Goal: Task Accomplishment & Management: Complete application form

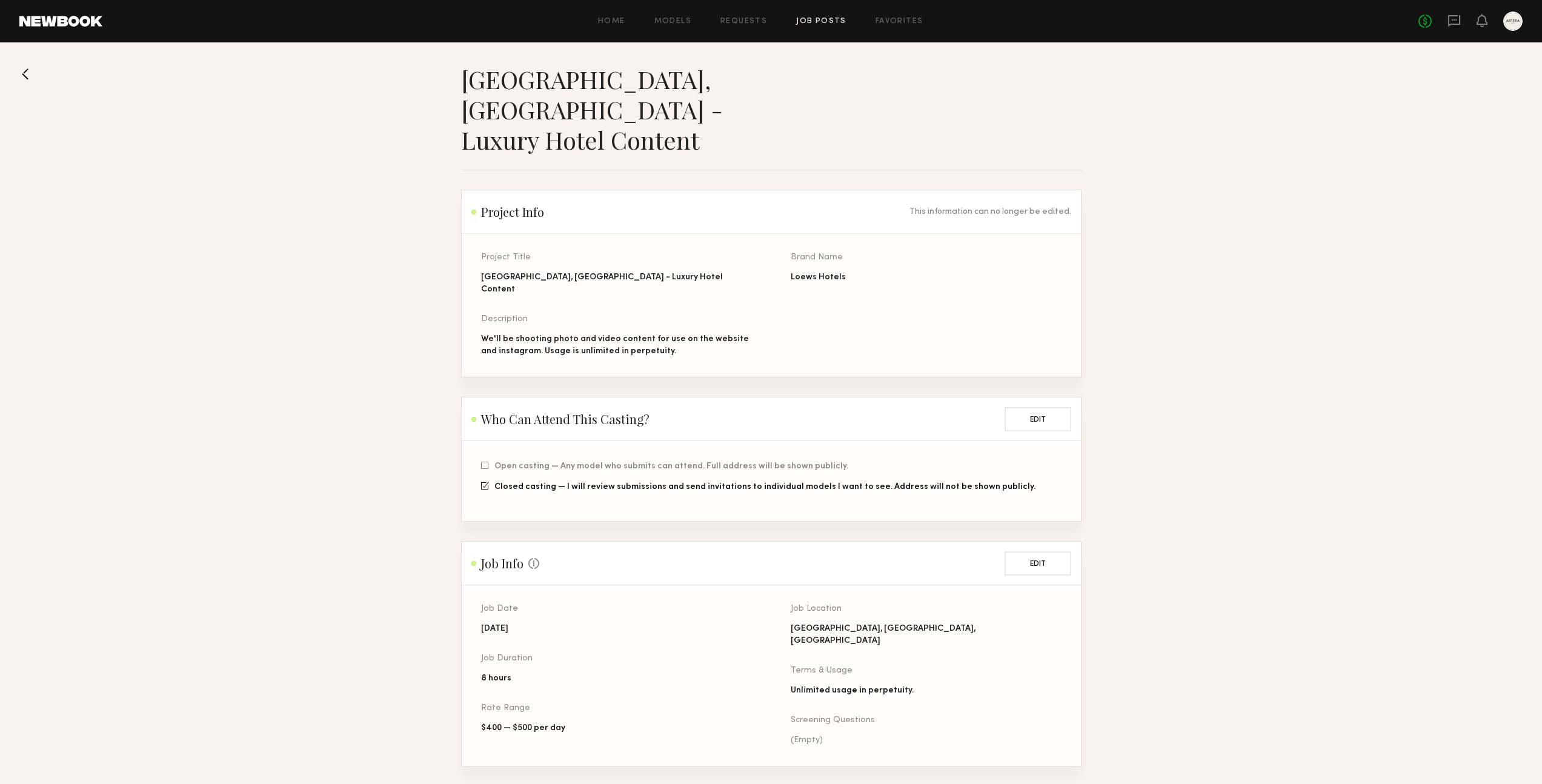
click at [807, 20] on link "Job Posts" at bounding box center [821, 22] width 50 height 8
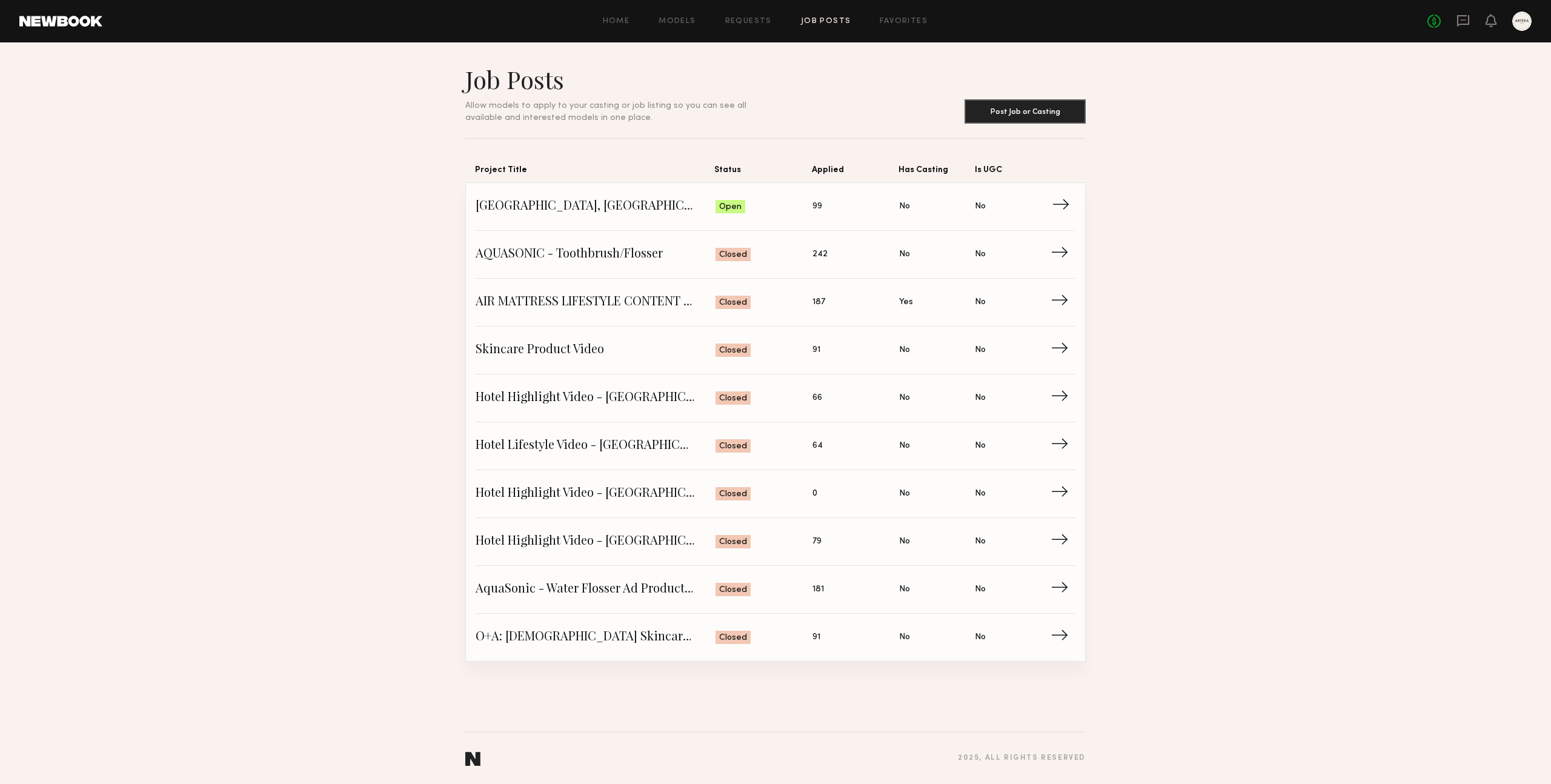
click at [818, 210] on span "99" at bounding box center [817, 207] width 10 height 13
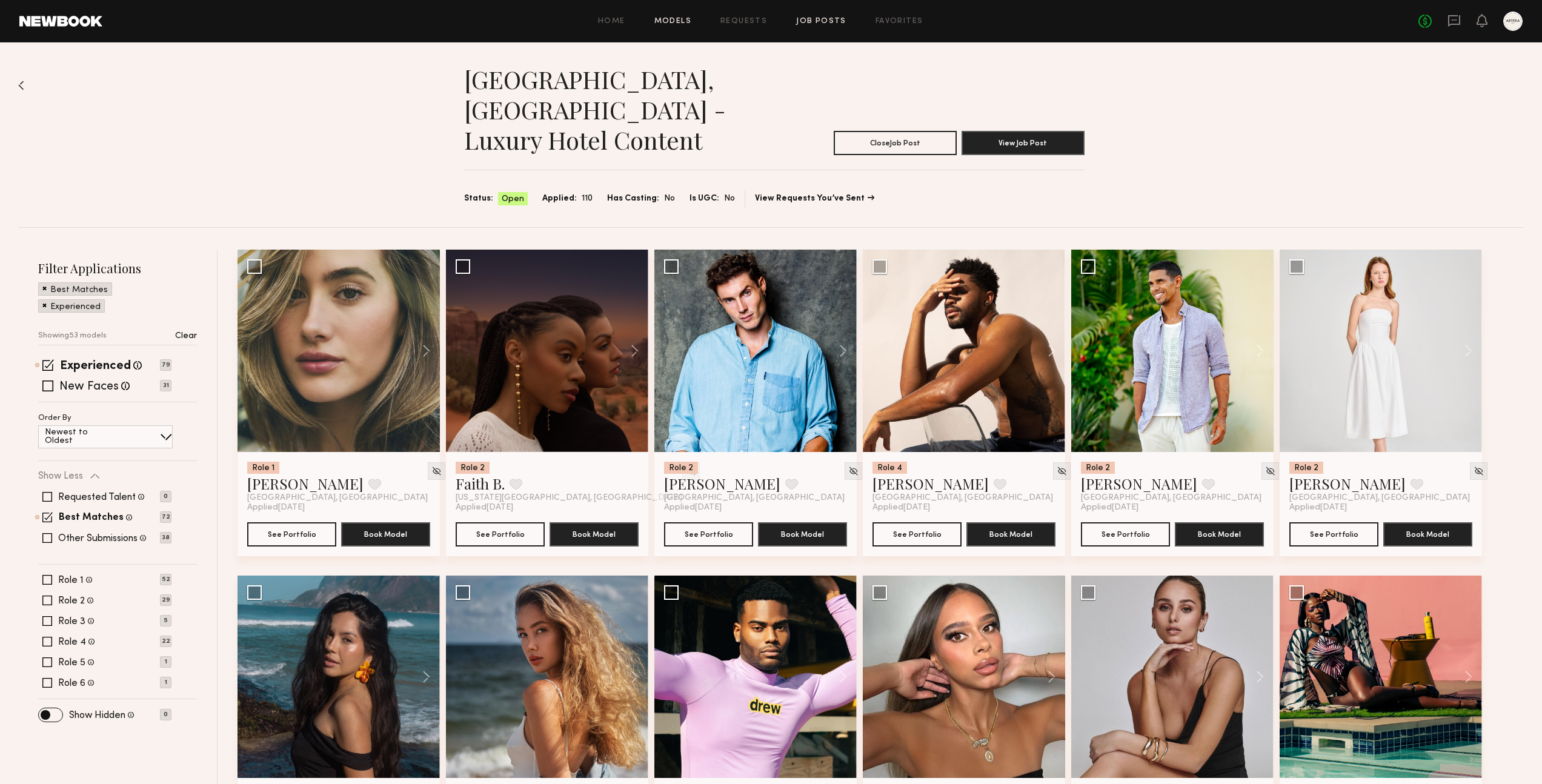
click at [667, 22] on link "Models" at bounding box center [673, 22] width 37 height 8
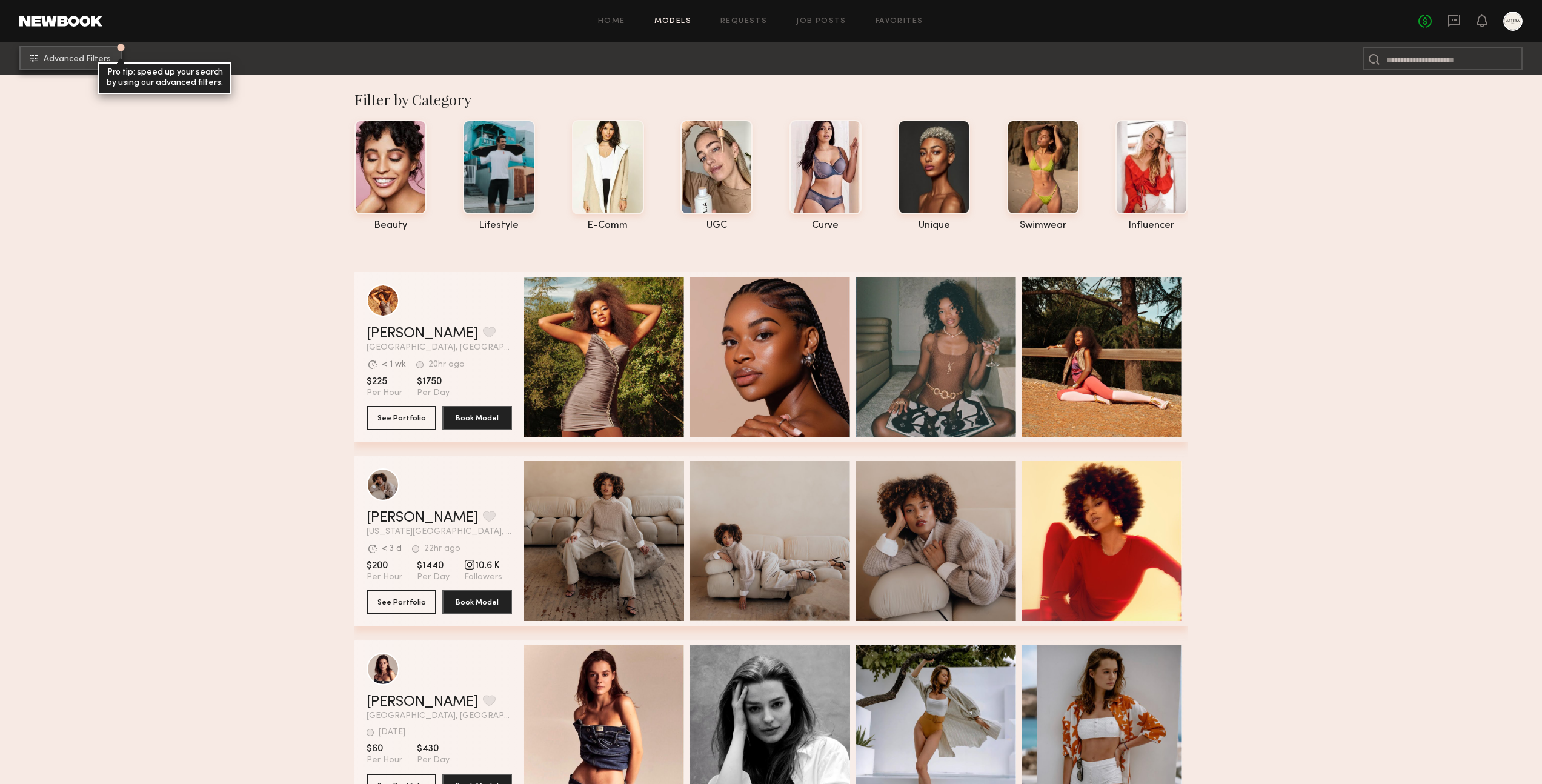
click at [78, 63] on span "Advanced Filters" at bounding box center [77, 59] width 67 height 8
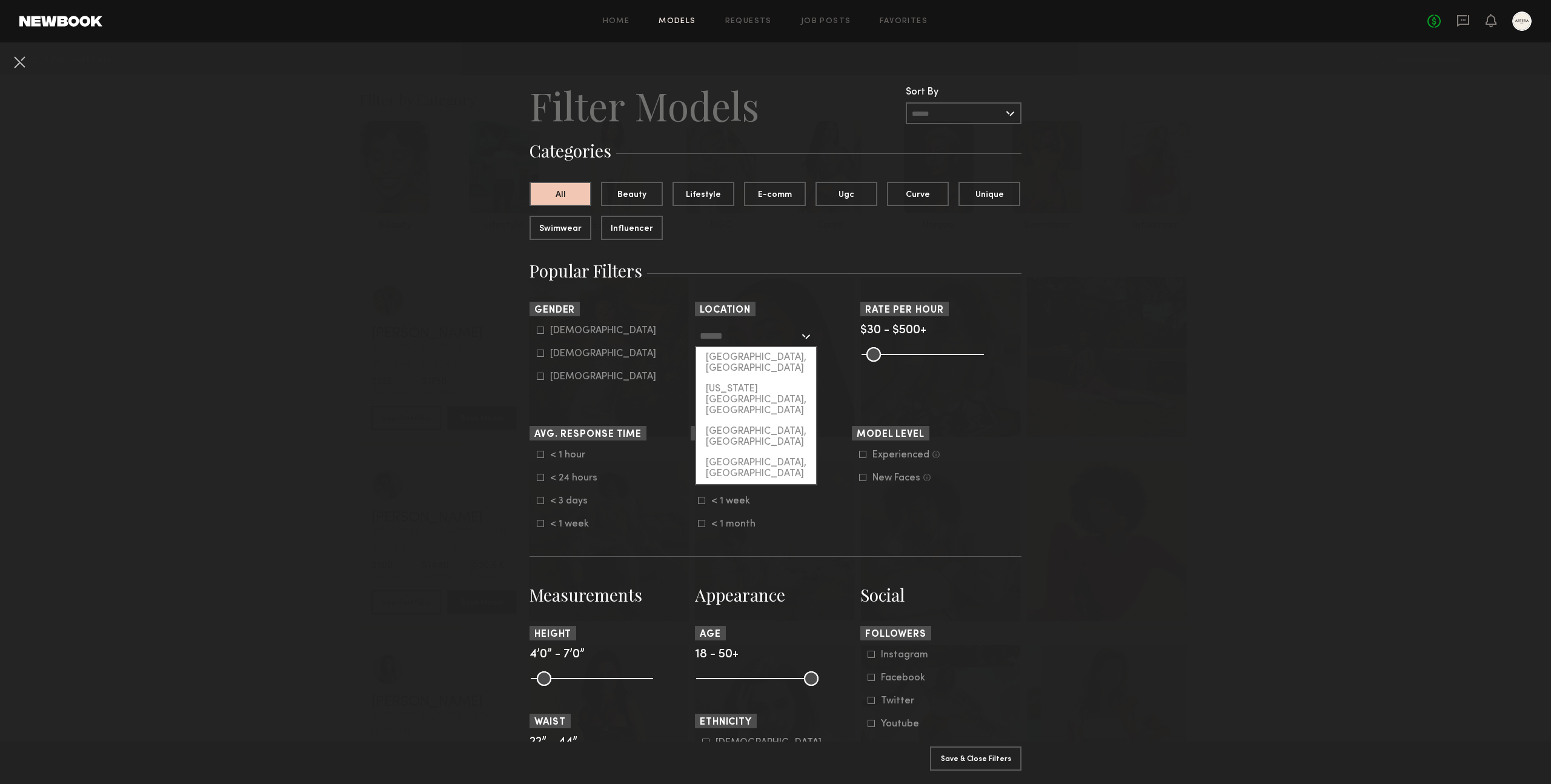
click at [759, 341] on input "text" at bounding box center [749, 336] width 99 height 21
click at [746, 358] on div "[GEOGRAPHIC_DATA], [GEOGRAPHIC_DATA]" at bounding box center [756, 363] width 120 height 31
type input "**********"
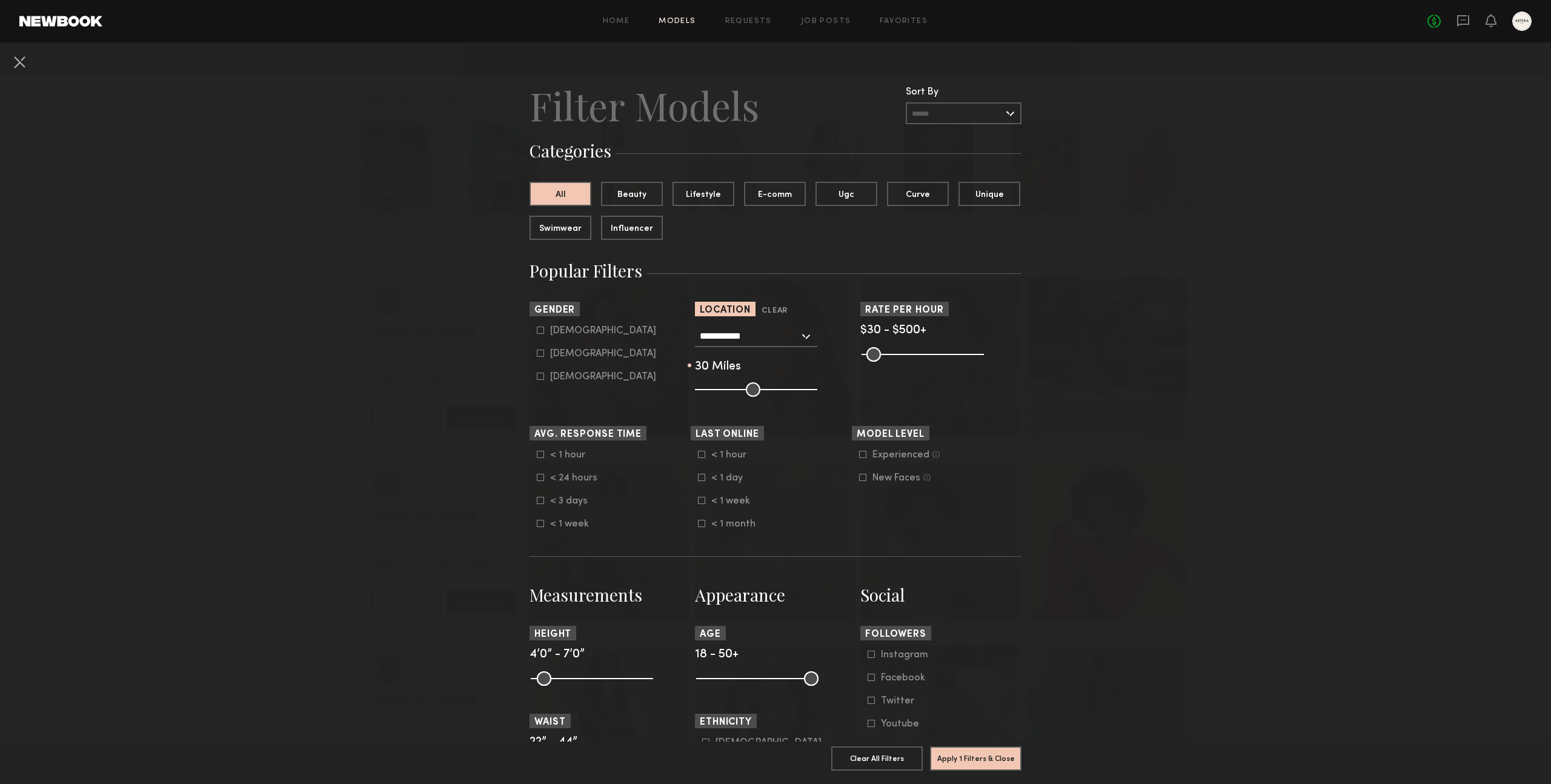
drag, startPoint x: 748, startPoint y: 390, endPoint x: 727, endPoint y: 395, distance: 21.6
type input "**"
click at [727, 395] on input "range" at bounding box center [756, 389] width 122 height 14
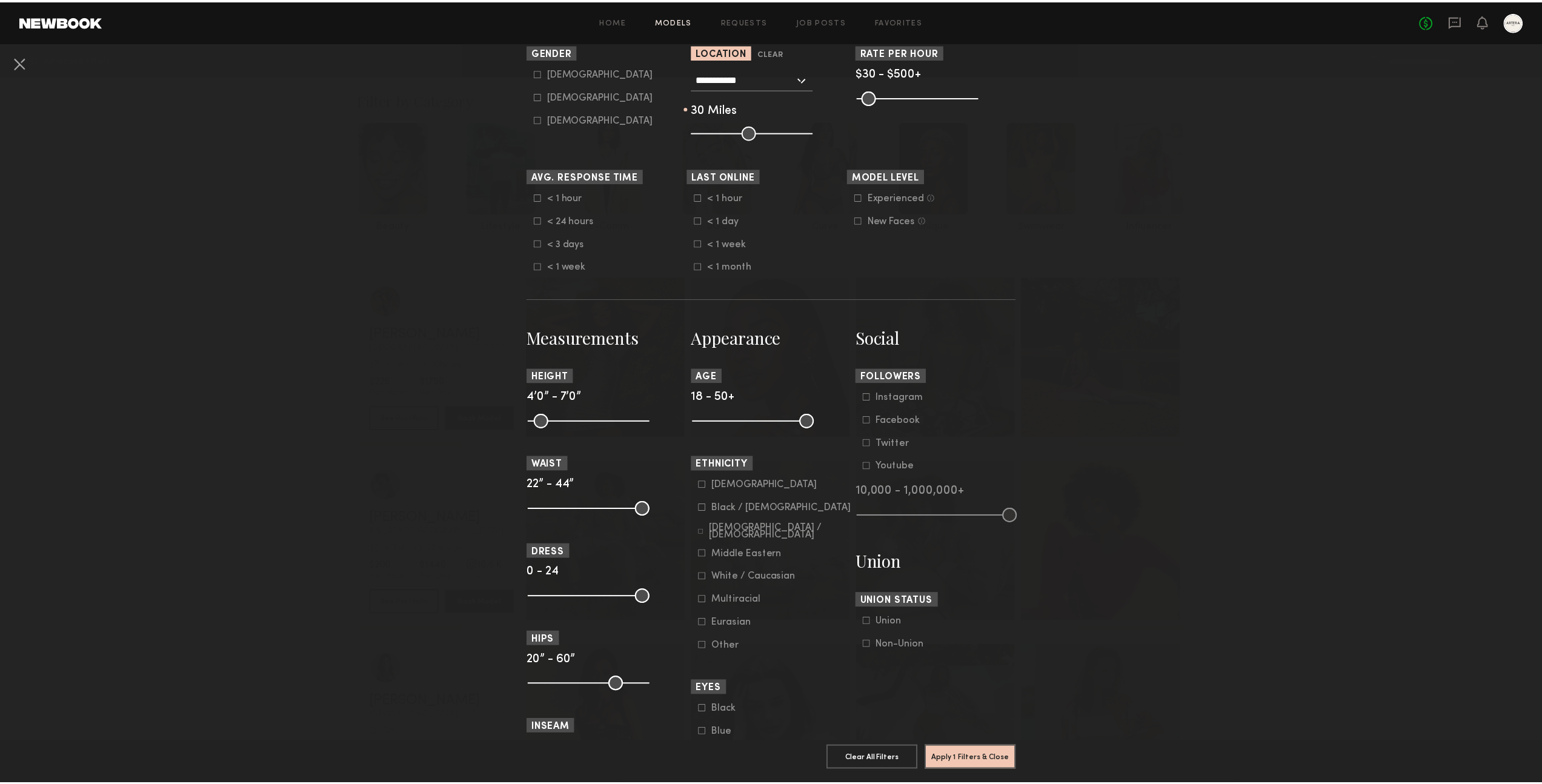
scroll to position [266, 0]
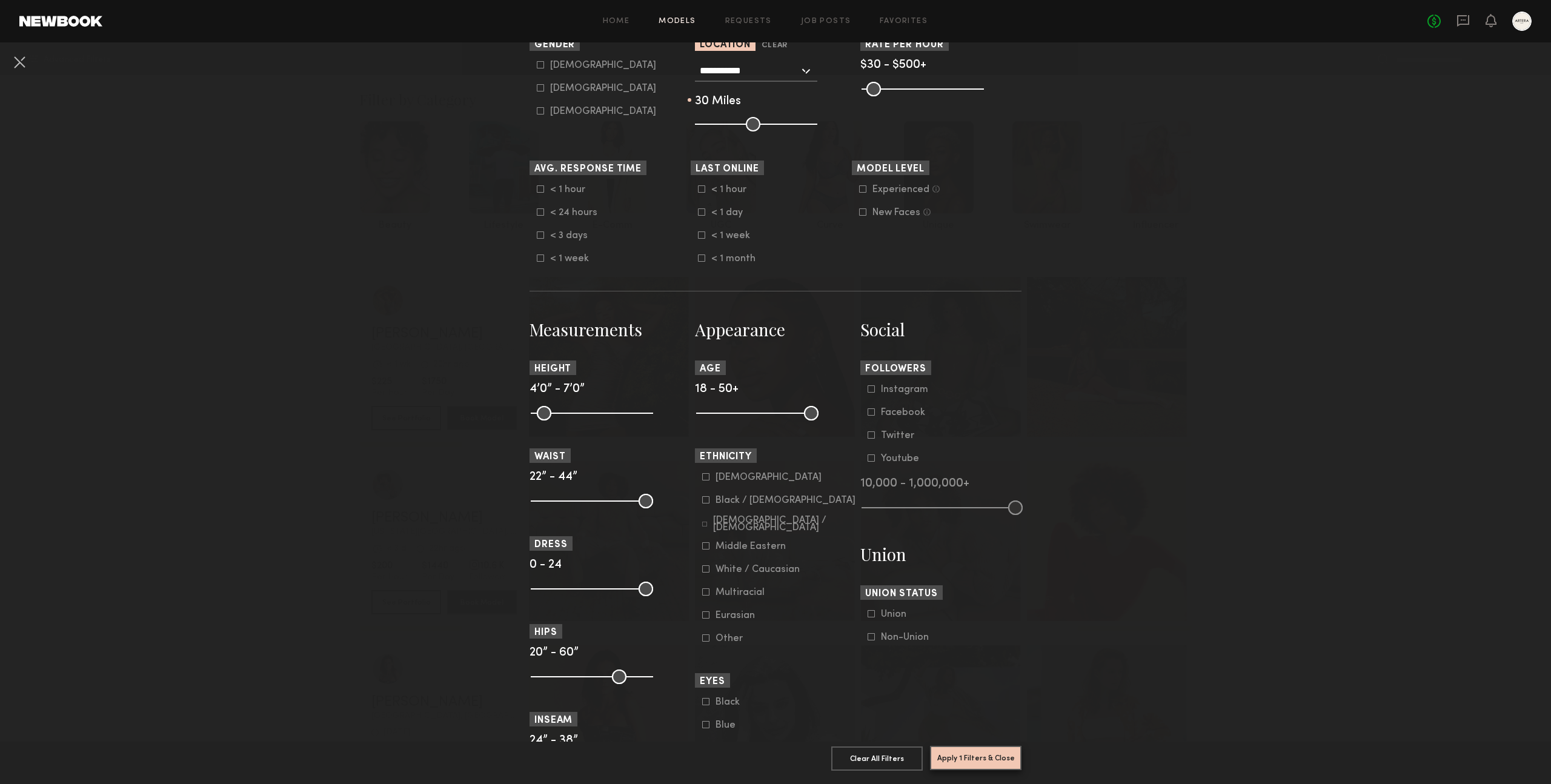
click at [957, 751] on button "Apply 1 Filters & Close" at bounding box center [976, 758] width 92 height 24
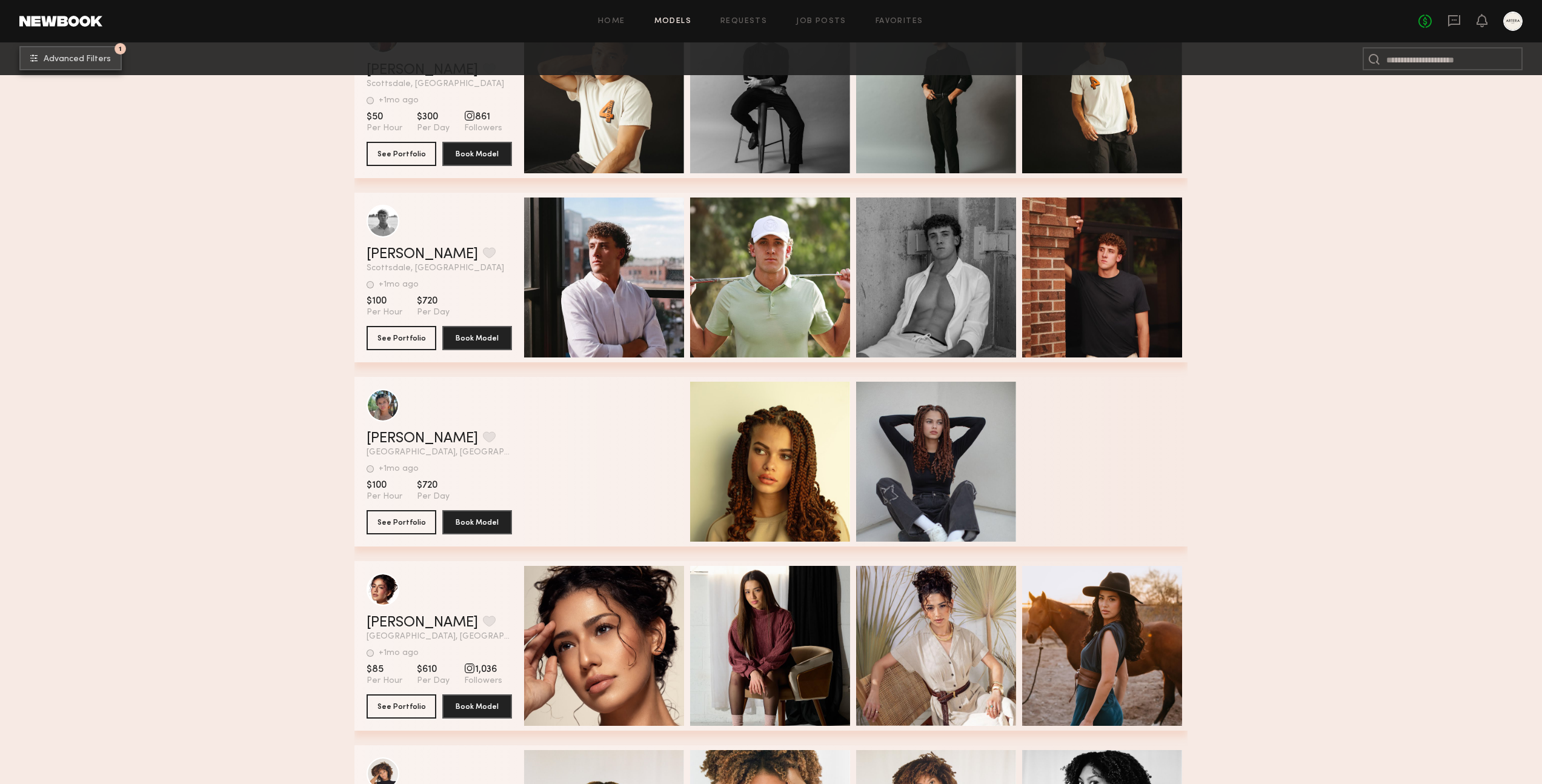
scroll to position [1014, 0]
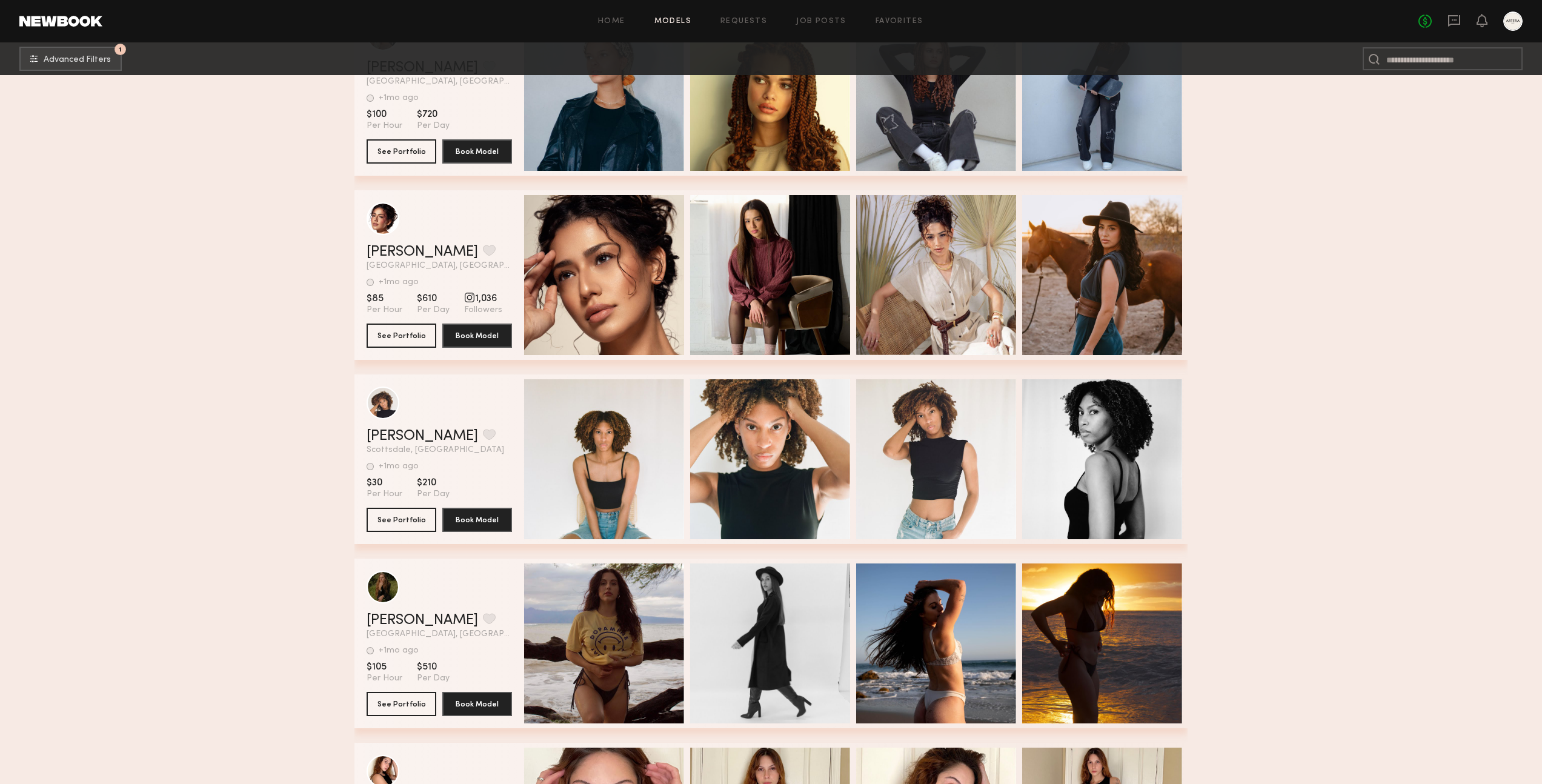
click at [462, 227] on div "grid" at bounding box center [439, 219] width 145 height 33
click at [380, 251] on link "[PERSON_NAME]" at bounding box center [421, 251] width 111 height 14
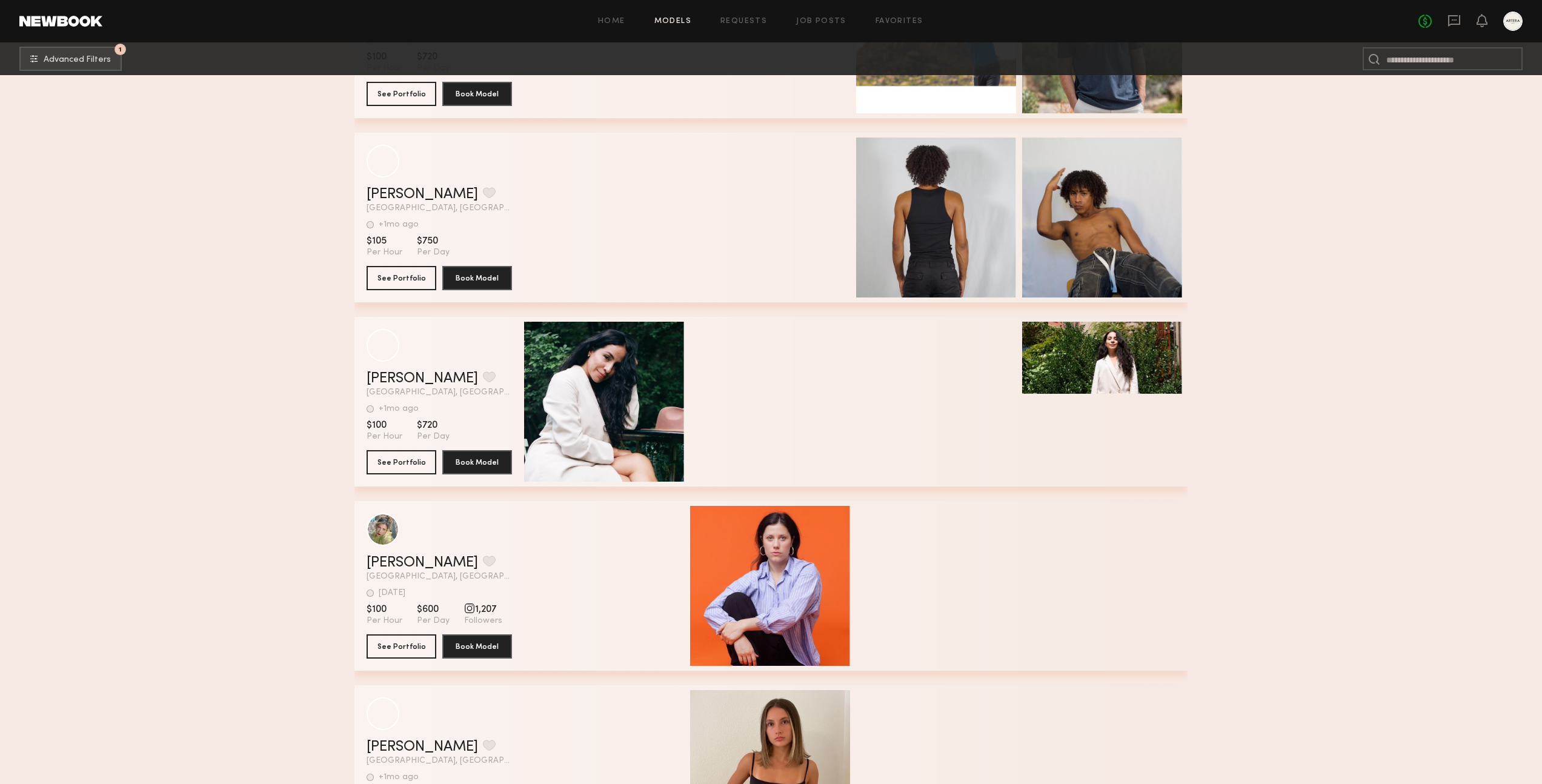
scroll to position [3438, 0]
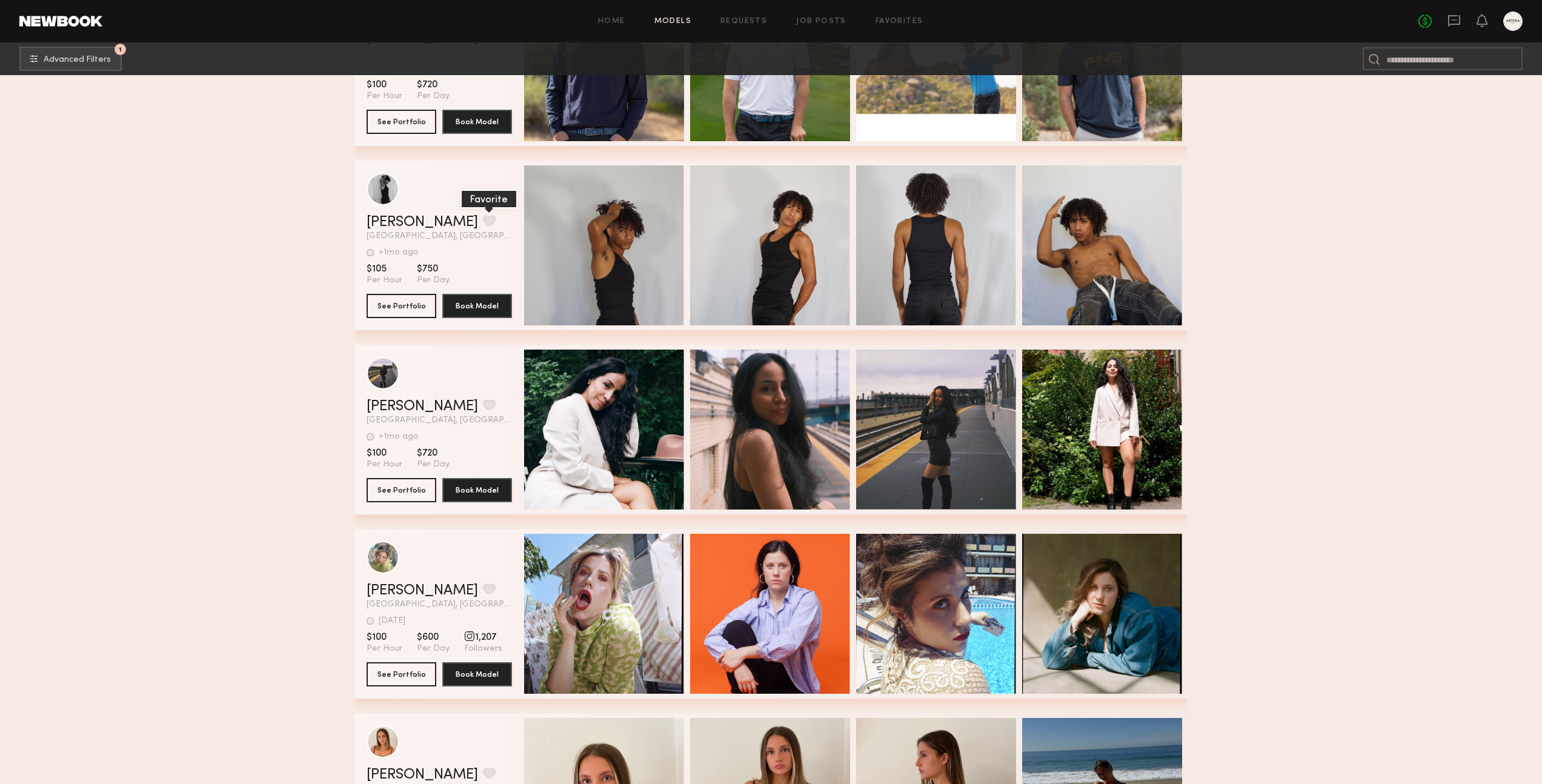
click at [483, 219] on button "grid" at bounding box center [489, 220] width 13 height 11
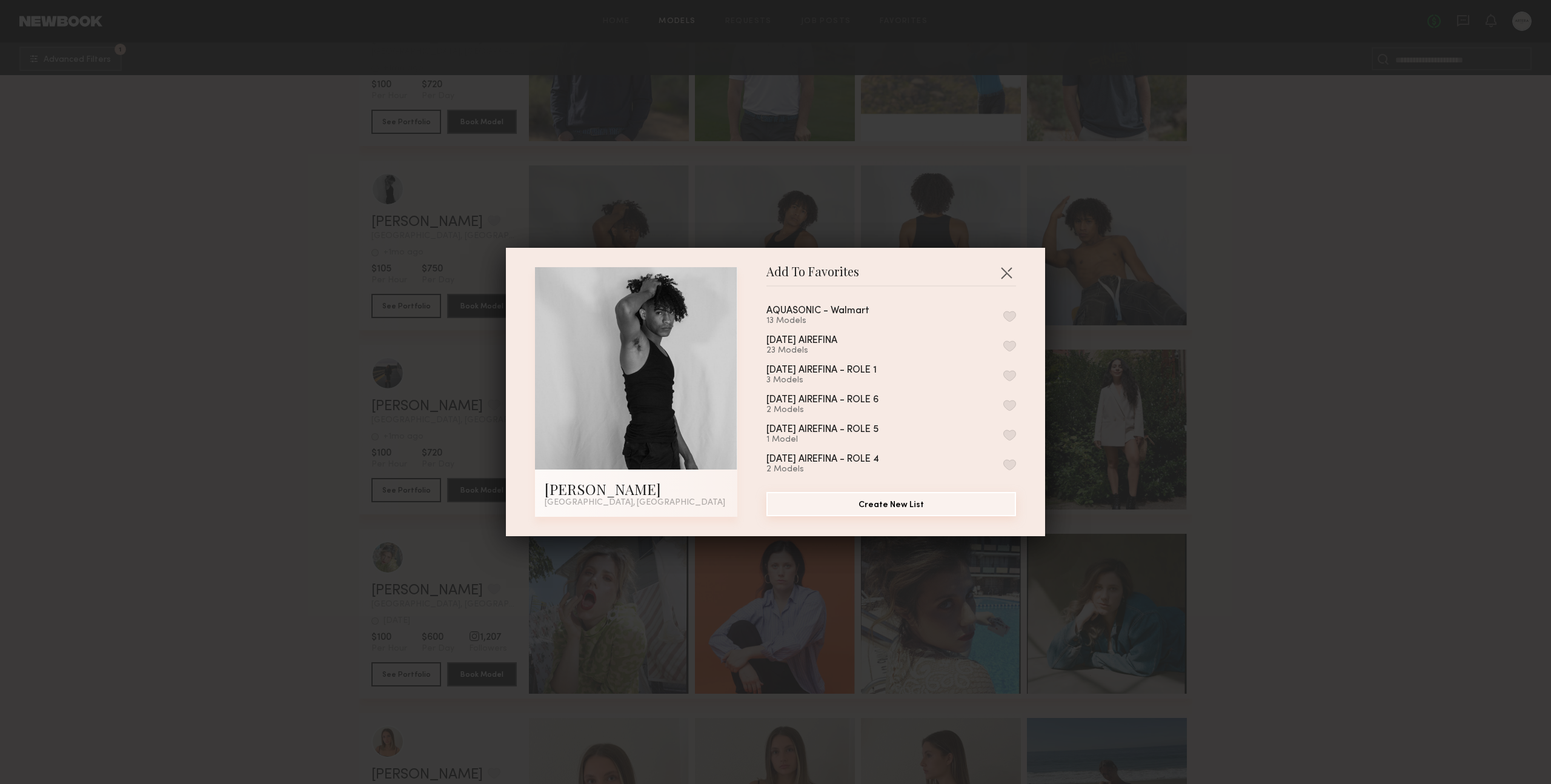
click at [895, 504] on button "Create New List" at bounding box center [892, 504] width 250 height 24
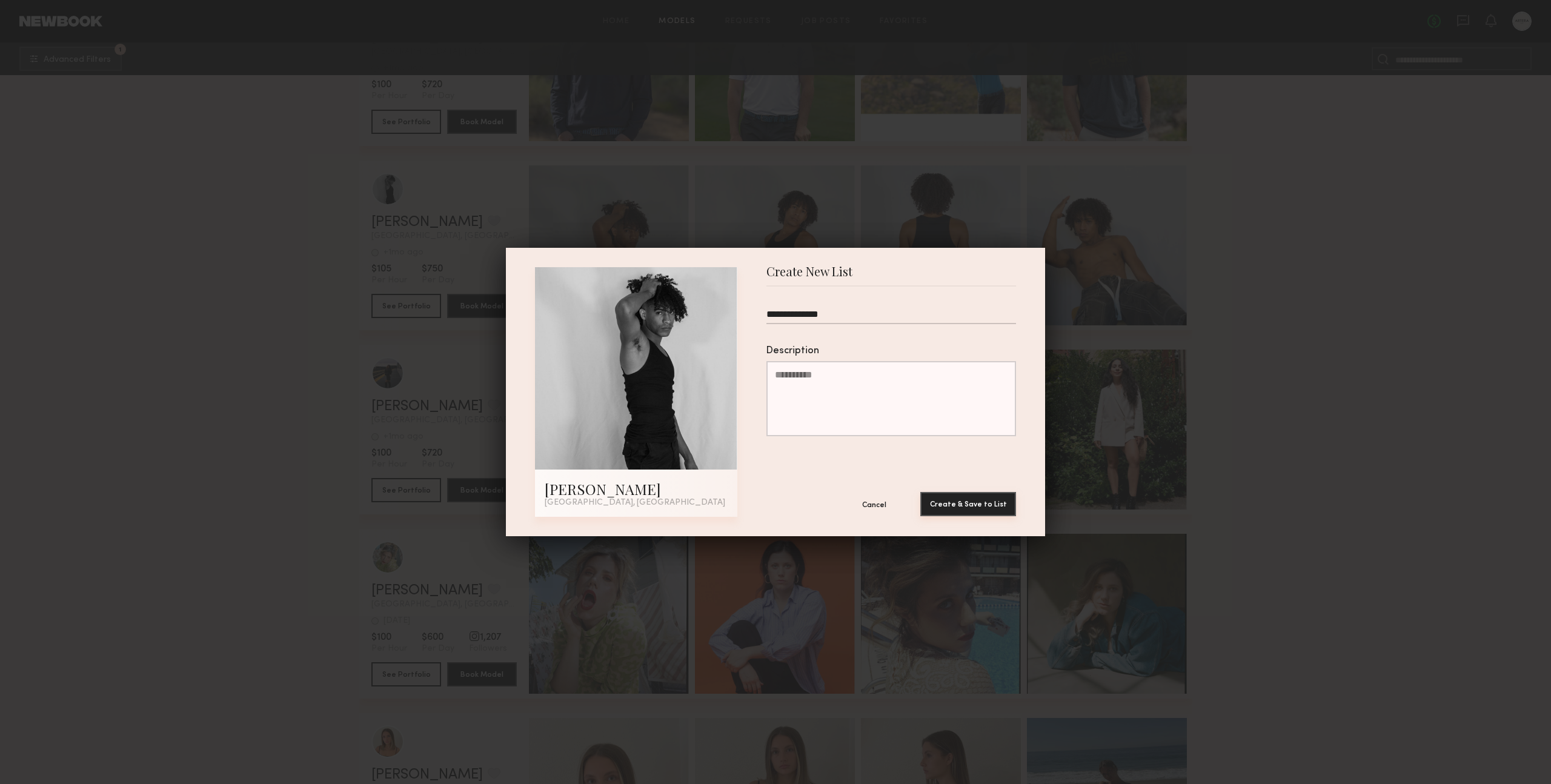
type input "**********"
click at [963, 505] on button "Create & Save to List" at bounding box center [968, 504] width 95 height 24
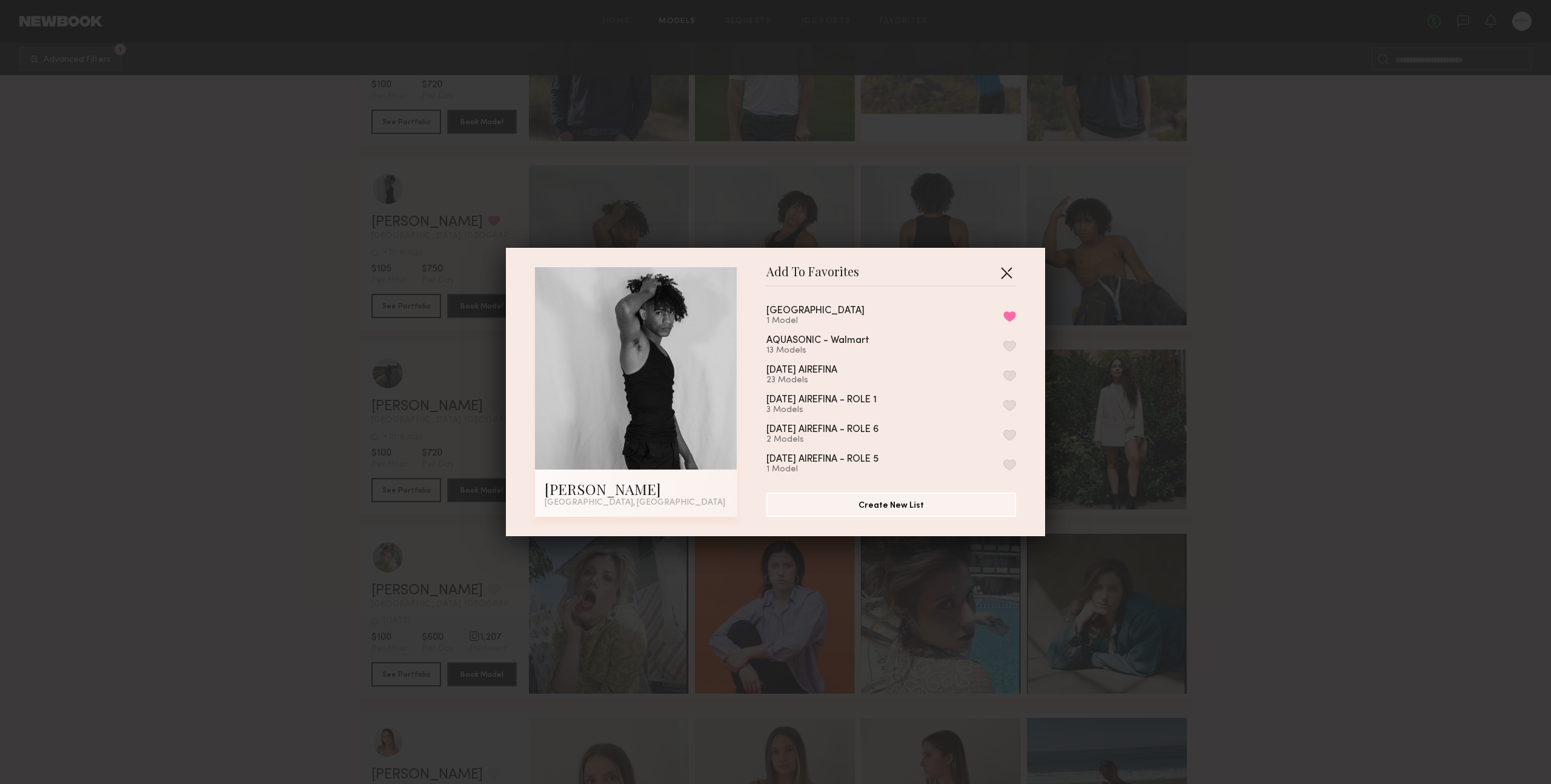
click at [1001, 272] on button "button" at bounding box center [1006, 273] width 19 height 19
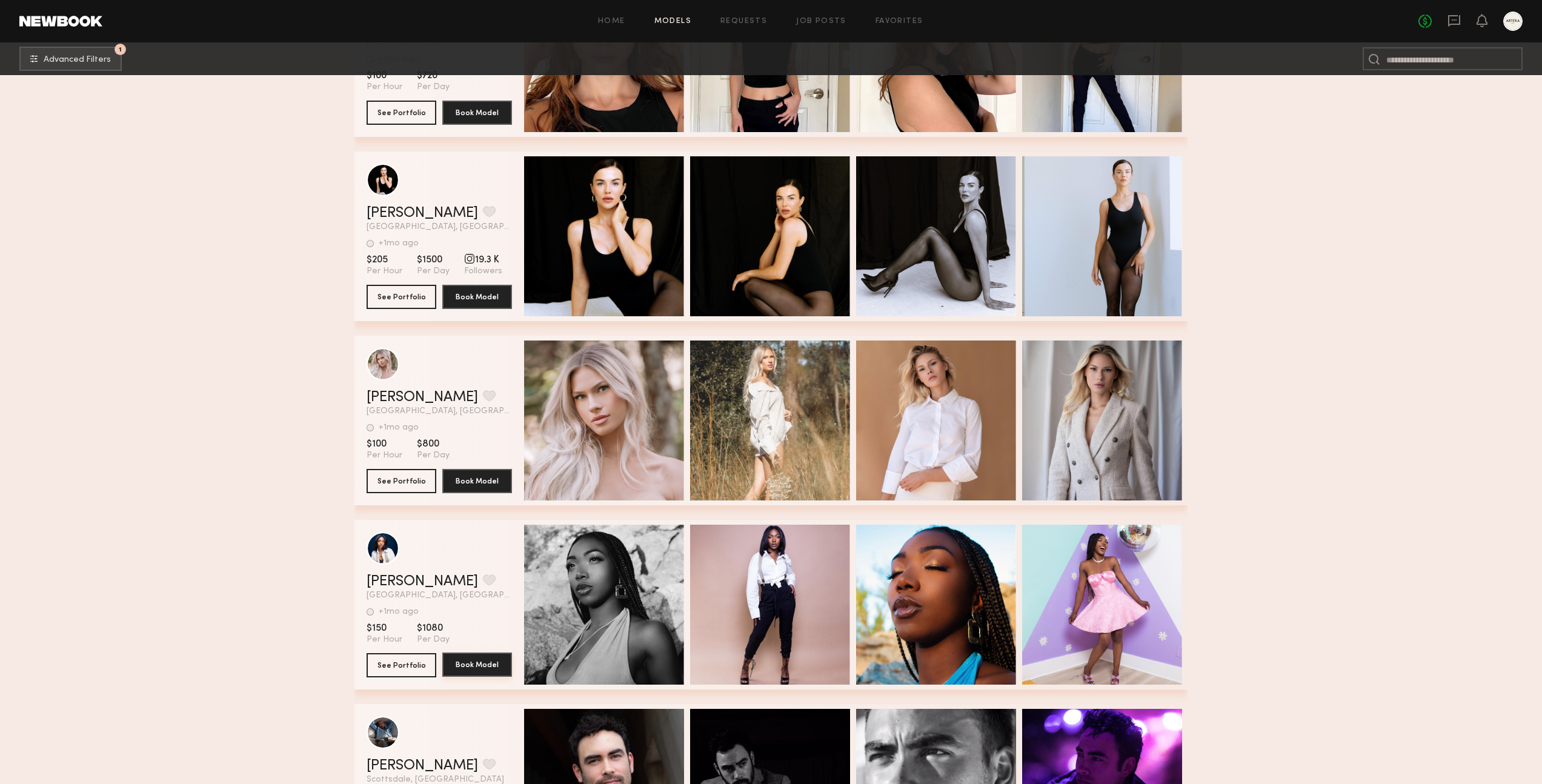
scroll to position [1720, 0]
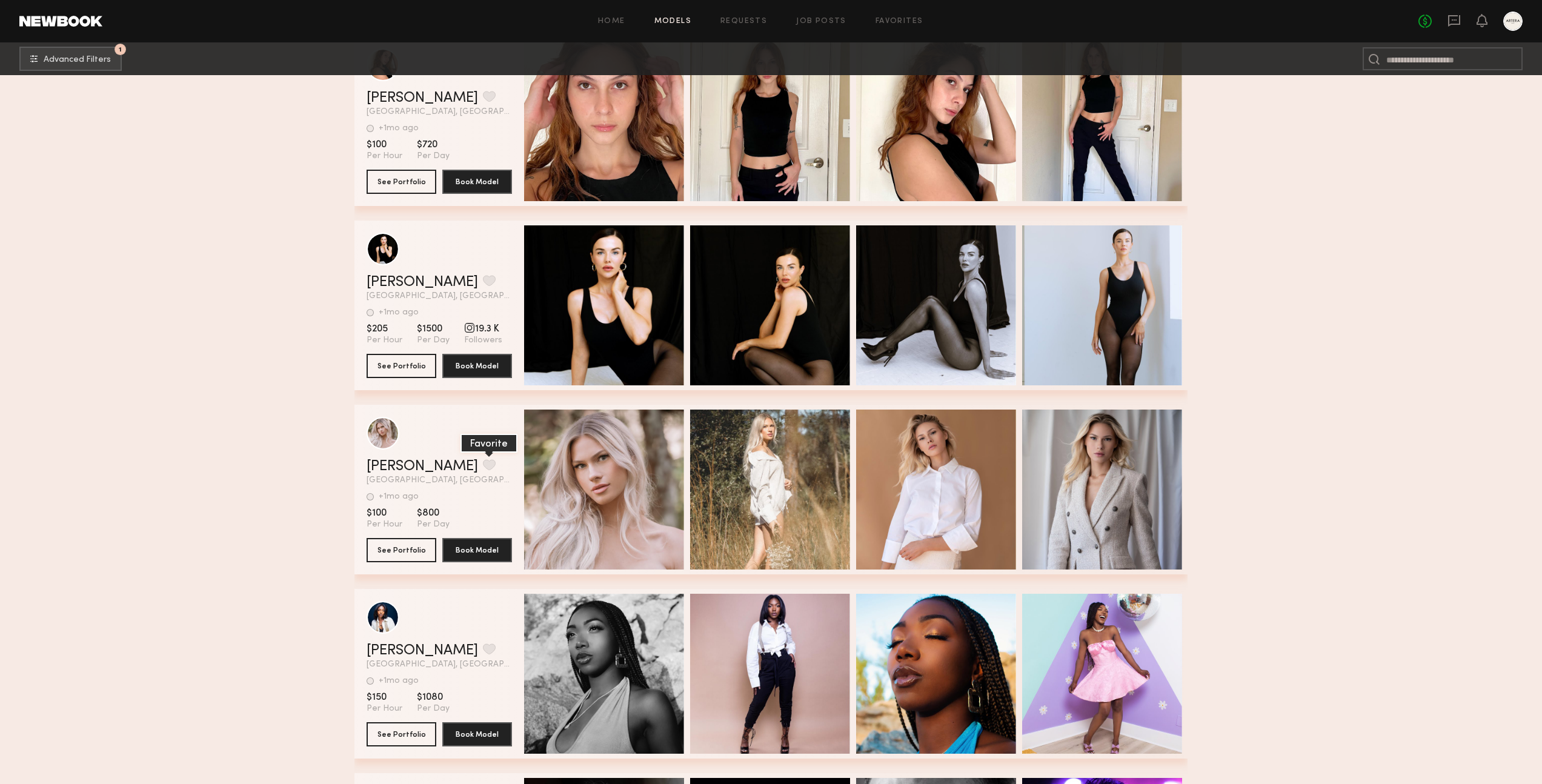
click at [483, 465] on button "grid" at bounding box center [489, 465] width 13 height 11
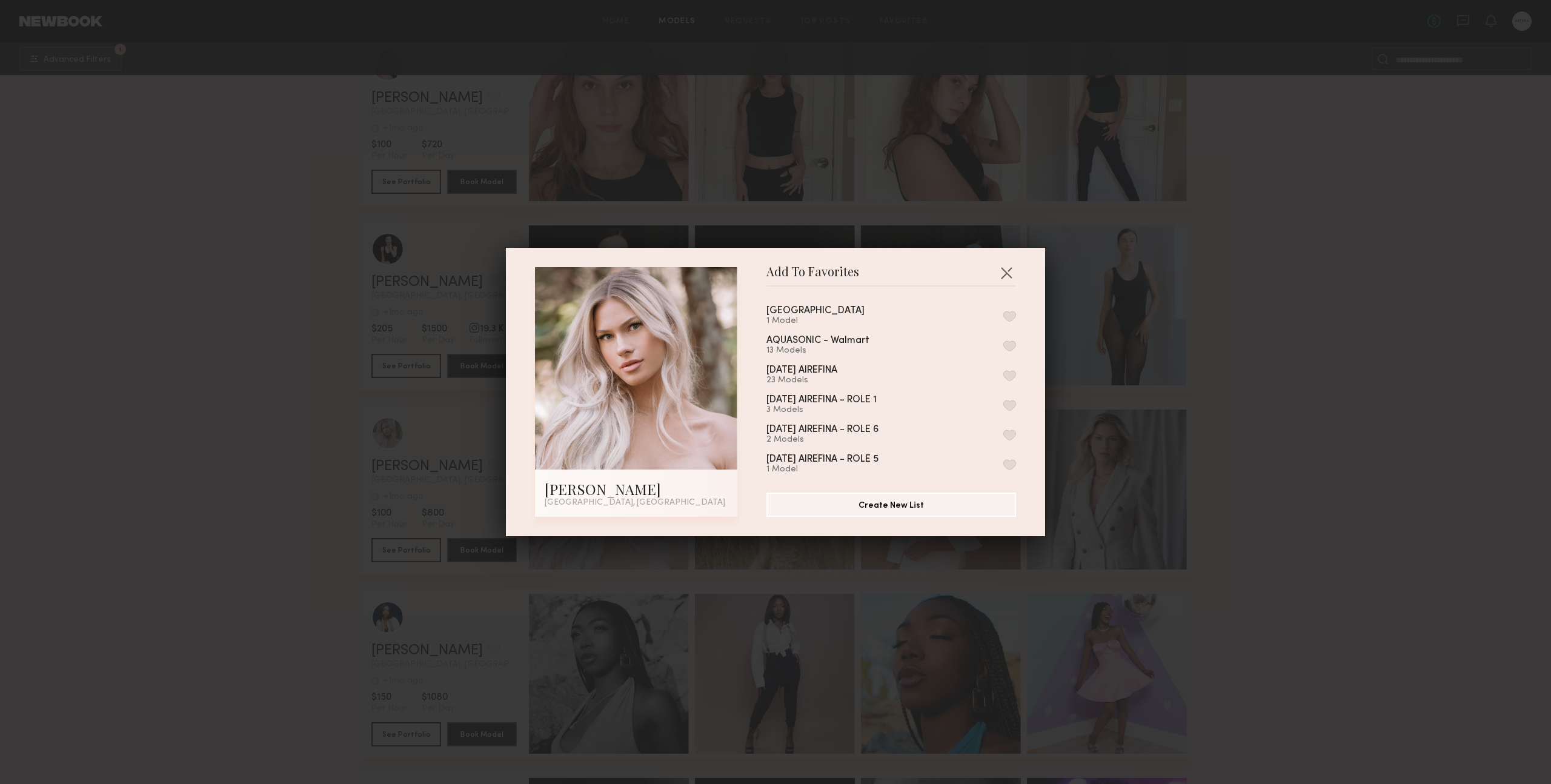
click at [1003, 315] on button "button" at bounding box center [1009, 316] width 13 height 11
click at [1003, 268] on button "button" at bounding box center [1006, 273] width 19 height 19
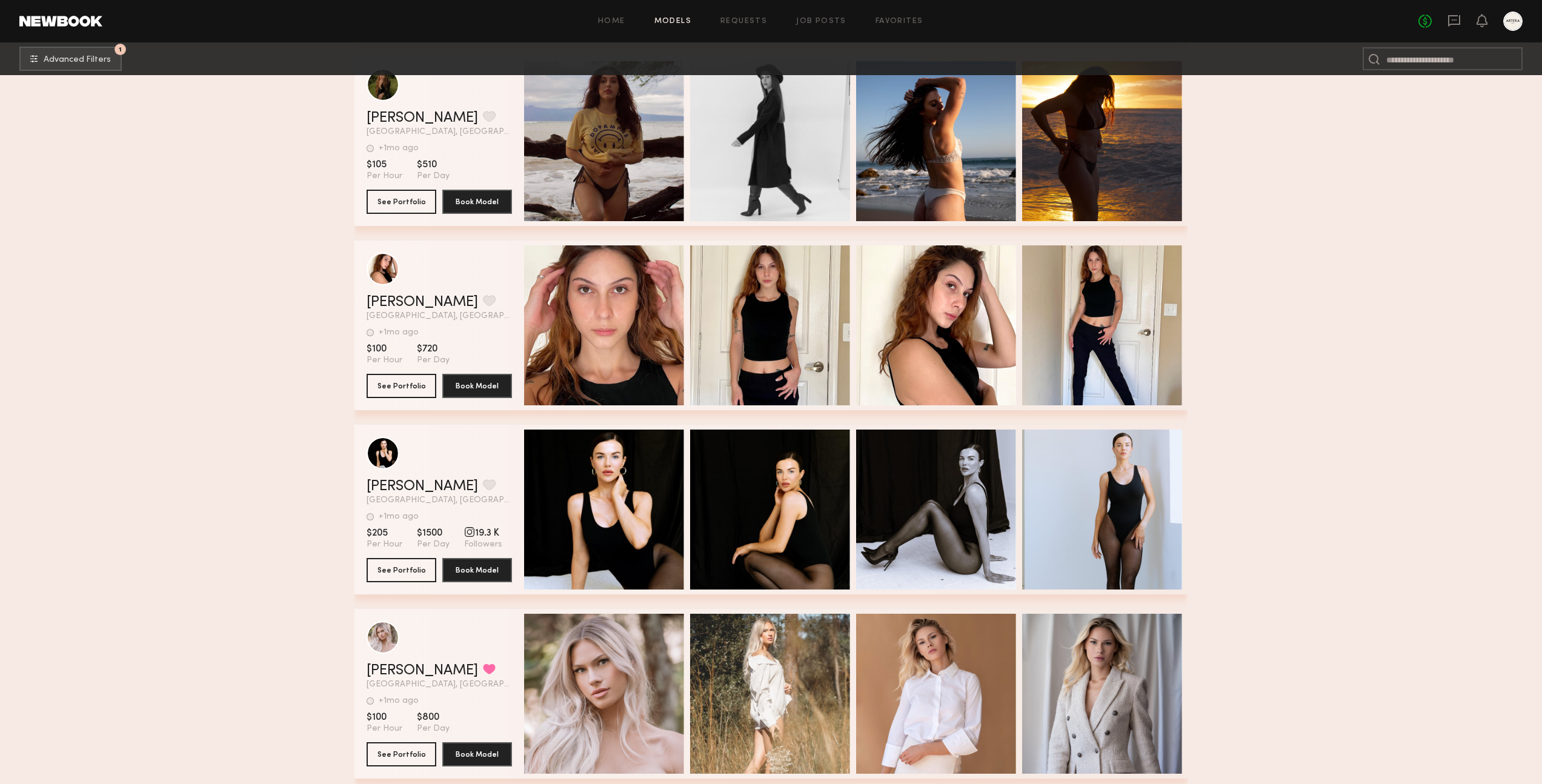
scroll to position [1293, 0]
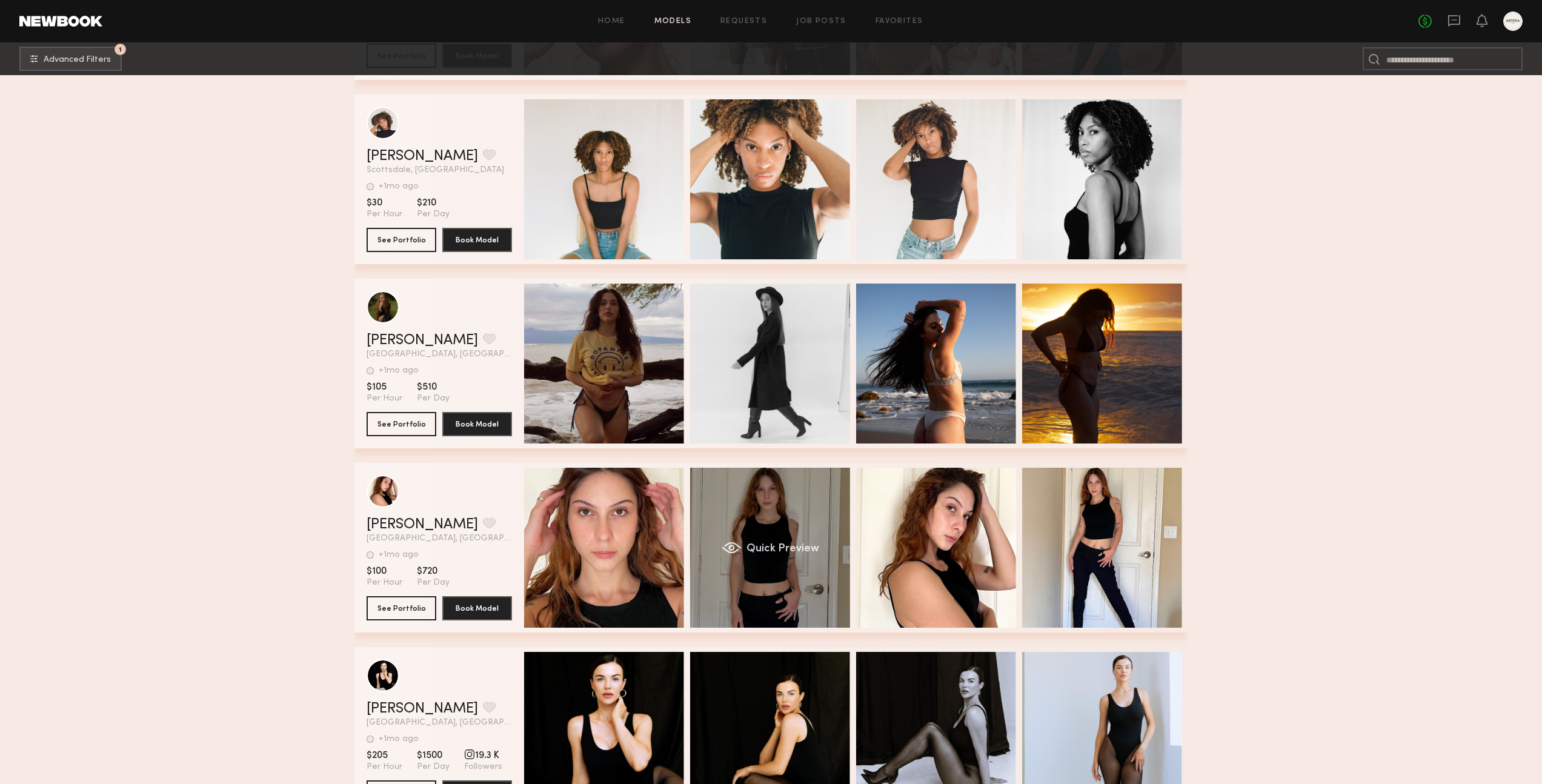
click at [767, 578] on div "Quick Preview" at bounding box center [770, 548] width 160 height 160
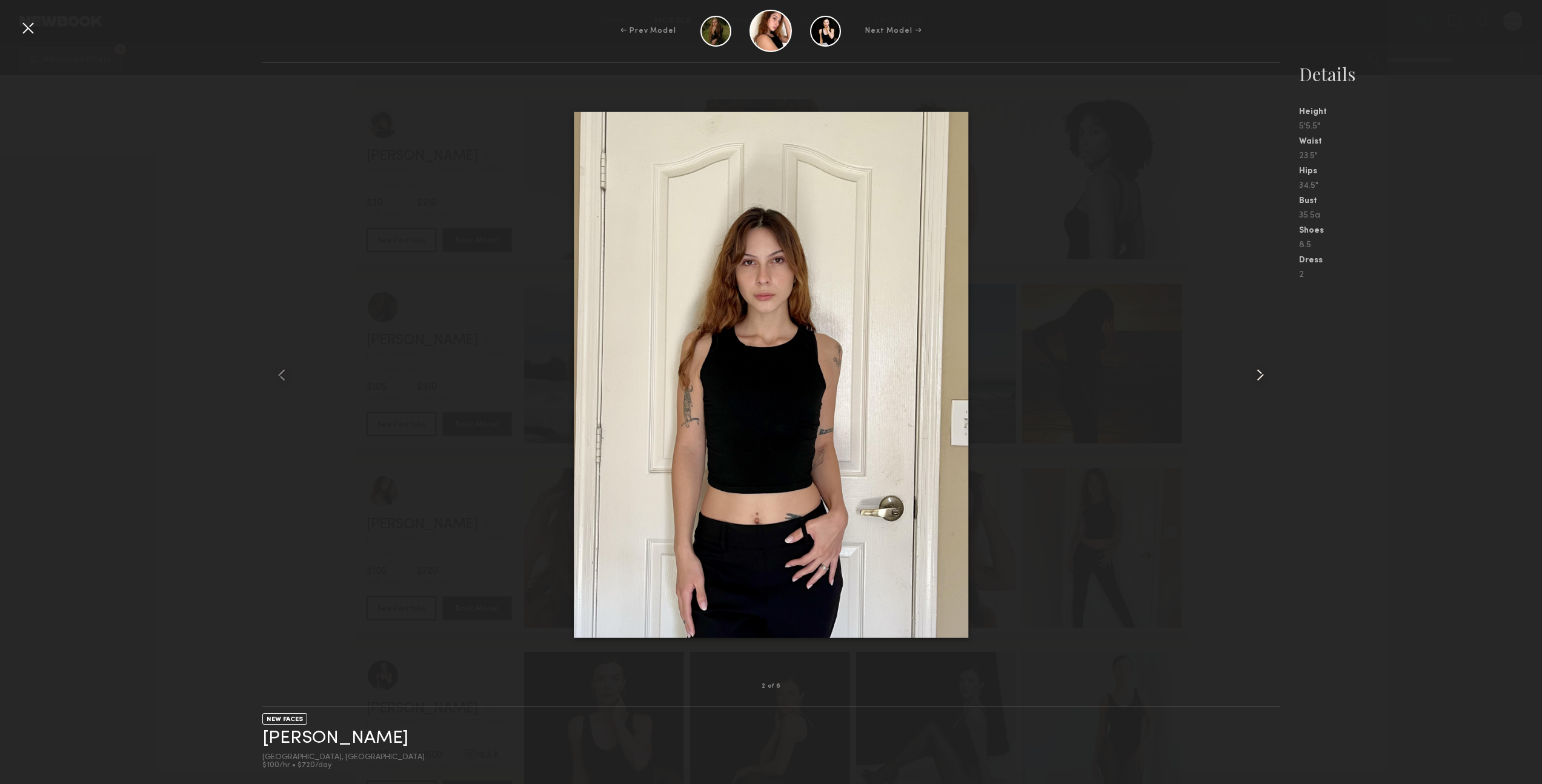
click at [1256, 374] on common-icon at bounding box center [1261, 375] width 19 height 19
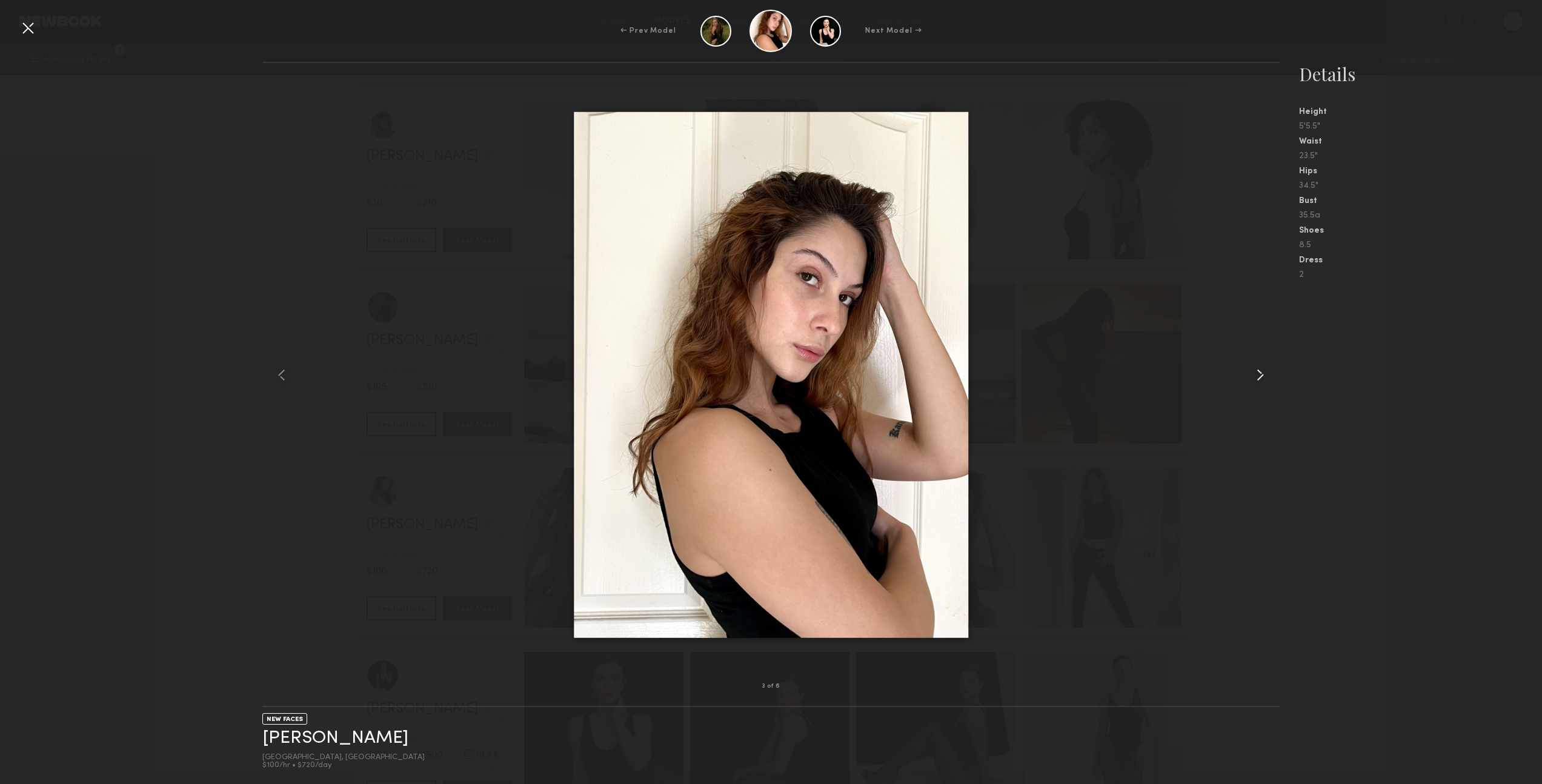
click at [1257, 373] on common-icon at bounding box center [1261, 375] width 19 height 19
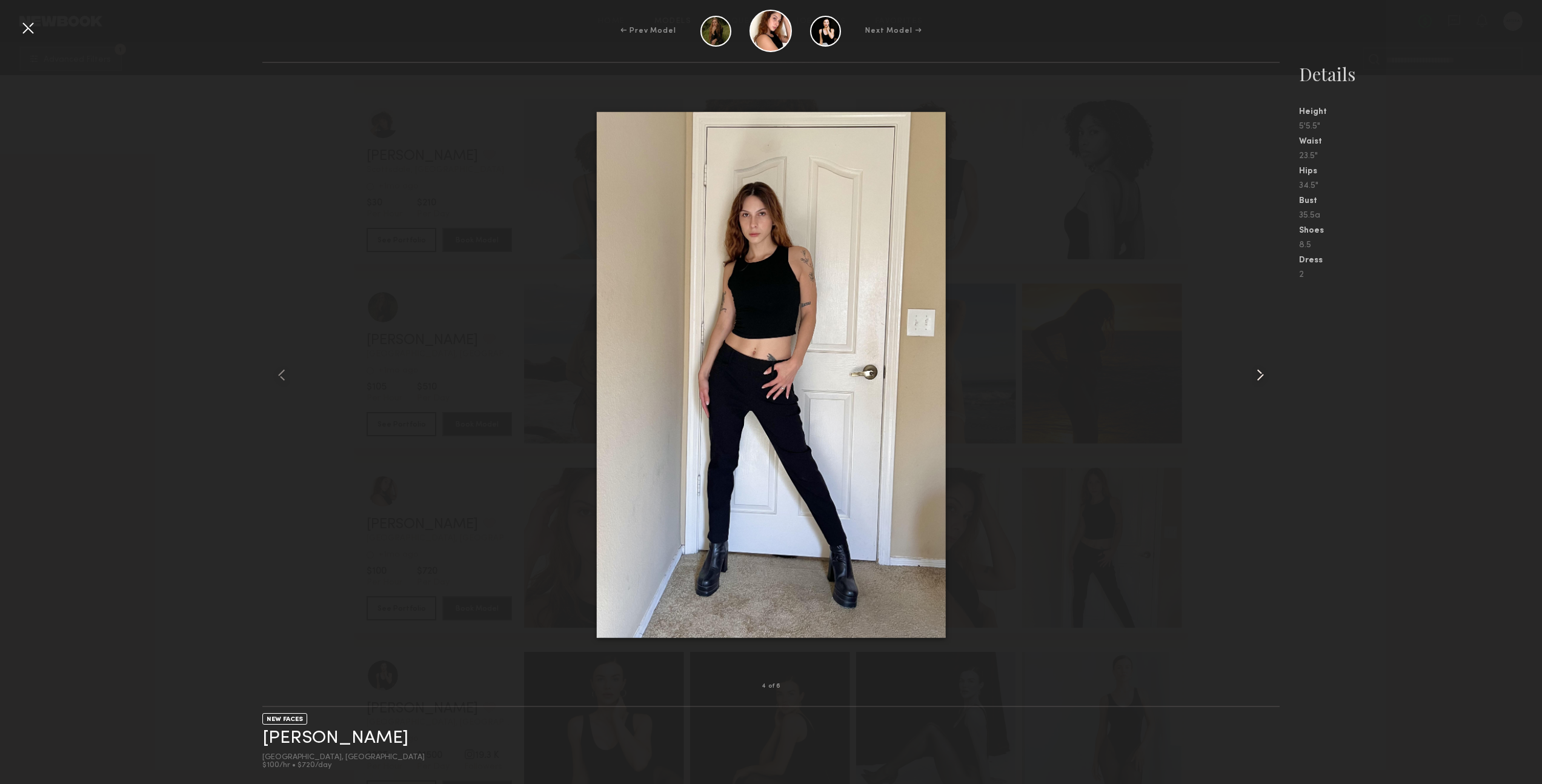
click at [1257, 373] on common-icon at bounding box center [1261, 375] width 19 height 19
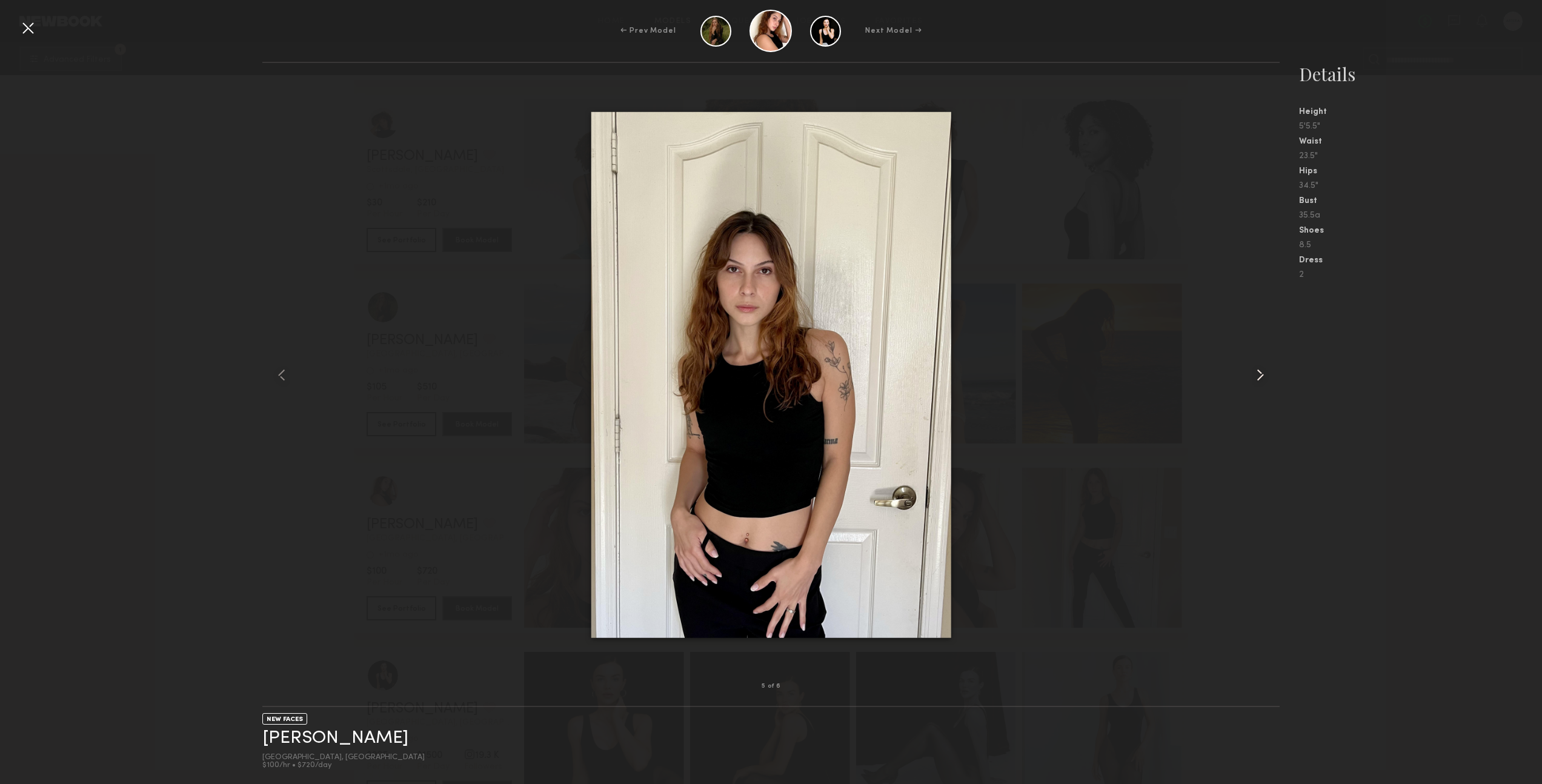
click at [1257, 373] on common-icon at bounding box center [1261, 375] width 19 height 19
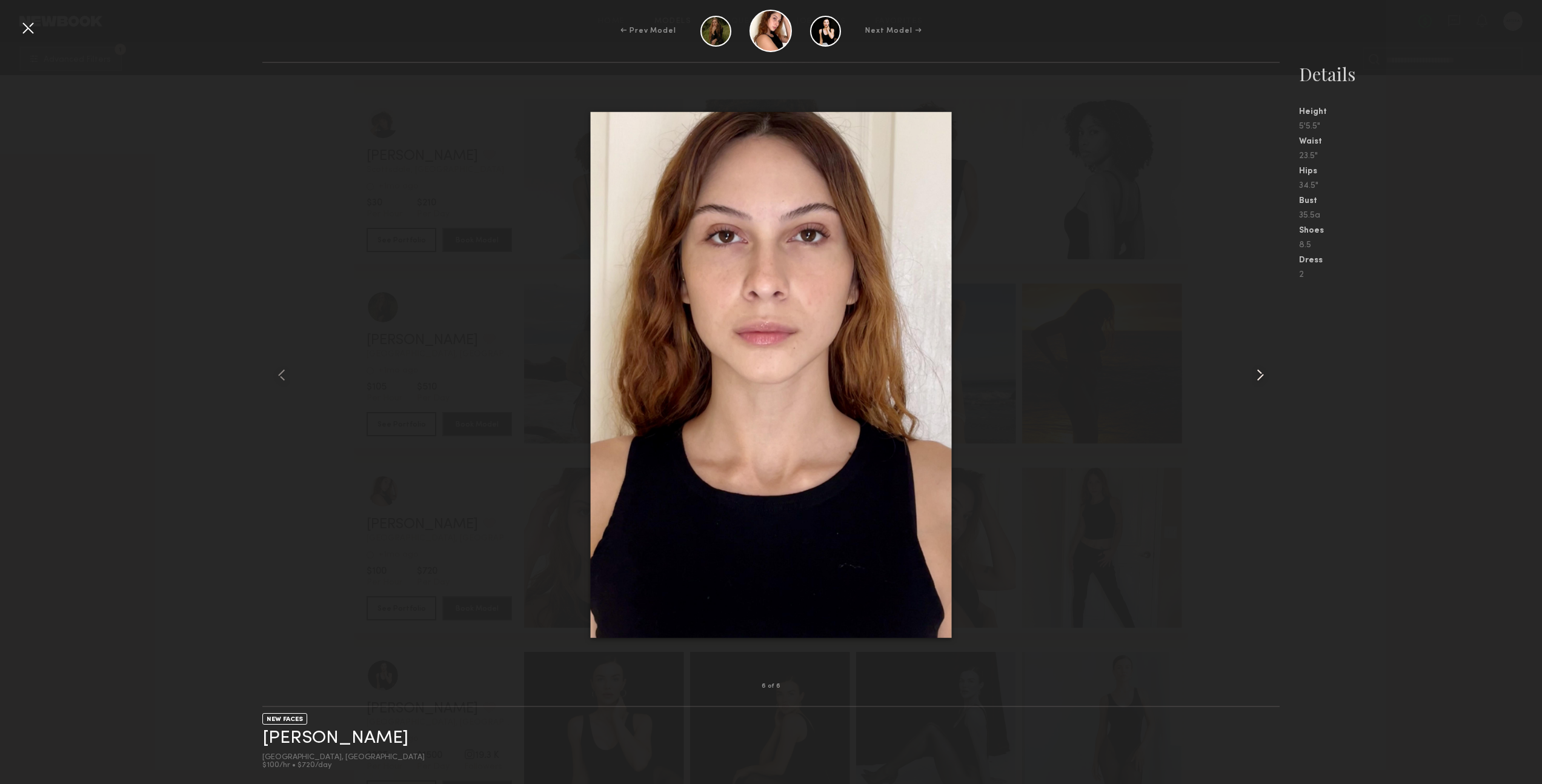
click at [1257, 373] on common-icon at bounding box center [1261, 375] width 19 height 19
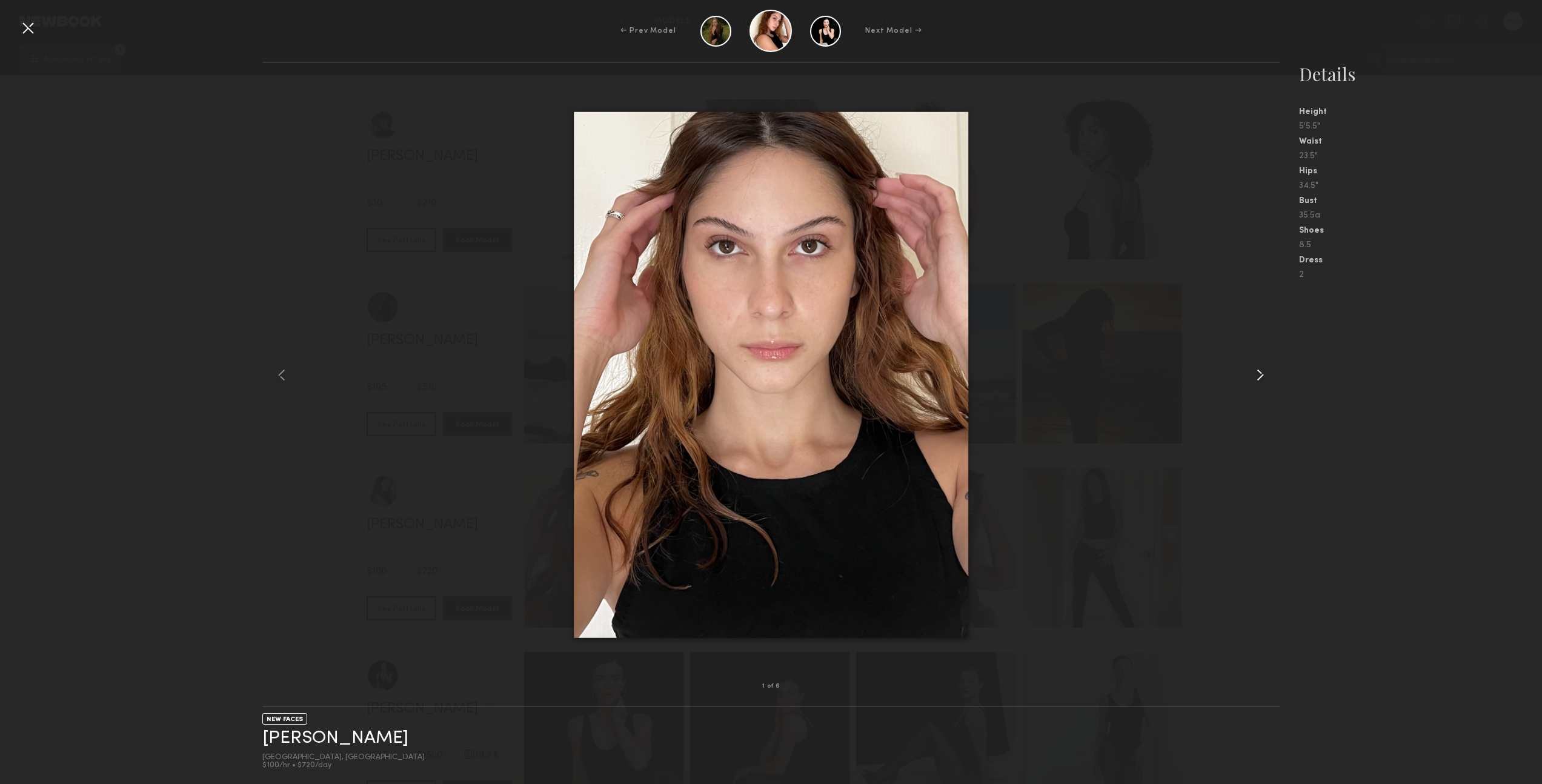
click at [1257, 373] on common-icon at bounding box center [1261, 375] width 19 height 19
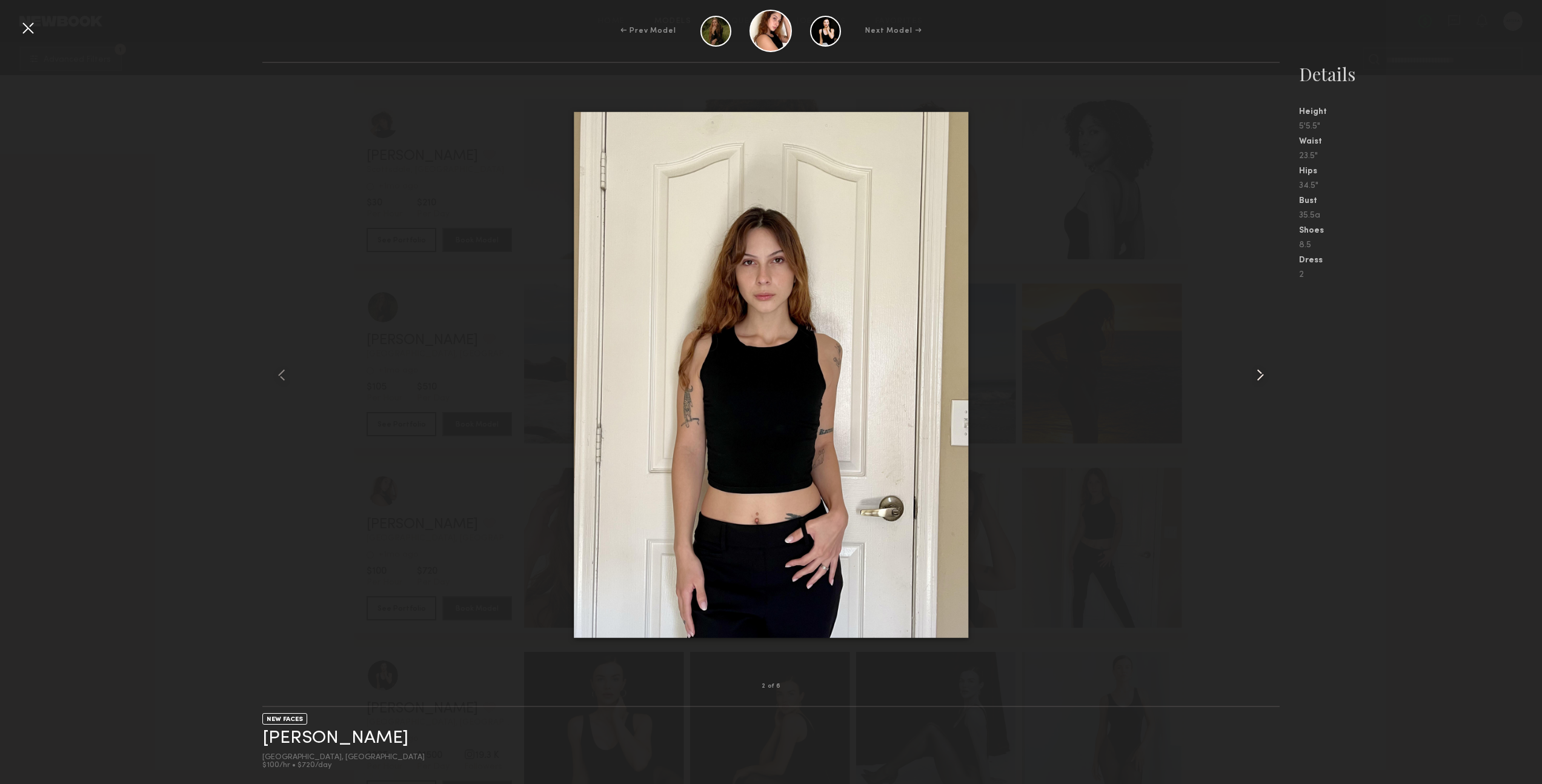
click at [1257, 373] on common-icon at bounding box center [1261, 375] width 19 height 19
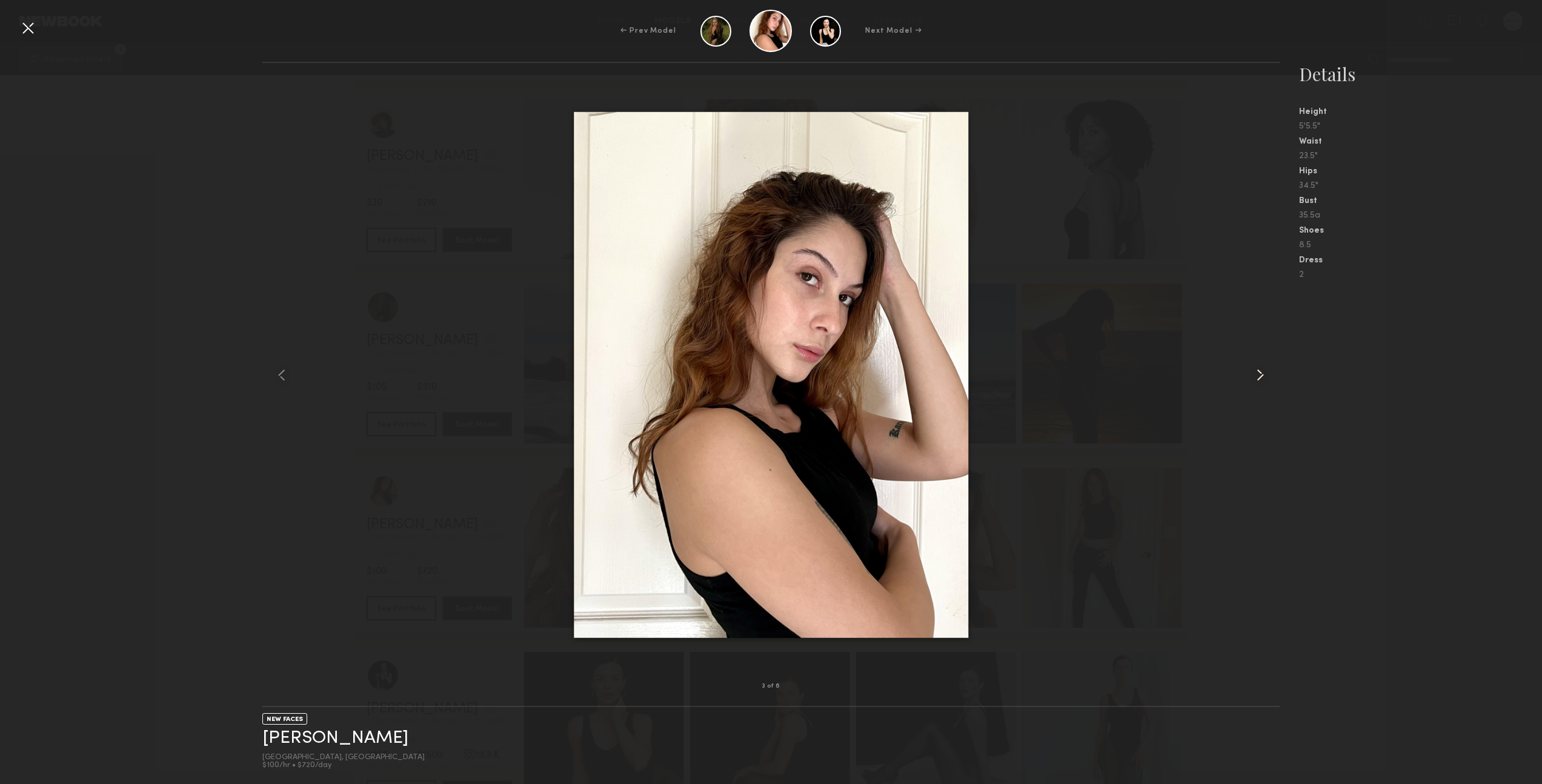
click at [1259, 374] on common-icon at bounding box center [1261, 375] width 19 height 19
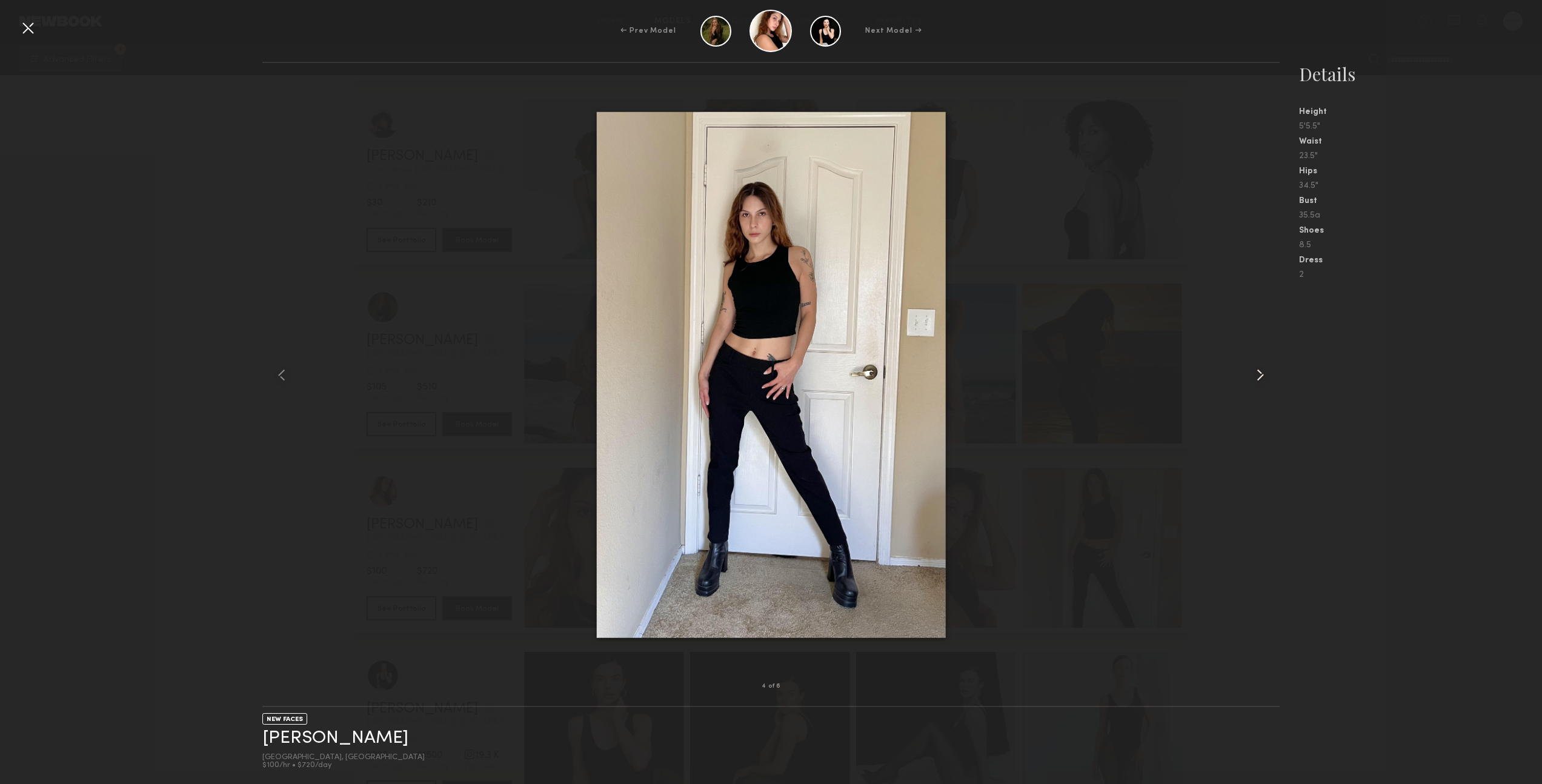
click at [1259, 374] on common-icon at bounding box center [1261, 375] width 19 height 19
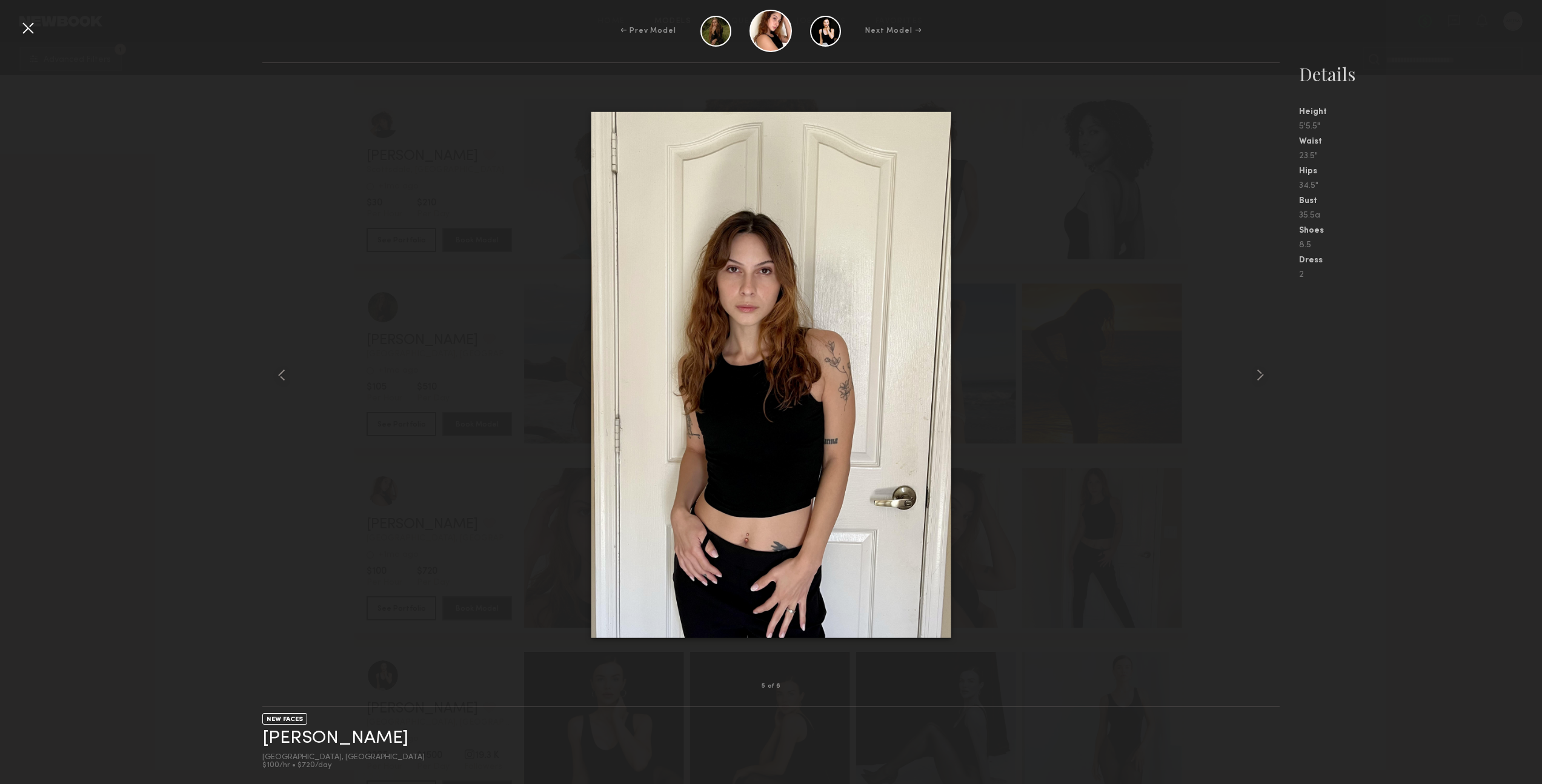
click at [247, 138] on div "5 of 6 NEW FACES [PERSON_NAME] Phoenix, [GEOGRAPHIC_DATA] $100/hr • $720/day De…" at bounding box center [771, 423] width 1542 height 722
click at [32, 34] on div at bounding box center [28, 28] width 19 height 19
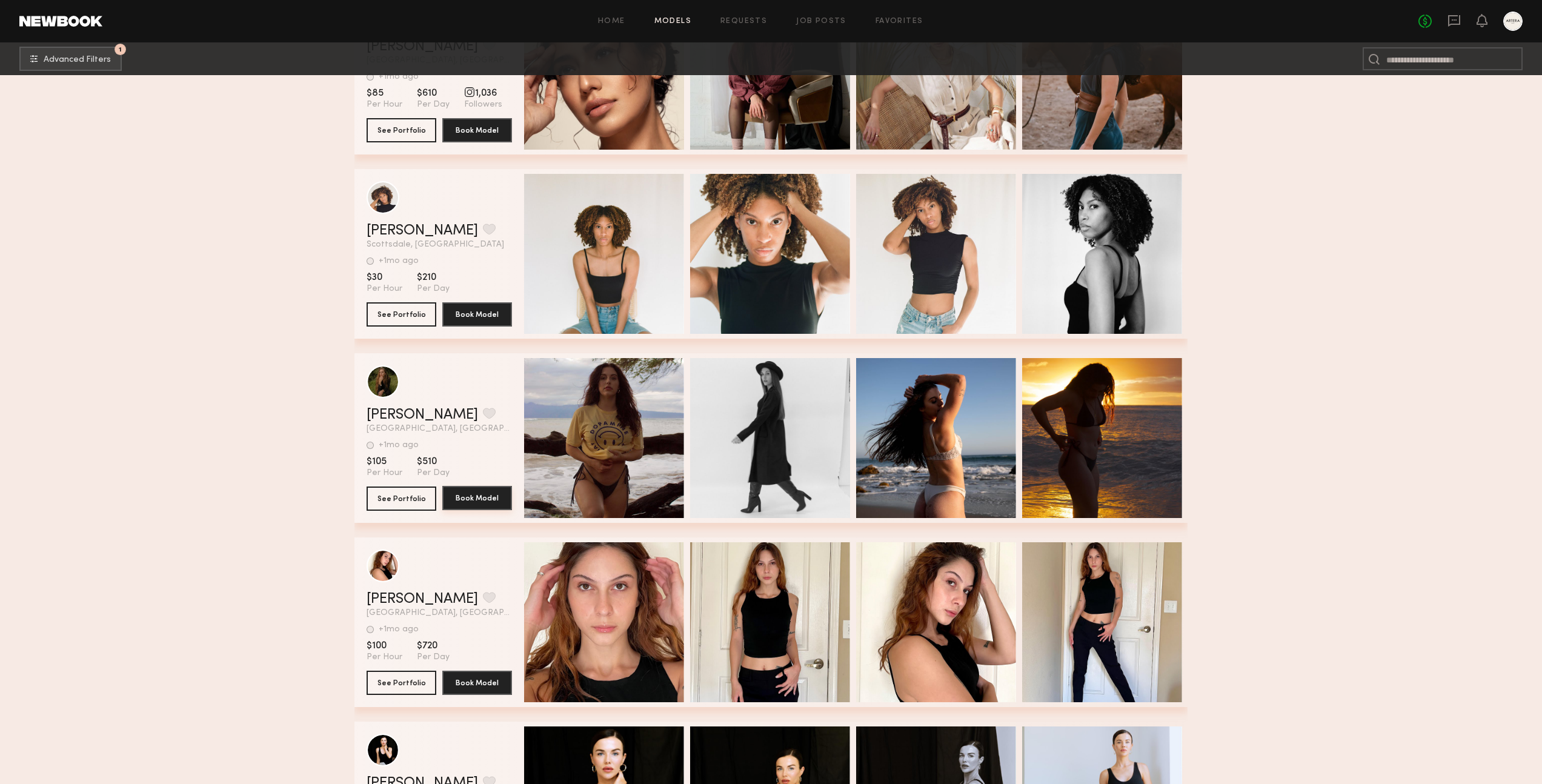
scroll to position [1211, 0]
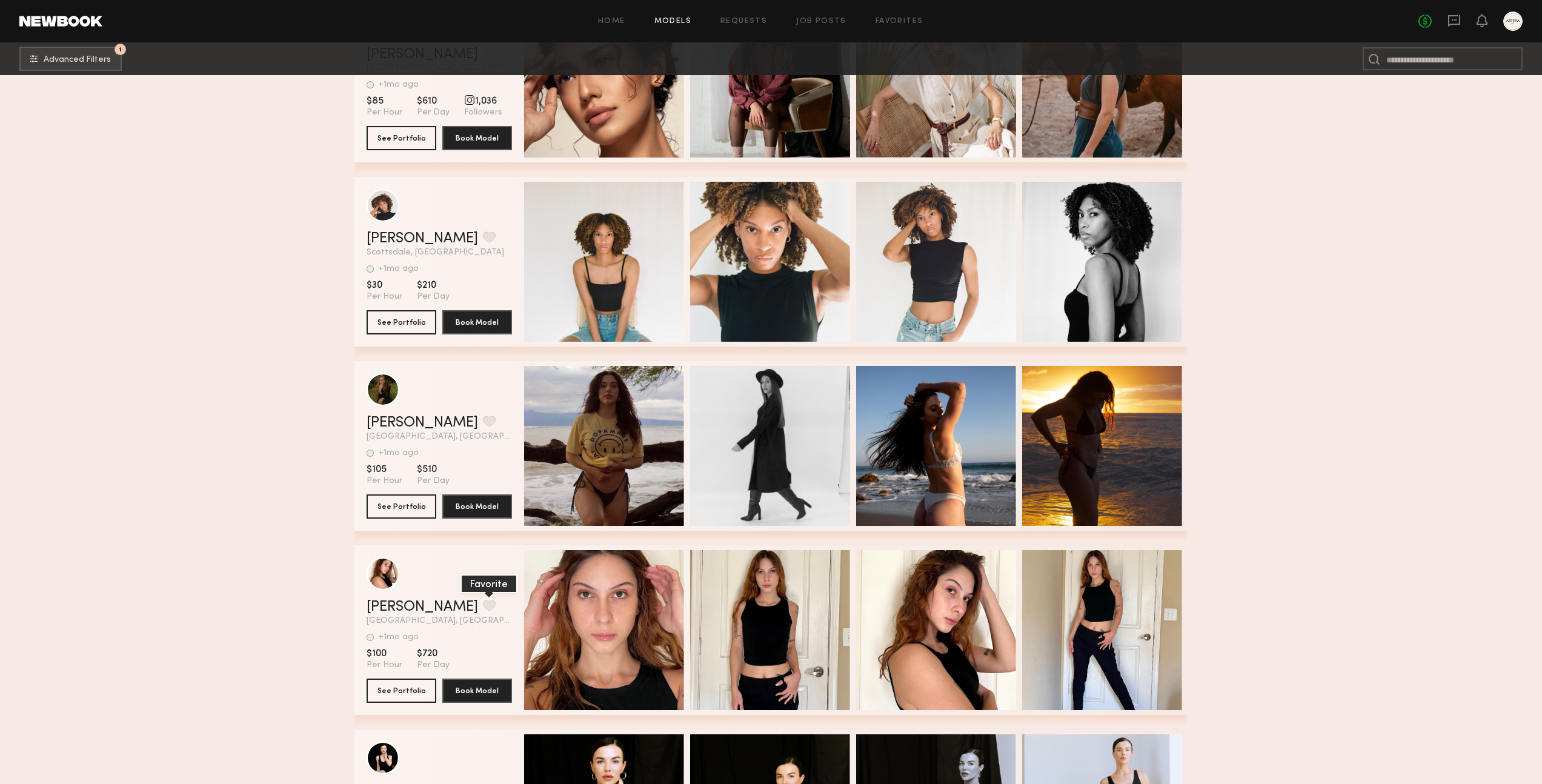
click at [483, 609] on button "grid" at bounding box center [489, 605] width 13 height 11
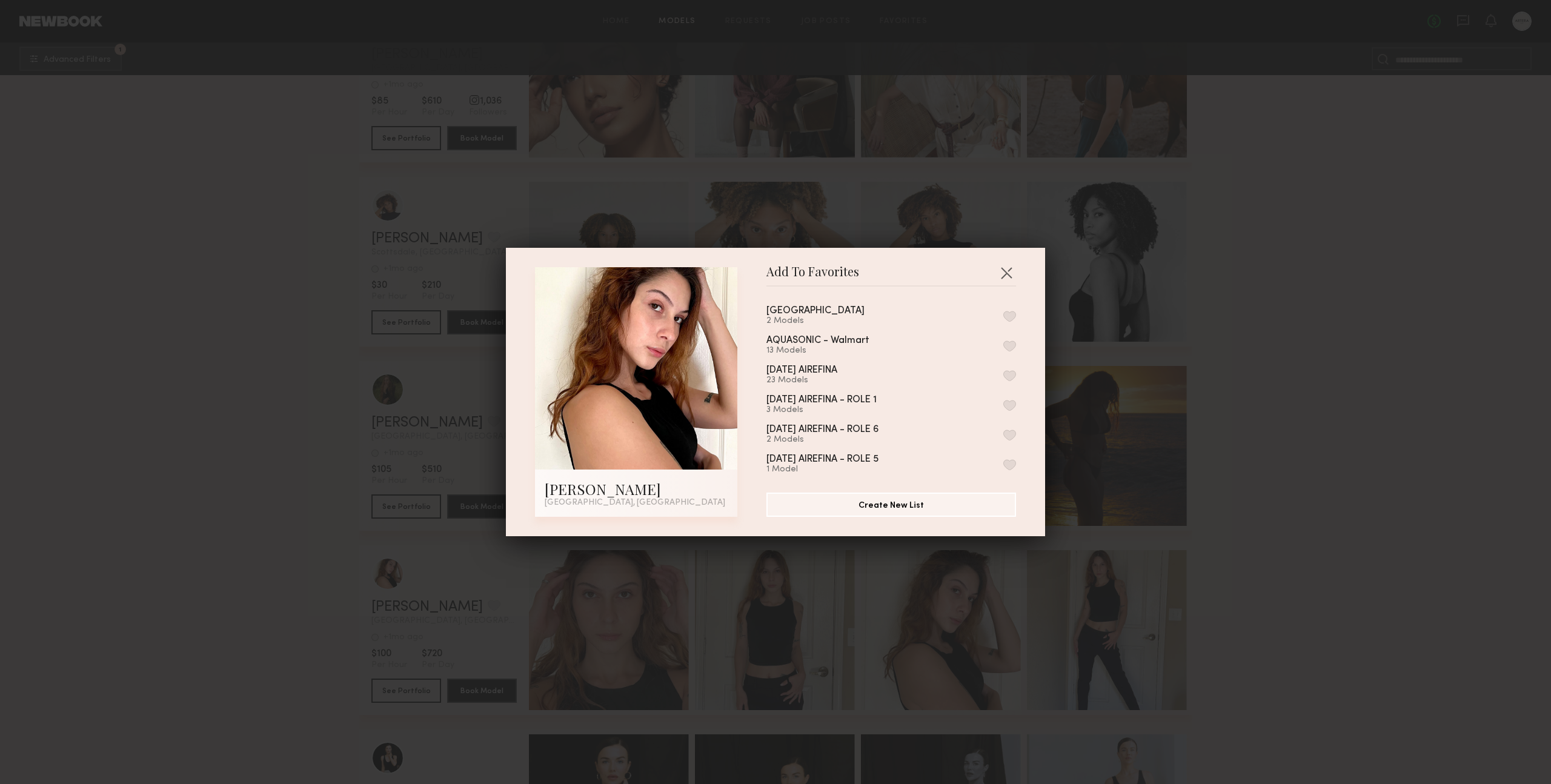
click at [1003, 315] on button "button" at bounding box center [1009, 316] width 13 height 11
click at [1003, 268] on button "button" at bounding box center [1006, 273] width 19 height 19
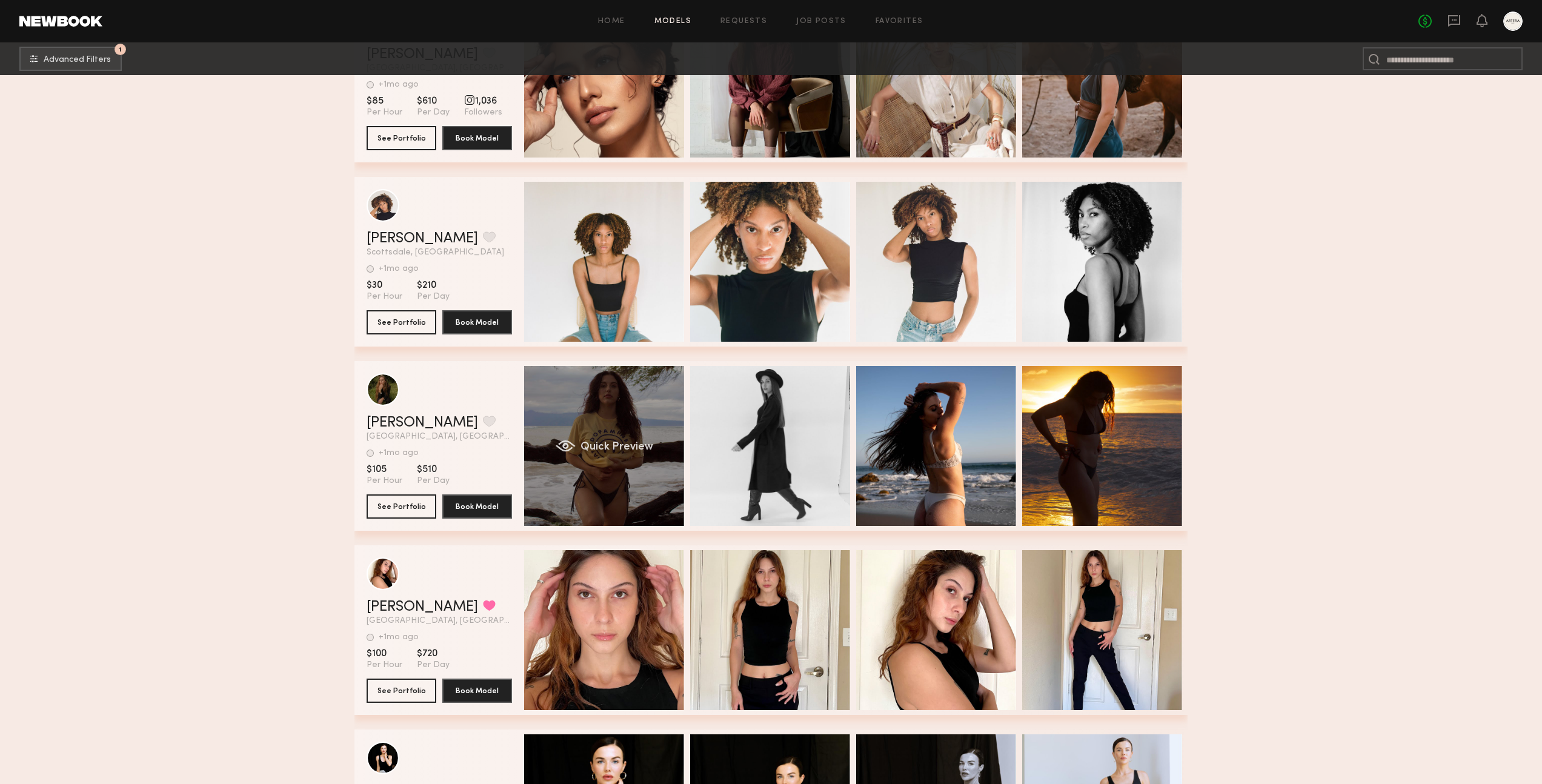
click at [605, 460] on div "Quick Preview" at bounding box center [604, 446] width 160 height 160
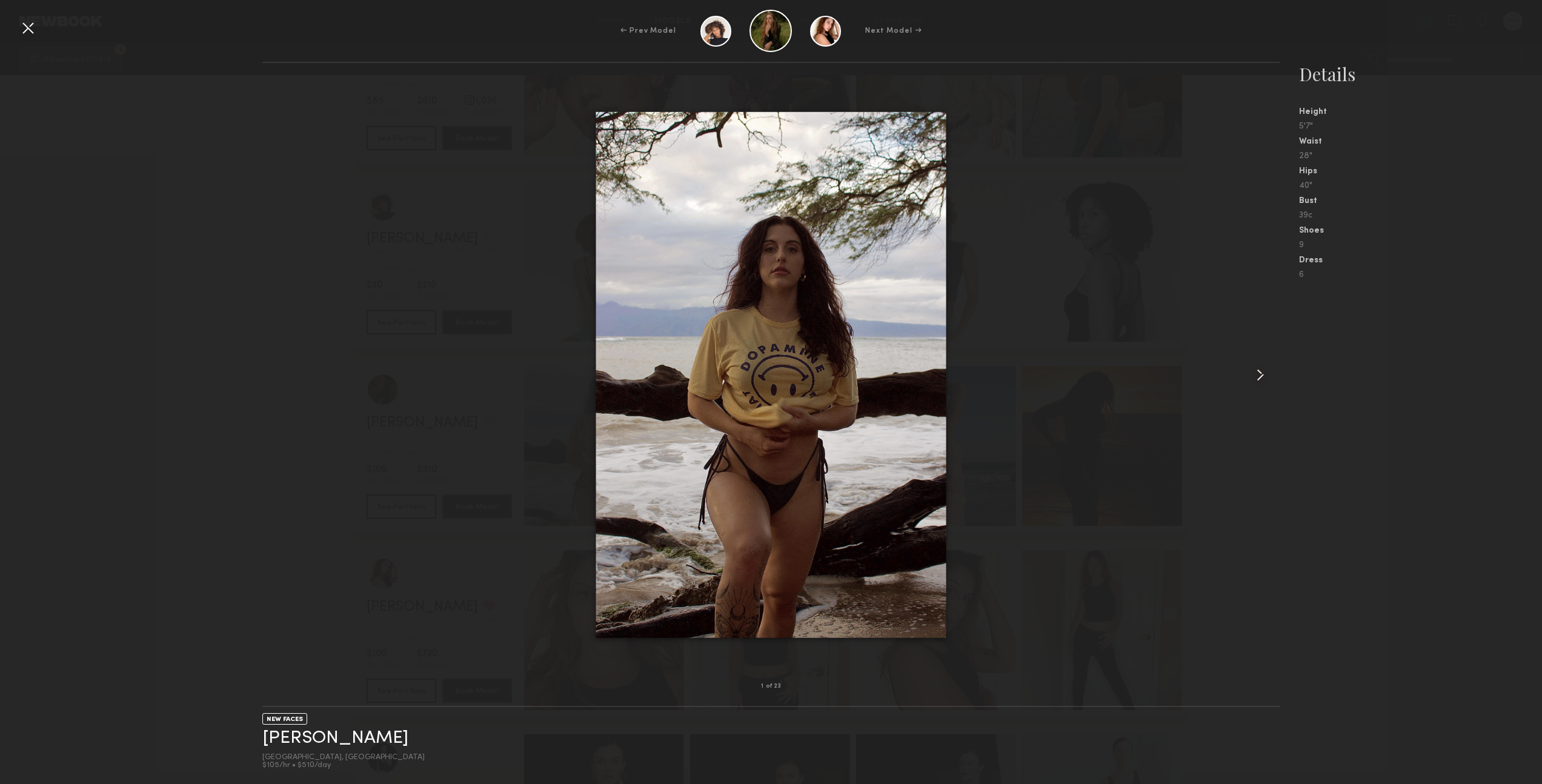
click at [1262, 374] on common-icon at bounding box center [1261, 375] width 19 height 19
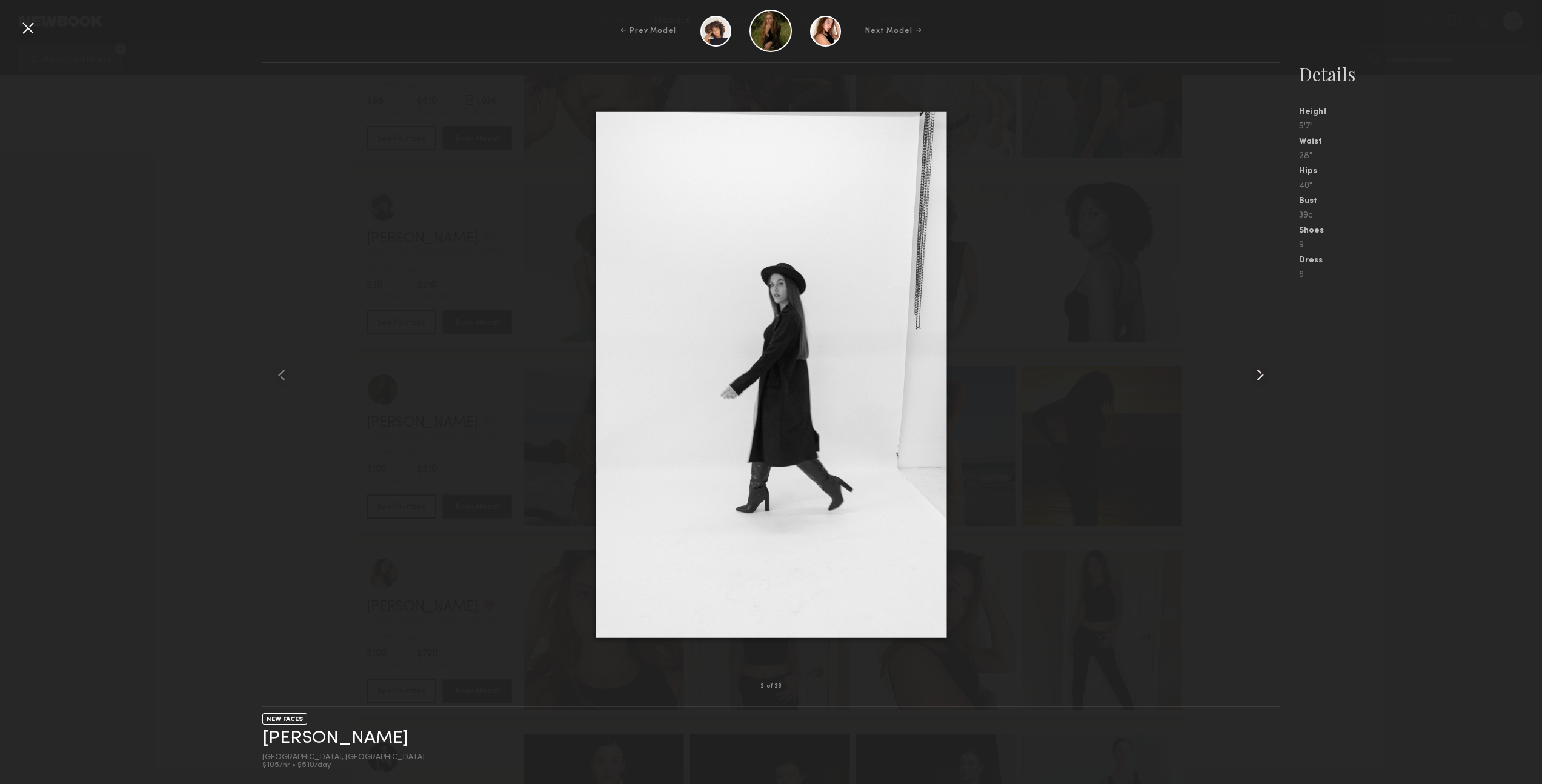
click at [1262, 374] on common-icon at bounding box center [1261, 375] width 19 height 19
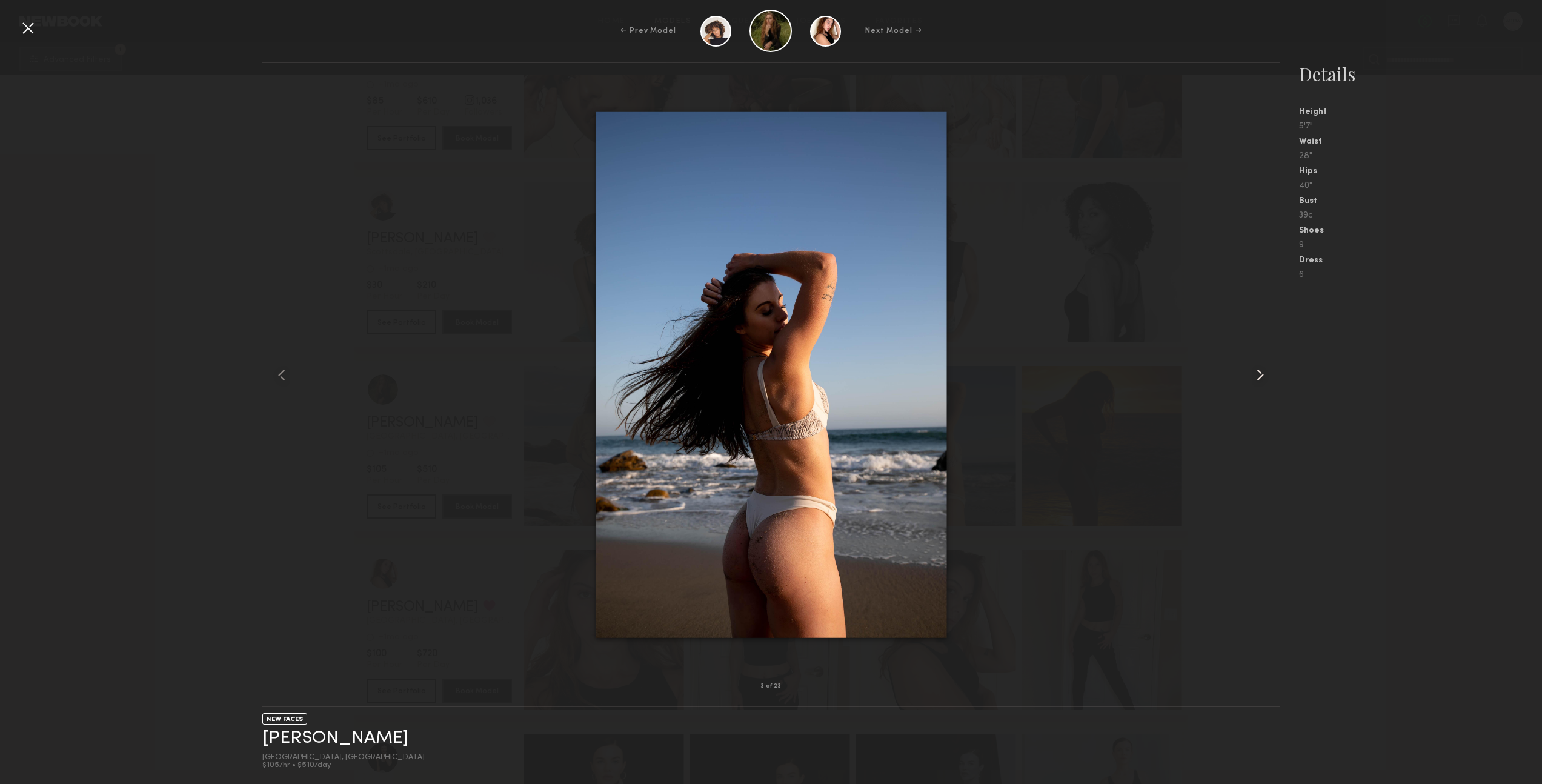
click at [1262, 374] on common-icon at bounding box center [1261, 375] width 19 height 19
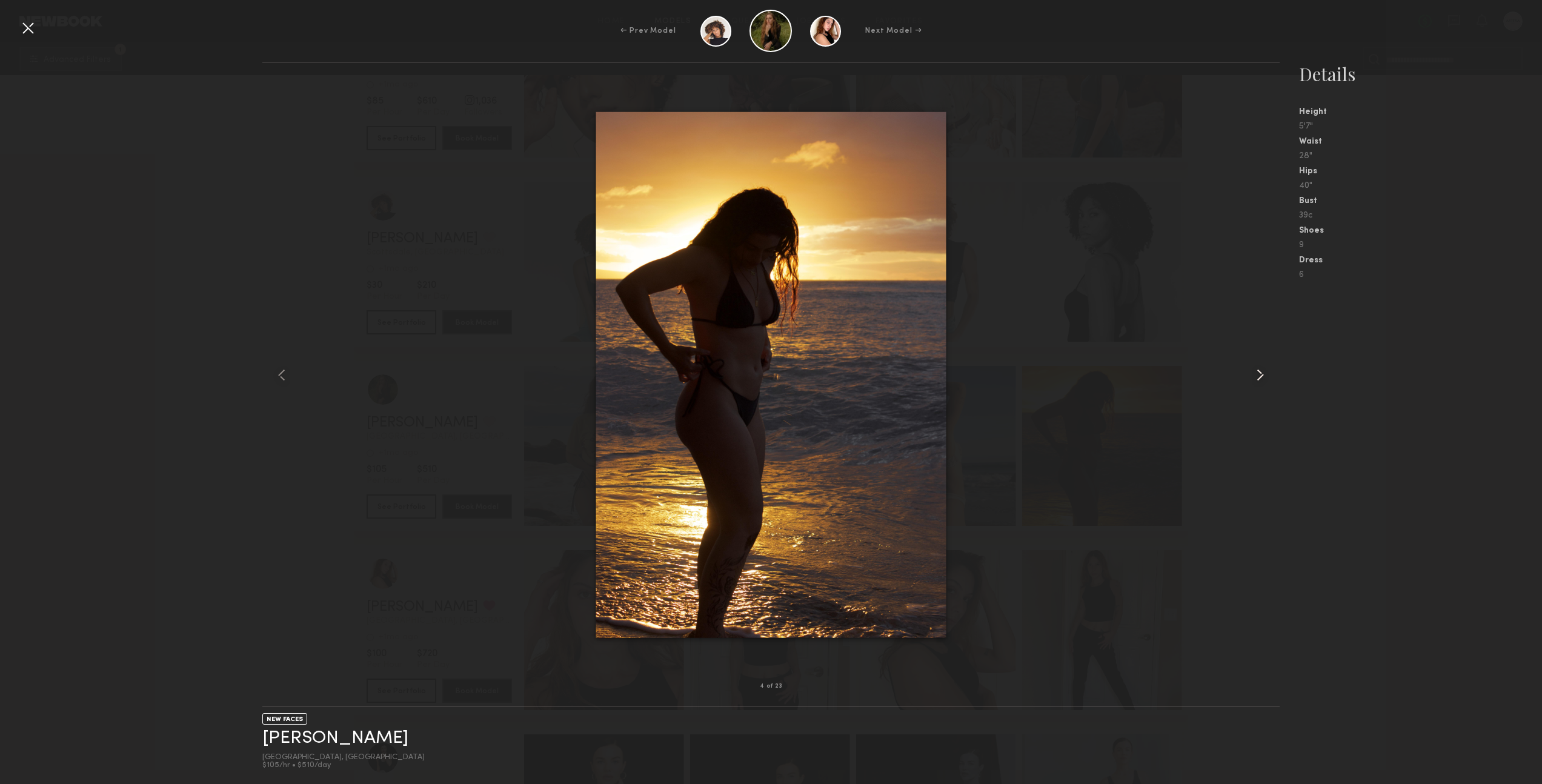
click at [1262, 374] on common-icon at bounding box center [1261, 375] width 19 height 19
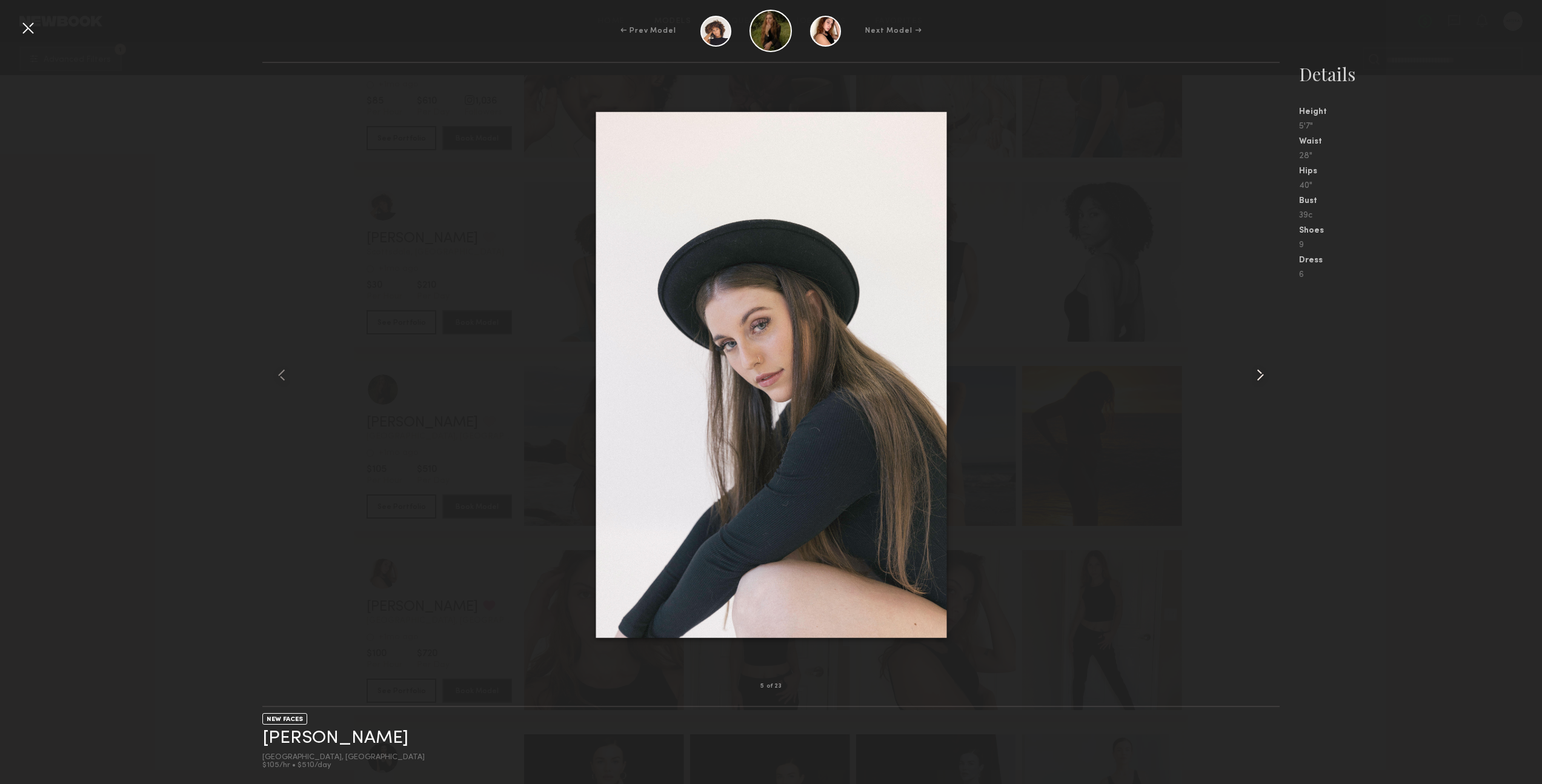
click at [1262, 374] on common-icon at bounding box center [1261, 375] width 19 height 19
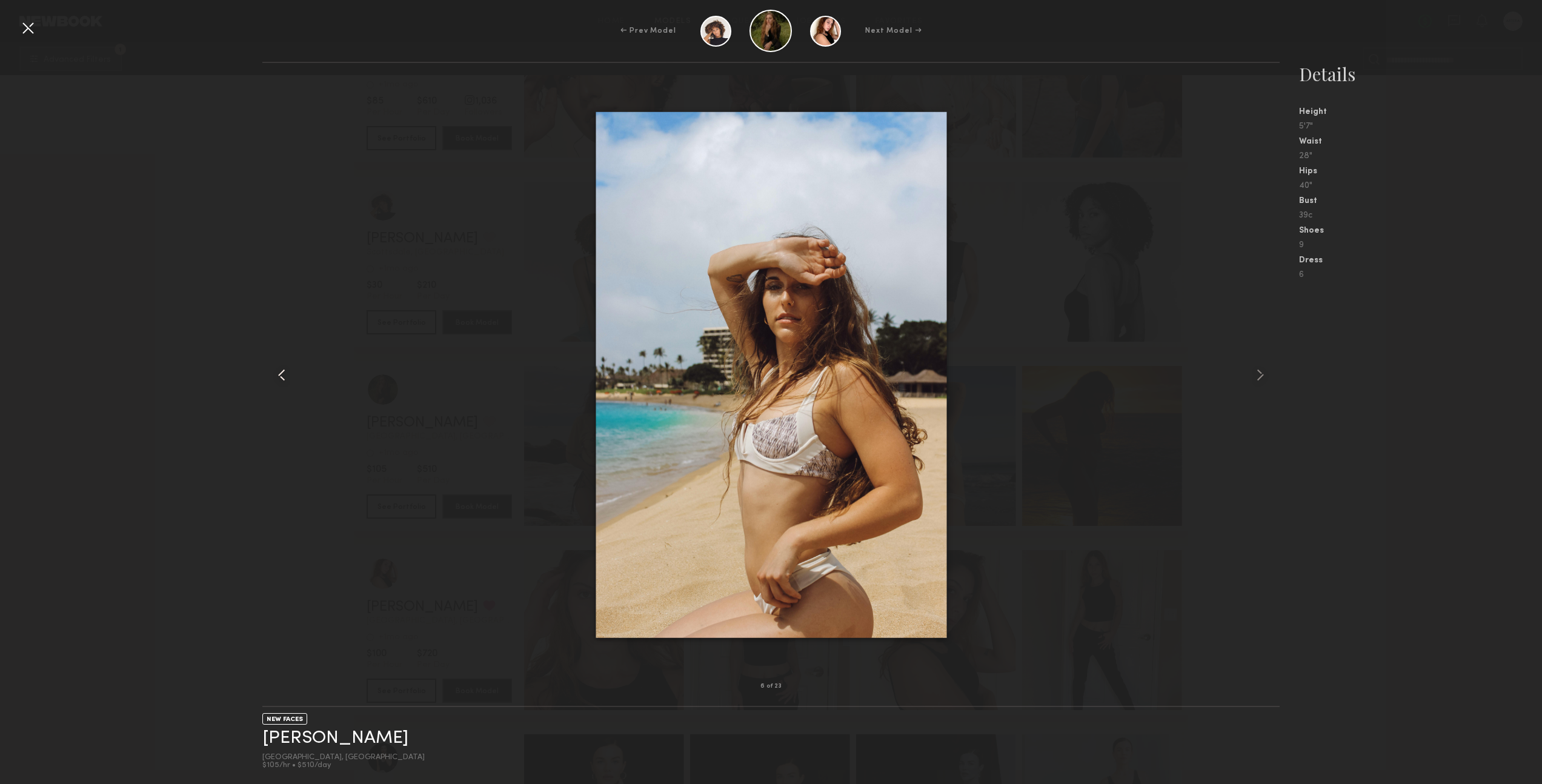
click at [285, 376] on common-icon at bounding box center [282, 375] width 19 height 19
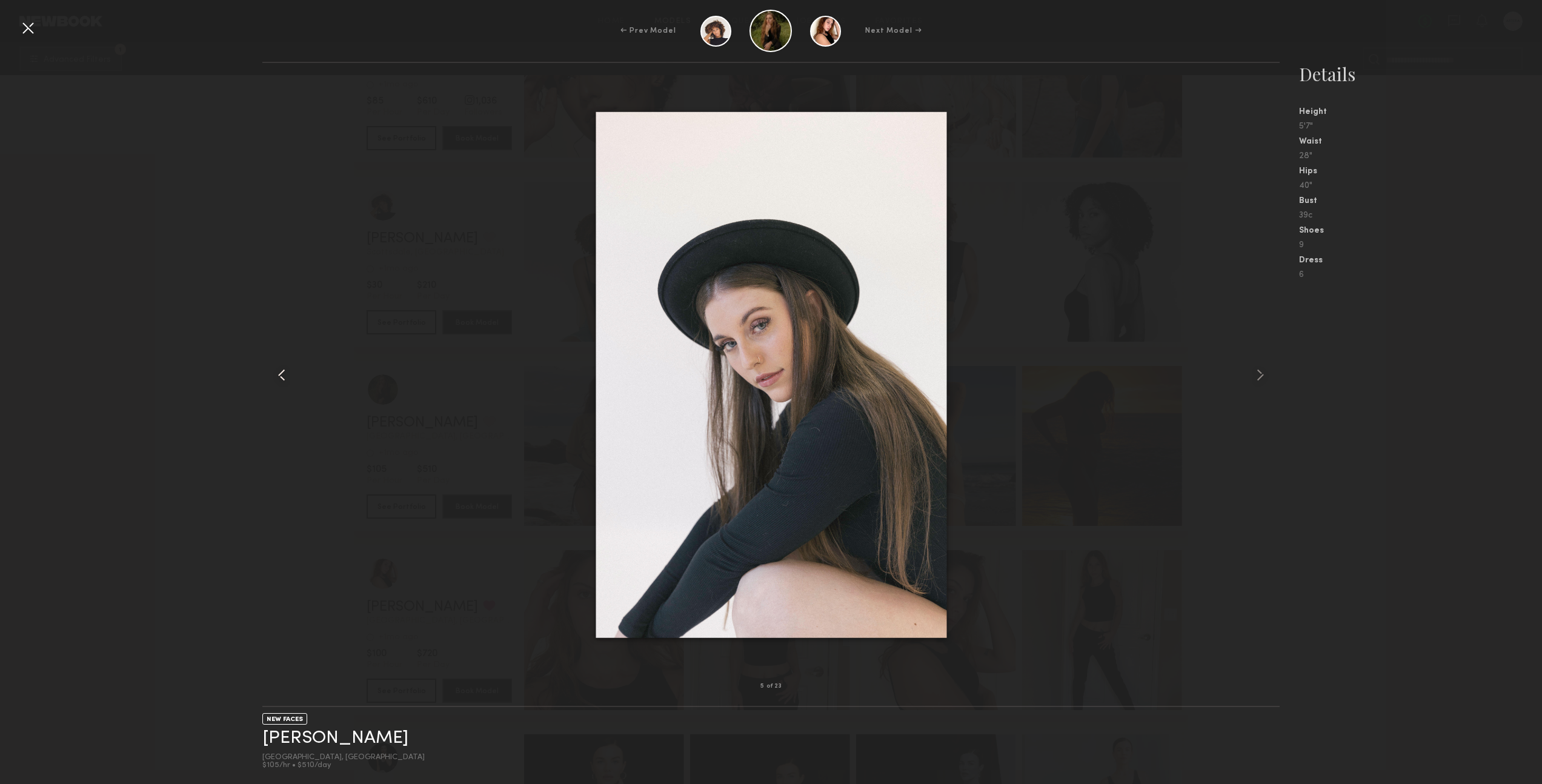
click at [285, 376] on common-icon at bounding box center [282, 375] width 19 height 19
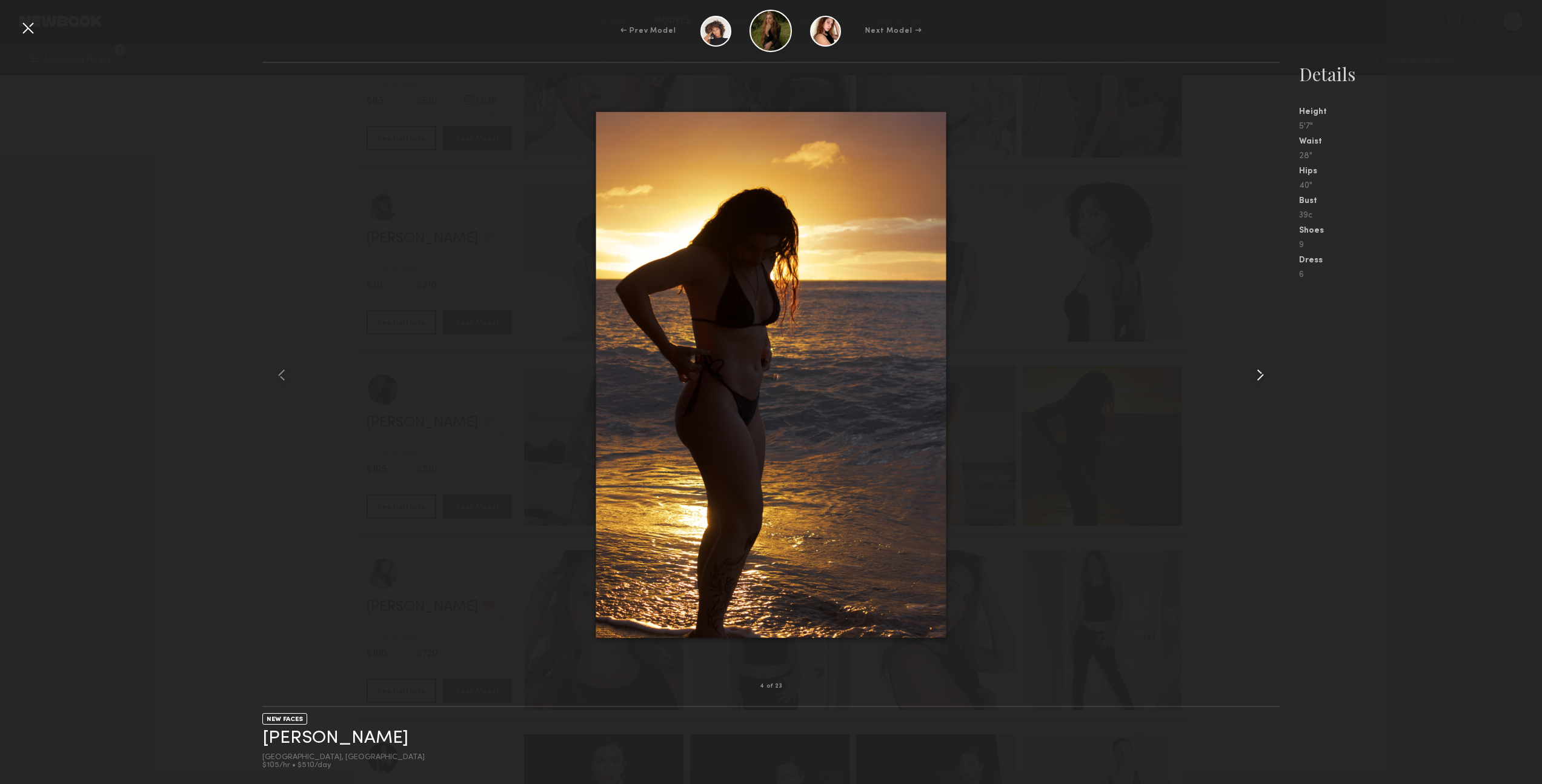
click at [1262, 375] on common-icon at bounding box center [1261, 375] width 19 height 19
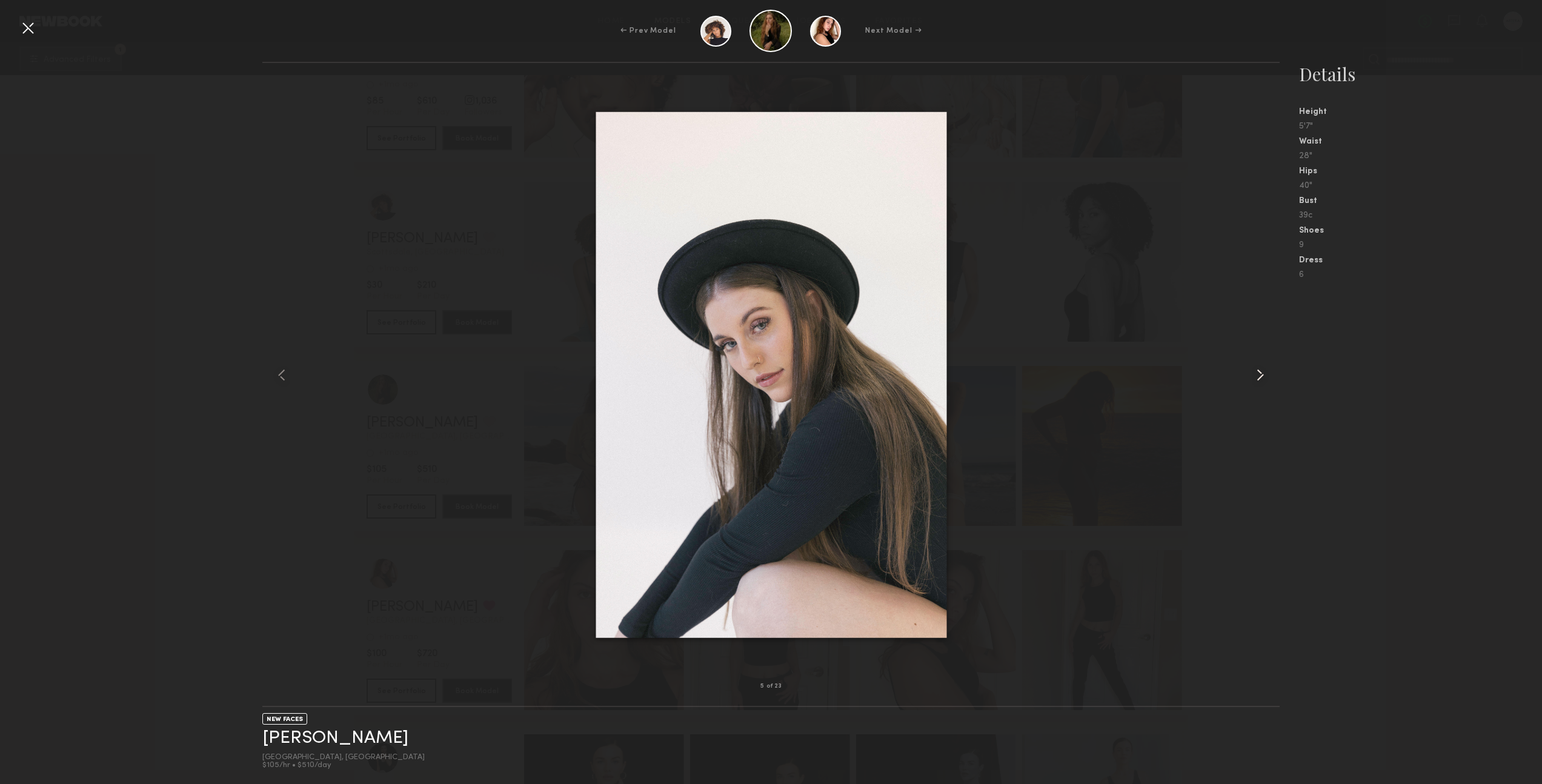
click at [1262, 375] on common-icon at bounding box center [1261, 375] width 19 height 19
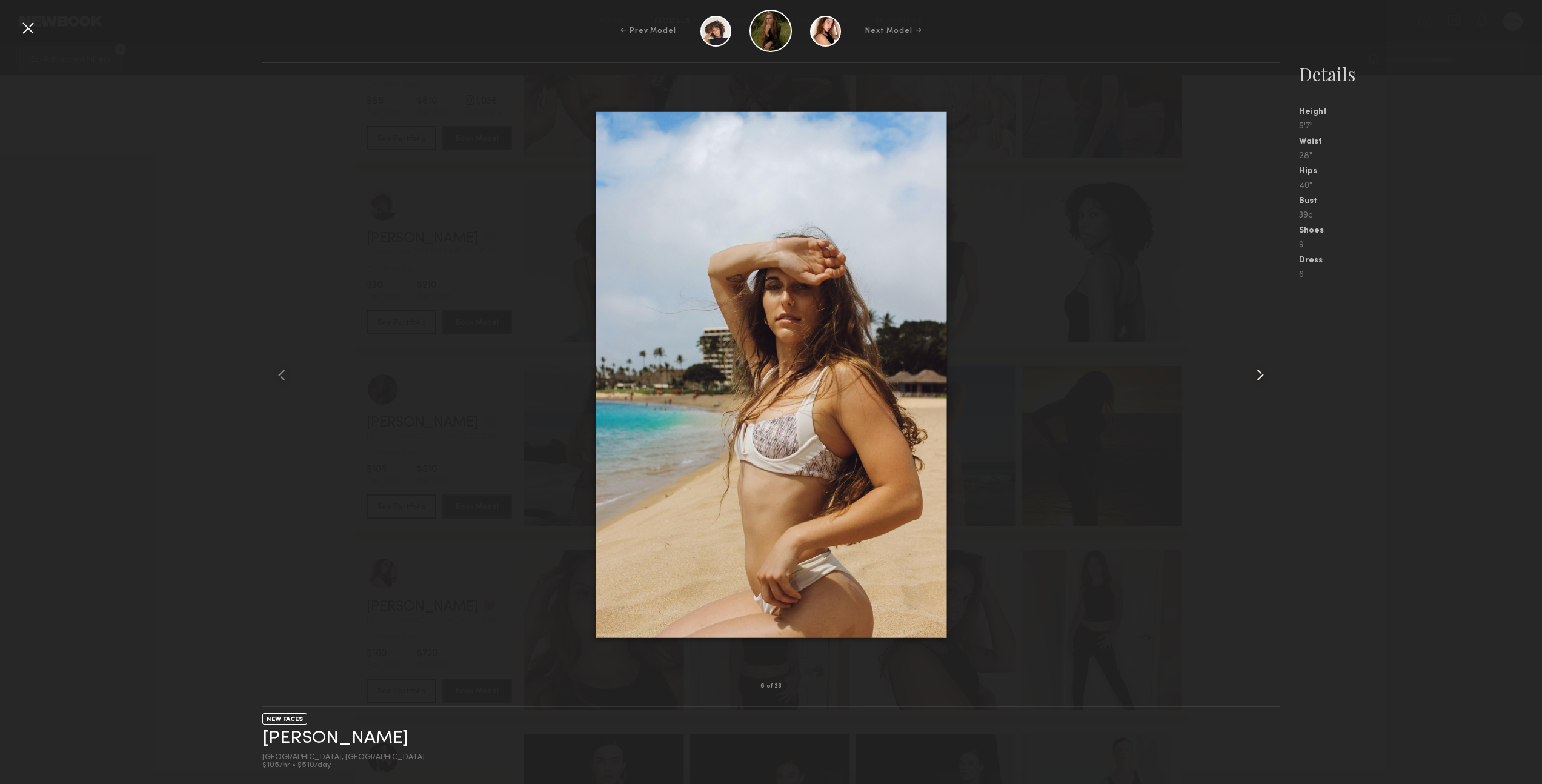
click at [1262, 375] on common-icon at bounding box center [1261, 375] width 19 height 19
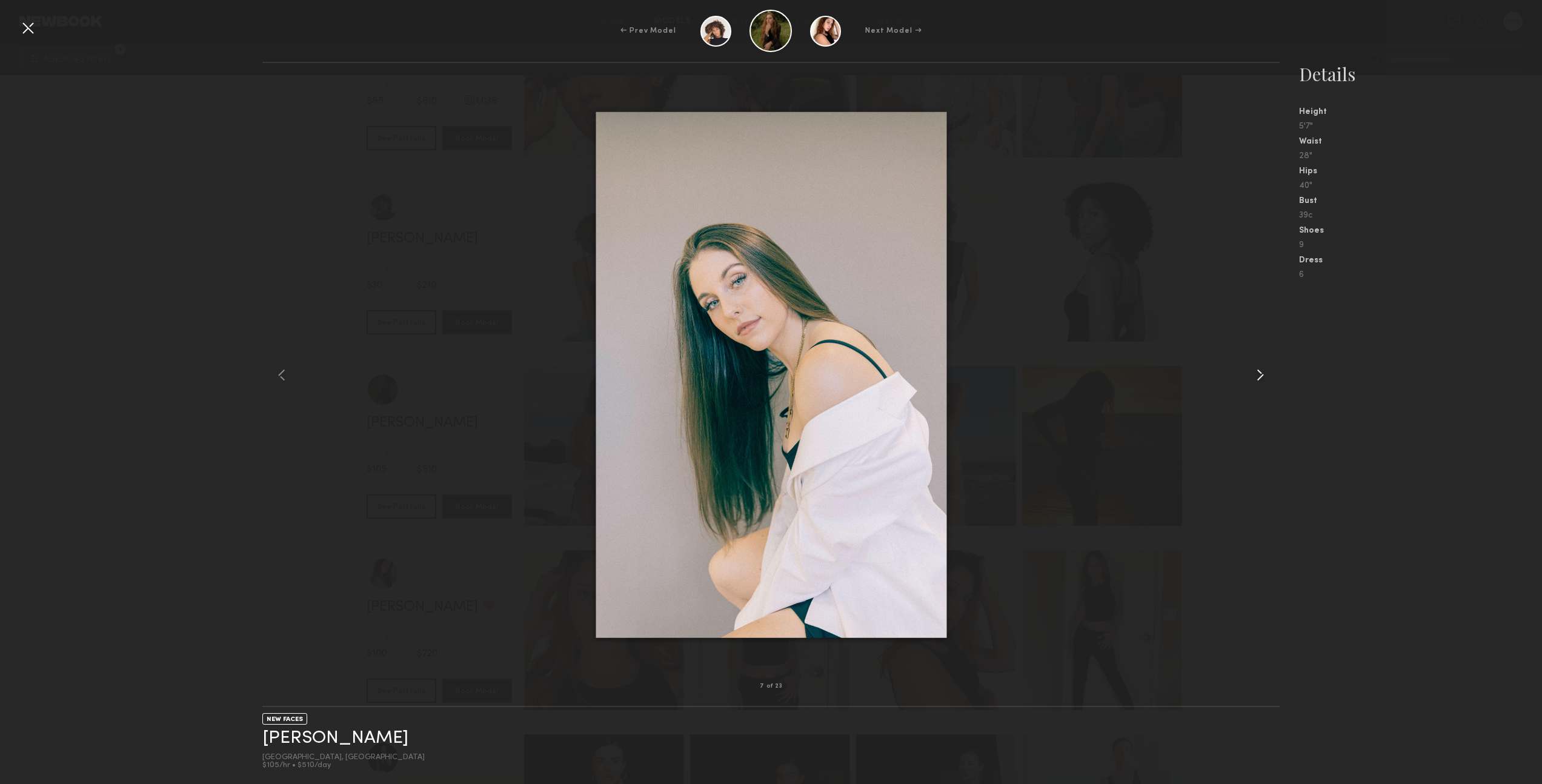
click at [1262, 375] on common-icon at bounding box center [1261, 375] width 19 height 19
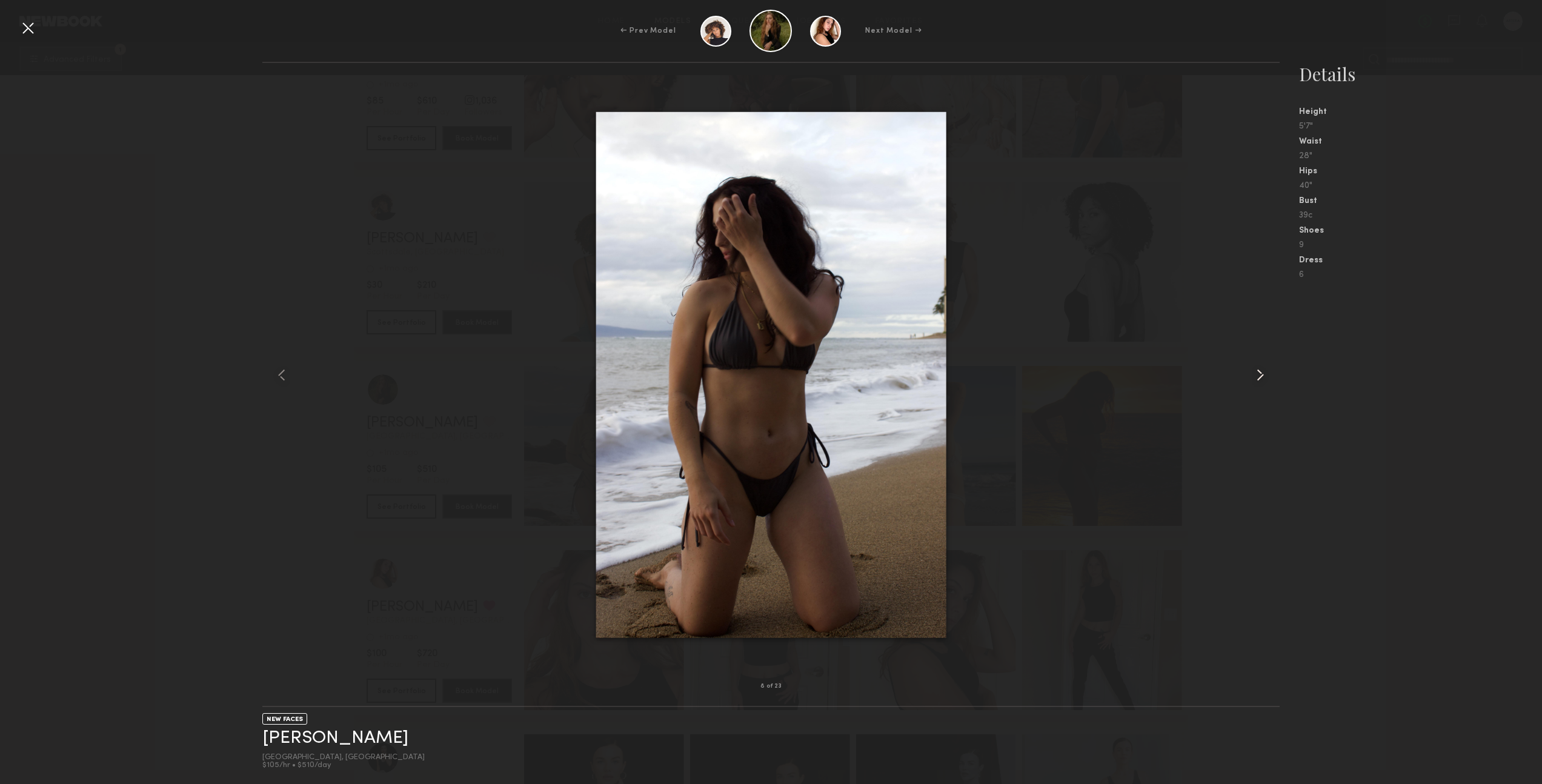
click at [1262, 375] on common-icon at bounding box center [1261, 375] width 19 height 19
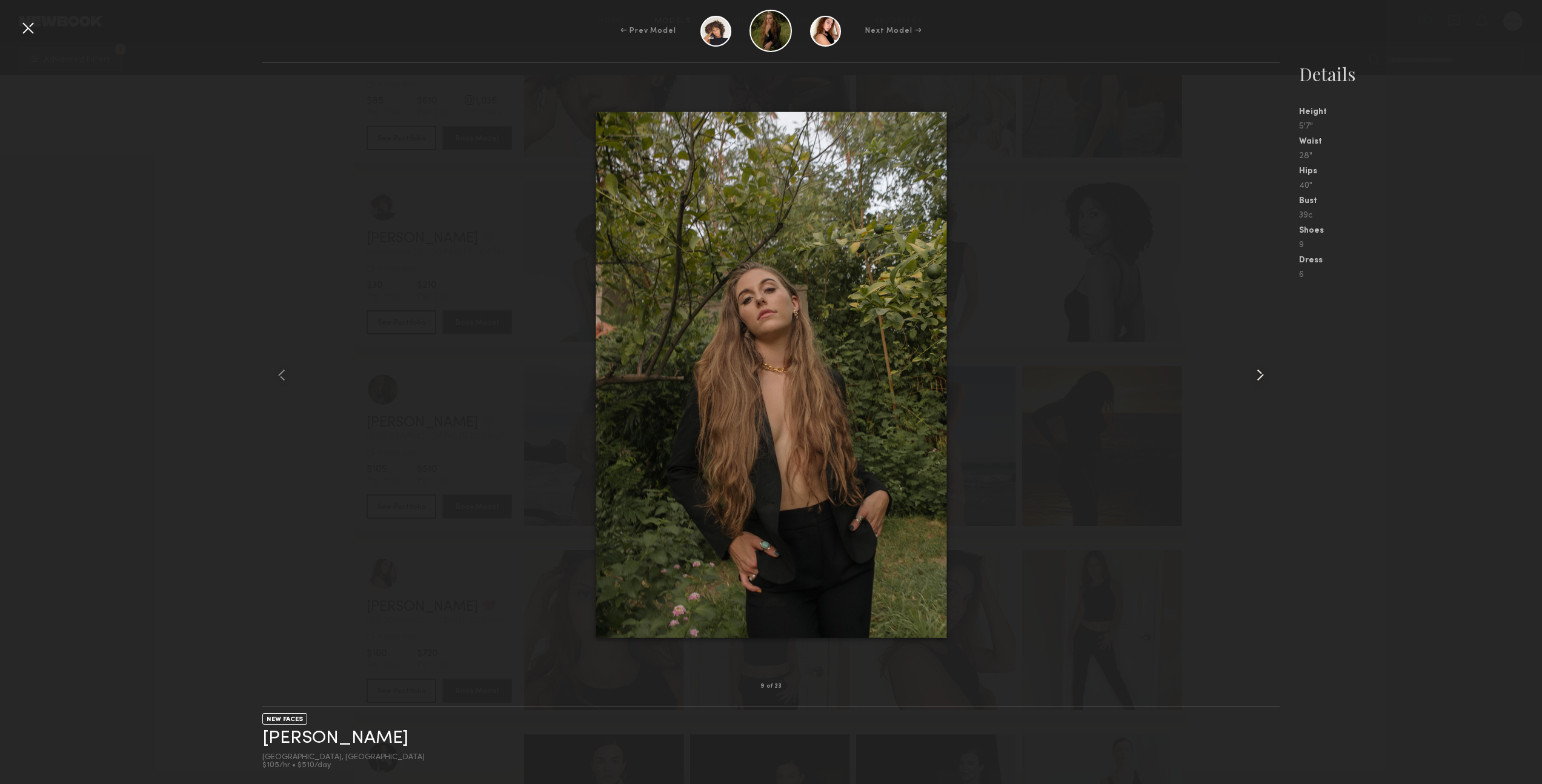
click at [1262, 375] on common-icon at bounding box center [1261, 375] width 19 height 19
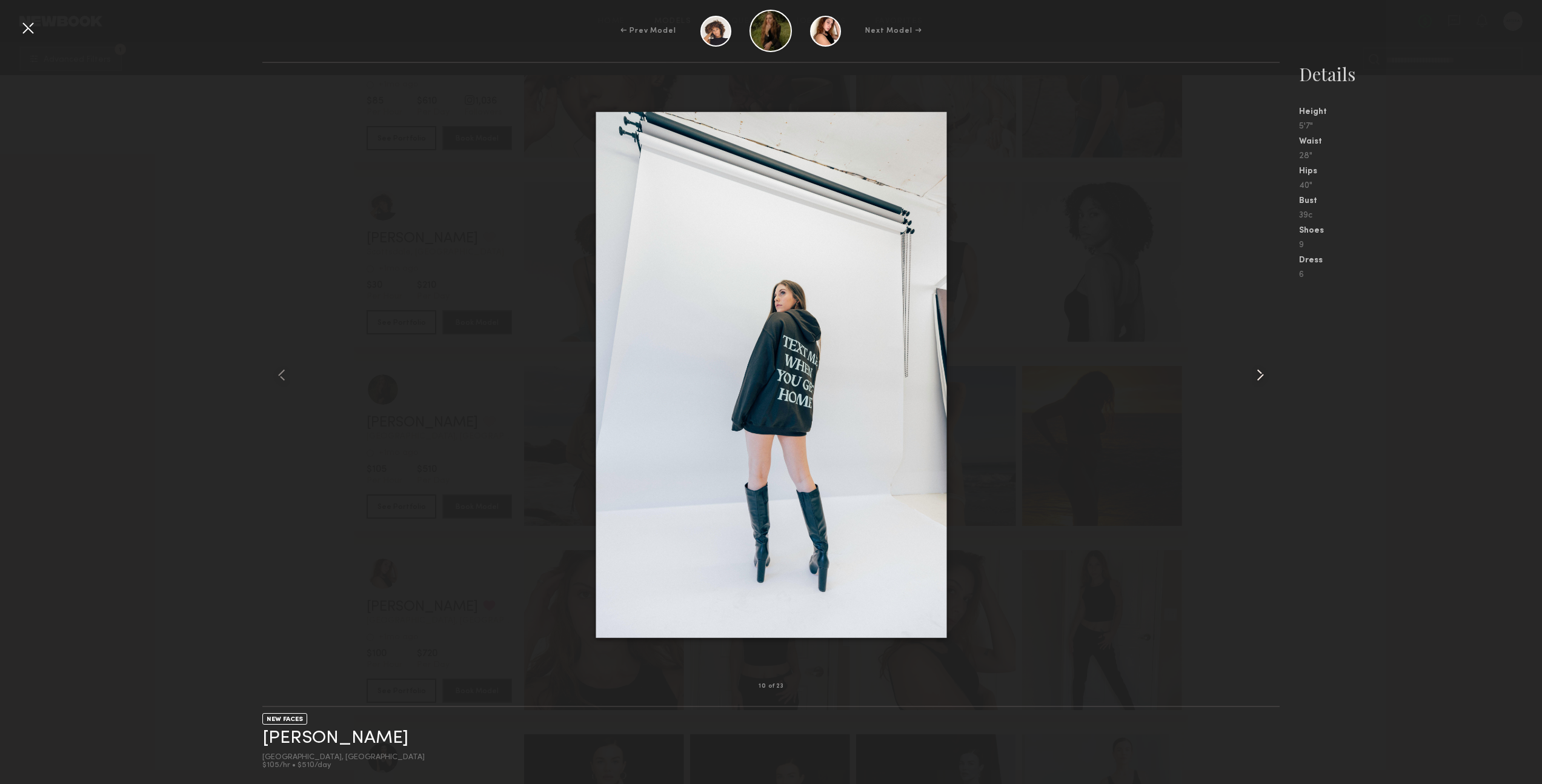
click at [1258, 378] on common-icon at bounding box center [1261, 375] width 19 height 19
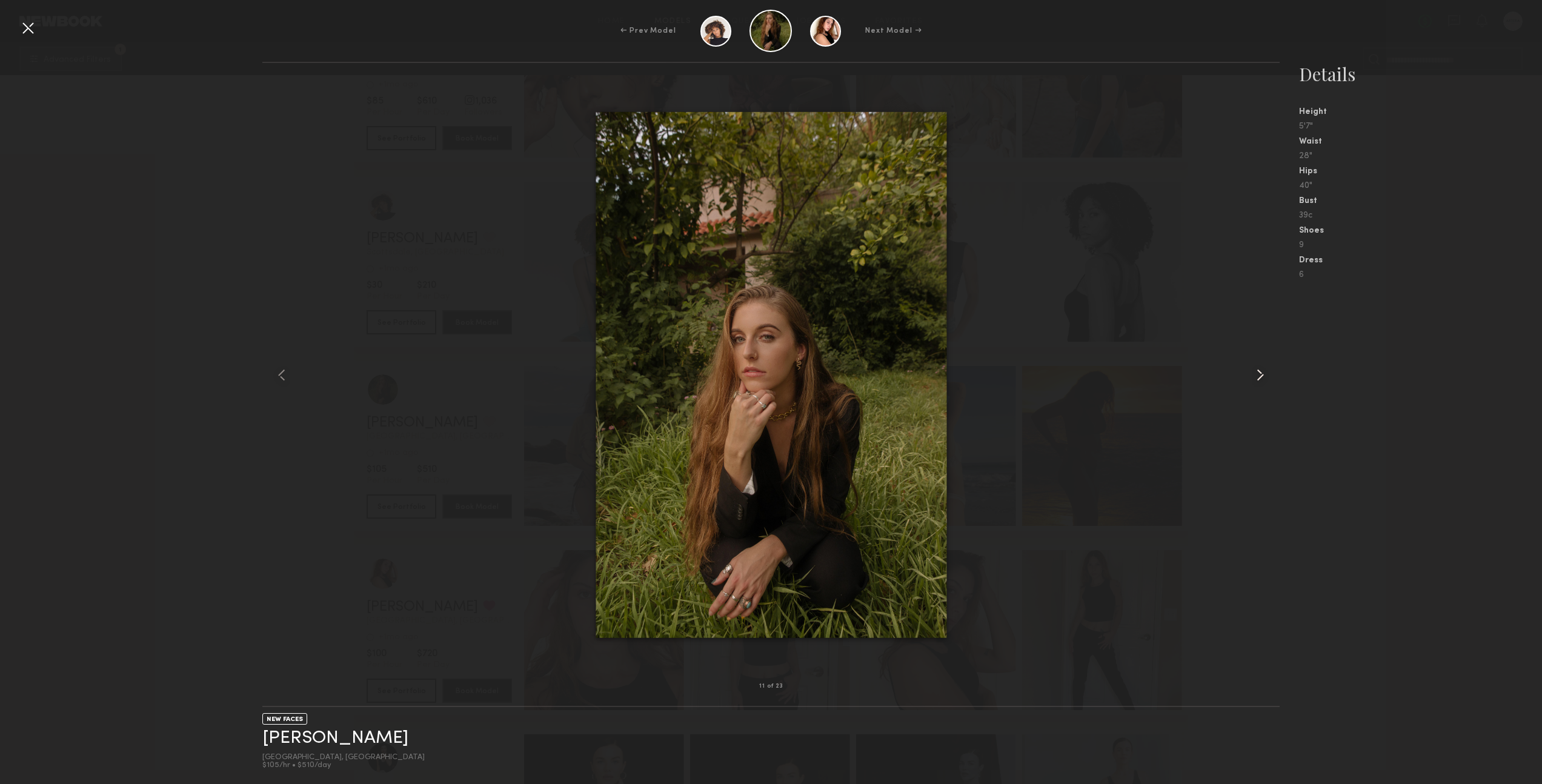
click at [1258, 377] on common-icon at bounding box center [1261, 375] width 19 height 19
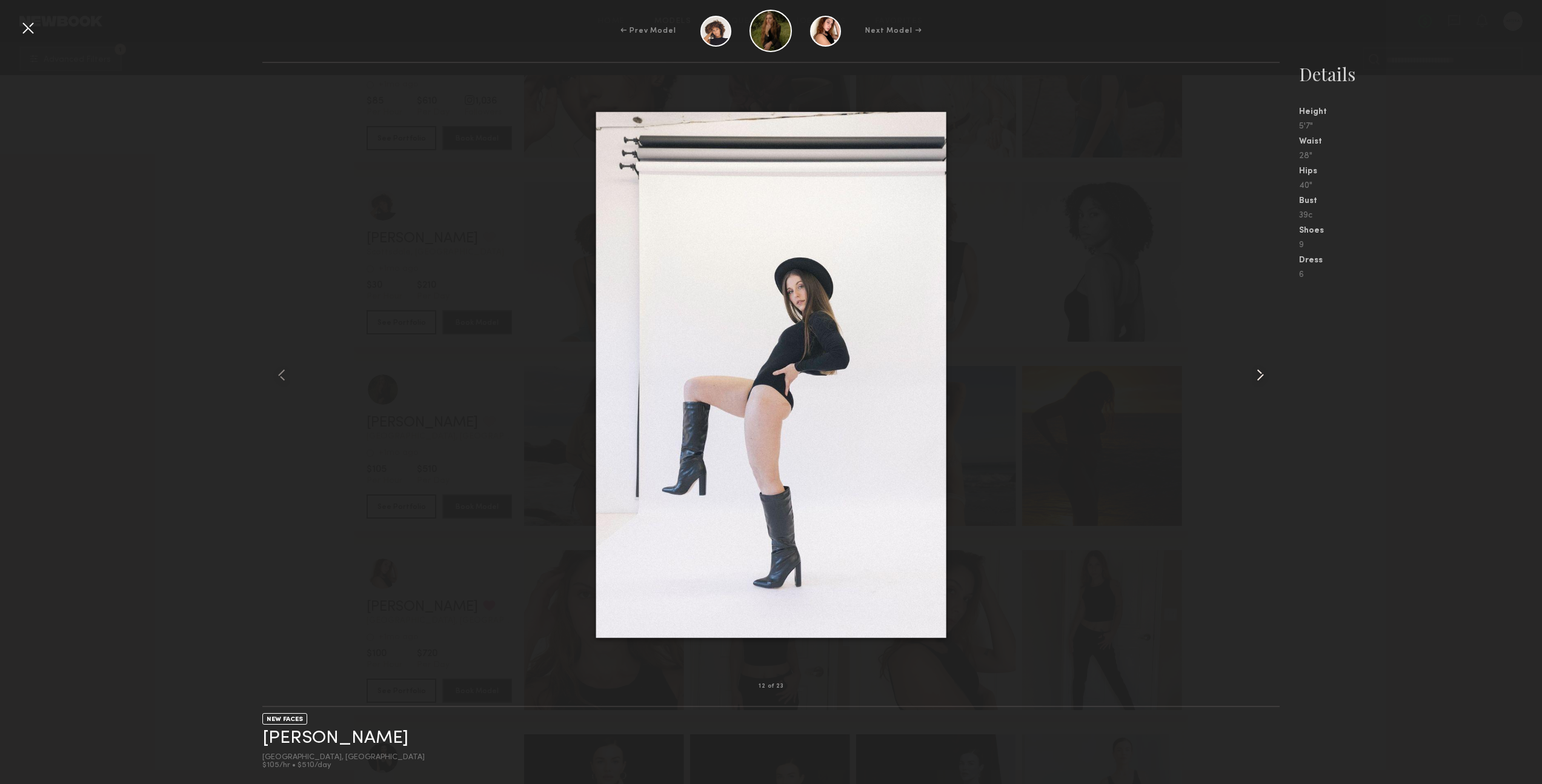
click at [1258, 377] on common-icon at bounding box center [1261, 375] width 19 height 19
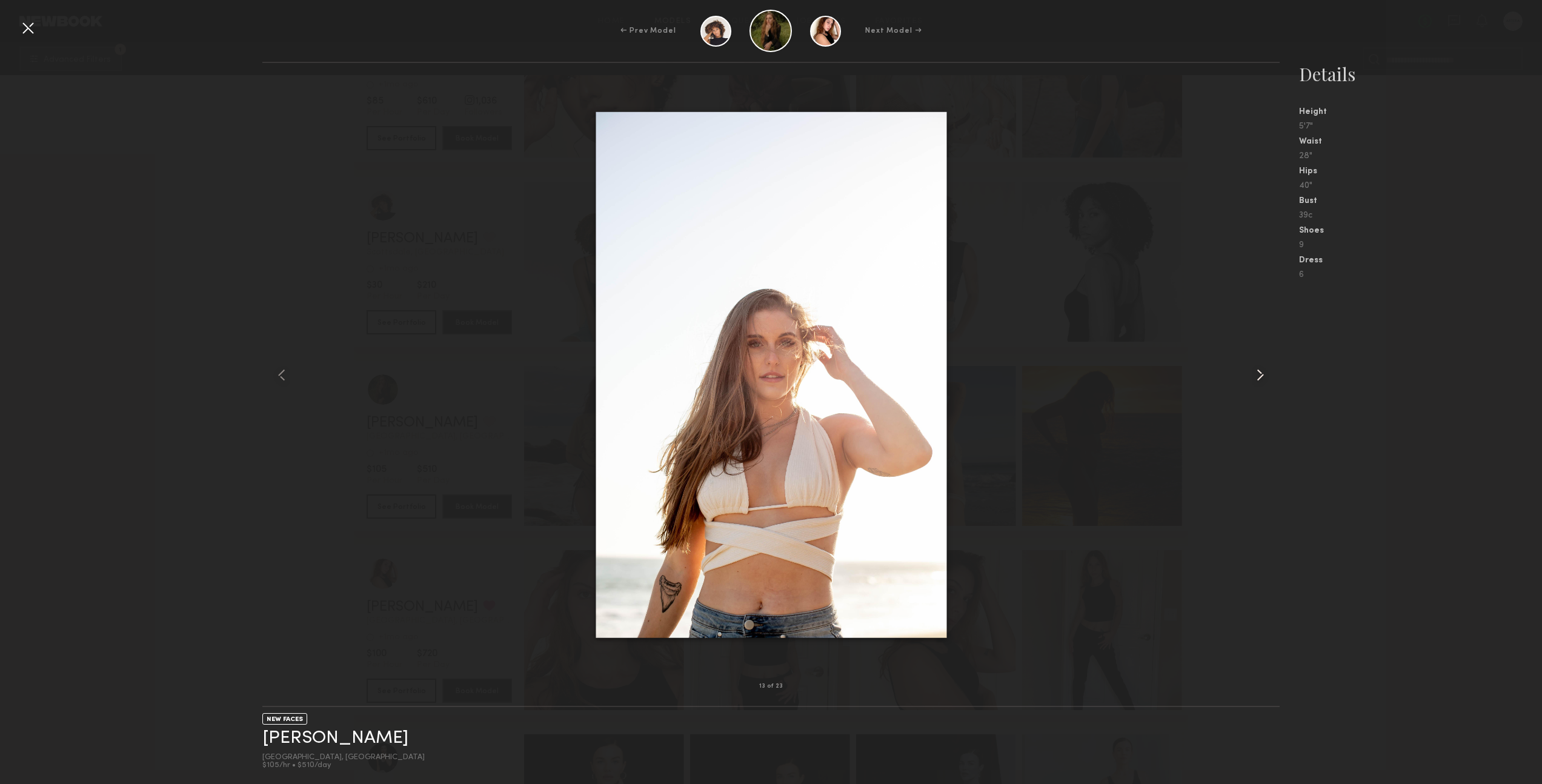
click at [1258, 377] on common-icon at bounding box center [1261, 375] width 19 height 19
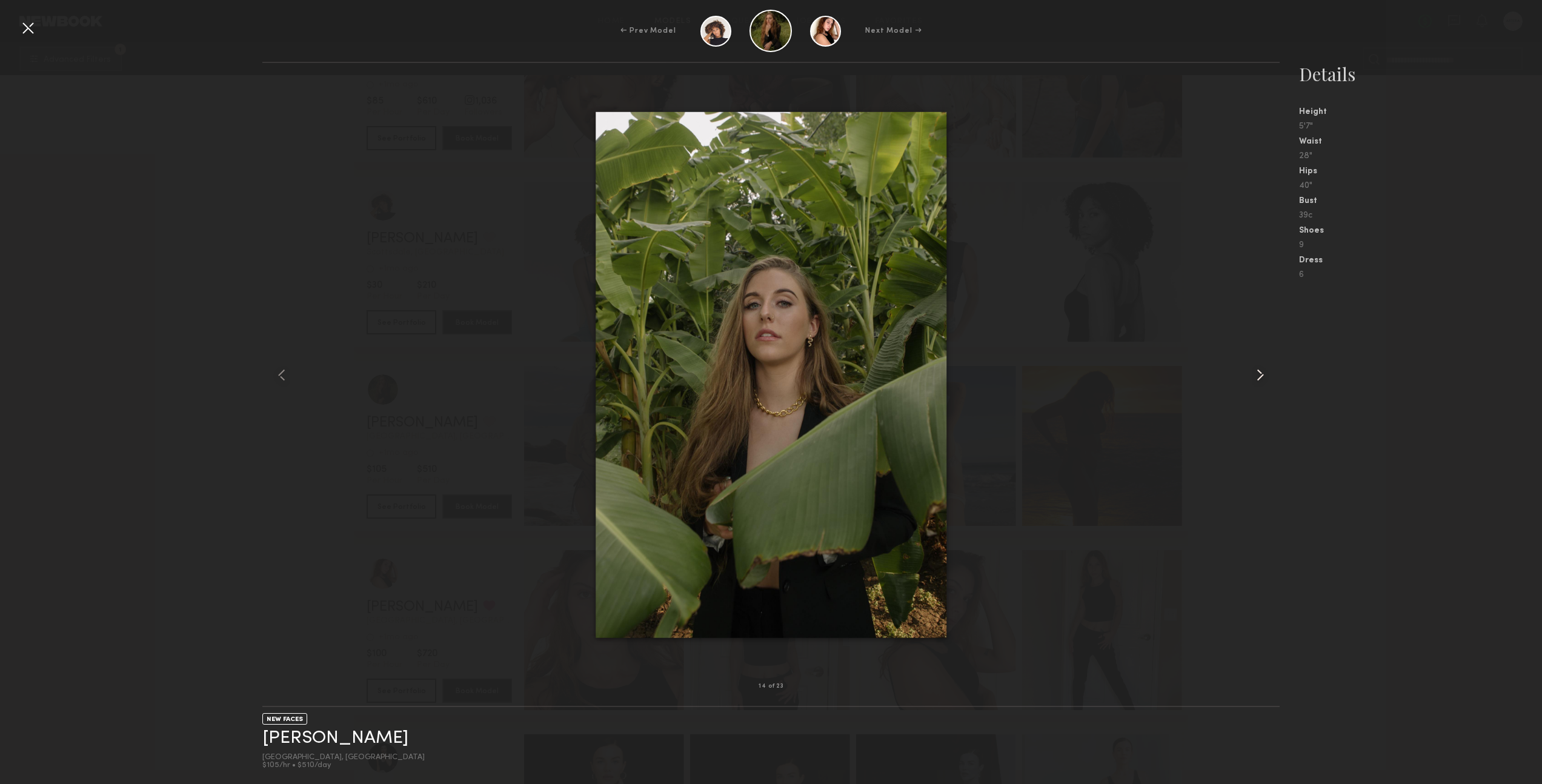
click at [1258, 377] on common-icon at bounding box center [1261, 375] width 19 height 19
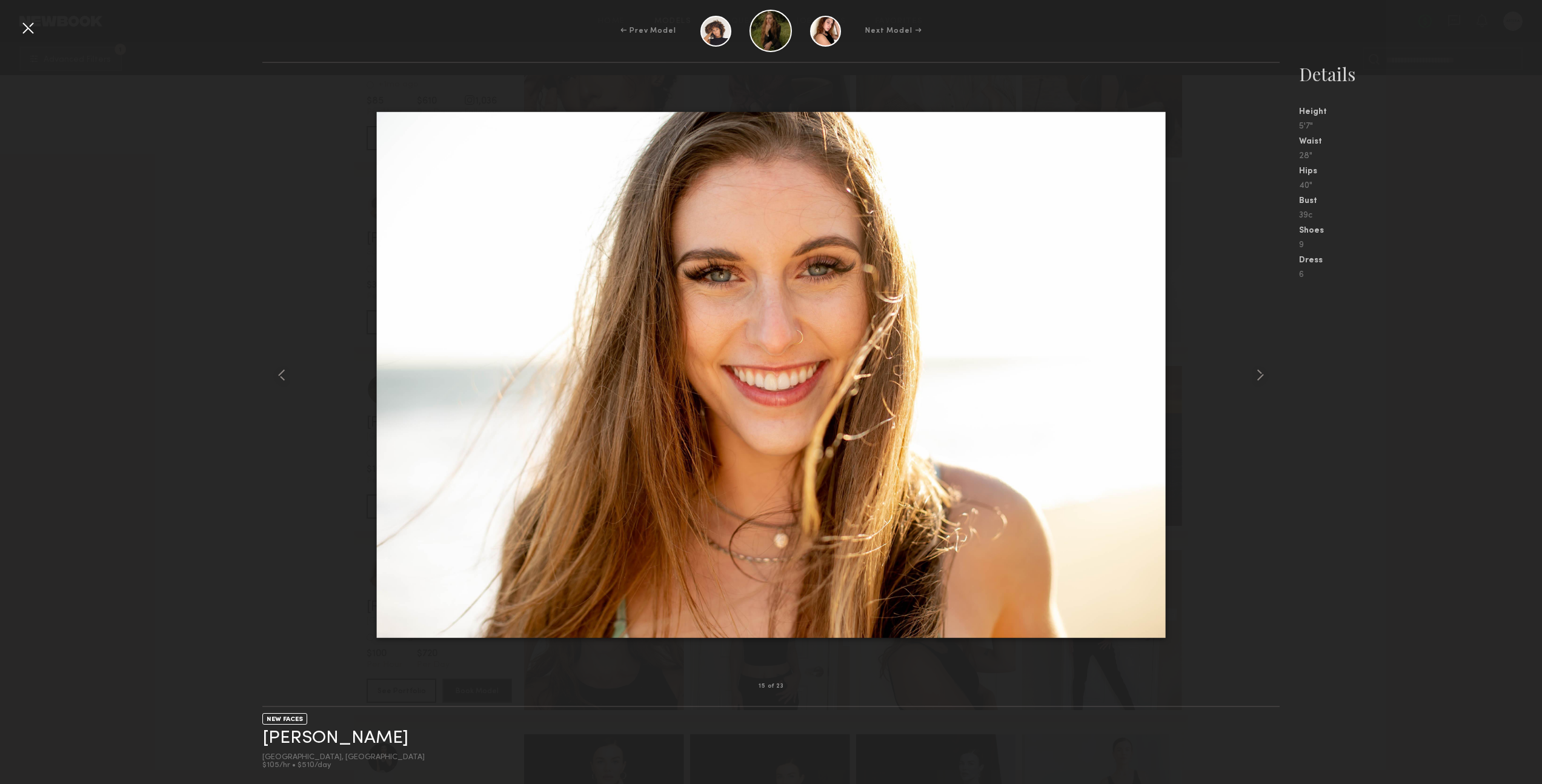
click at [101, 218] on div "15 of 23 NEW FACES [PERSON_NAME] Phoenix, [GEOGRAPHIC_DATA] $105/hr • $510/day …" at bounding box center [771, 423] width 1542 height 722
click at [31, 28] on div at bounding box center [28, 28] width 19 height 19
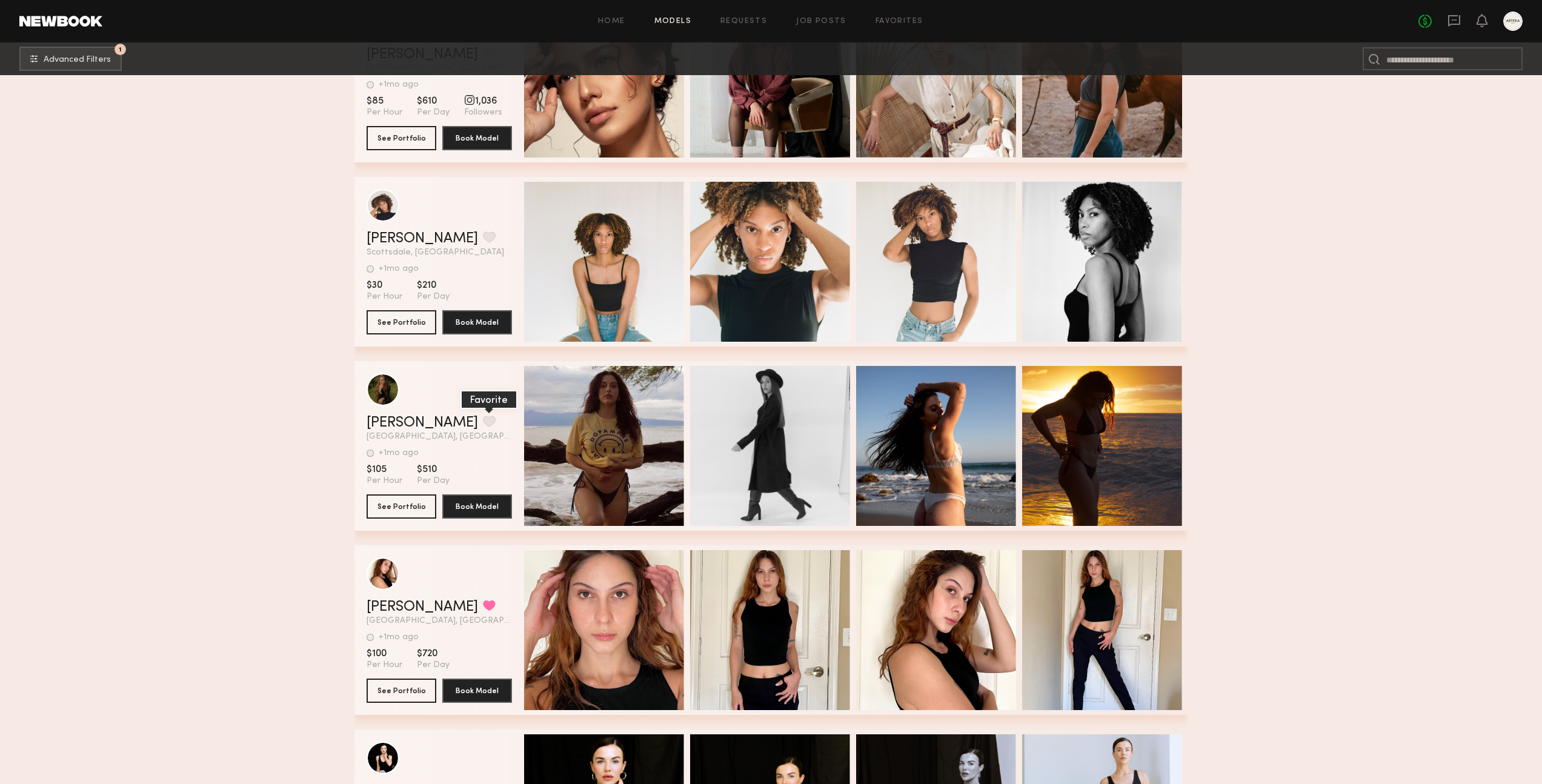
click at [483, 421] on button "grid" at bounding box center [489, 421] width 13 height 11
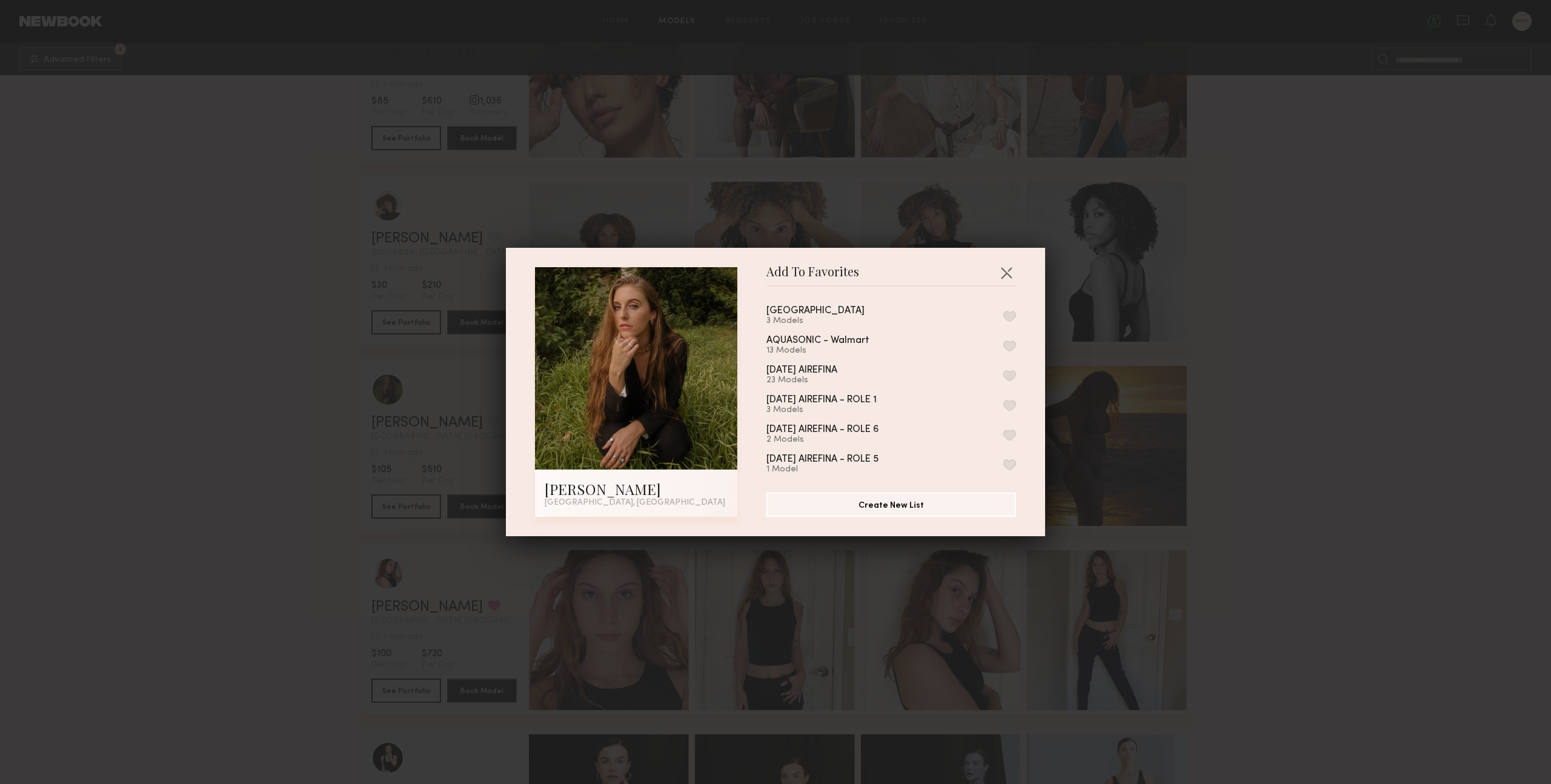
click at [1003, 315] on button "button" at bounding box center [1009, 316] width 13 height 11
click at [998, 268] on button "button" at bounding box center [1006, 273] width 19 height 19
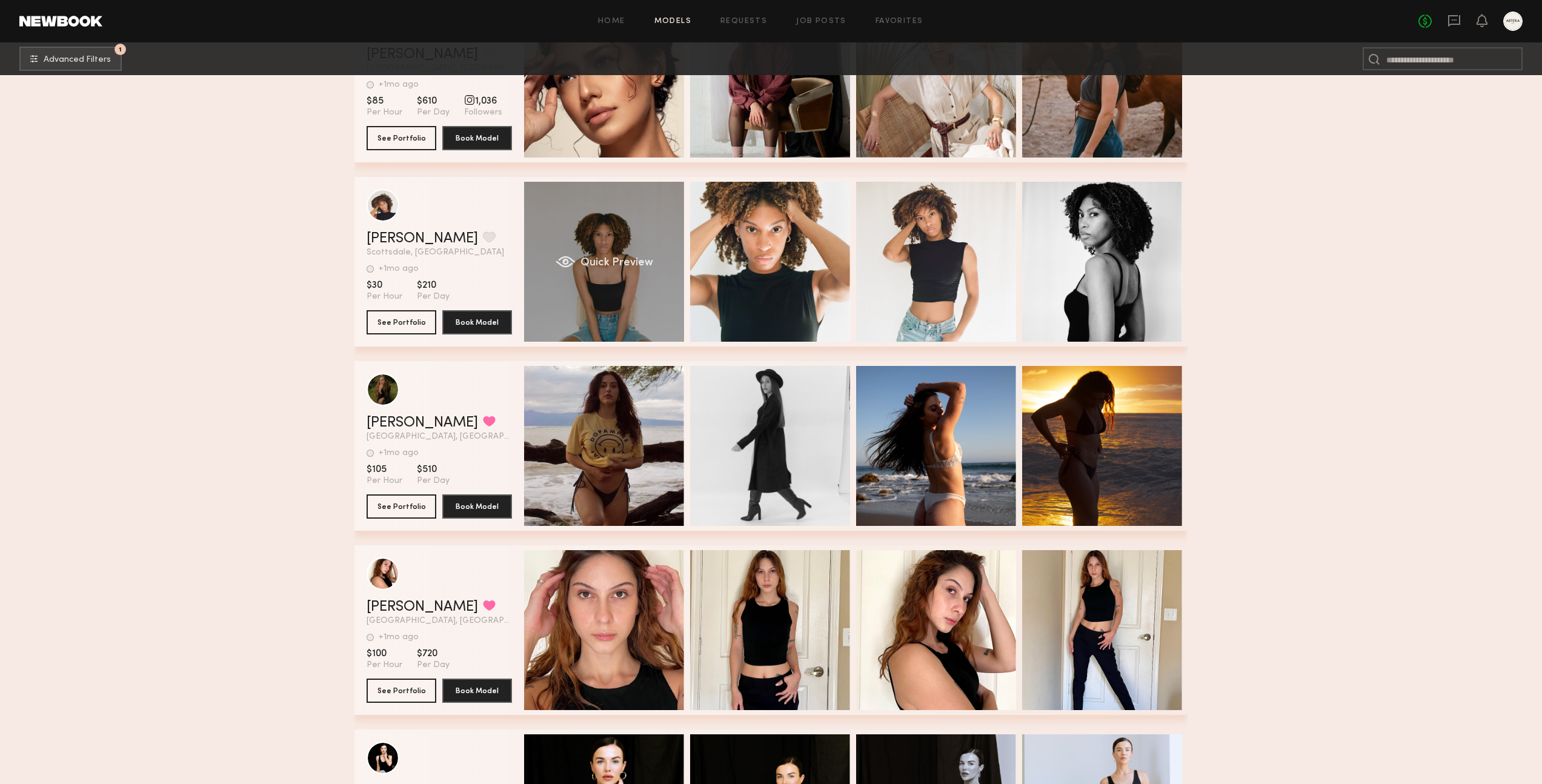
click at [584, 225] on div "Quick Preview" at bounding box center [604, 262] width 160 height 160
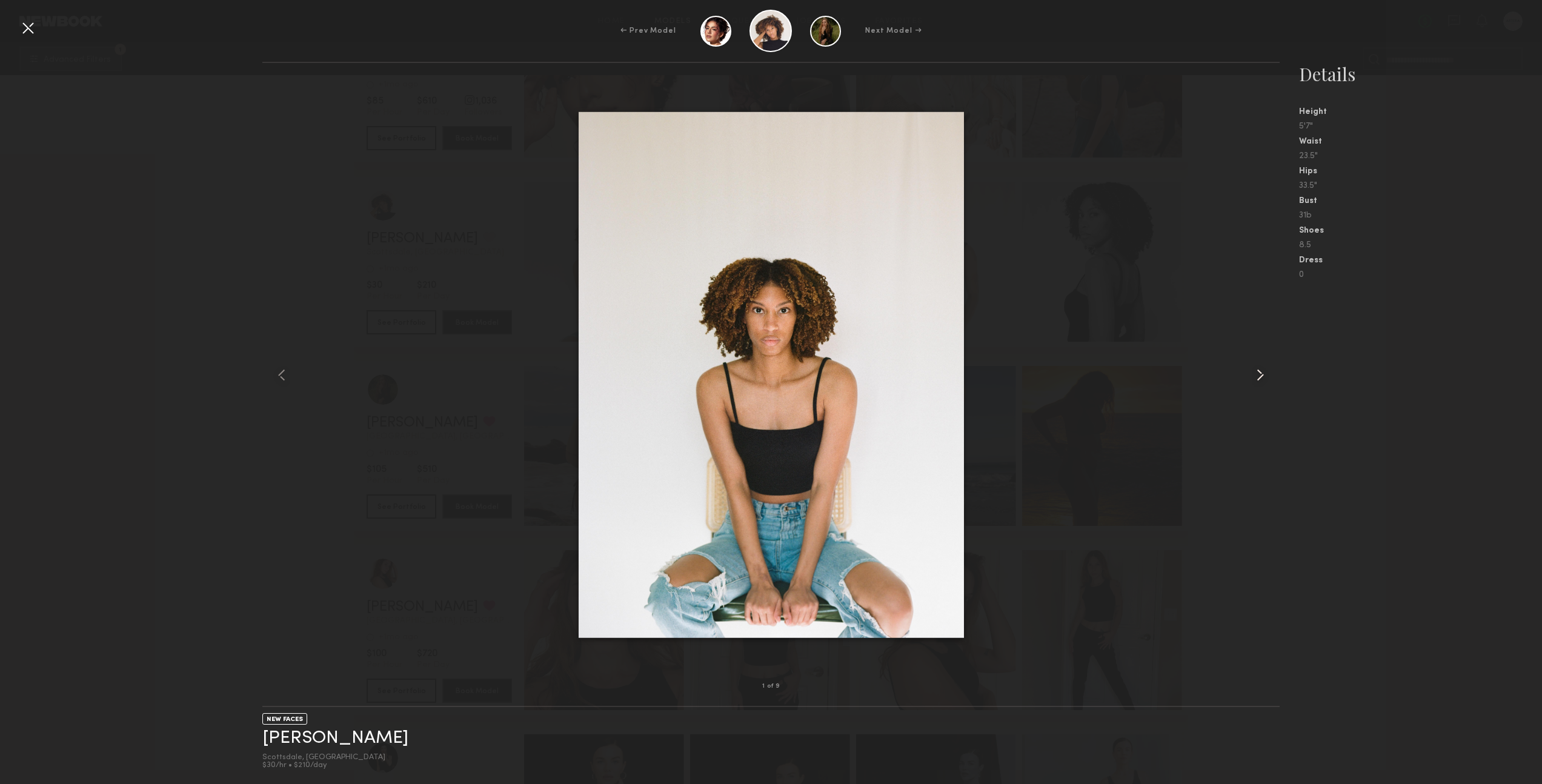
click at [1259, 374] on common-icon at bounding box center [1261, 375] width 19 height 19
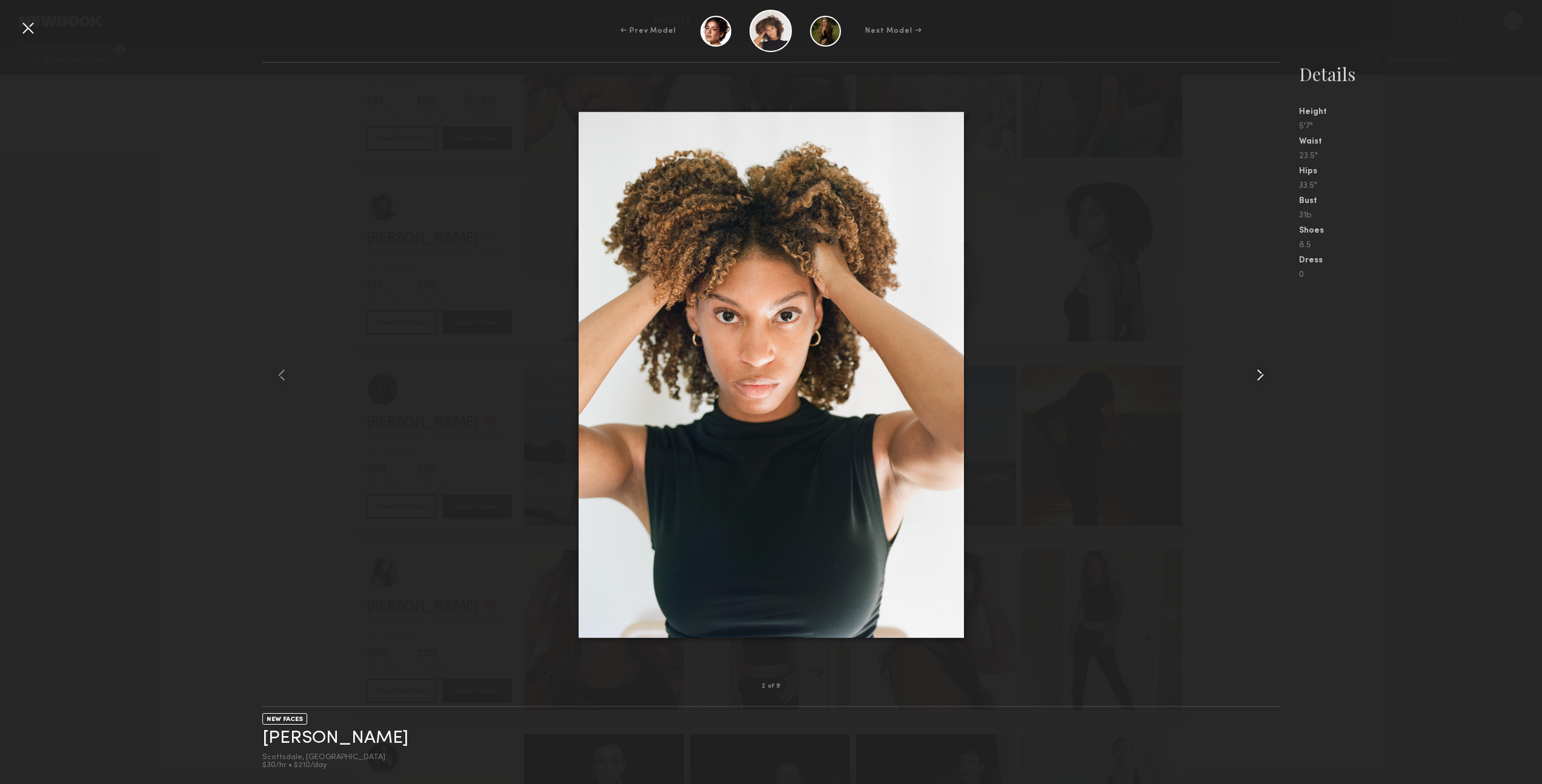
click at [1259, 374] on common-icon at bounding box center [1261, 375] width 19 height 19
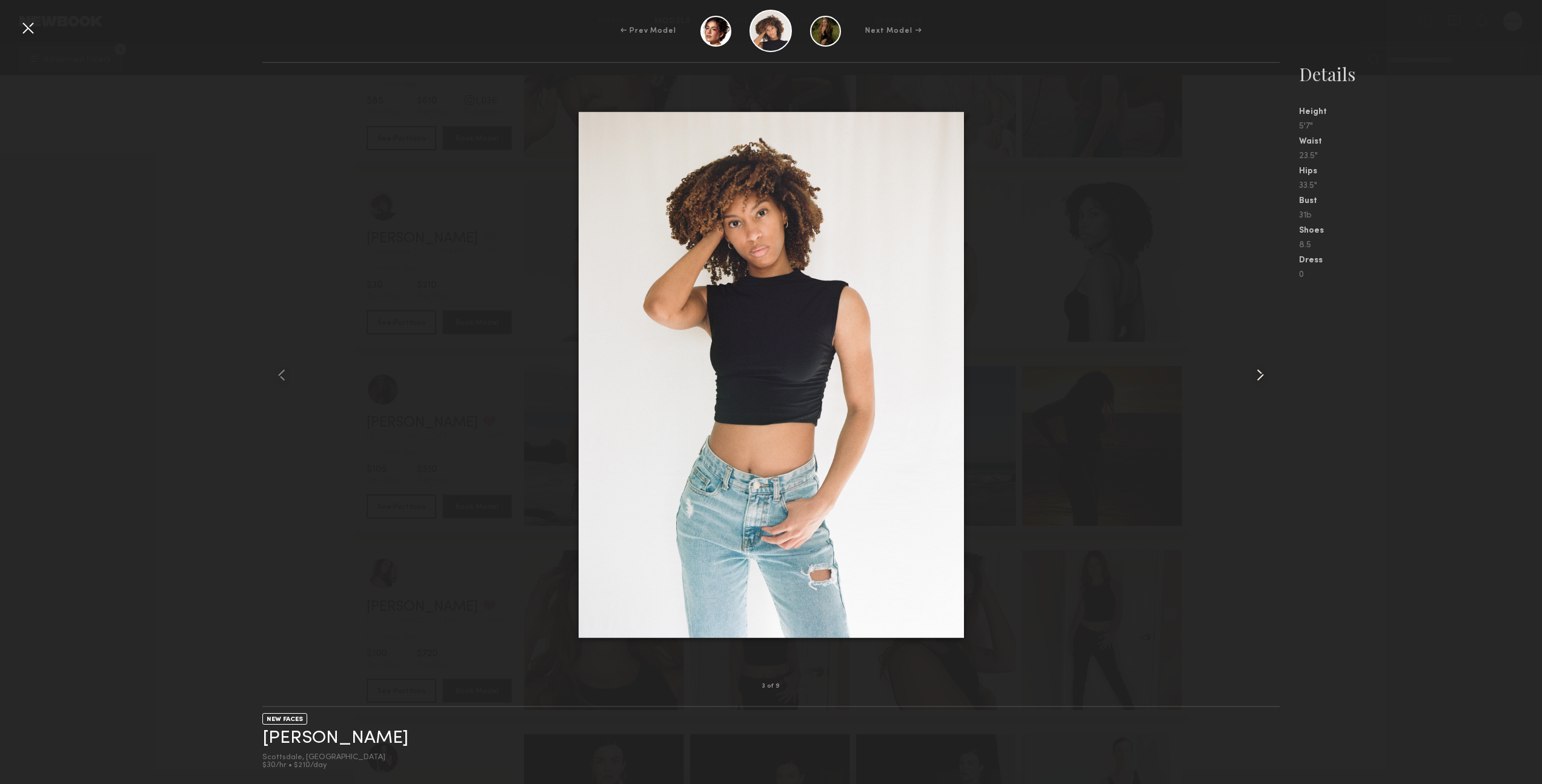
click at [1259, 374] on common-icon at bounding box center [1261, 375] width 19 height 19
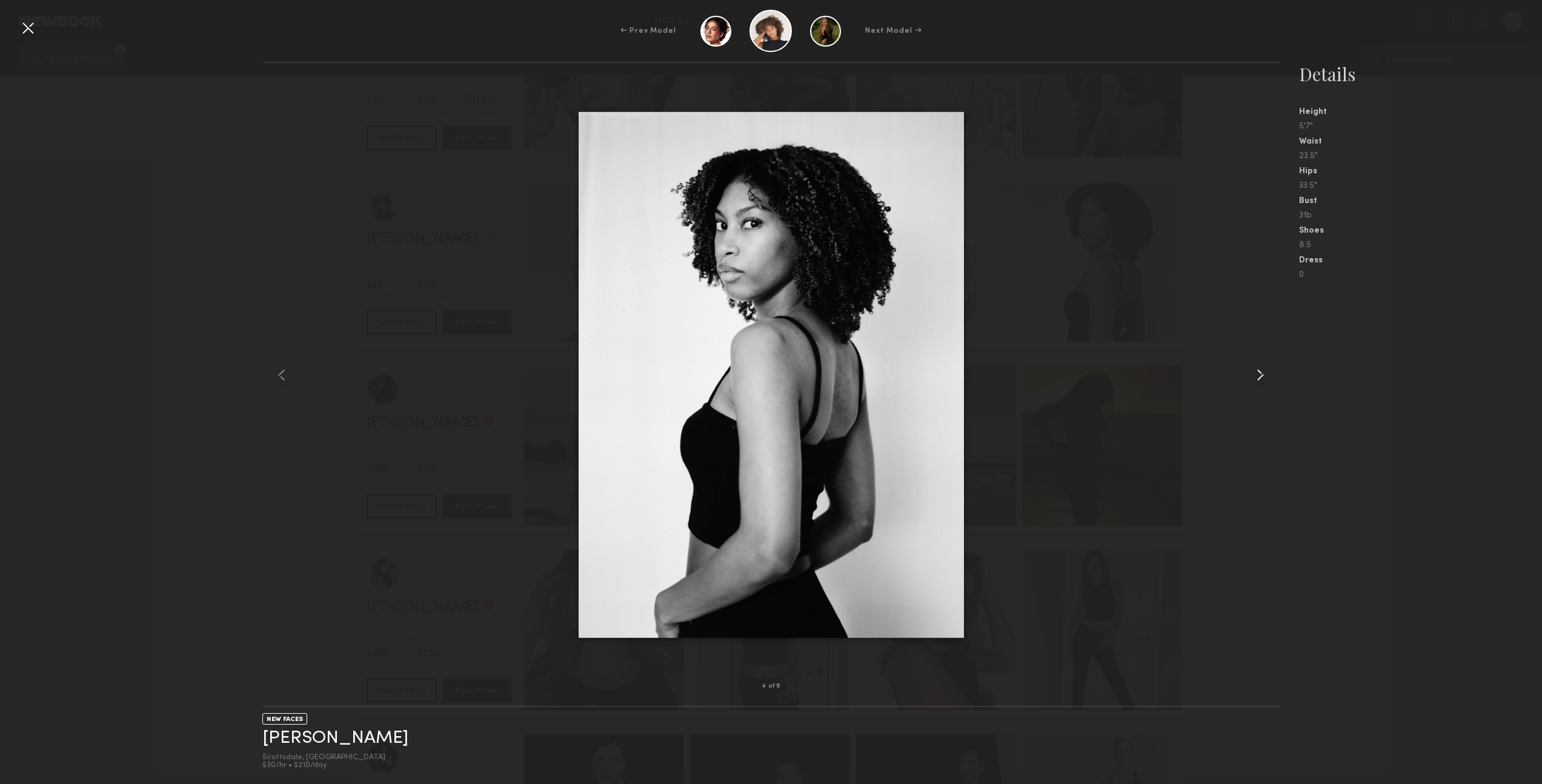
click at [1259, 374] on common-icon at bounding box center [1261, 375] width 19 height 19
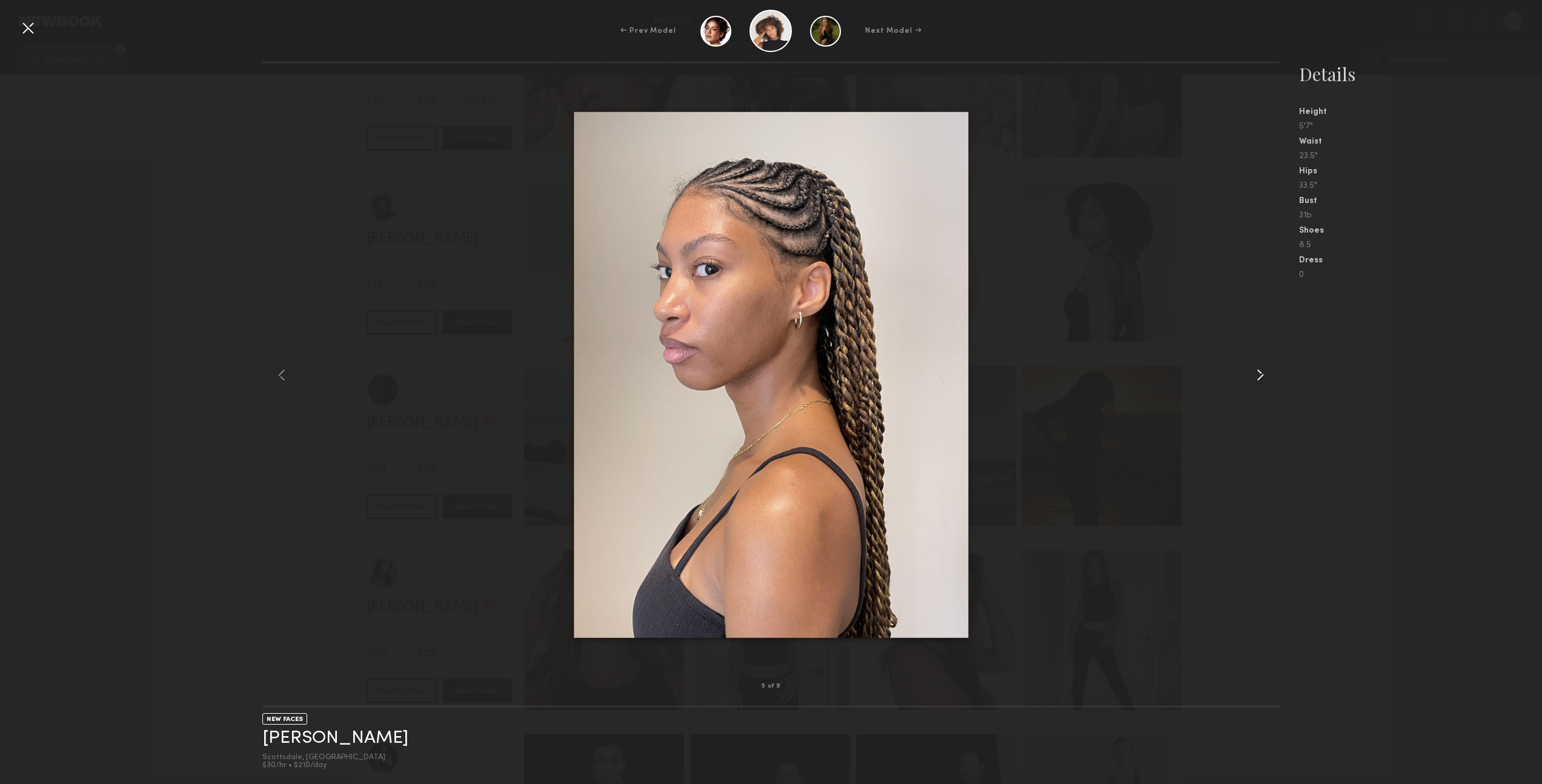
click at [1259, 374] on common-icon at bounding box center [1261, 375] width 19 height 19
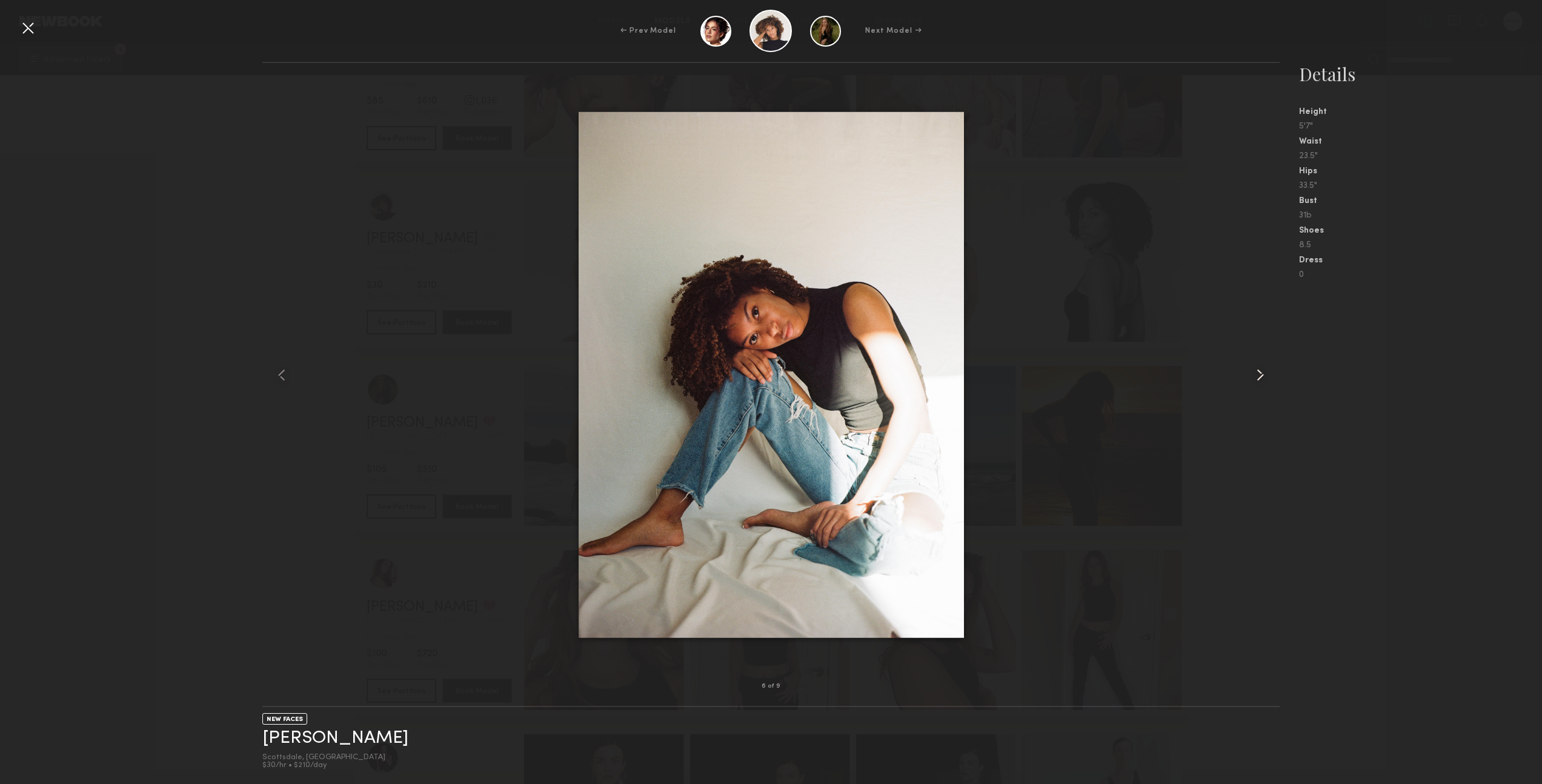
click at [1259, 374] on common-icon at bounding box center [1261, 375] width 19 height 19
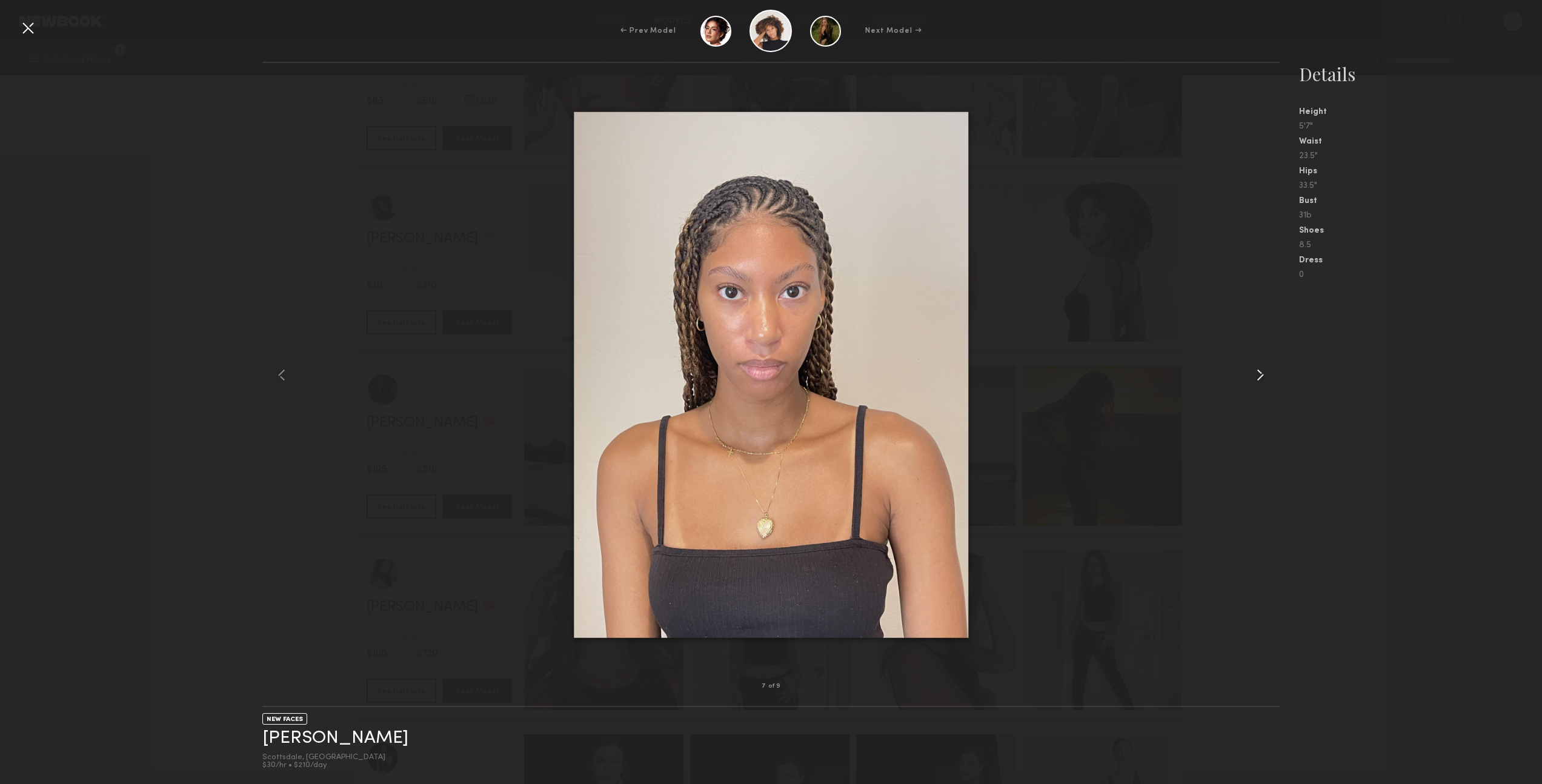
click at [1259, 374] on common-icon at bounding box center [1261, 375] width 19 height 19
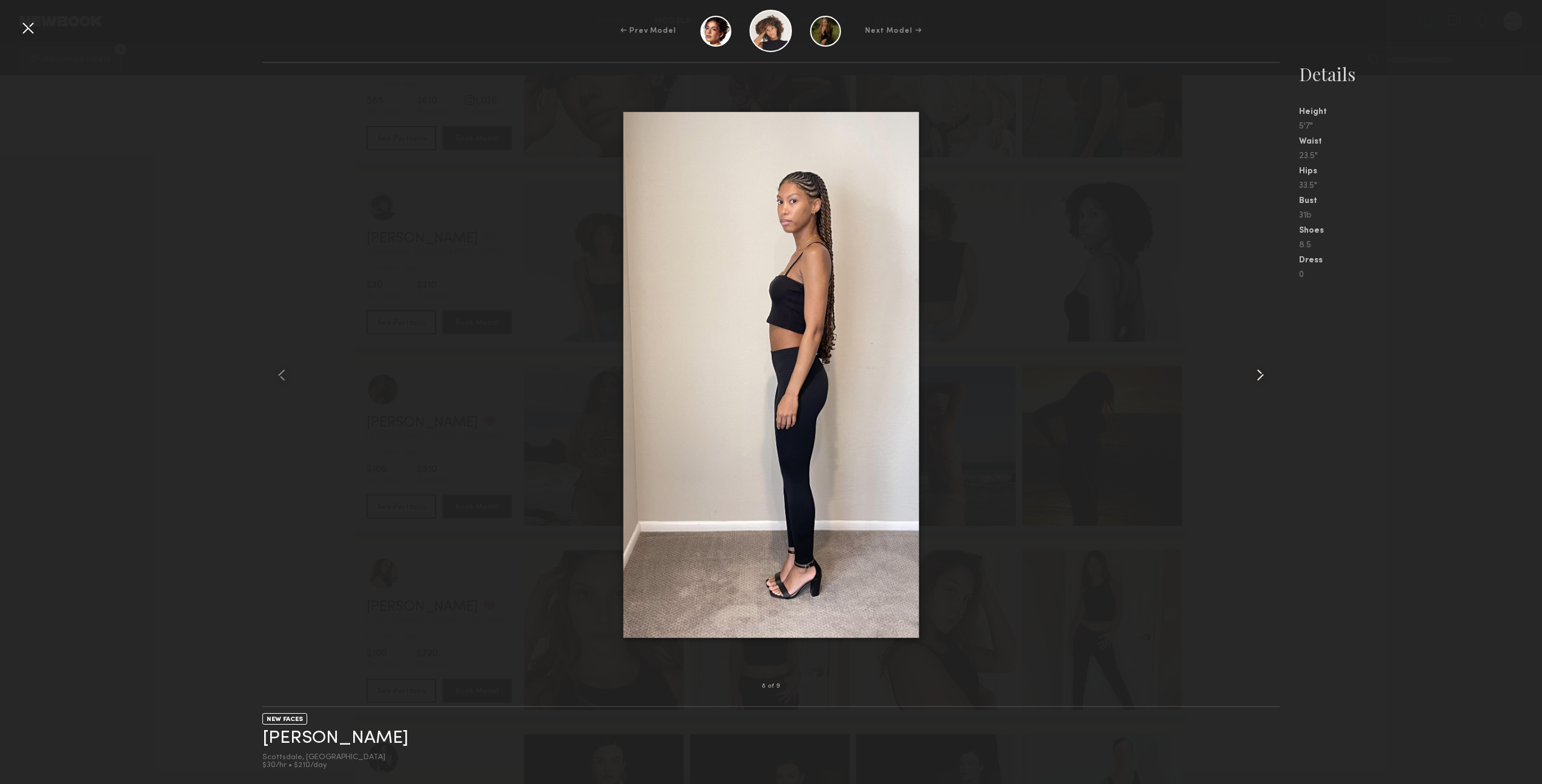
click at [1259, 374] on common-icon at bounding box center [1261, 375] width 19 height 19
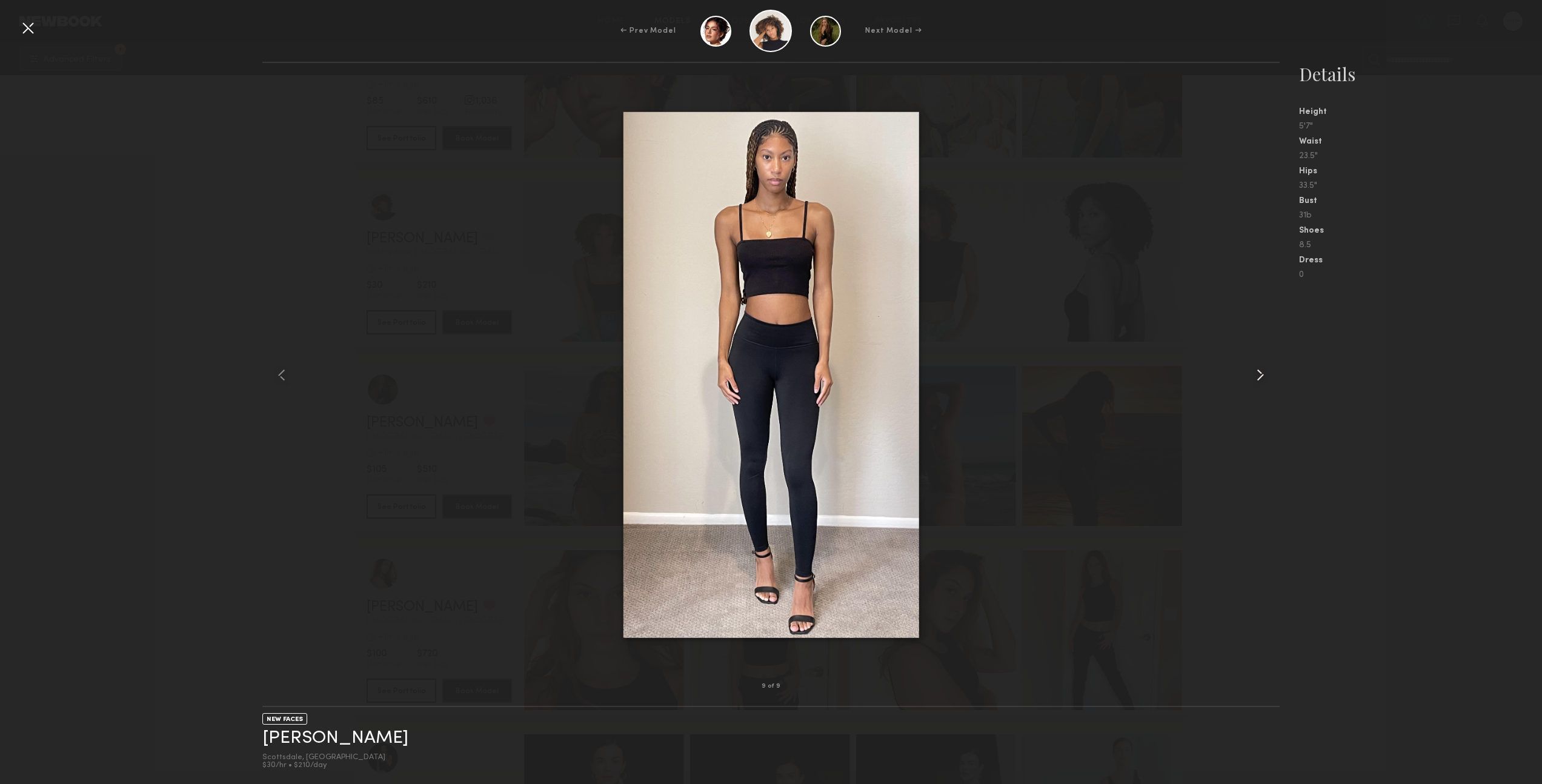
click at [1259, 374] on common-icon at bounding box center [1261, 375] width 19 height 19
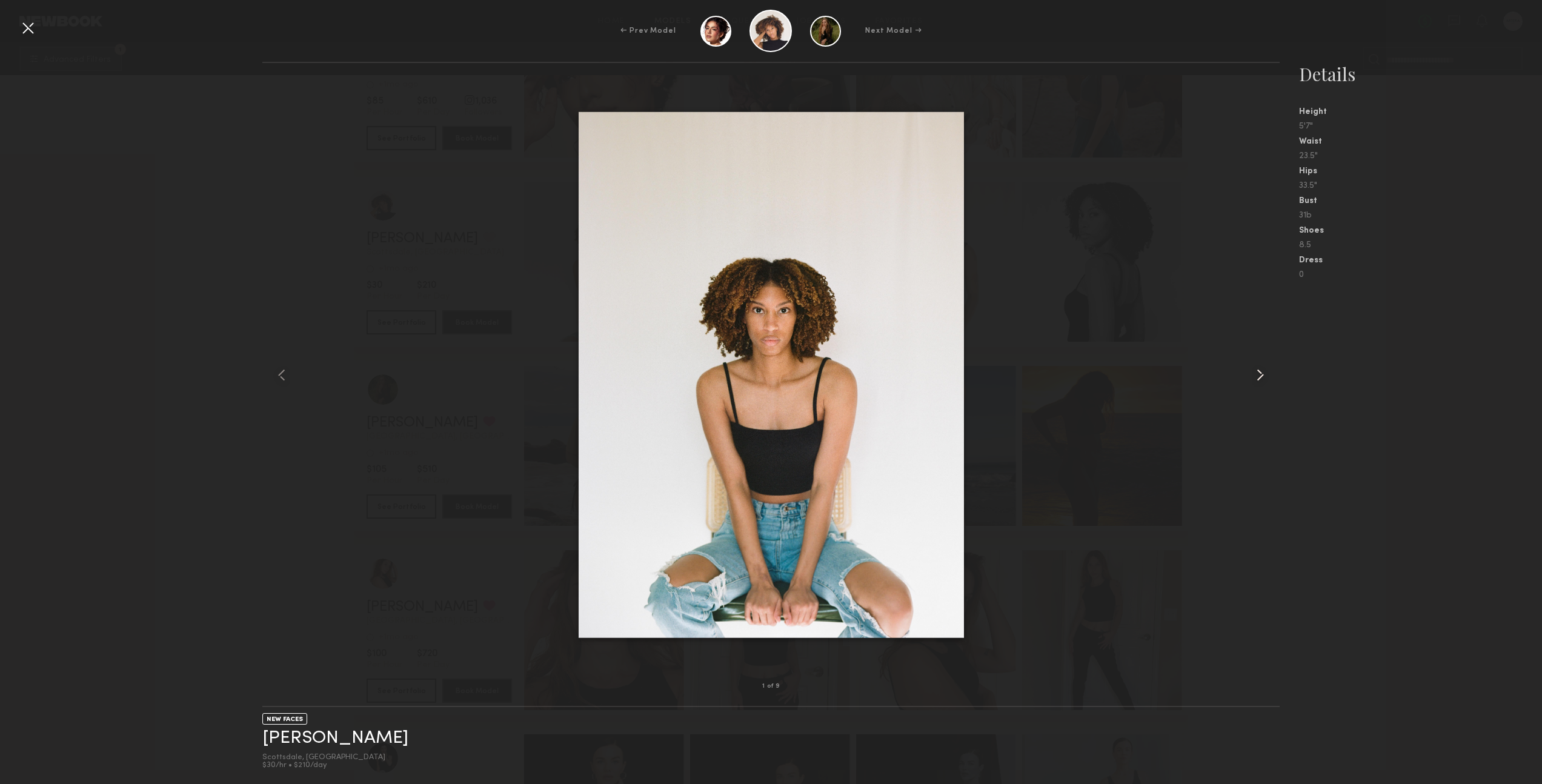
click at [1259, 374] on common-icon at bounding box center [1261, 375] width 19 height 19
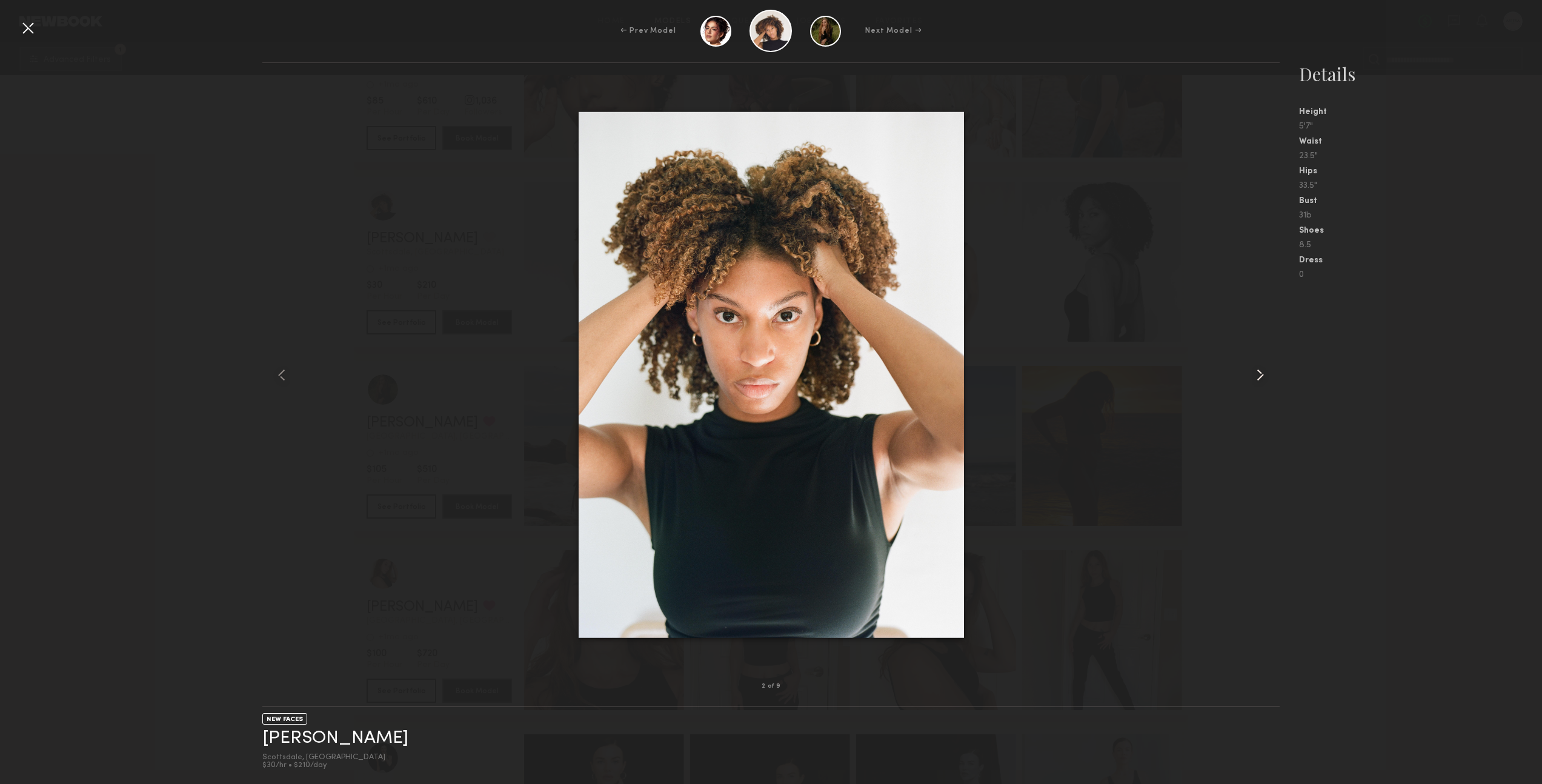
click at [1259, 374] on common-icon at bounding box center [1261, 375] width 19 height 19
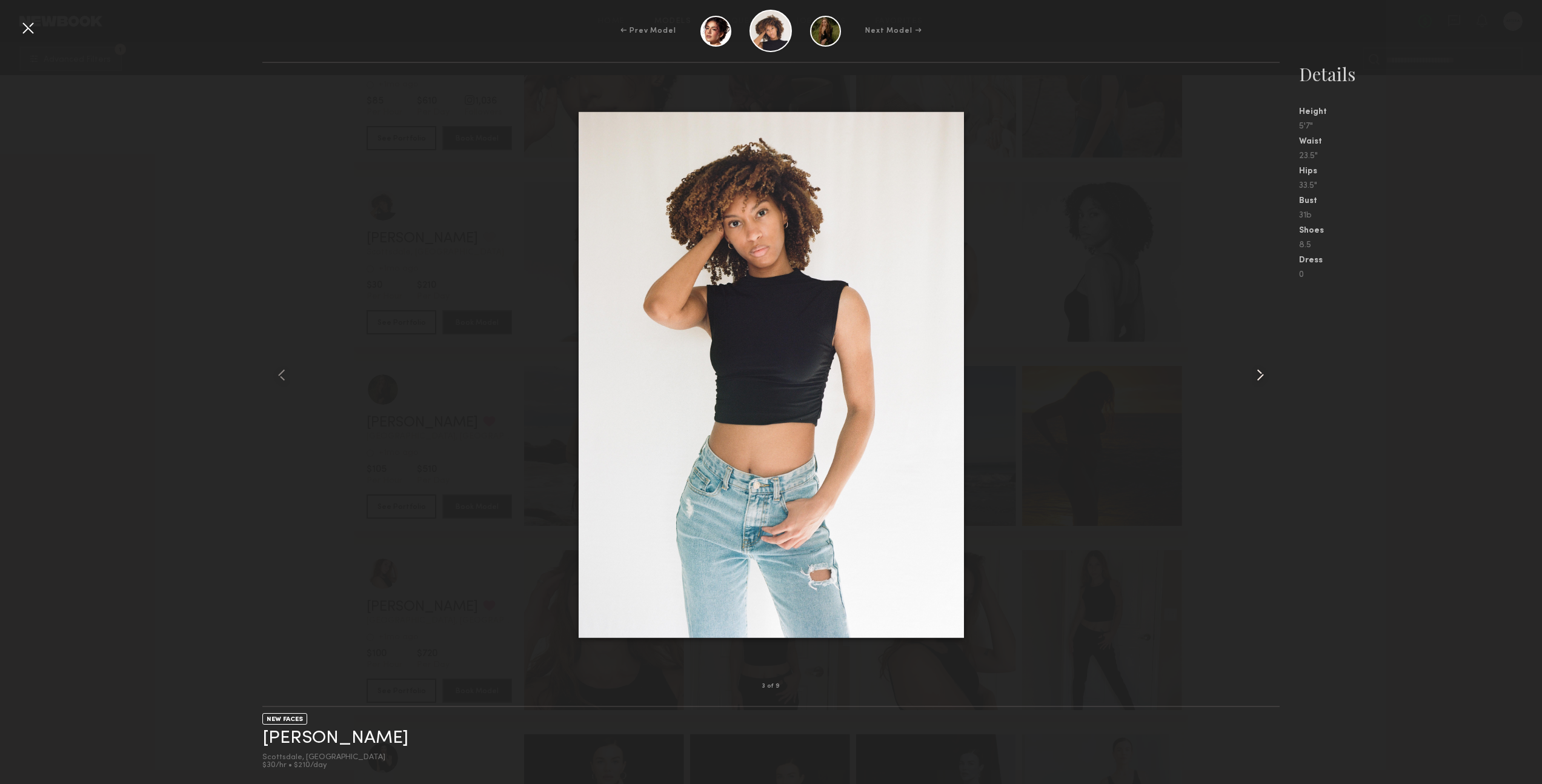
click at [1262, 375] on common-icon at bounding box center [1261, 375] width 19 height 19
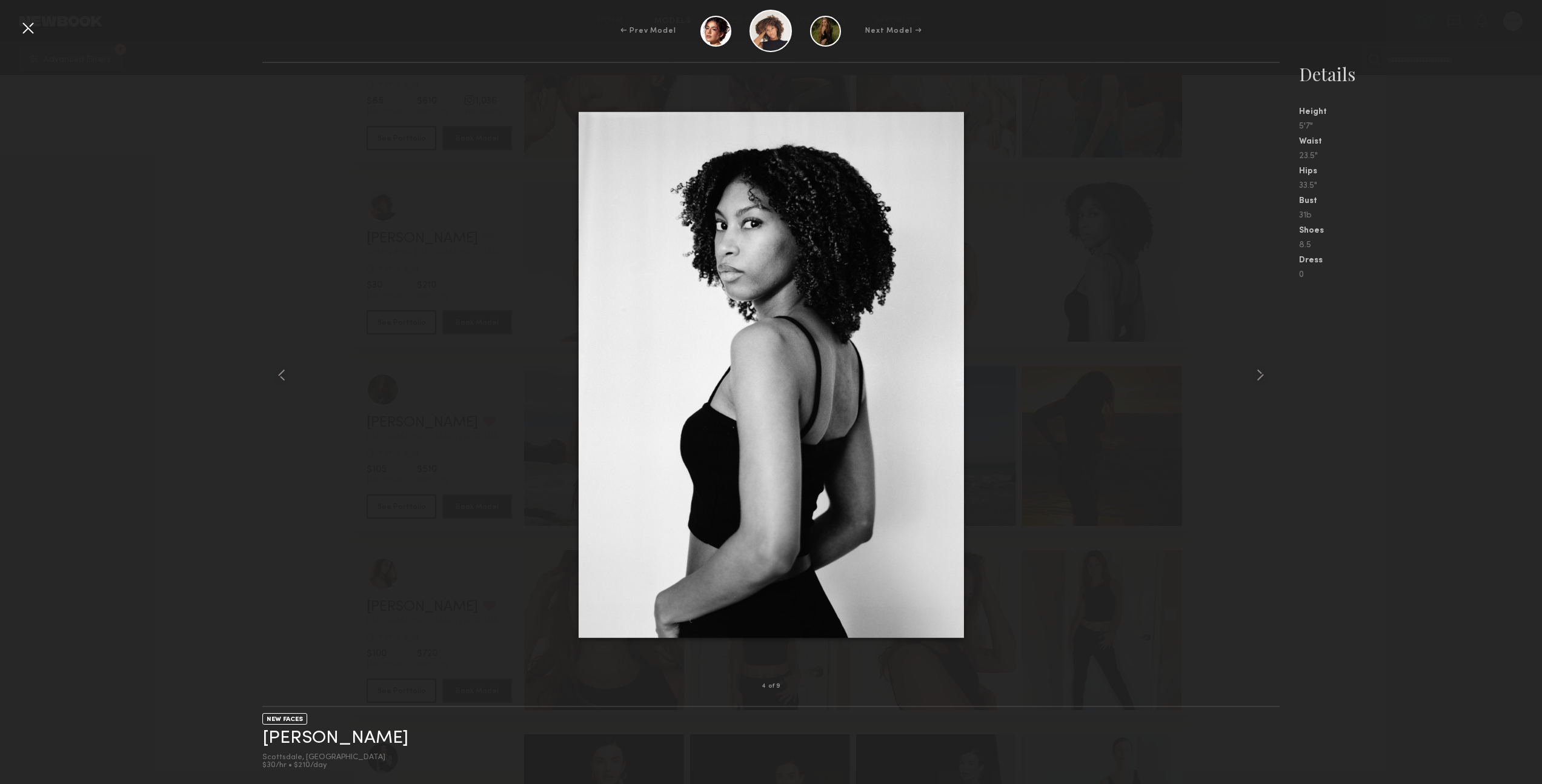
click at [121, 169] on div "4 of 9 NEW FACES [PERSON_NAME] Scottsdale, [GEOGRAPHIC_DATA] $30/hr • $210/day …" at bounding box center [771, 423] width 1542 height 722
click at [231, 334] on div "4 of 9 NEW FACES [PERSON_NAME] Scottsdale, [GEOGRAPHIC_DATA] $30/hr • $210/day …" at bounding box center [771, 423] width 1542 height 722
click at [26, 28] on div at bounding box center [28, 28] width 19 height 19
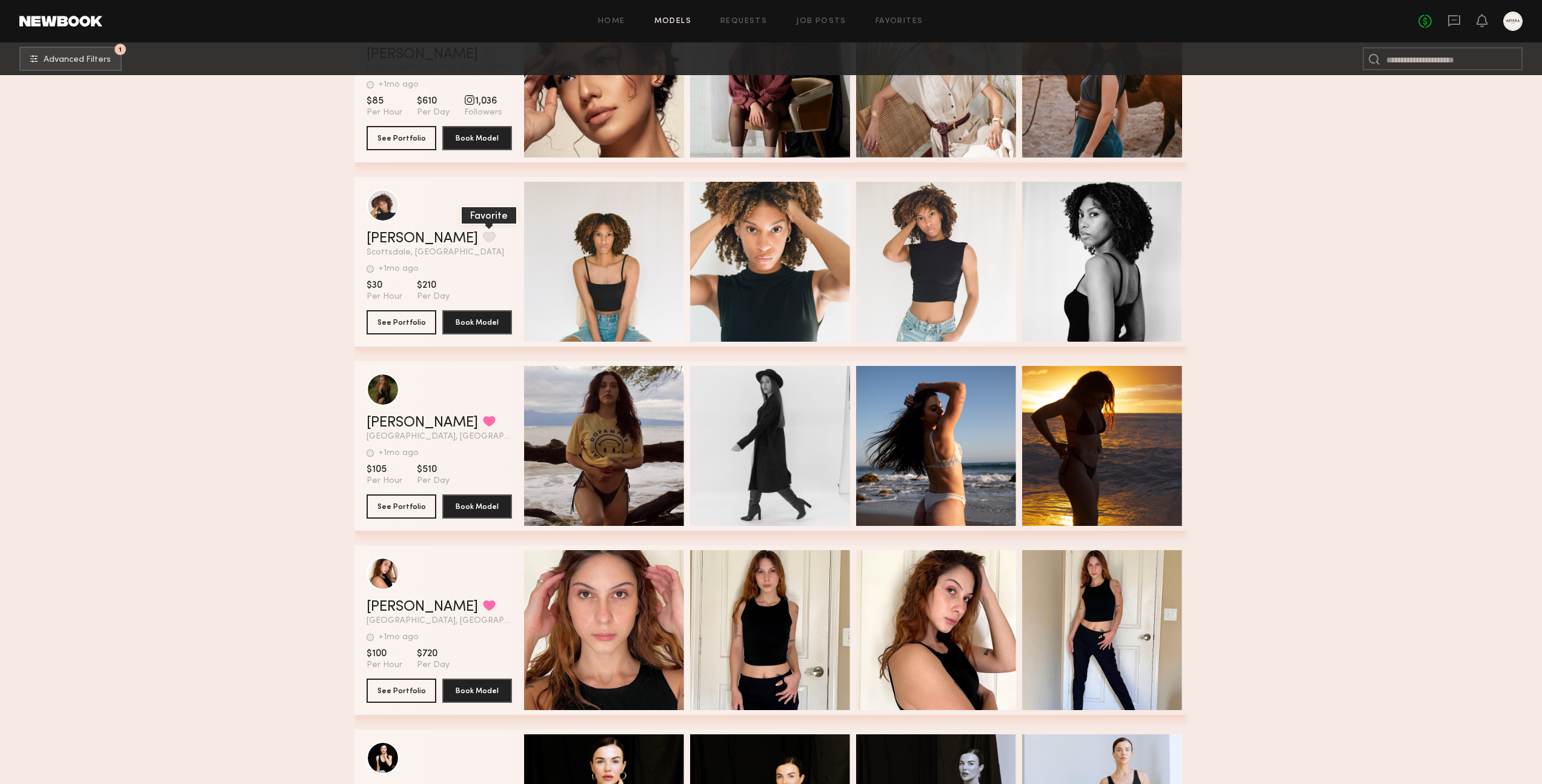
click at [483, 237] on button "grid" at bounding box center [489, 236] width 13 height 11
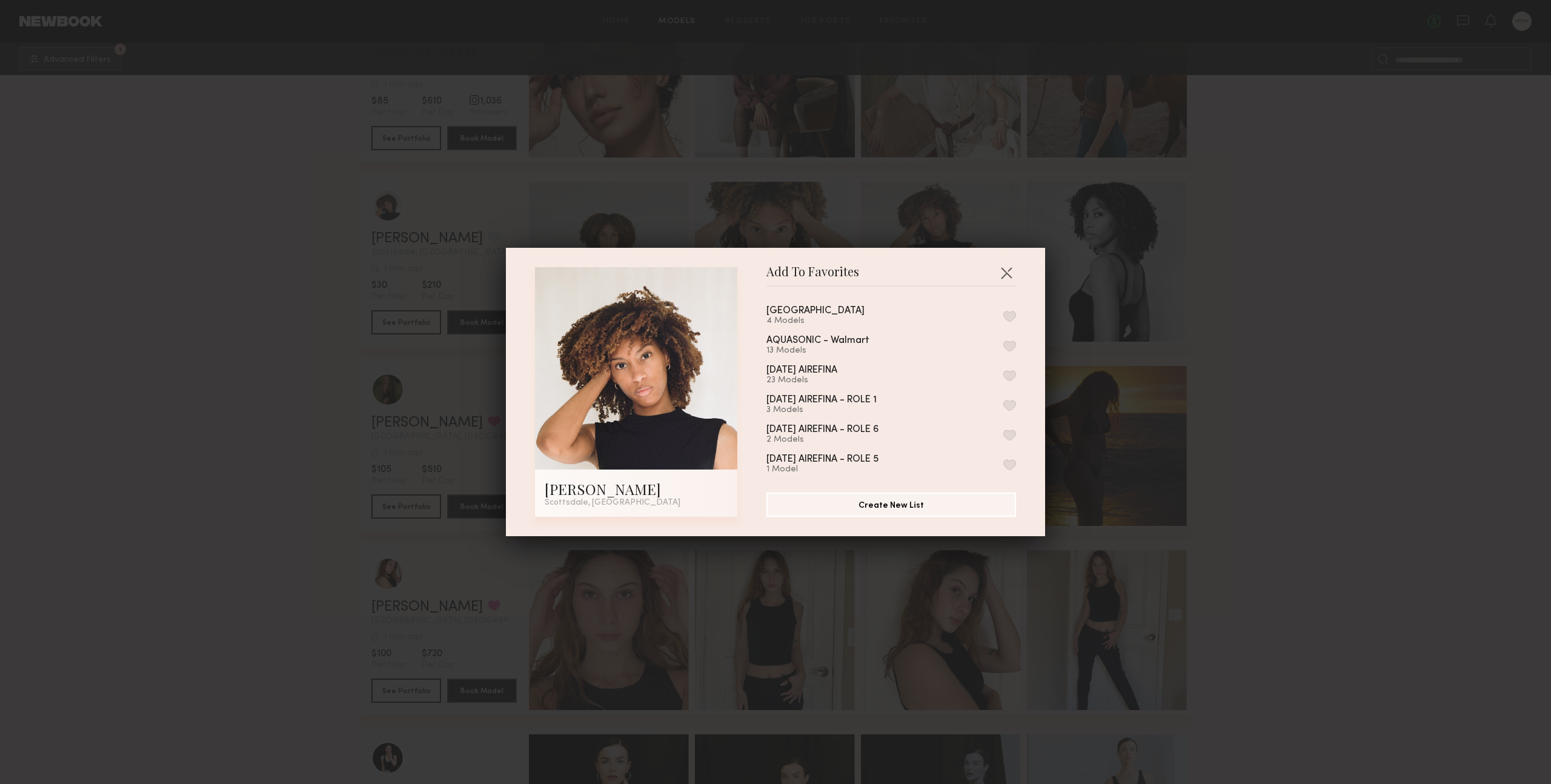
click at [1003, 314] on button "button" at bounding box center [1009, 316] width 13 height 11
click at [1003, 269] on button "button" at bounding box center [1006, 273] width 19 height 19
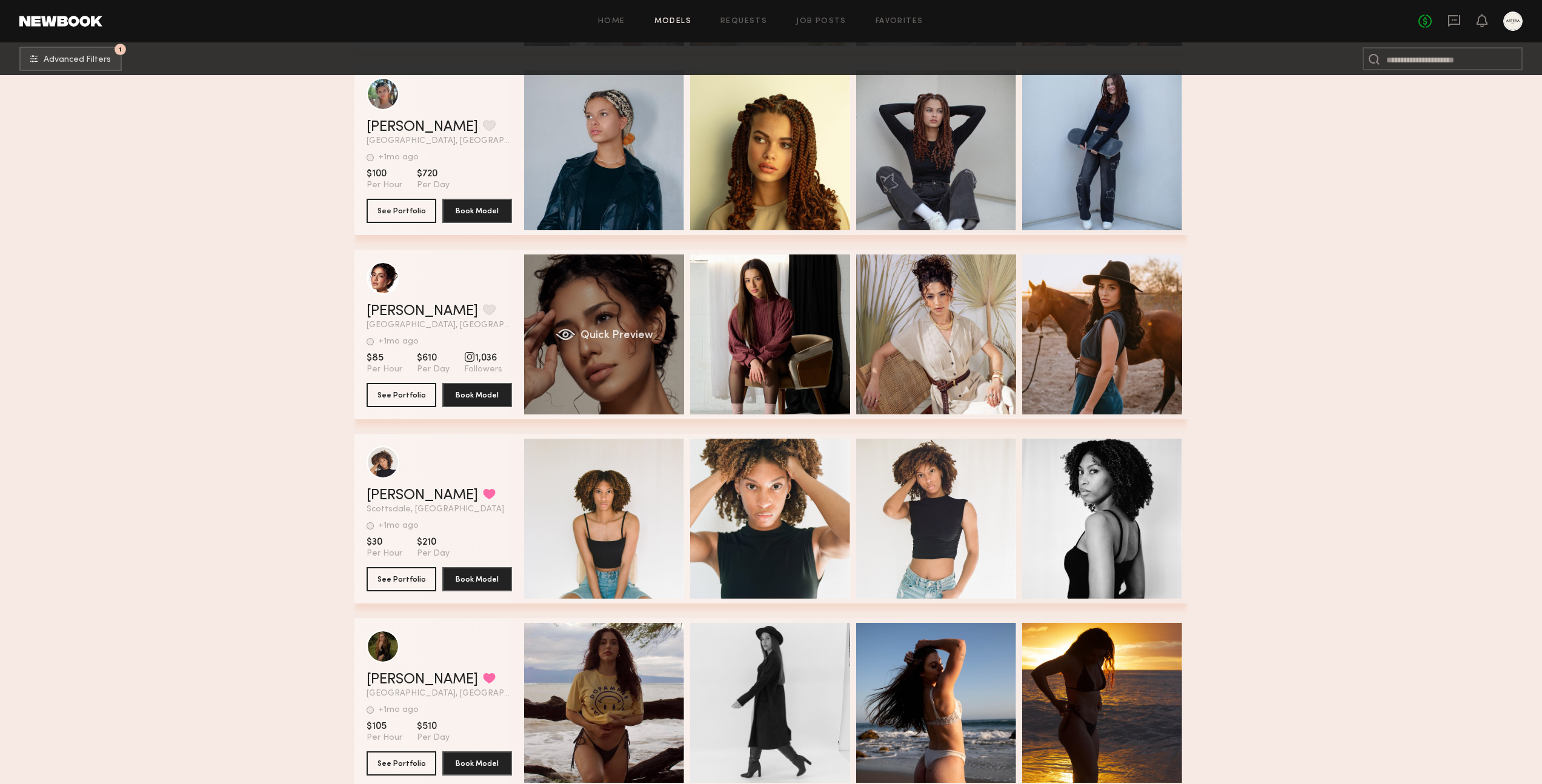
scroll to position [791, 0]
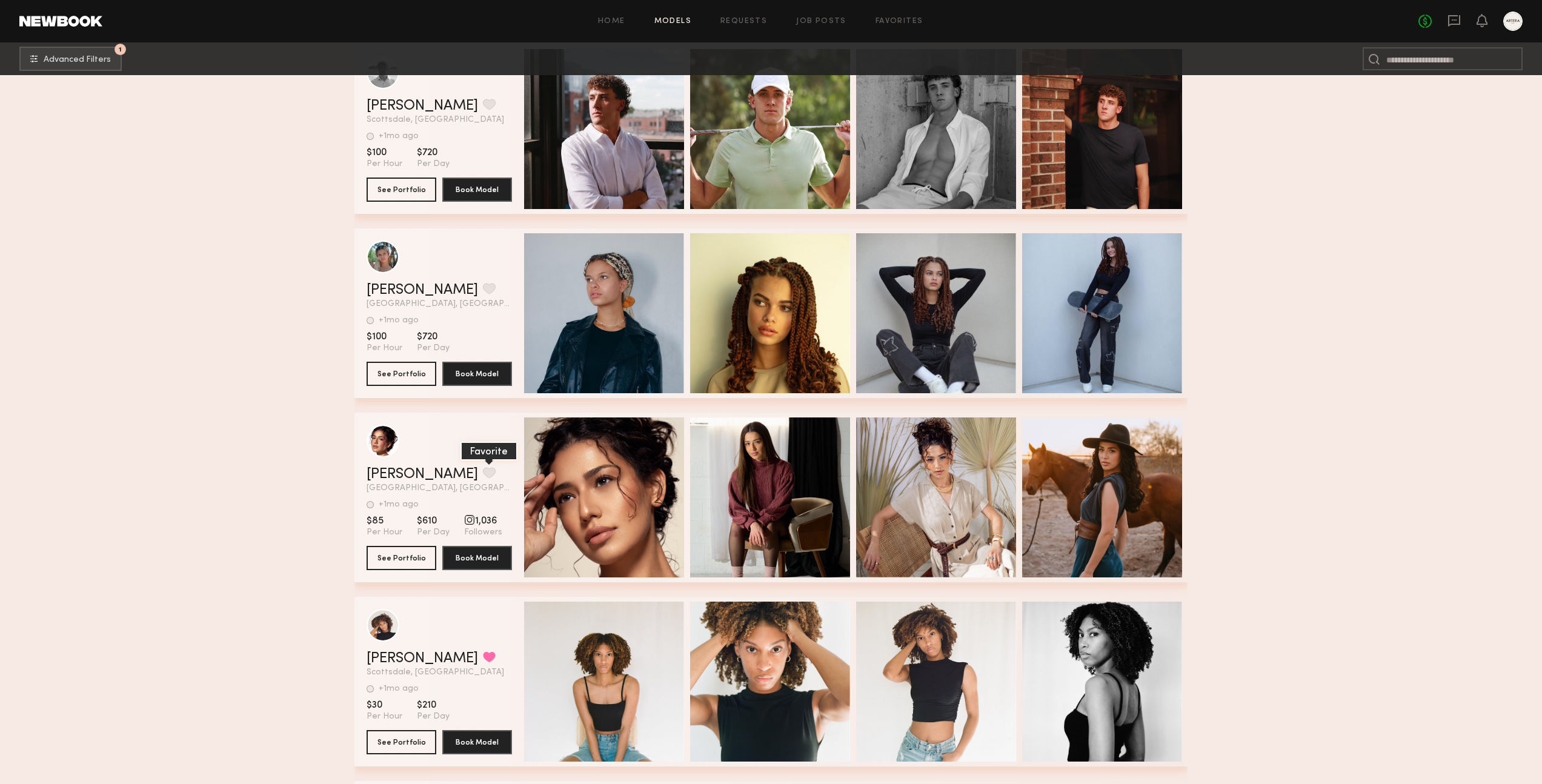
click at [483, 471] on button "grid" at bounding box center [489, 472] width 13 height 11
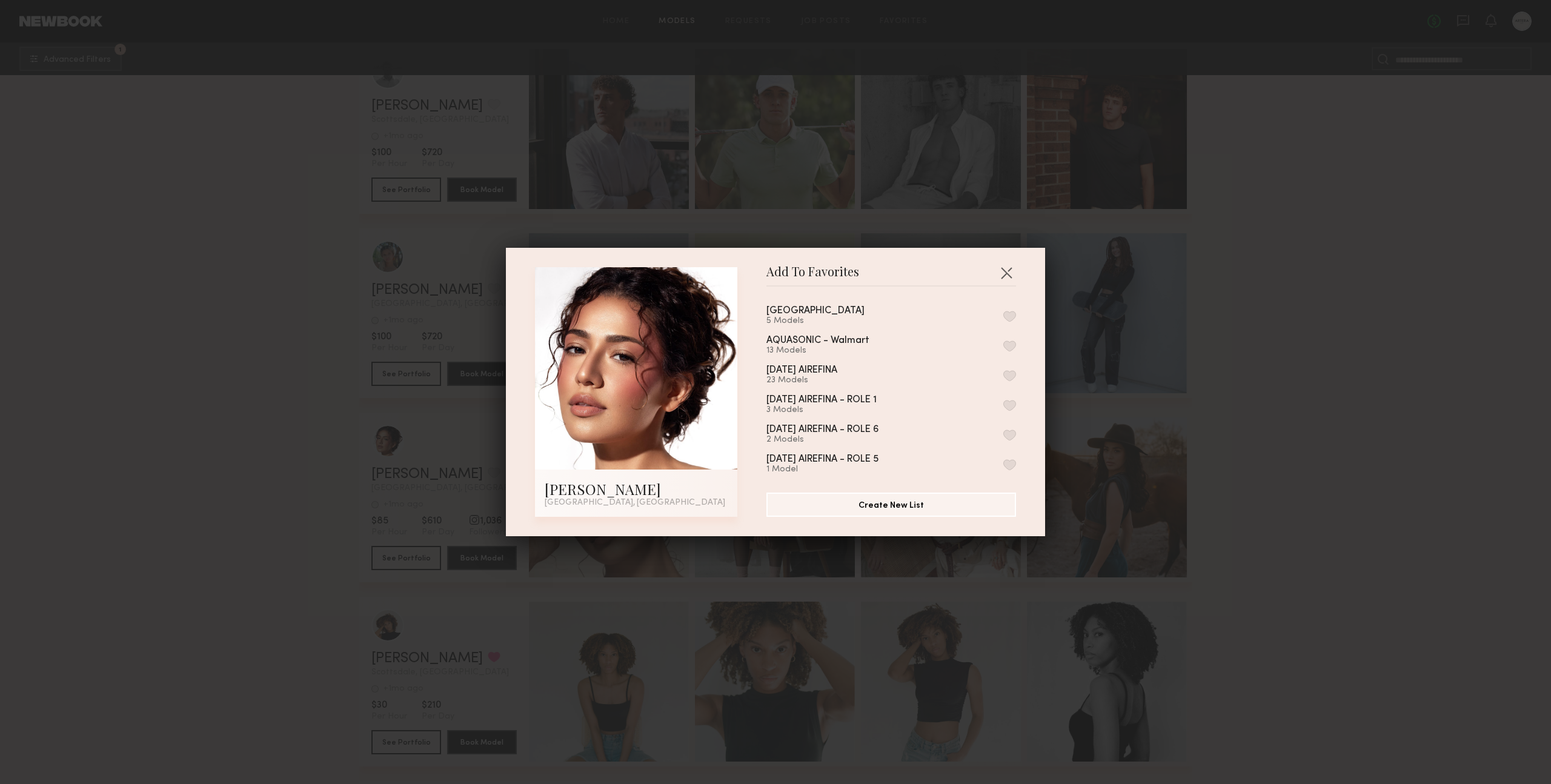
click at [1003, 318] on button "button" at bounding box center [1009, 316] width 13 height 11
click at [1000, 269] on button "button" at bounding box center [1006, 273] width 19 height 19
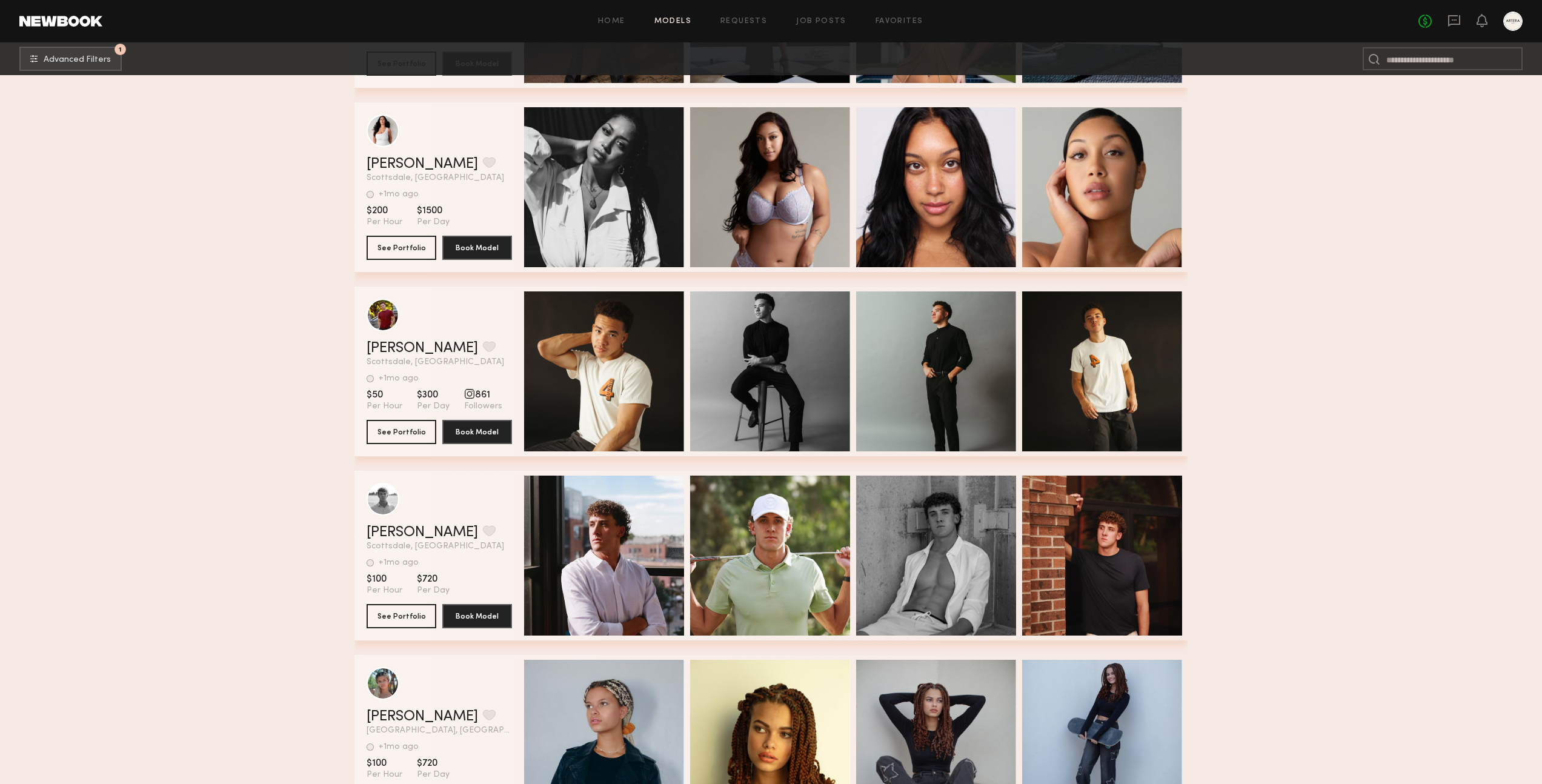
scroll to position [228, 0]
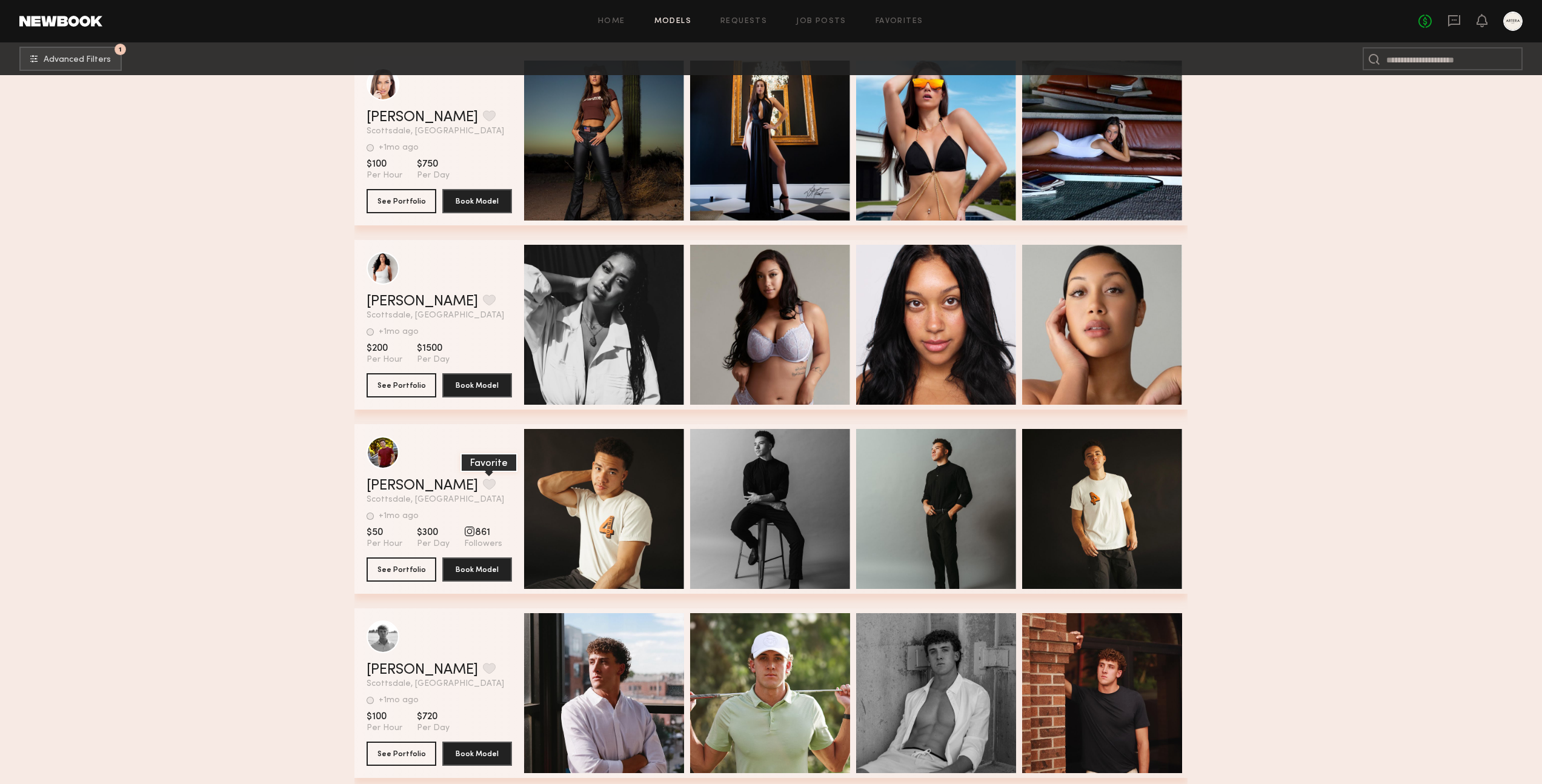
click at [483, 486] on button "grid" at bounding box center [489, 484] width 13 height 11
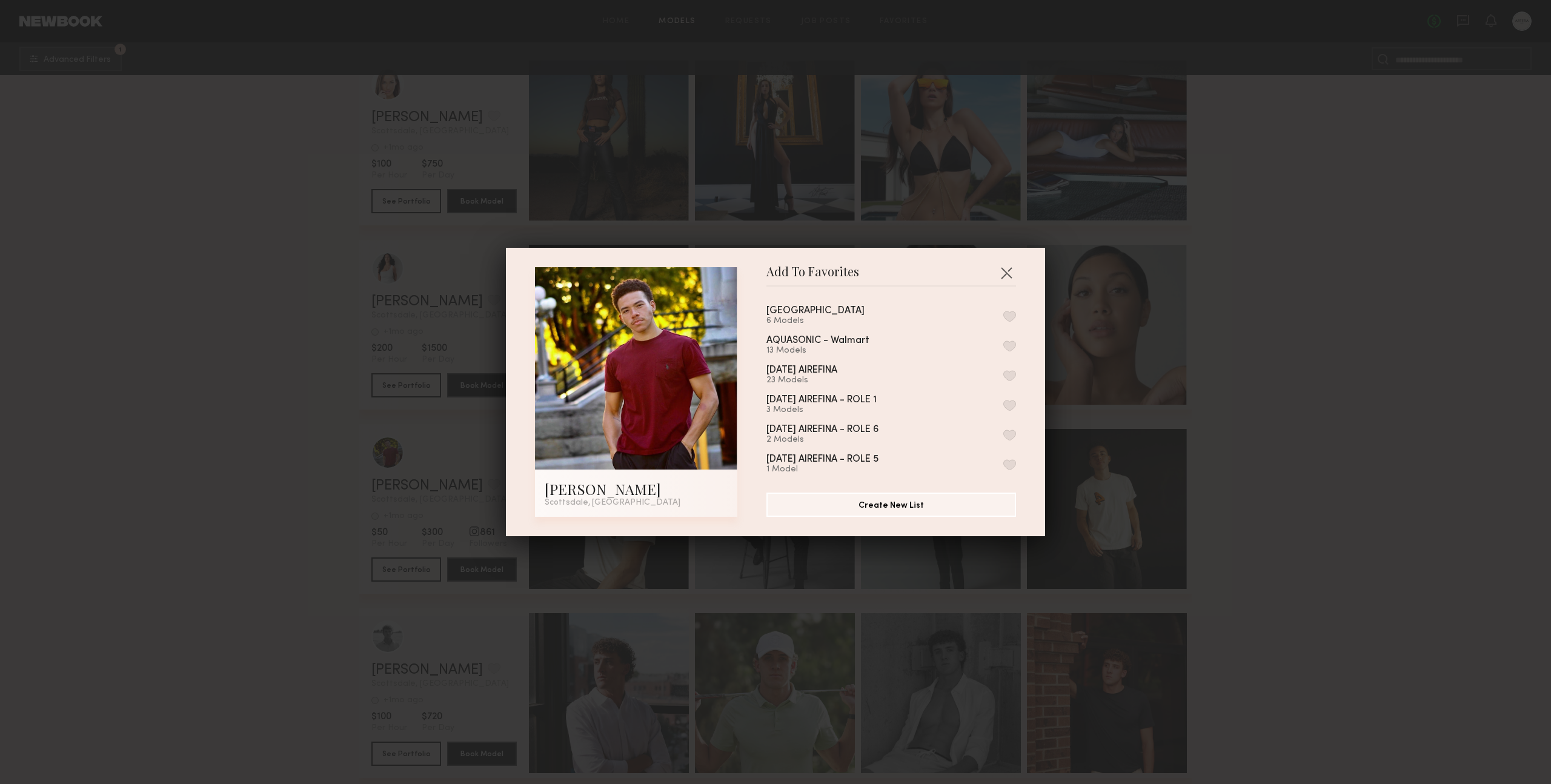
click at [1003, 320] on button "button" at bounding box center [1009, 316] width 13 height 11
click at [1003, 272] on button "button" at bounding box center [1006, 273] width 19 height 19
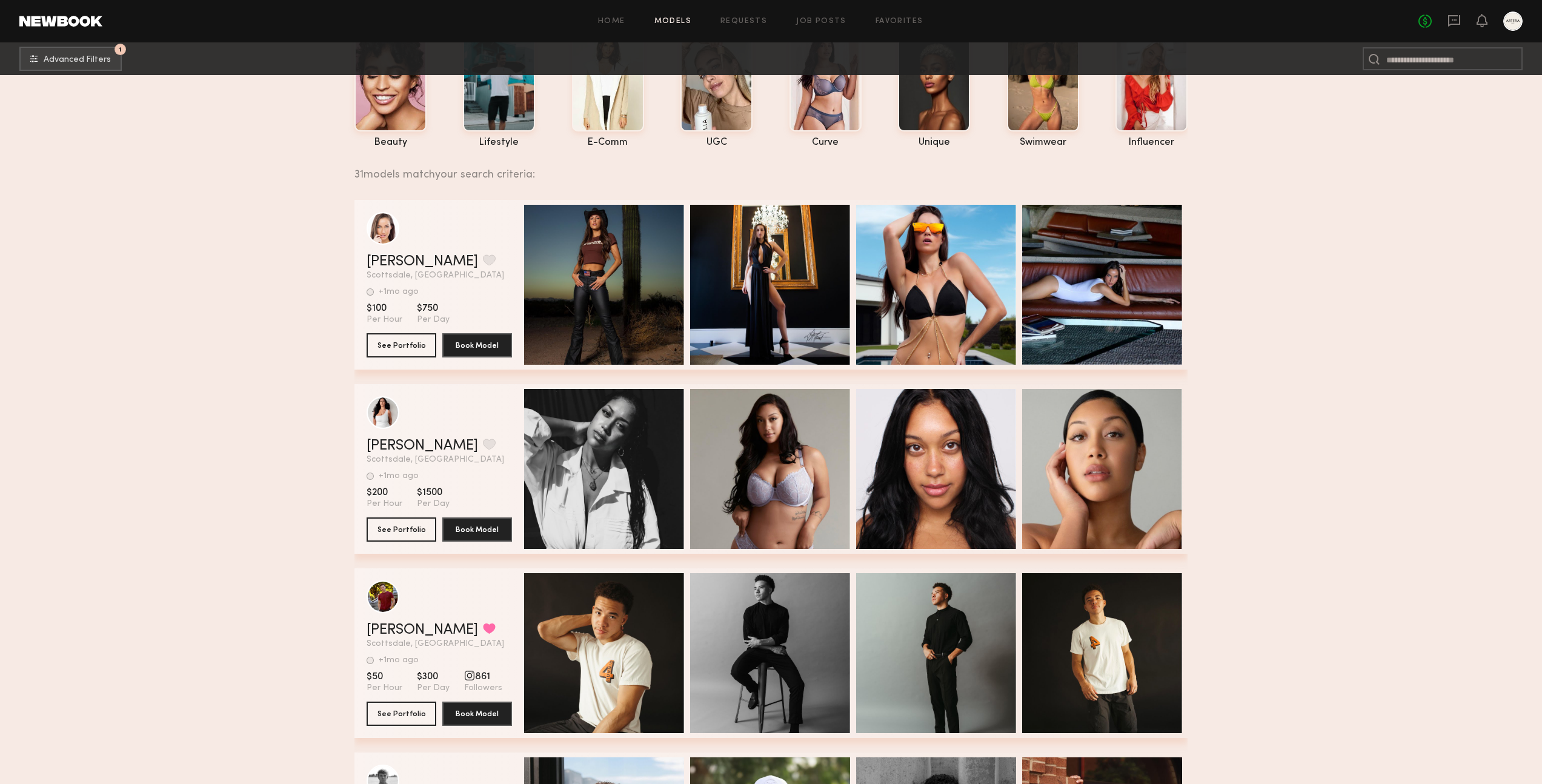
scroll to position [0, 0]
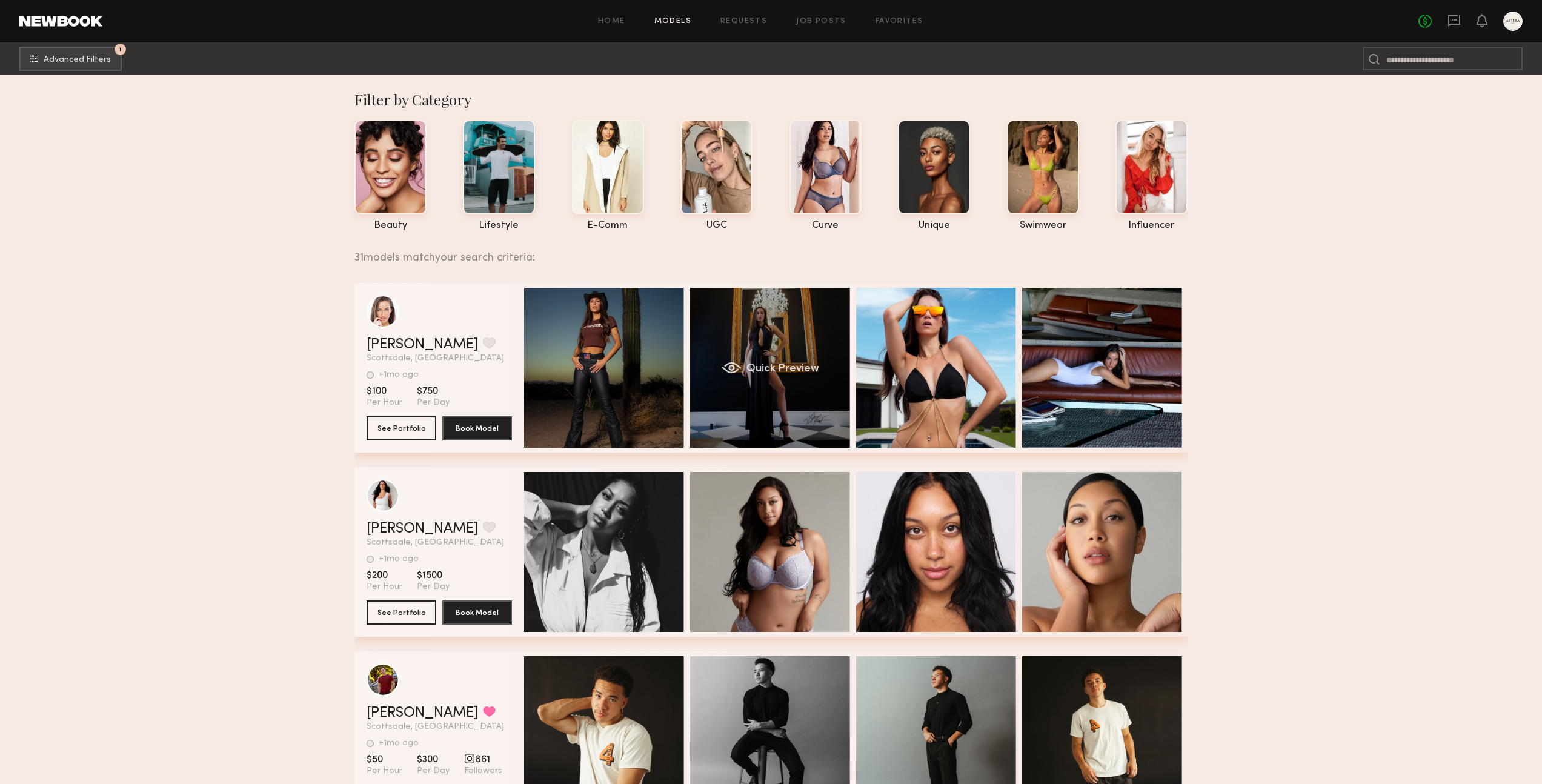
click at [799, 401] on div "Quick Preview" at bounding box center [770, 368] width 160 height 160
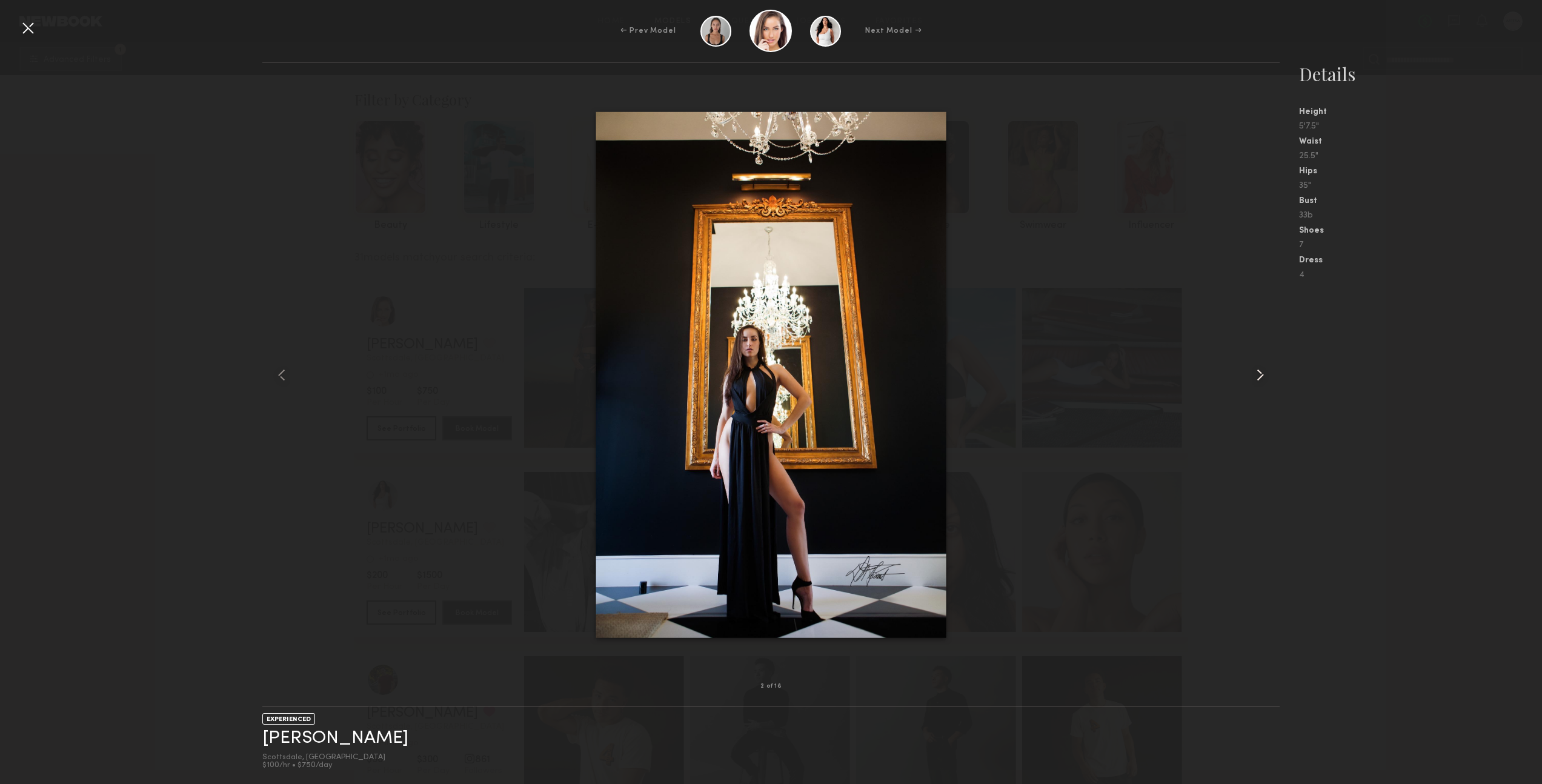
click at [1261, 376] on common-icon at bounding box center [1261, 375] width 19 height 19
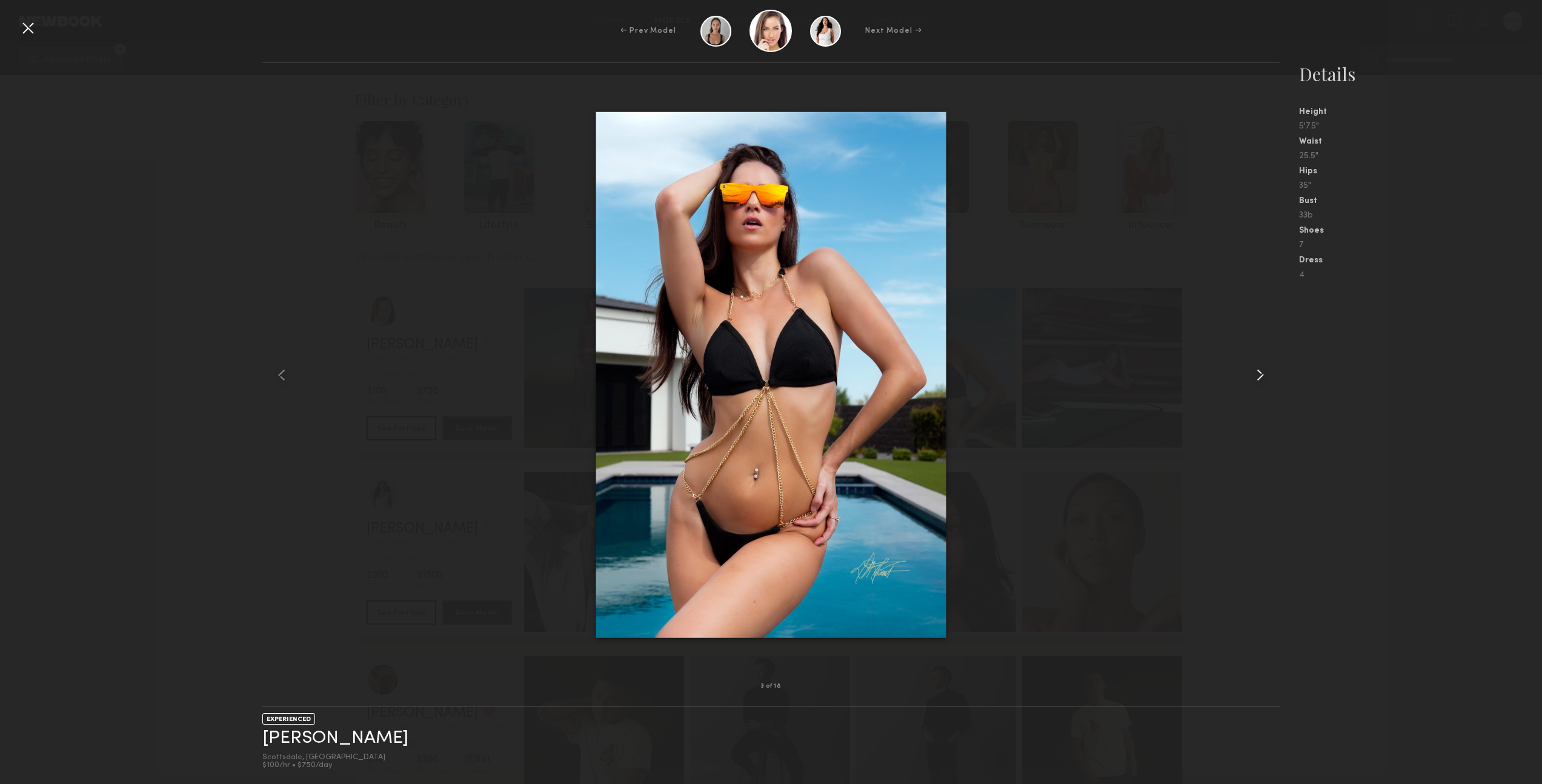
click at [1261, 376] on common-icon at bounding box center [1261, 375] width 19 height 19
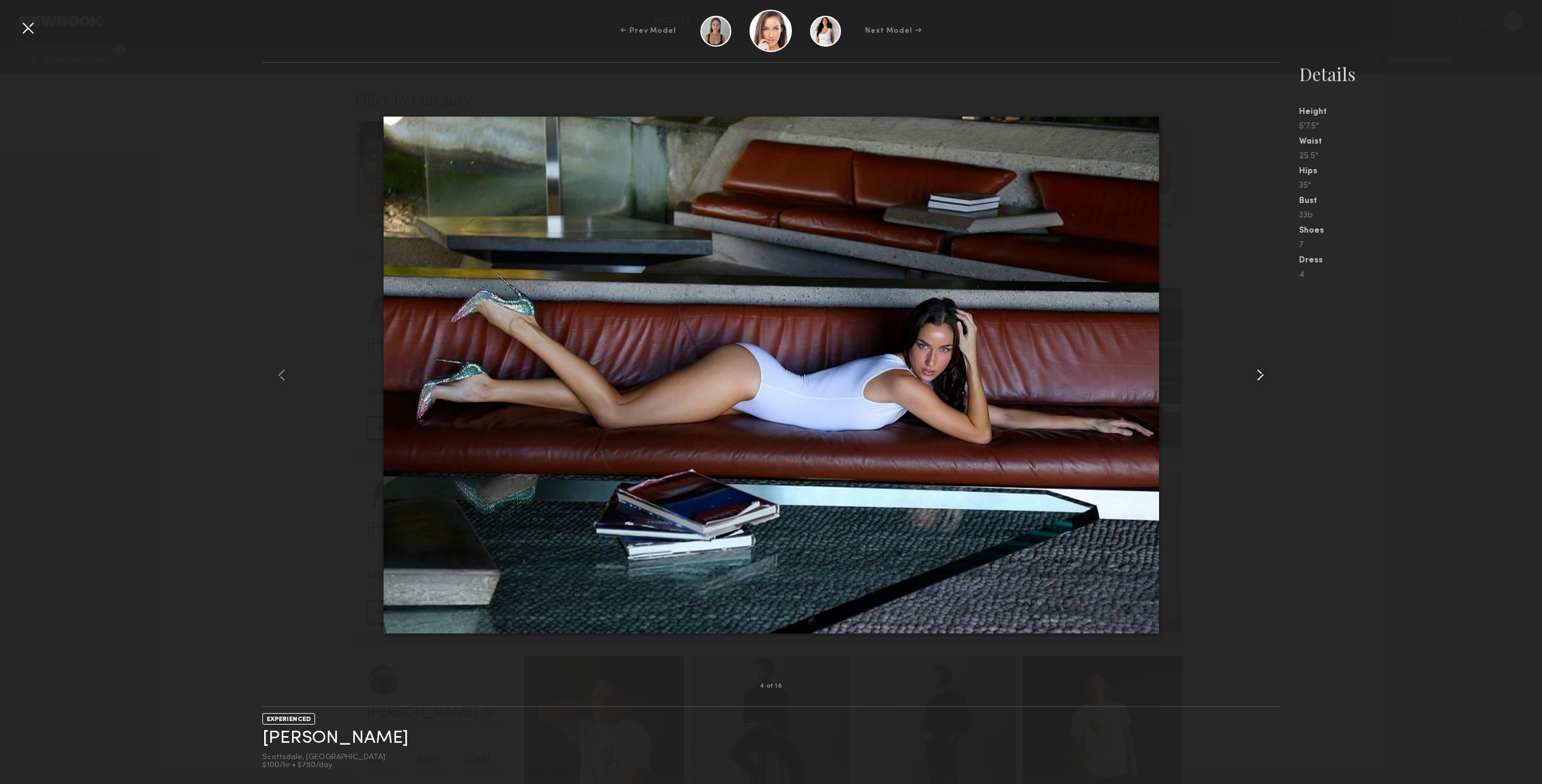
click at [1261, 376] on common-icon at bounding box center [1261, 375] width 19 height 19
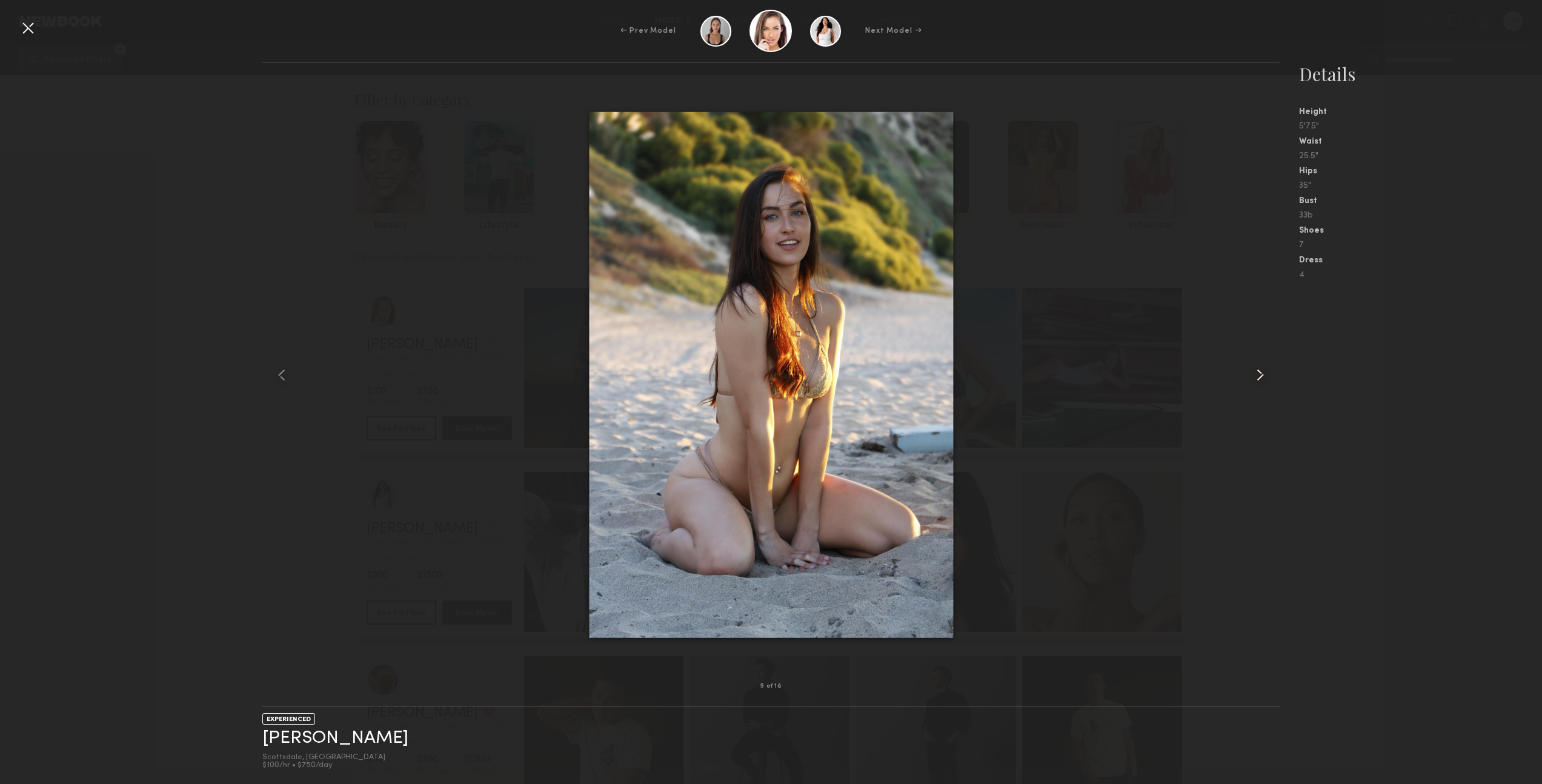
click at [1261, 376] on common-icon at bounding box center [1261, 375] width 19 height 19
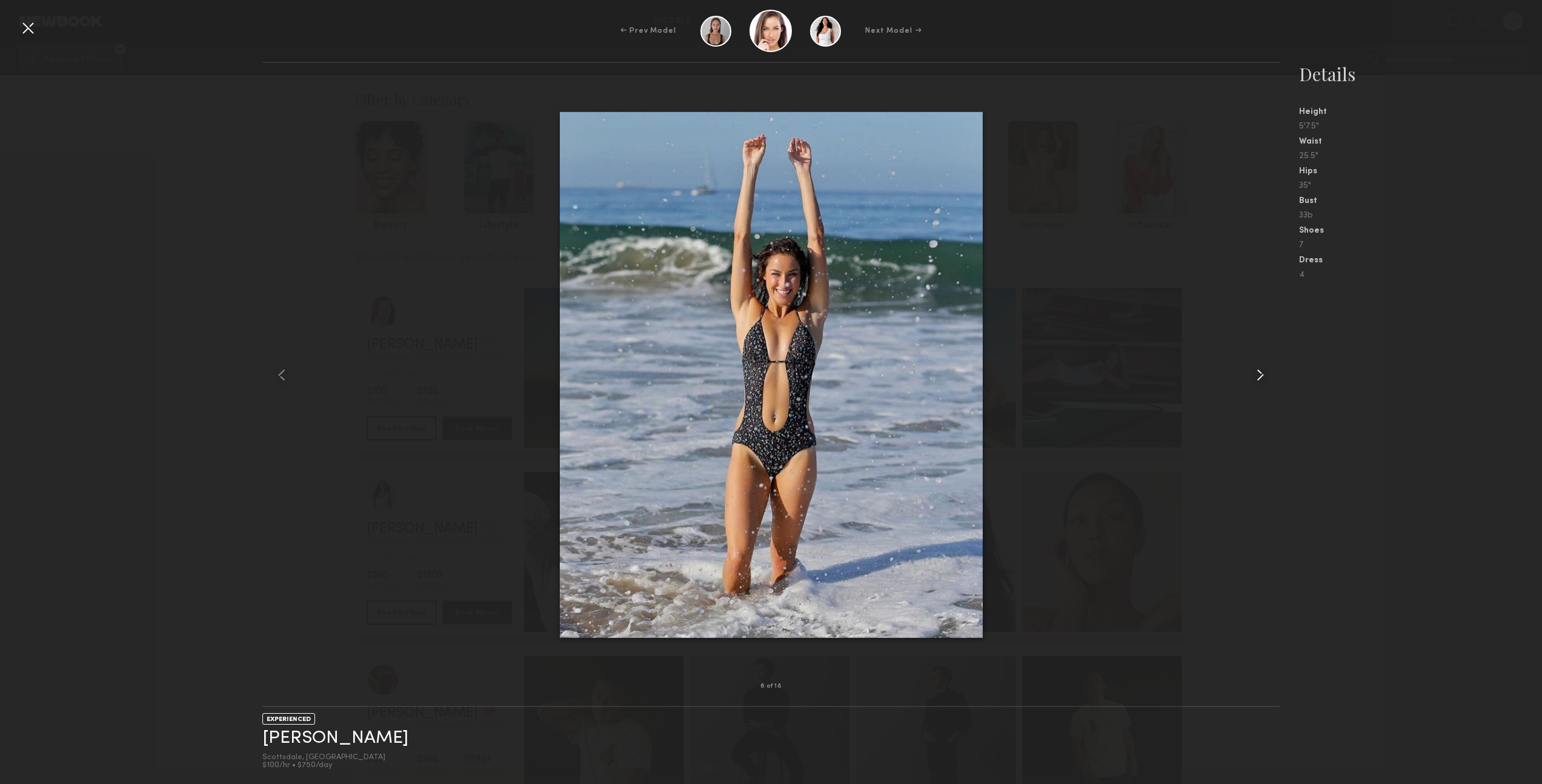
click at [1261, 376] on common-icon at bounding box center [1261, 375] width 19 height 19
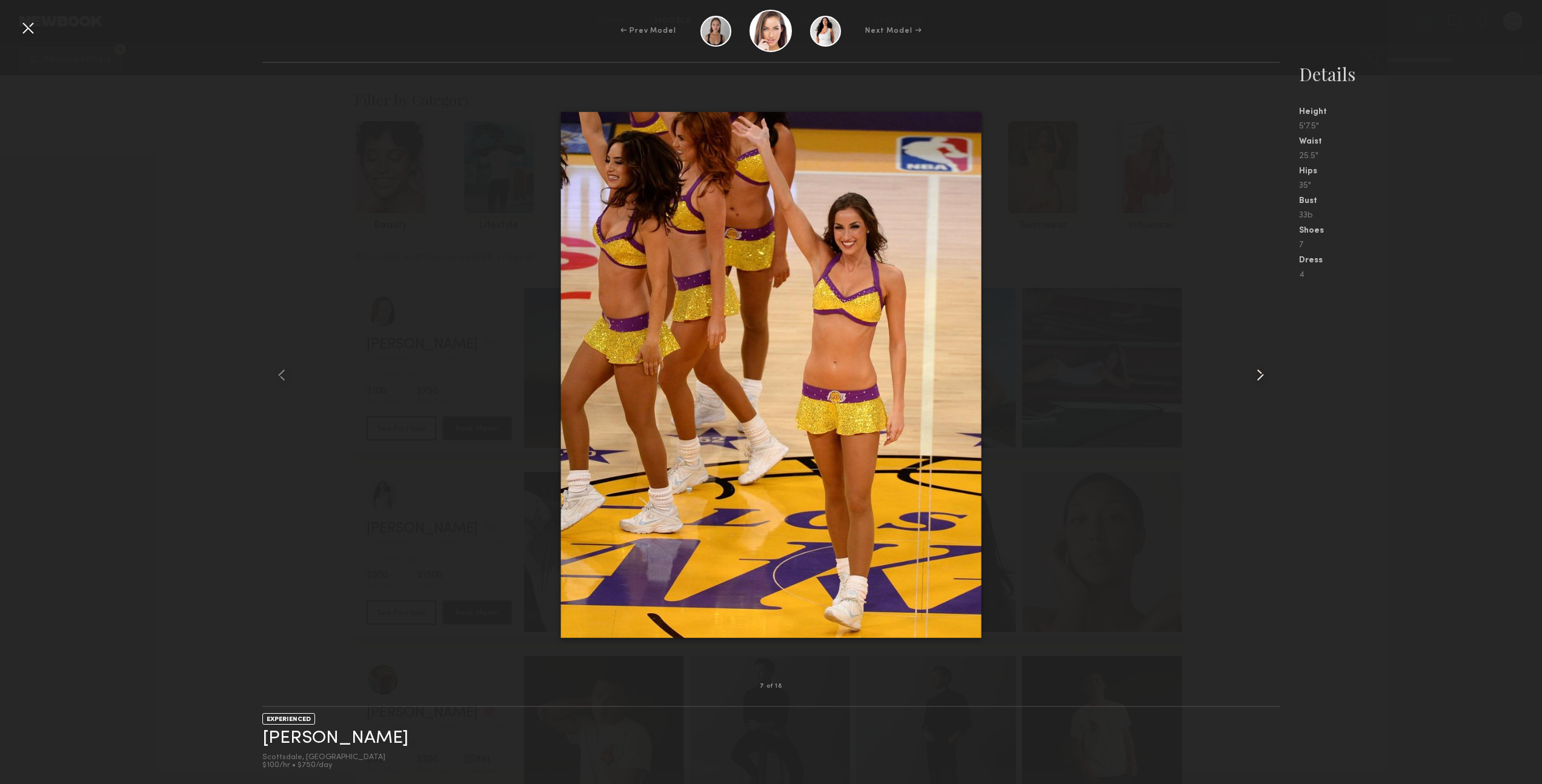
click at [1261, 376] on common-icon at bounding box center [1261, 375] width 19 height 19
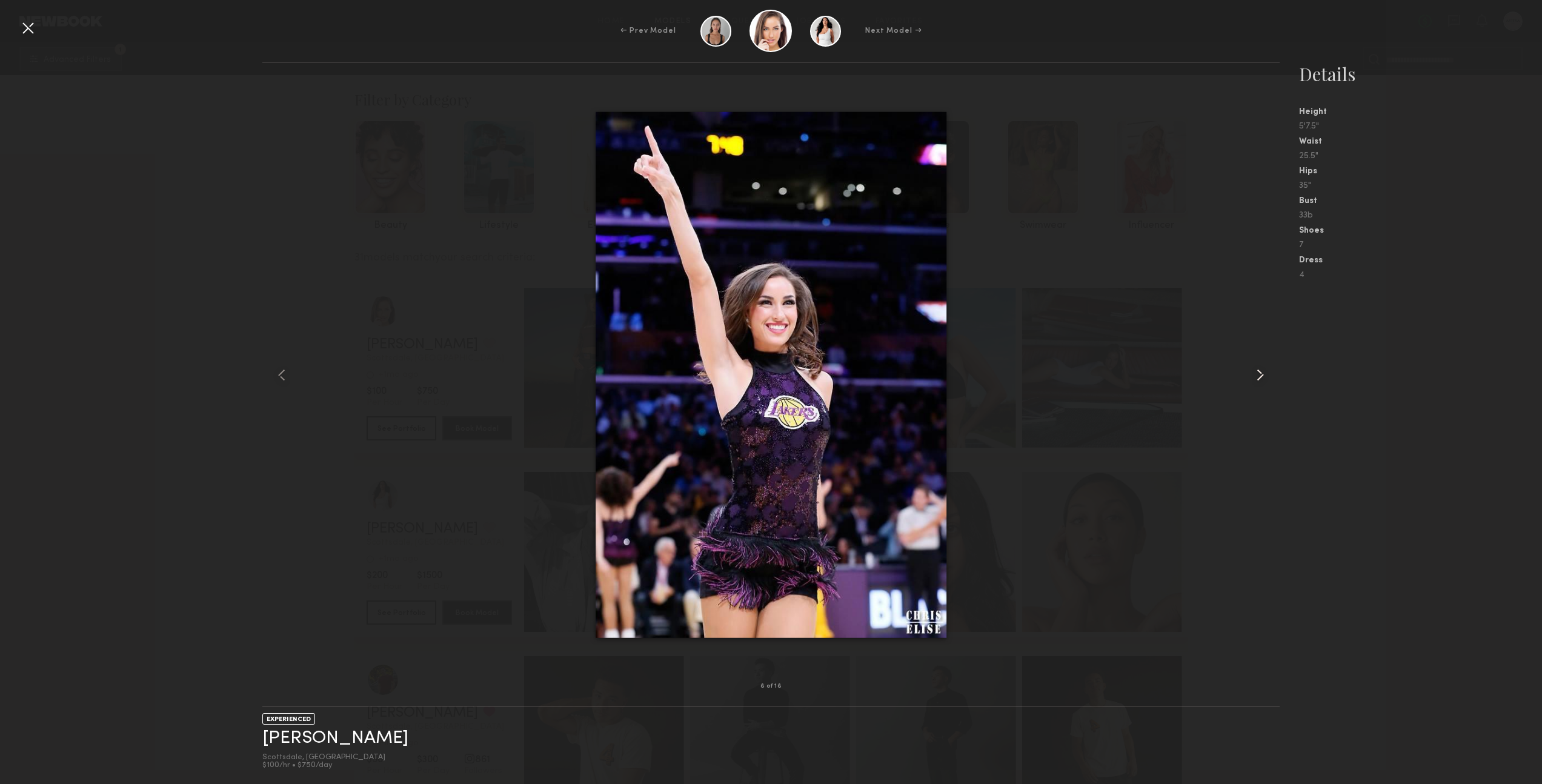
click at [1261, 376] on common-icon at bounding box center [1261, 375] width 19 height 19
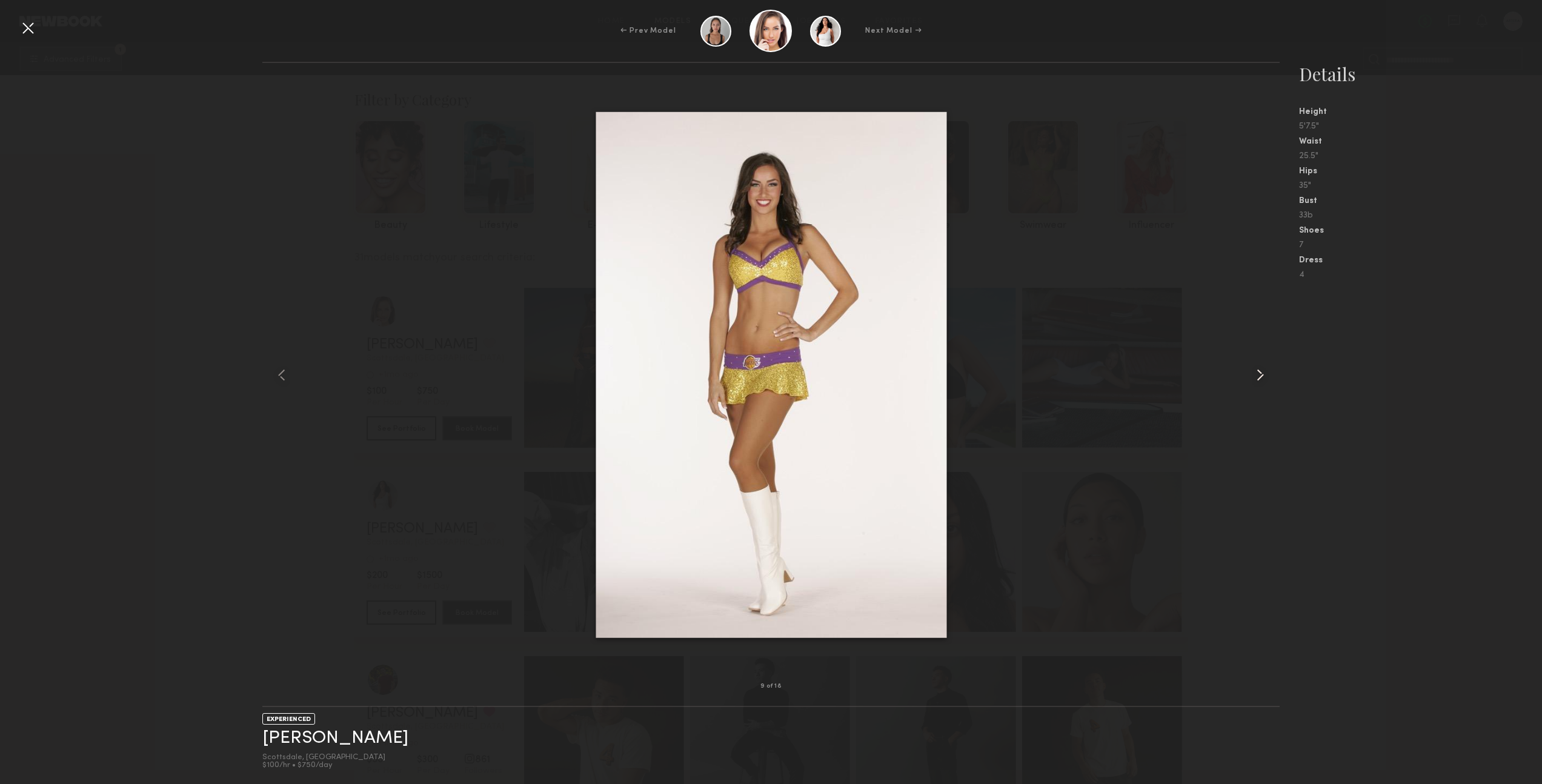
click at [1261, 376] on common-icon at bounding box center [1261, 375] width 19 height 19
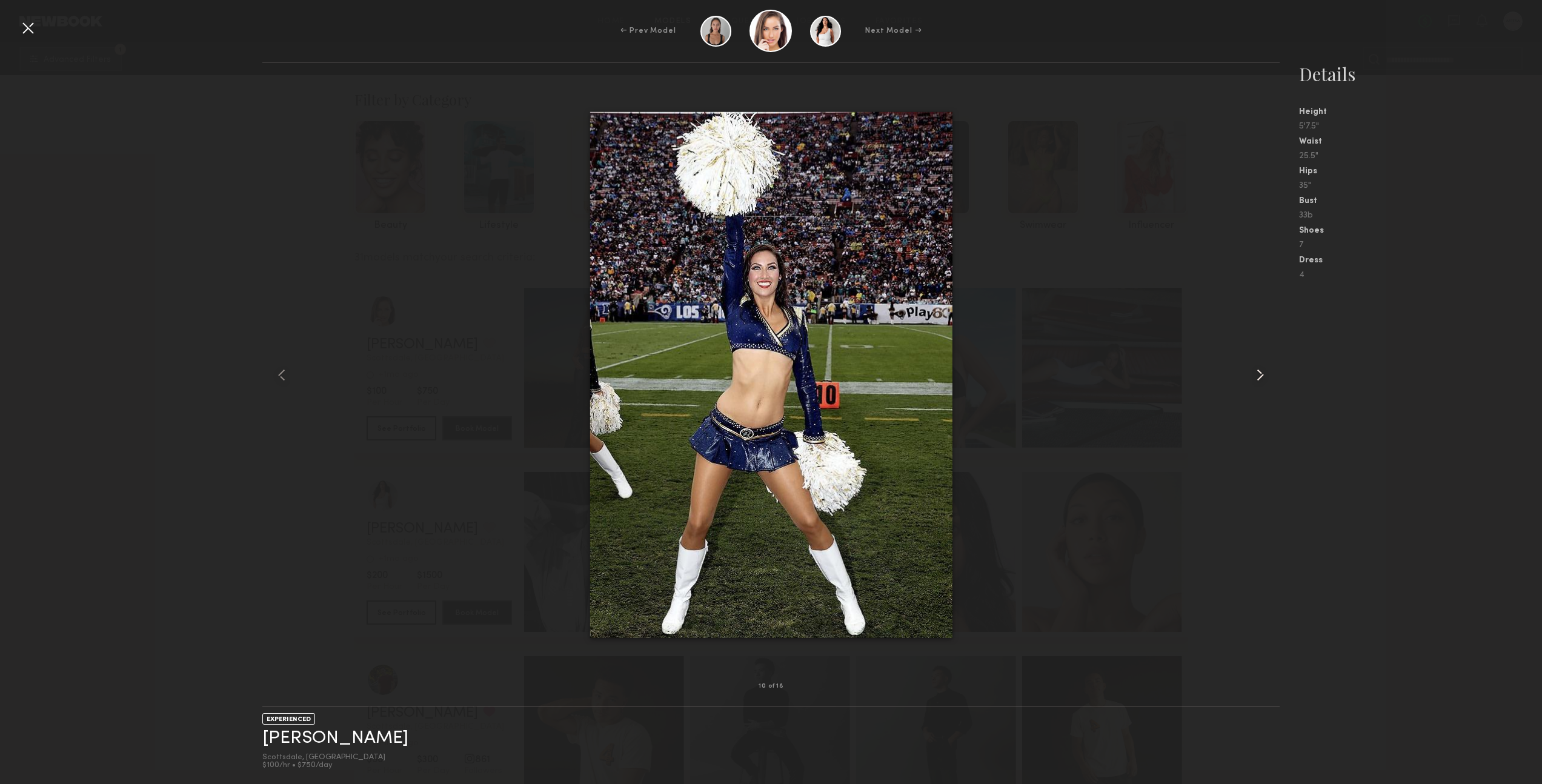
click at [1261, 376] on common-icon at bounding box center [1261, 375] width 19 height 19
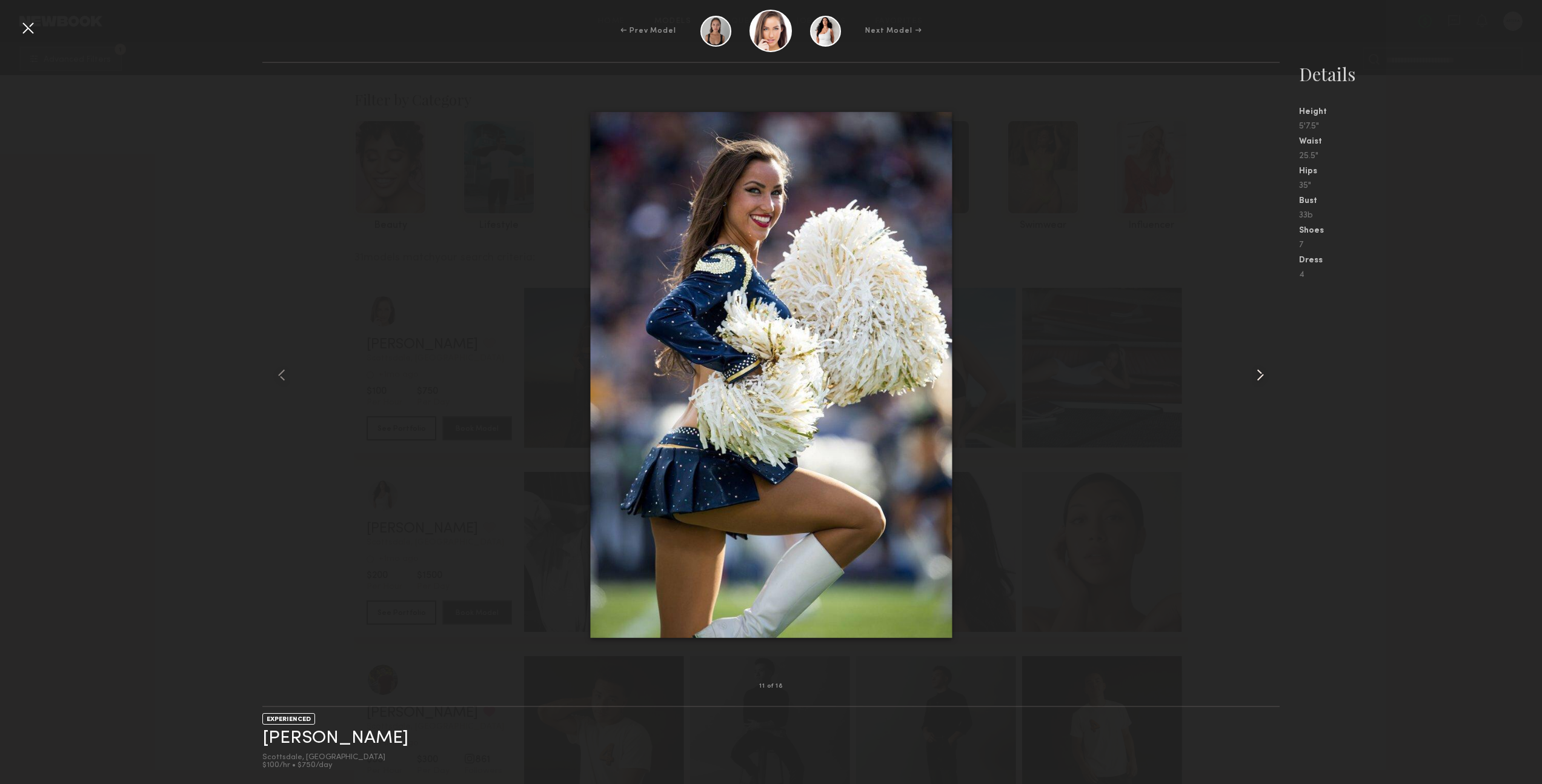
click at [1261, 376] on common-icon at bounding box center [1261, 375] width 19 height 19
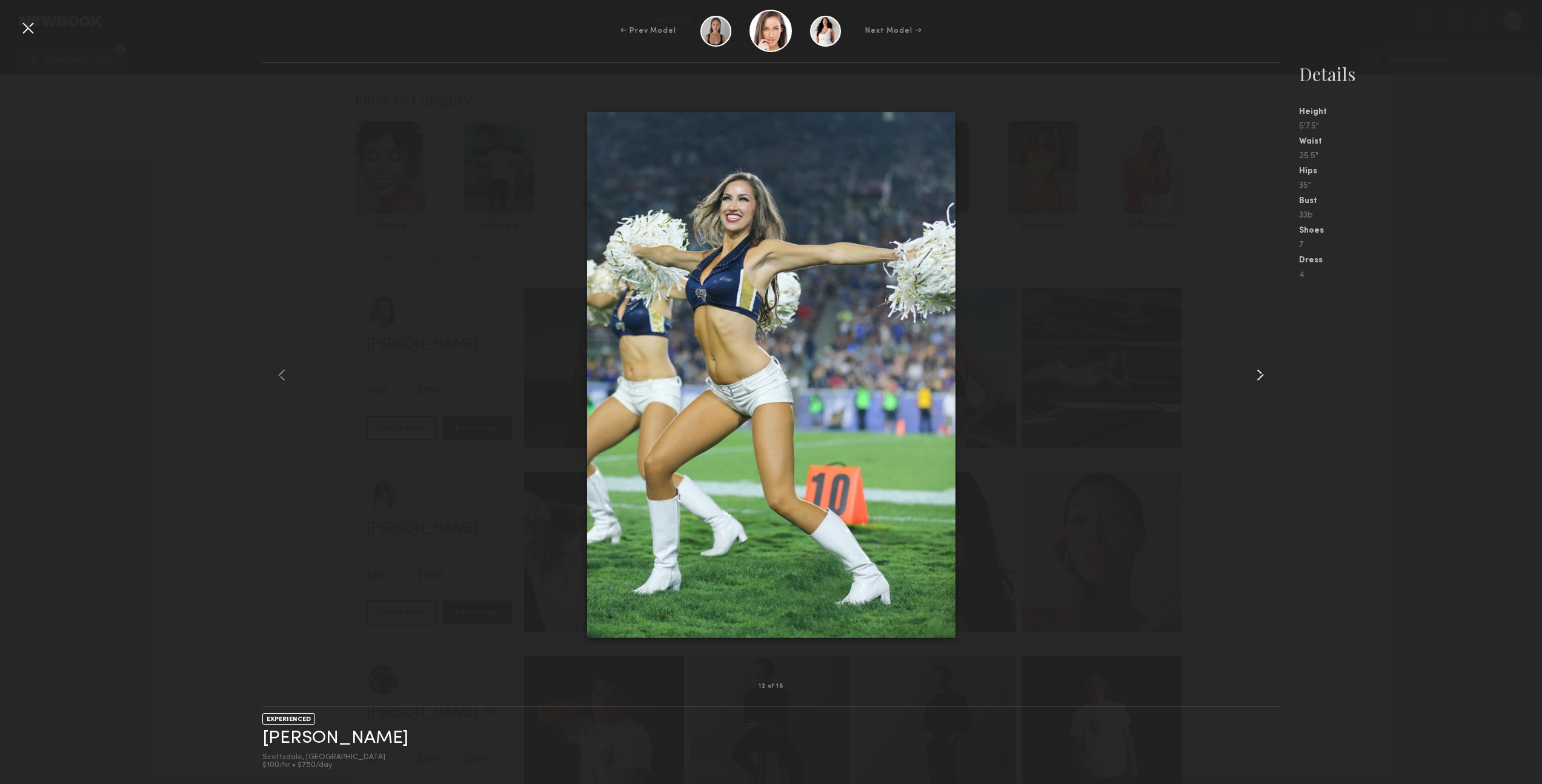
click at [1261, 376] on common-icon at bounding box center [1261, 375] width 19 height 19
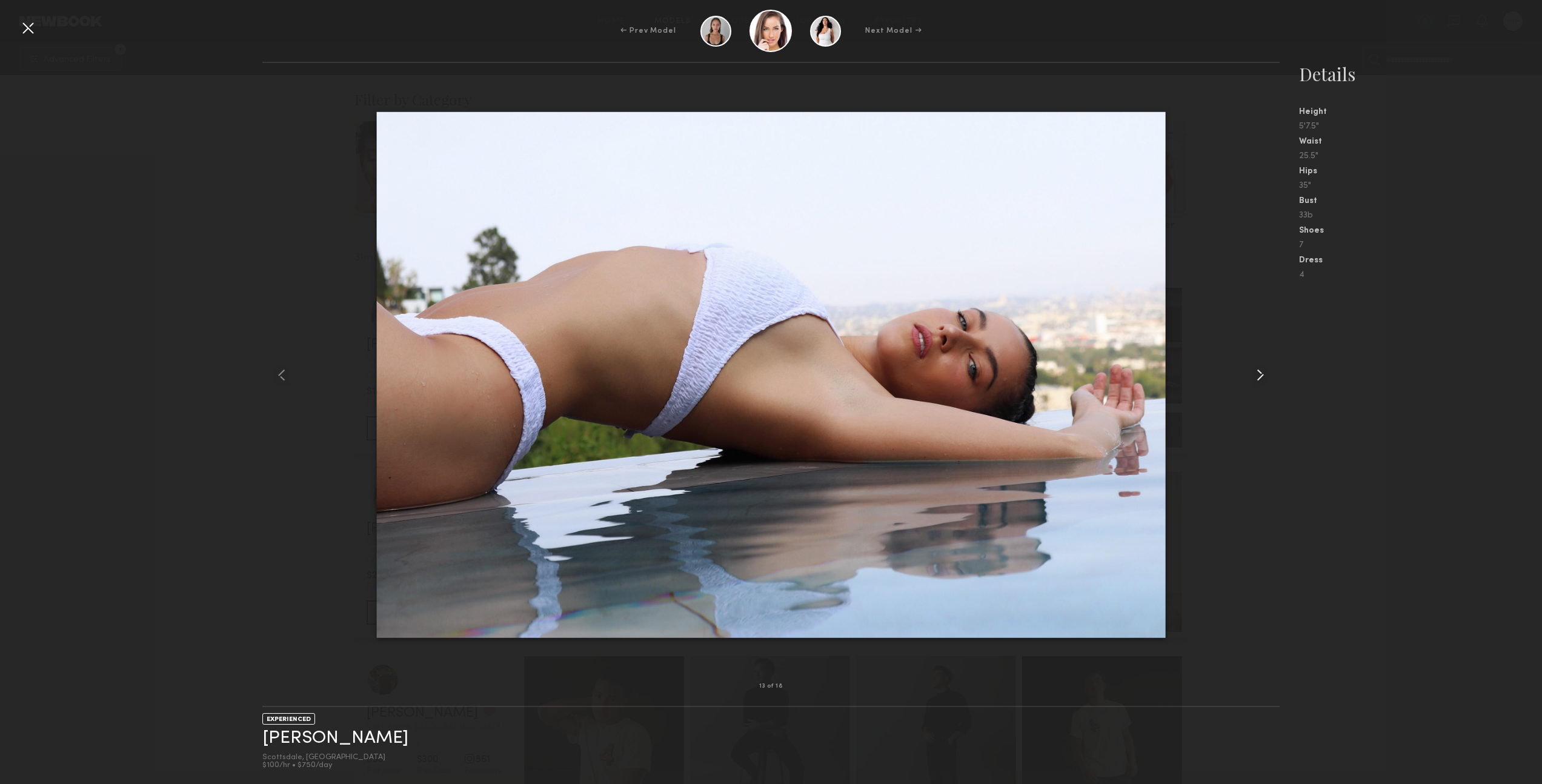
click at [1261, 376] on common-icon at bounding box center [1261, 375] width 19 height 19
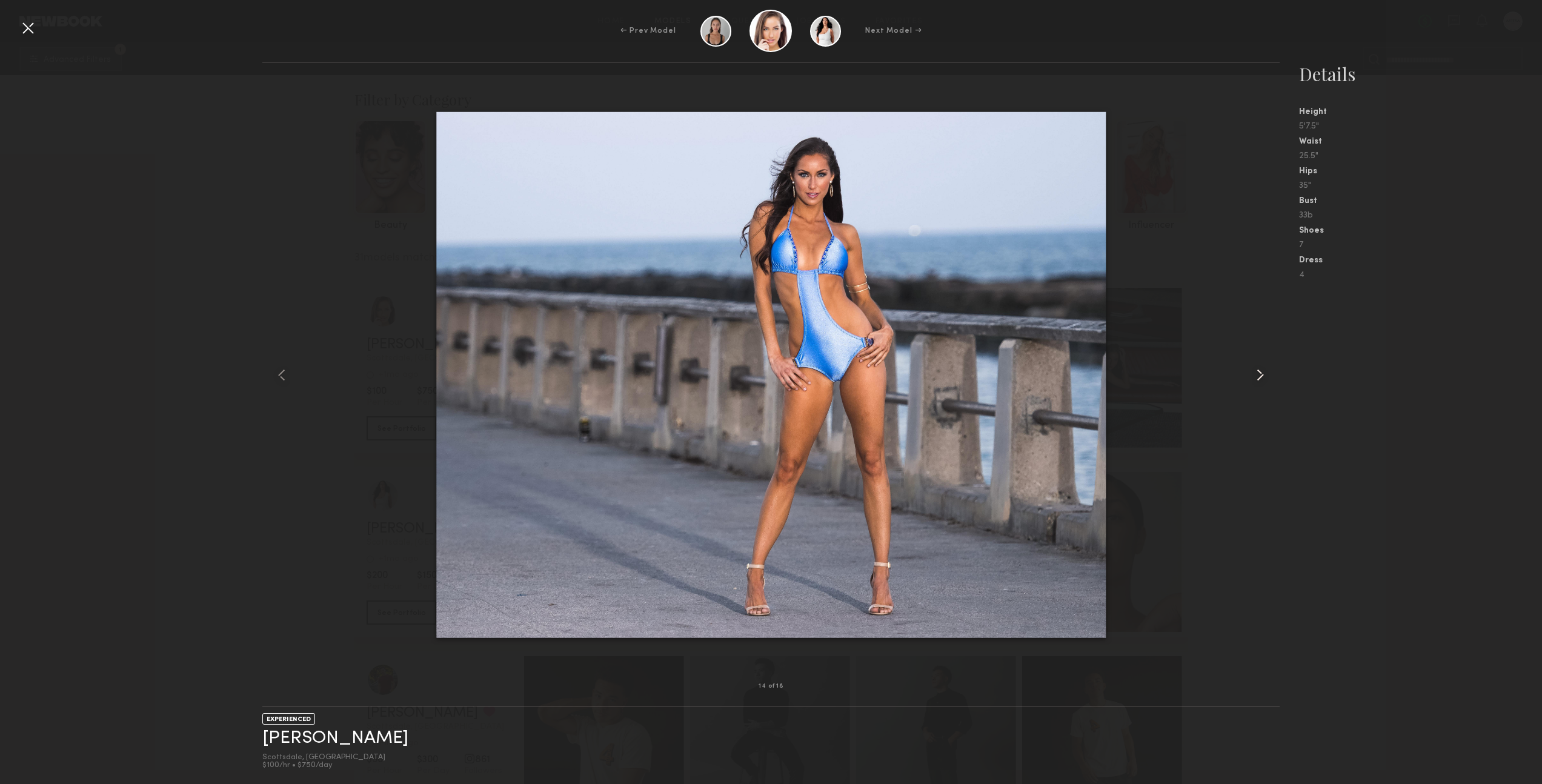
click at [1261, 376] on common-icon at bounding box center [1261, 375] width 19 height 19
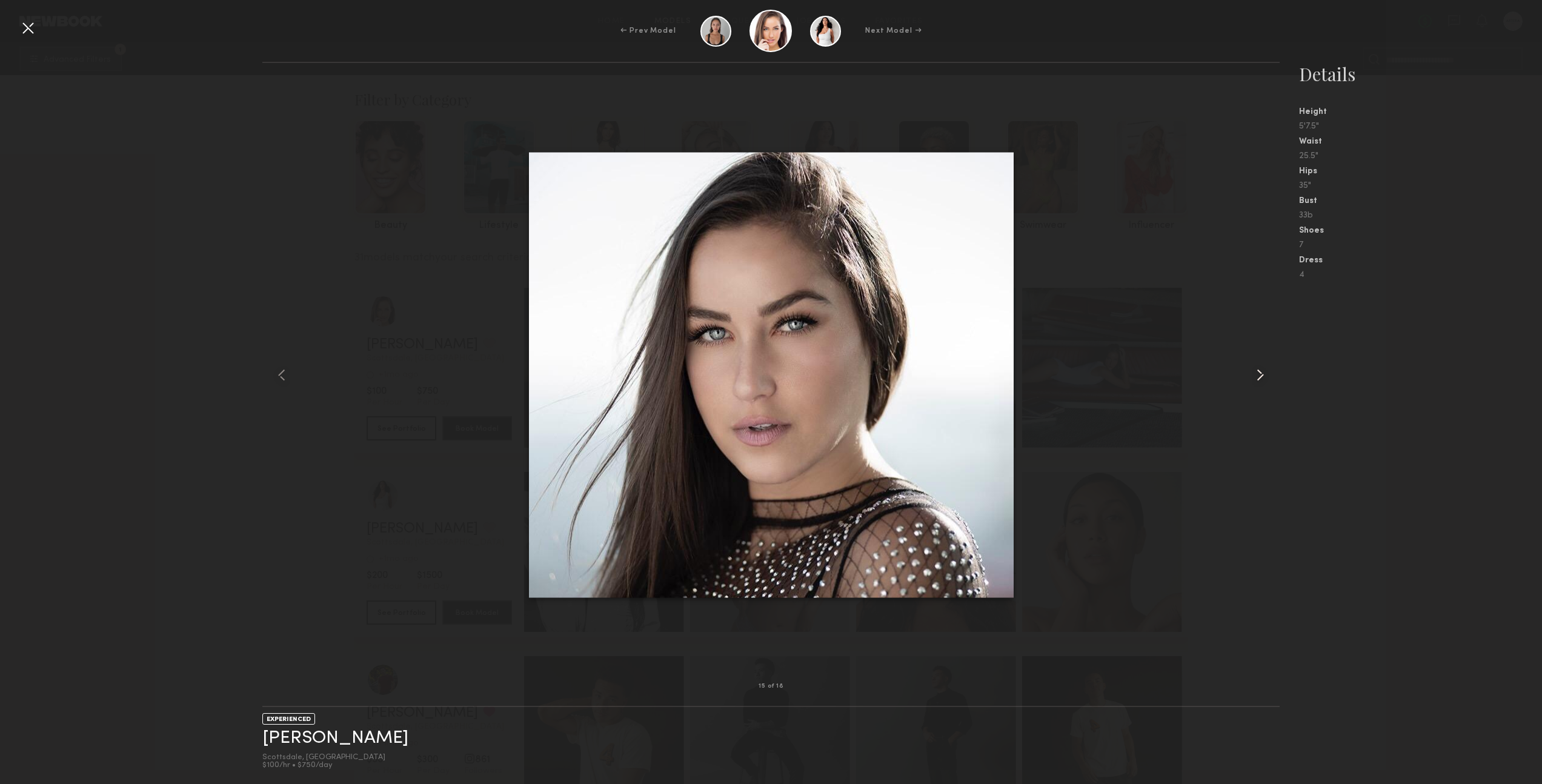
click at [1261, 376] on common-icon at bounding box center [1261, 375] width 19 height 19
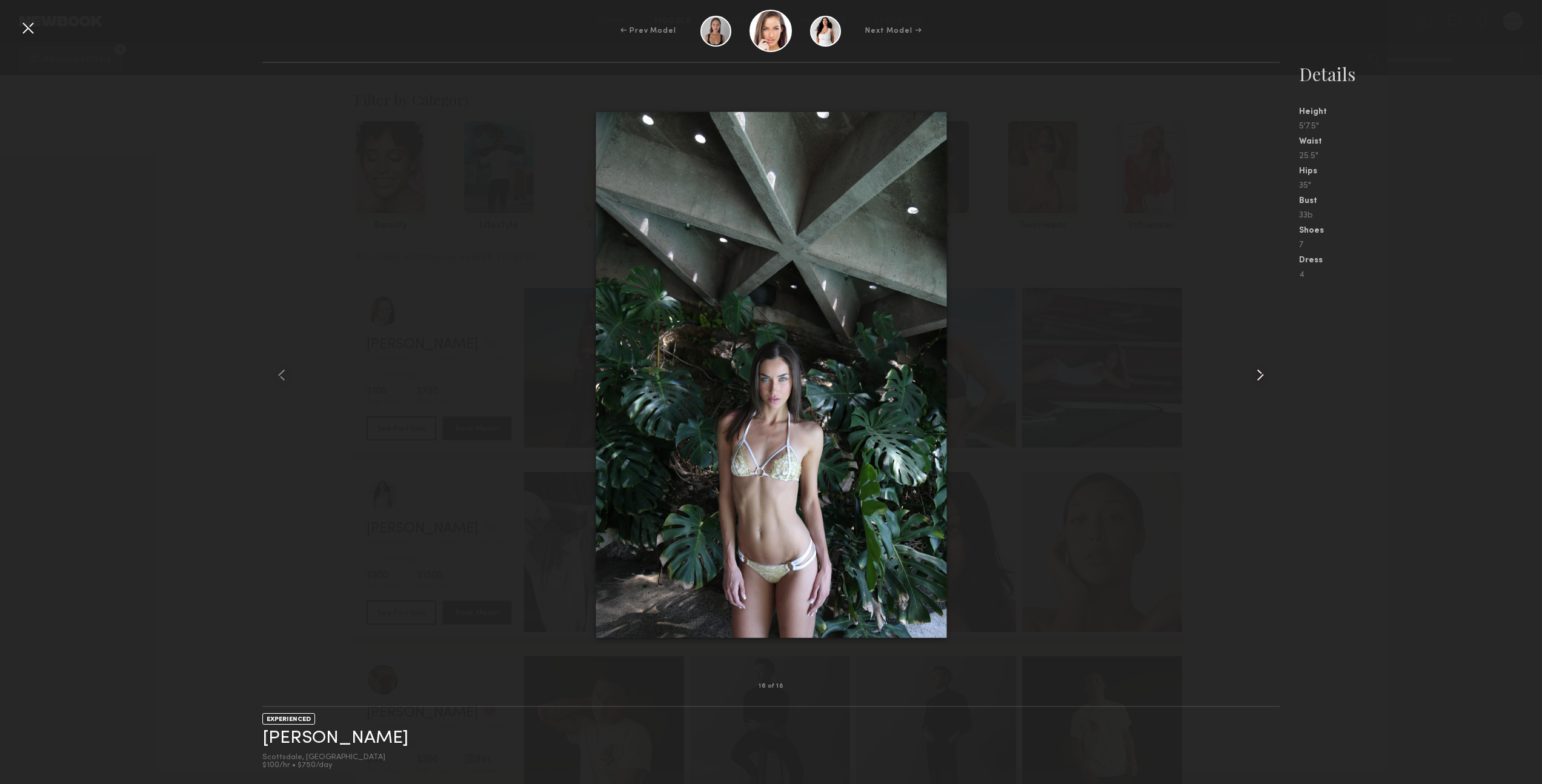
click at [1261, 376] on common-icon at bounding box center [1261, 375] width 19 height 19
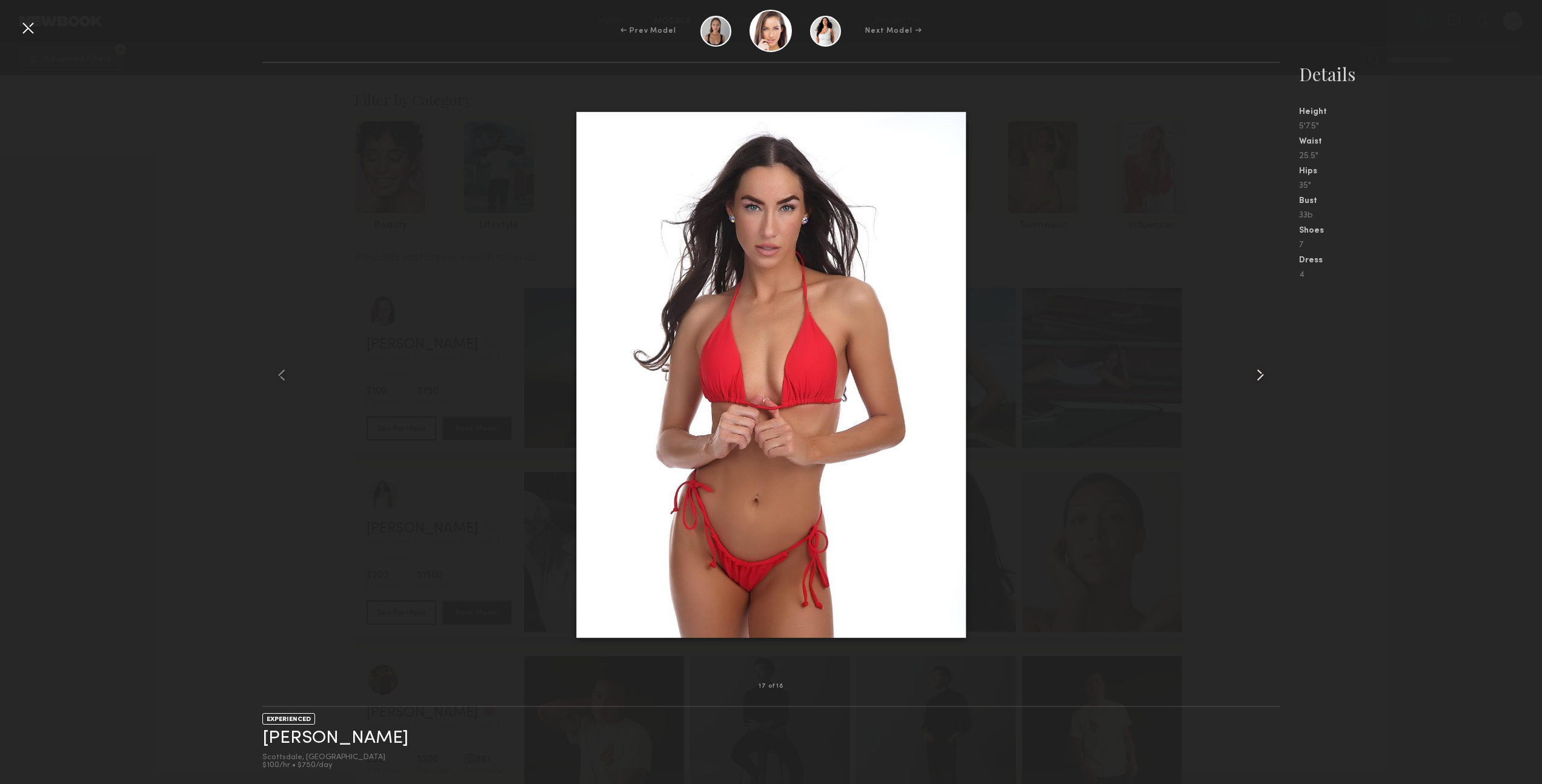
click at [1261, 376] on common-icon at bounding box center [1261, 375] width 19 height 19
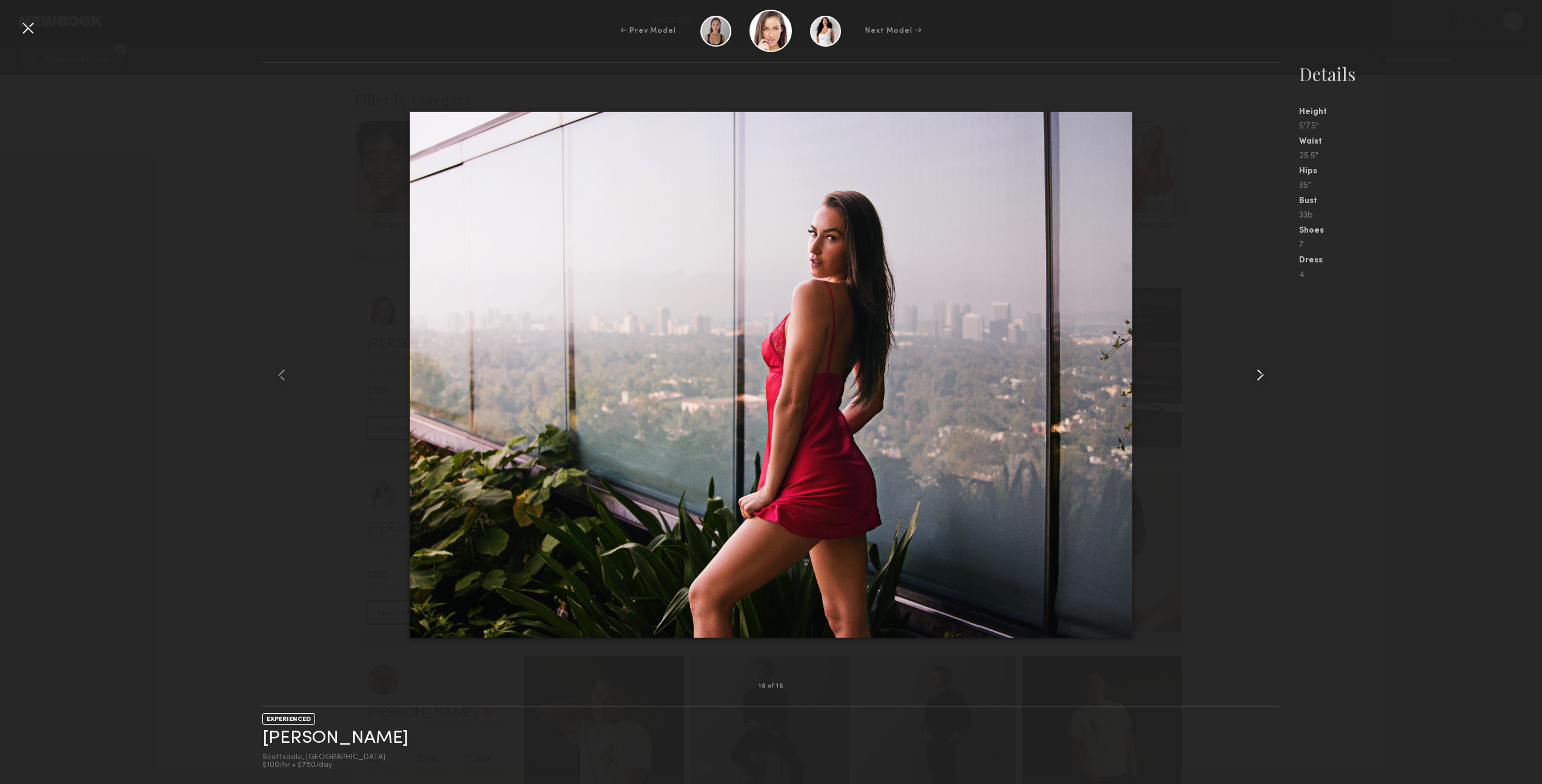
click at [1261, 376] on common-icon at bounding box center [1261, 375] width 19 height 19
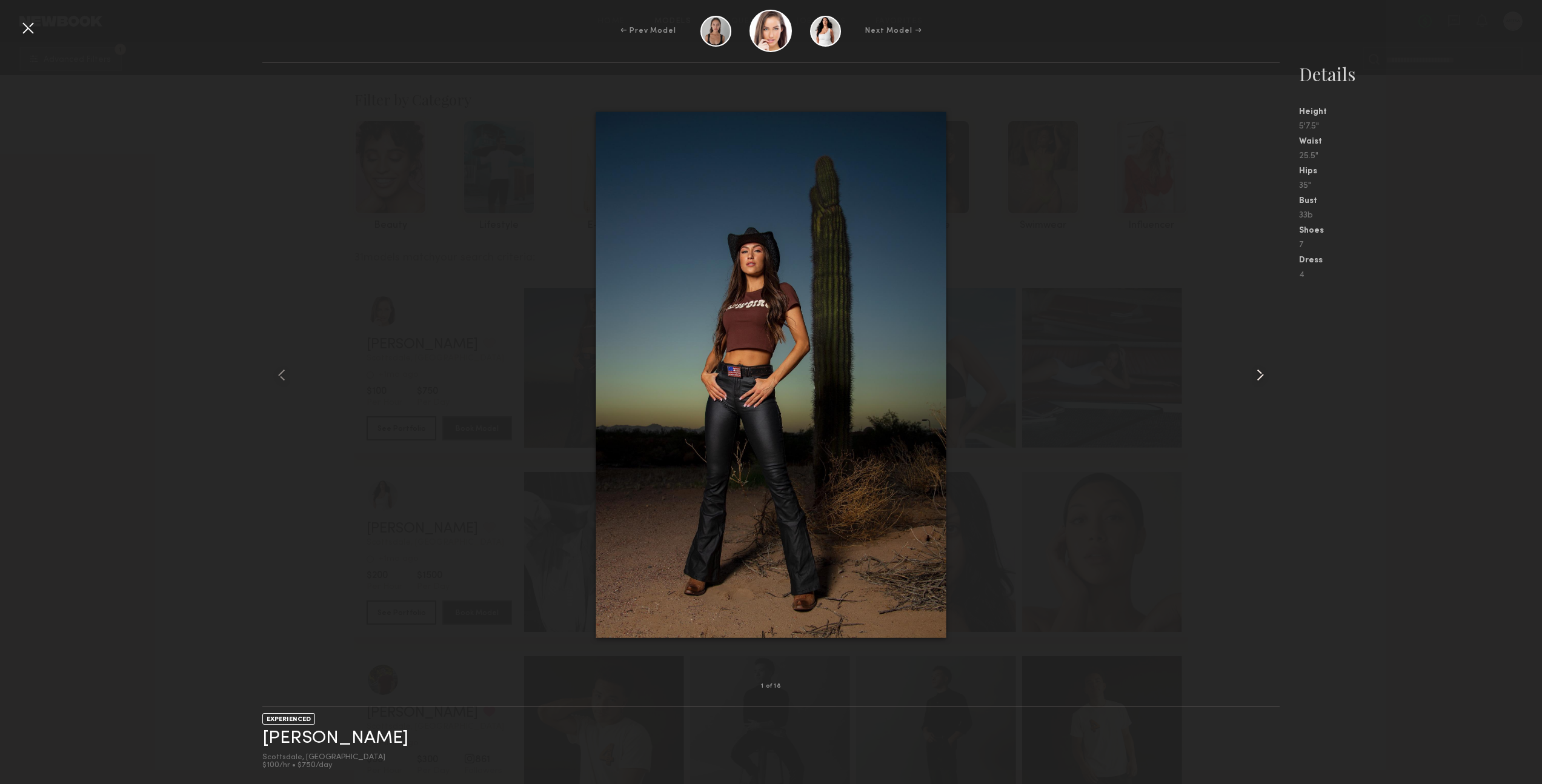
click at [1261, 376] on common-icon at bounding box center [1261, 375] width 19 height 19
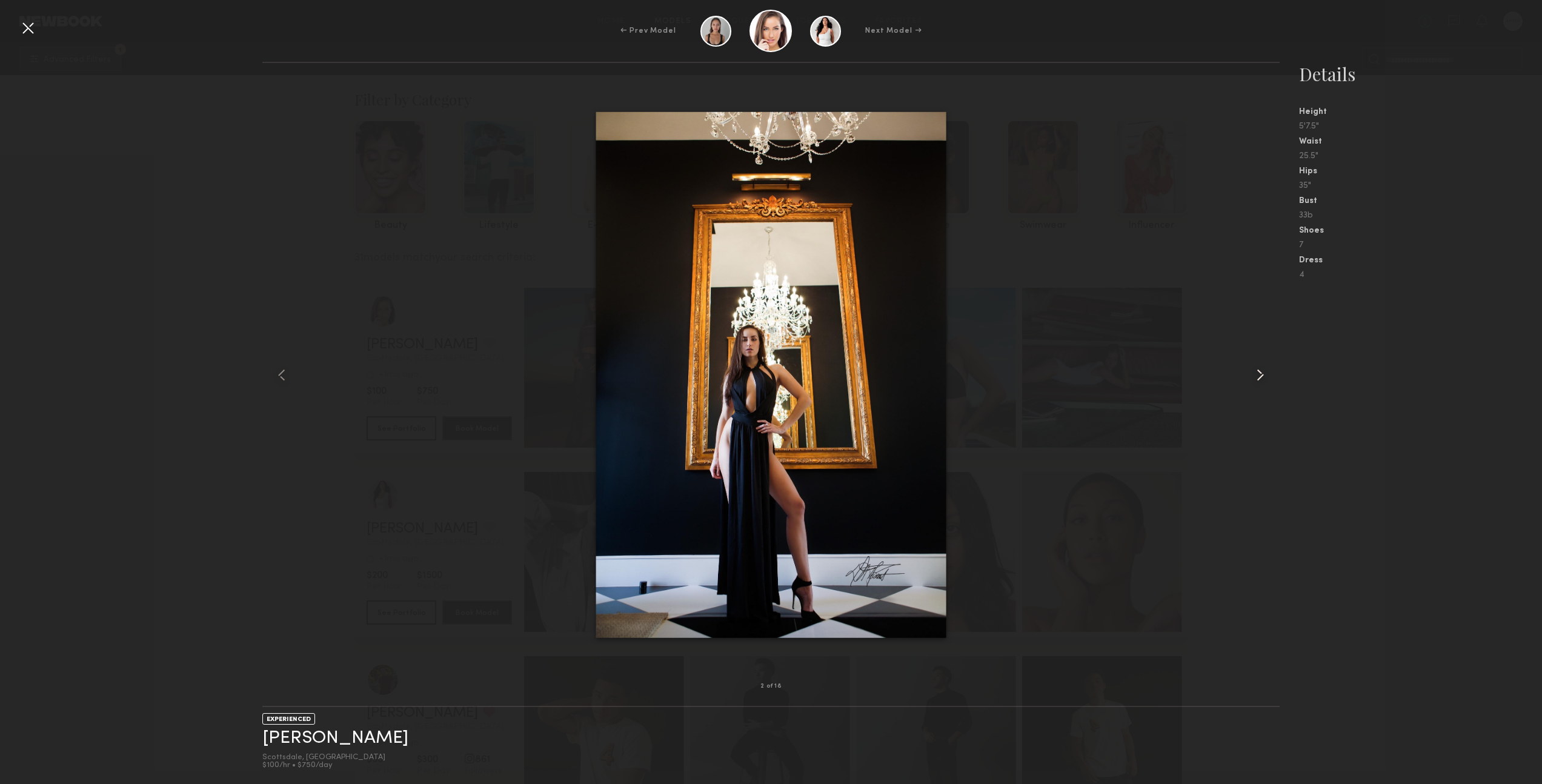
click at [1261, 376] on common-icon at bounding box center [1261, 375] width 19 height 19
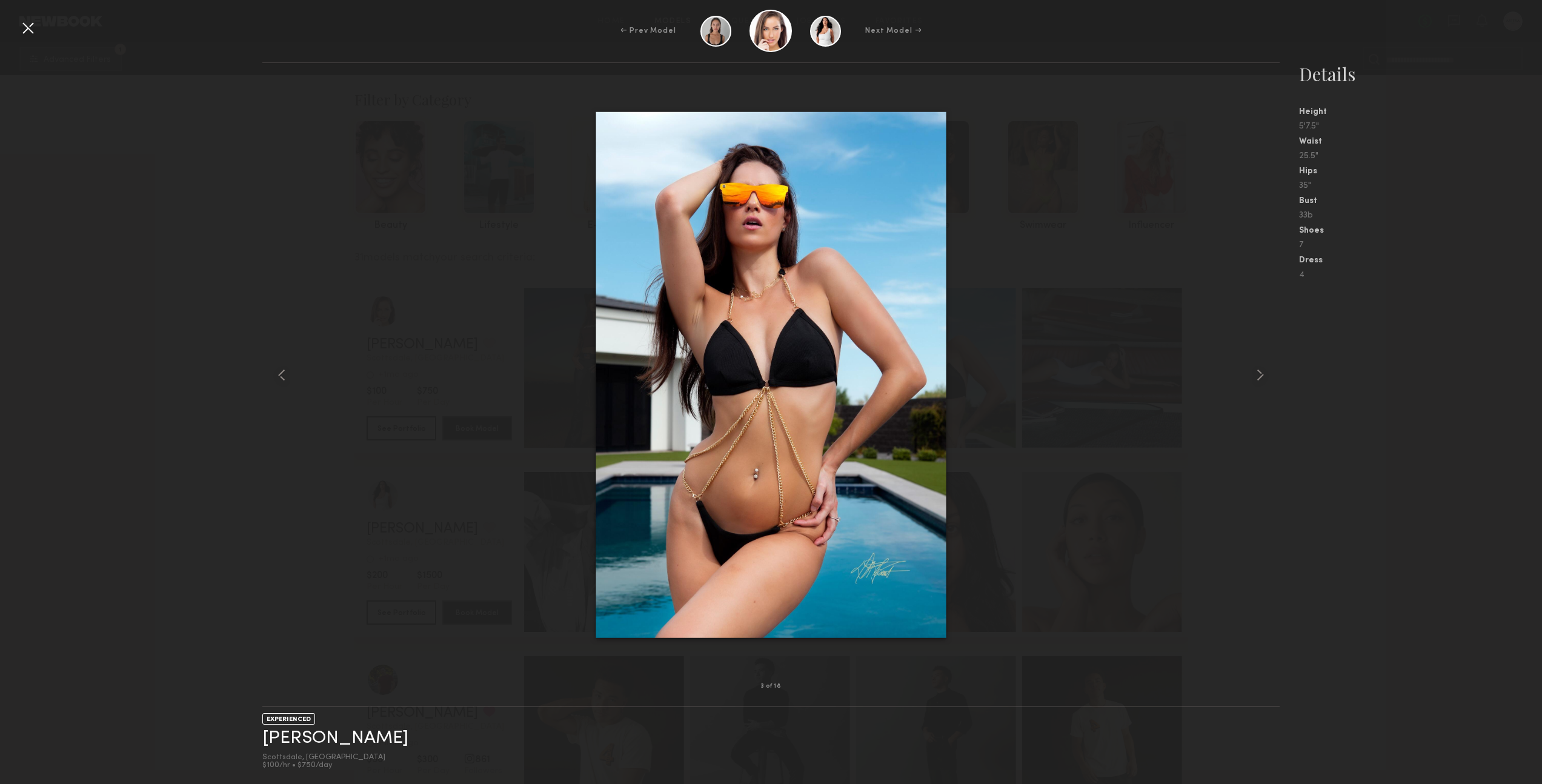
click at [172, 263] on div "3 of 18 EXPERIENCED [PERSON_NAME] Scottsdale, [GEOGRAPHIC_DATA] $100/hr • $750/…" at bounding box center [771, 423] width 1542 height 722
click at [31, 31] on div at bounding box center [28, 28] width 19 height 19
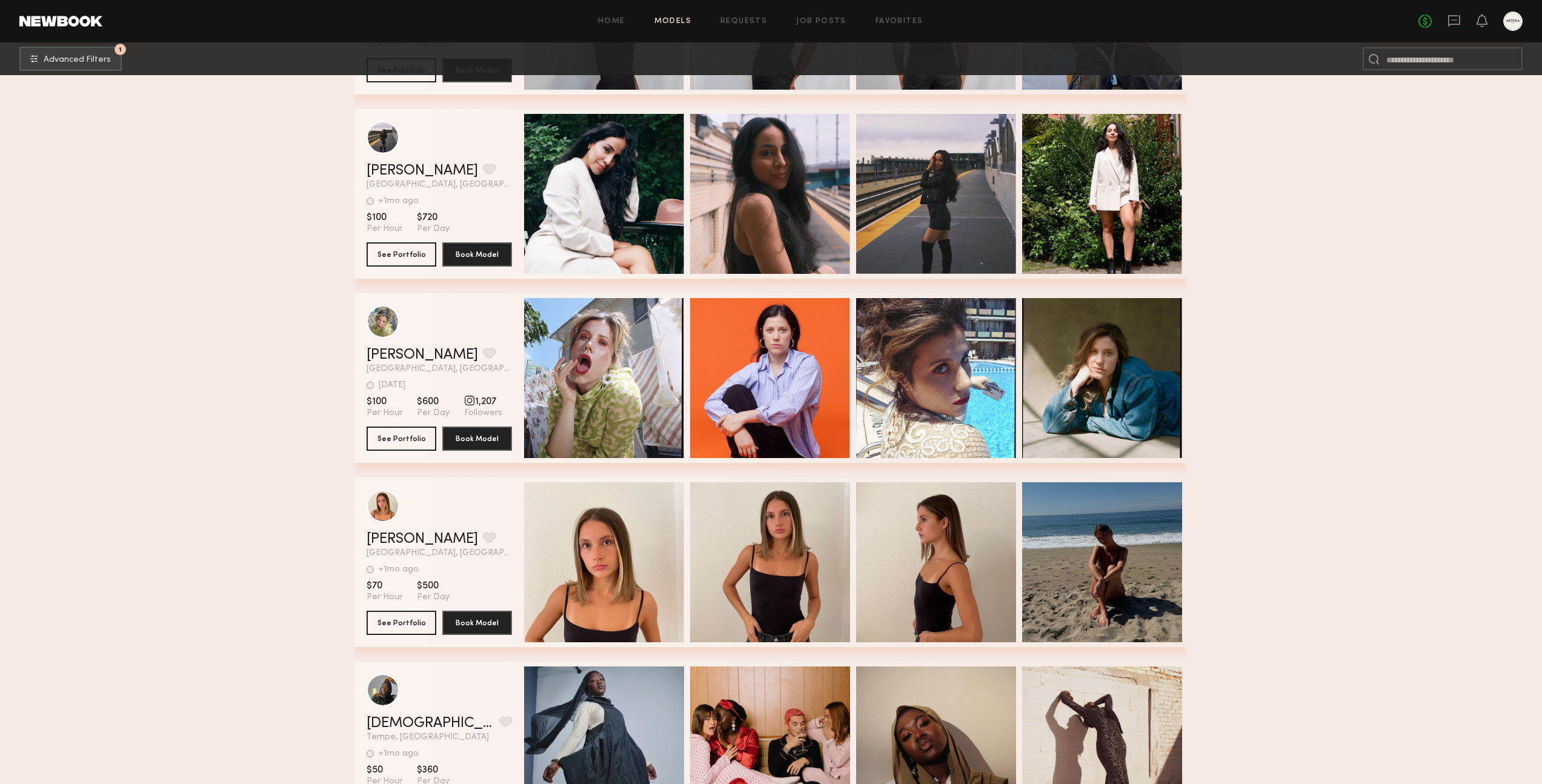
scroll to position [4023, 0]
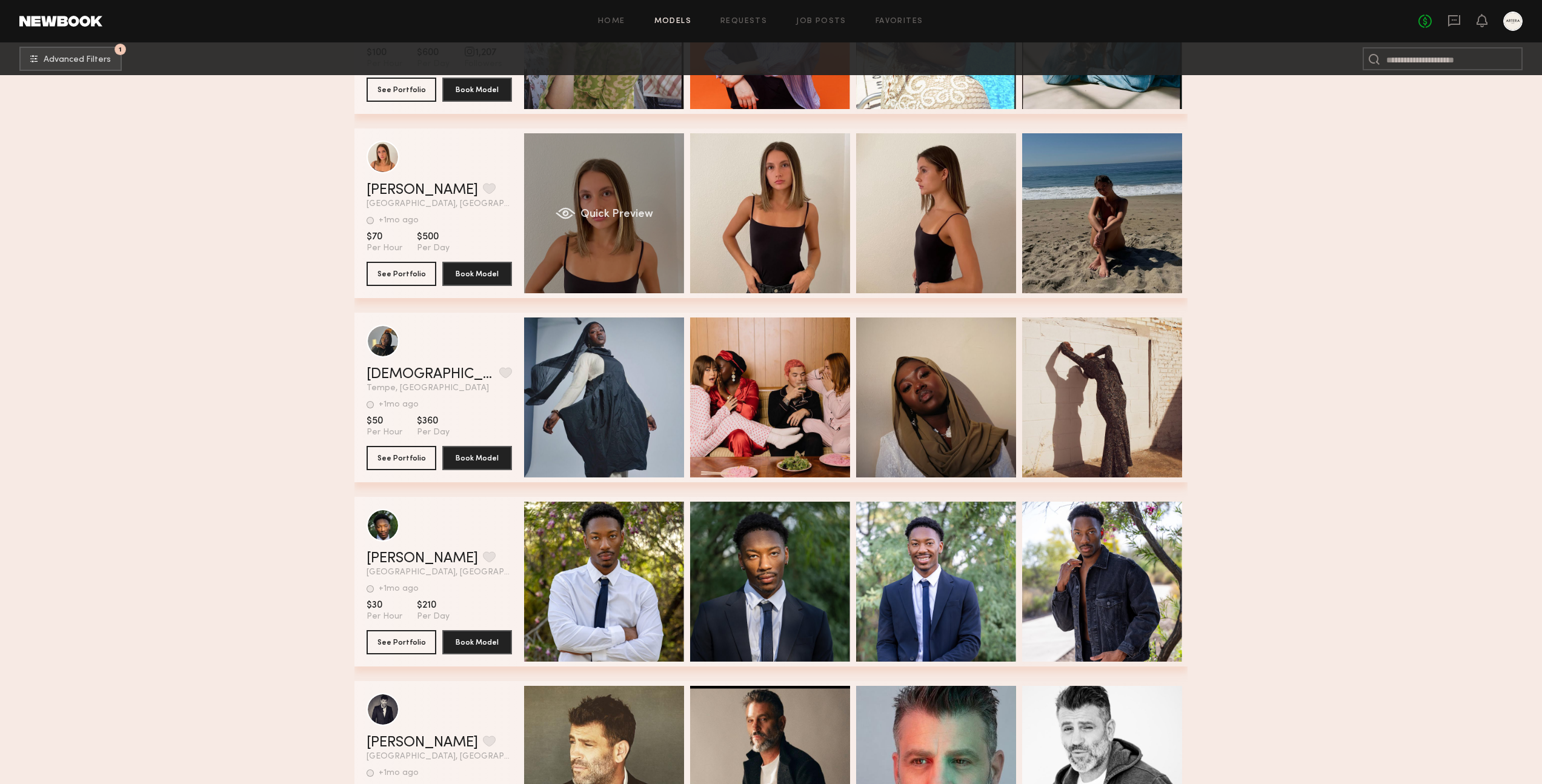
click at [612, 178] on div "Quick Preview" at bounding box center [604, 213] width 160 height 160
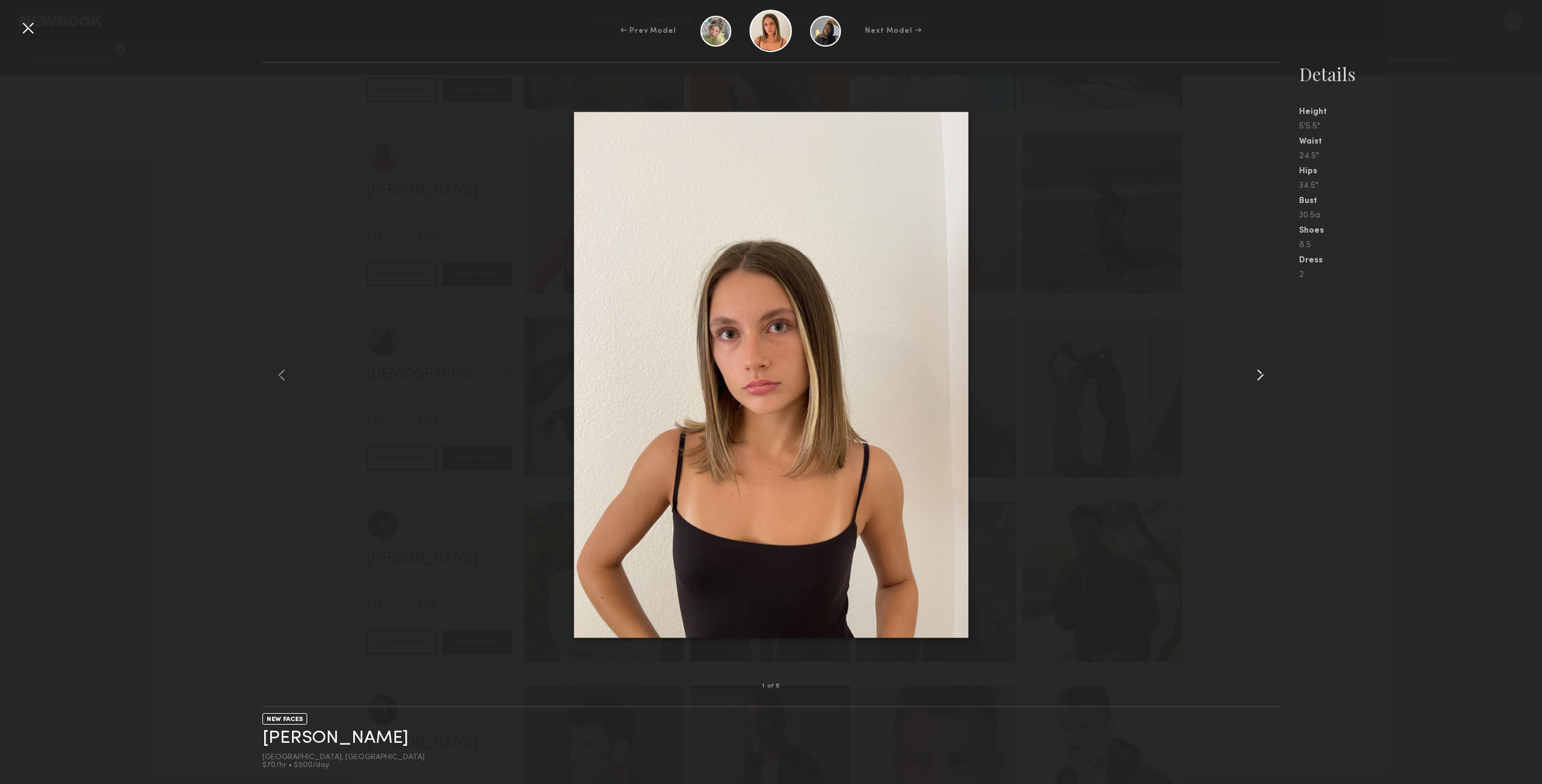
click at [1259, 376] on common-icon at bounding box center [1261, 375] width 19 height 19
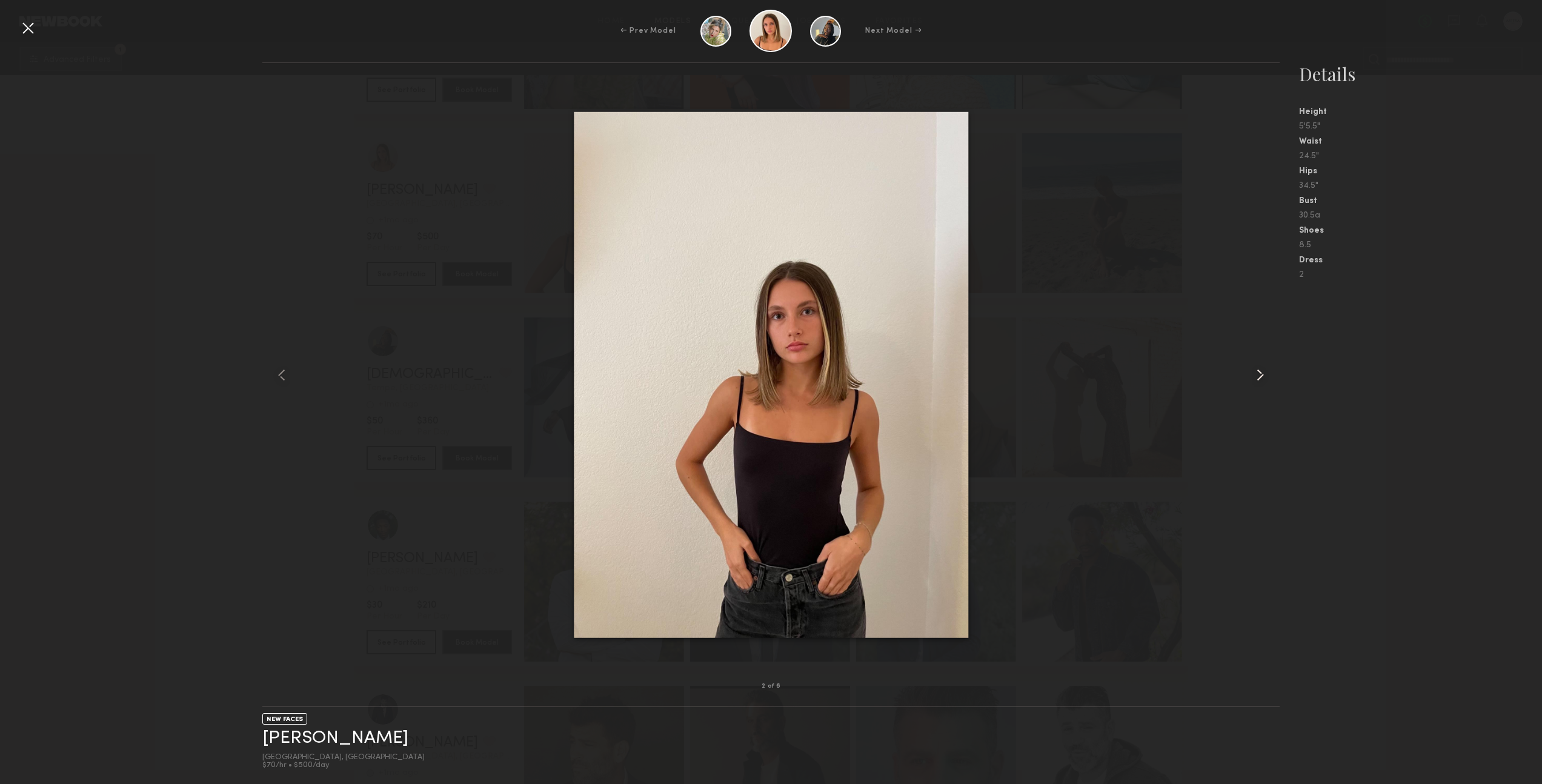
click at [1259, 376] on common-icon at bounding box center [1261, 375] width 19 height 19
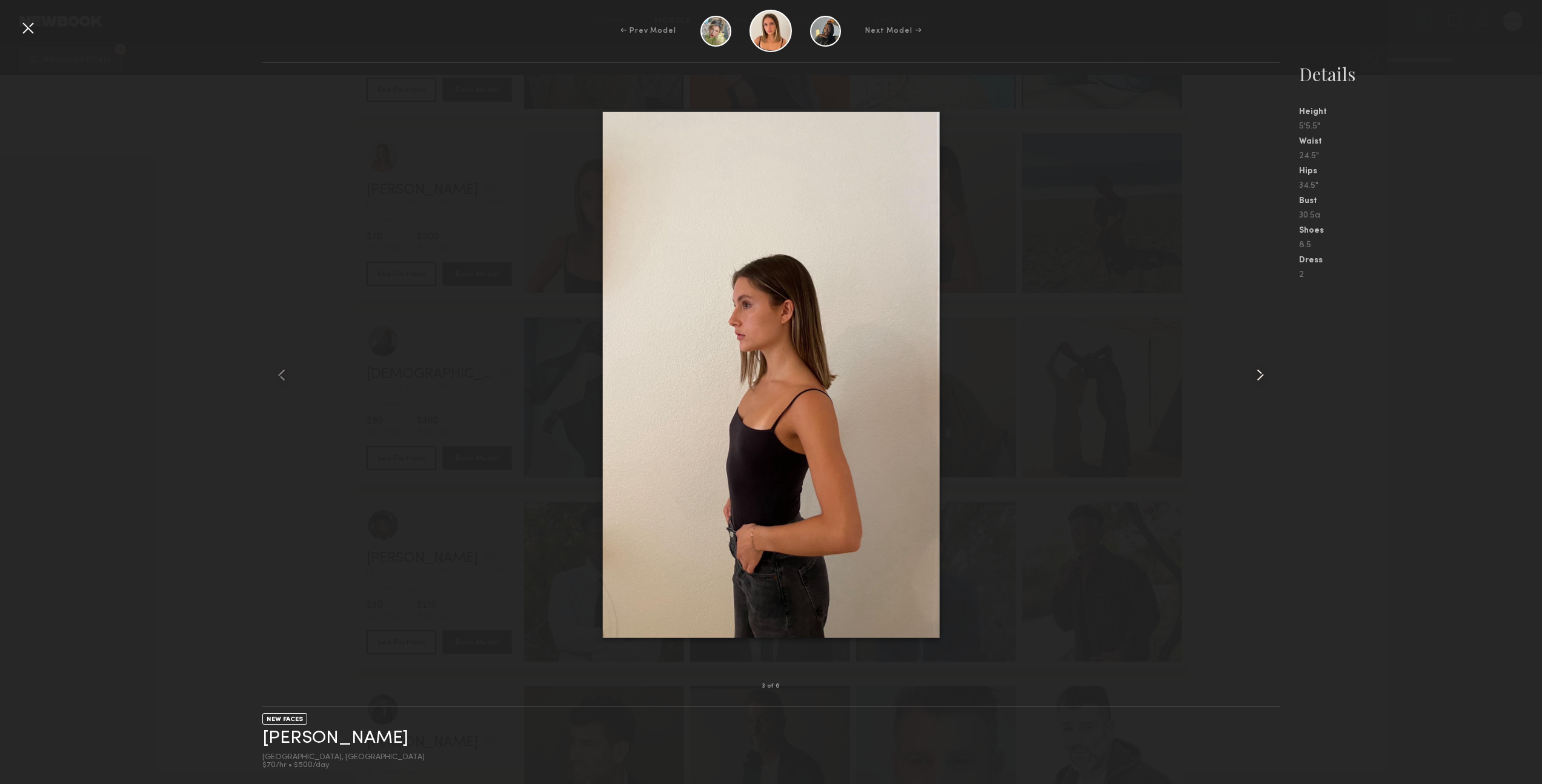
click at [1259, 376] on common-icon at bounding box center [1261, 375] width 19 height 19
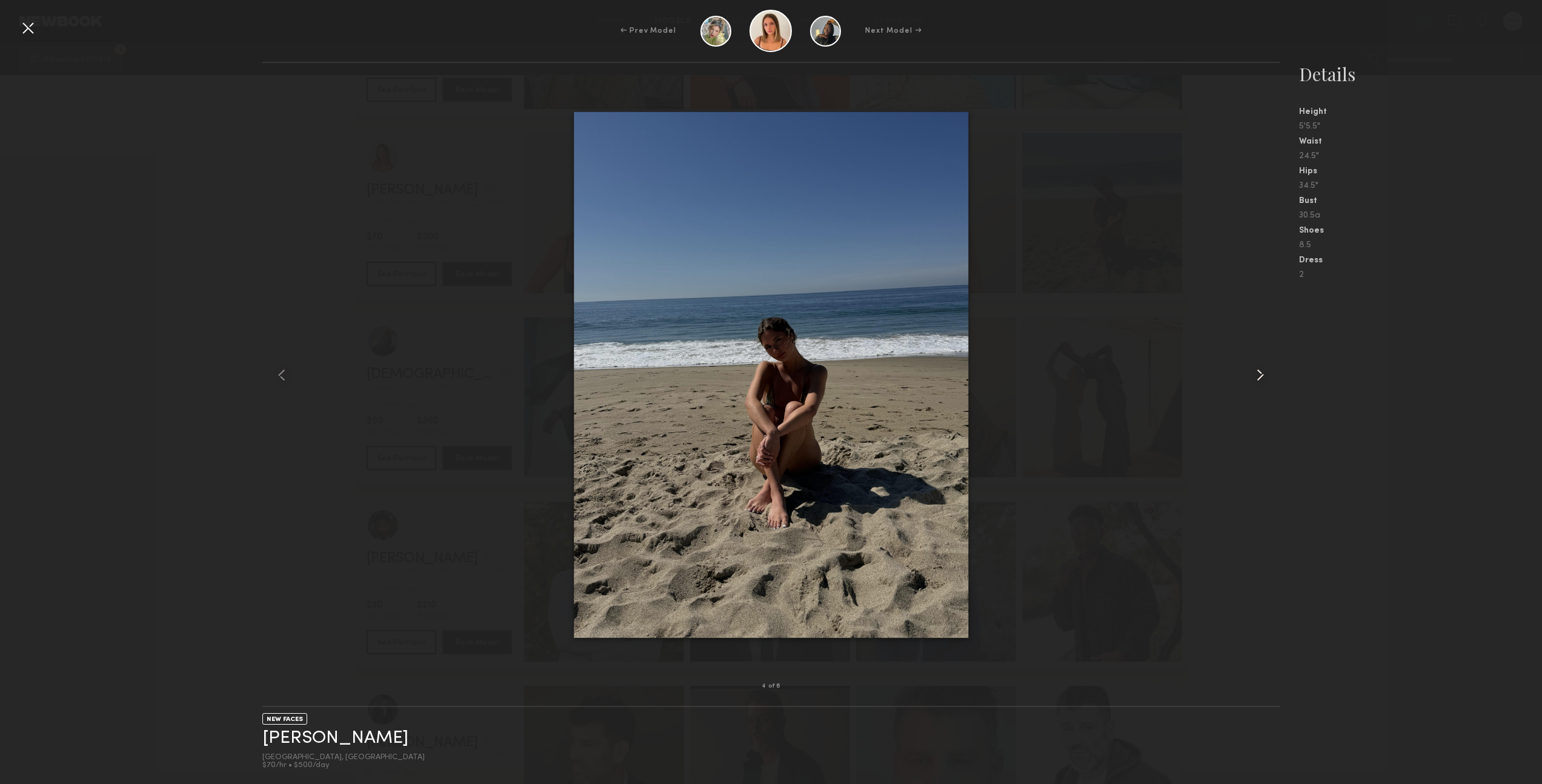
click at [1259, 376] on common-icon at bounding box center [1261, 375] width 19 height 19
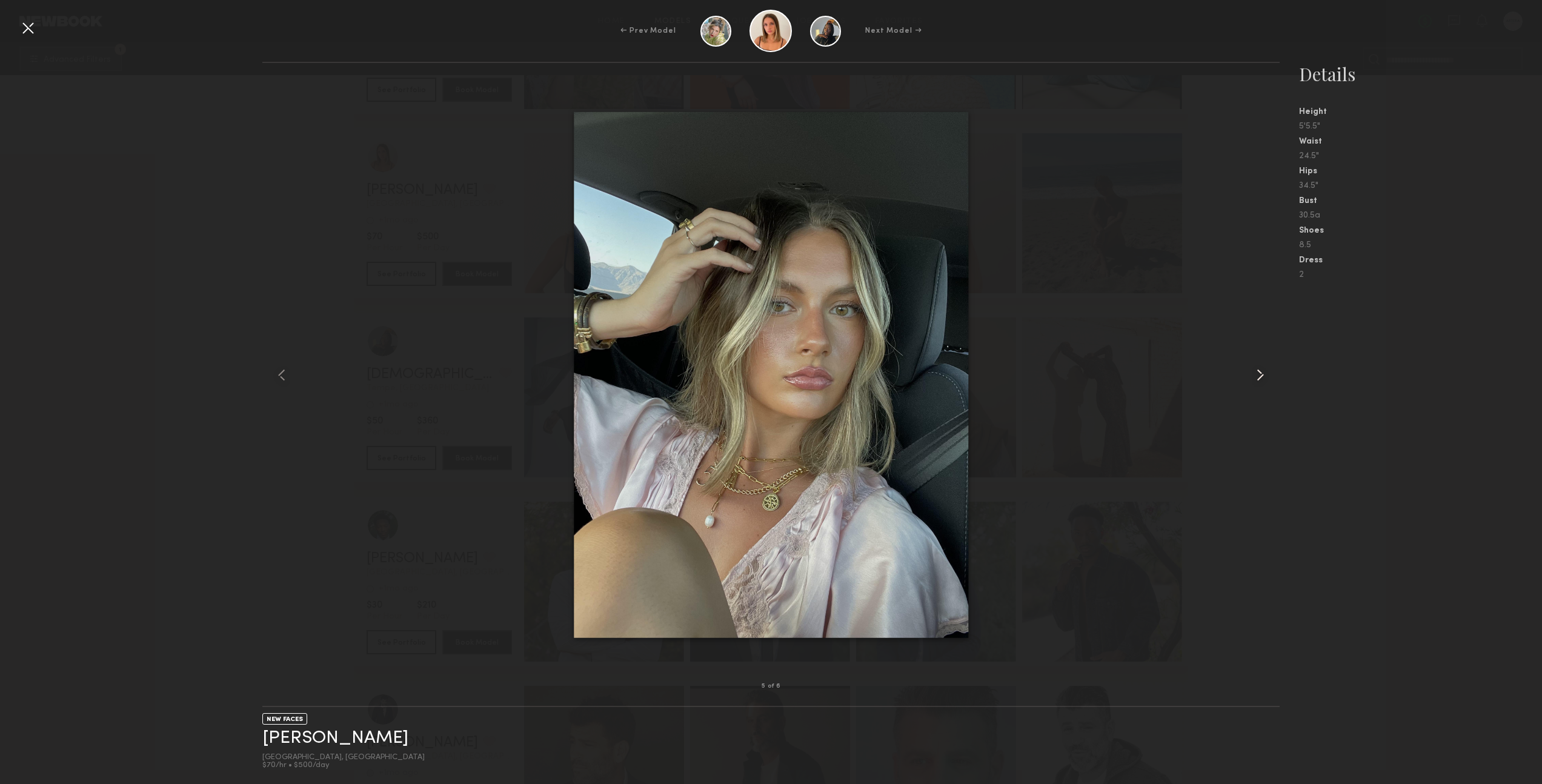
click at [1259, 376] on common-icon at bounding box center [1261, 375] width 19 height 19
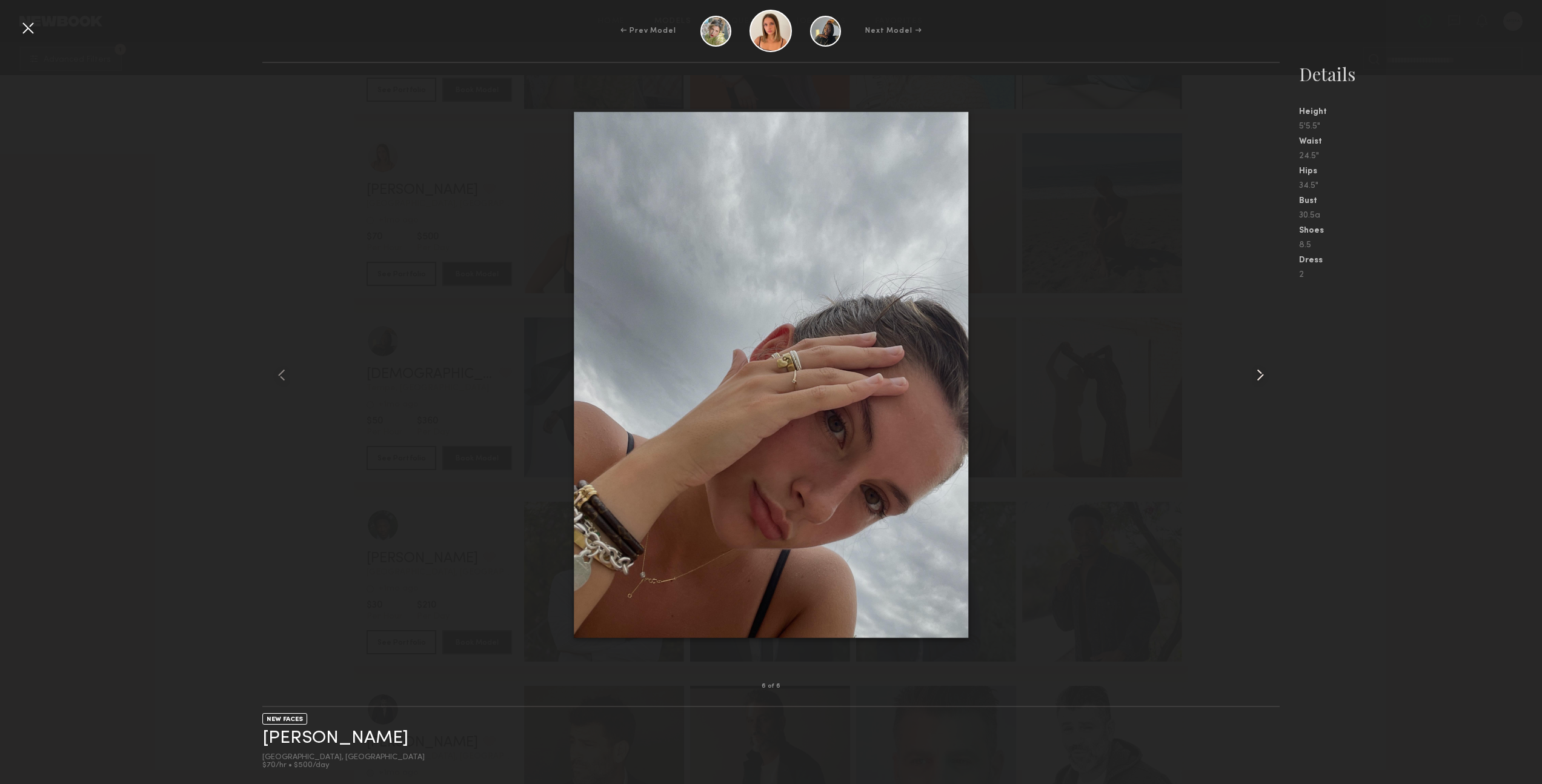
click at [1259, 376] on common-icon at bounding box center [1261, 375] width 19 height 19
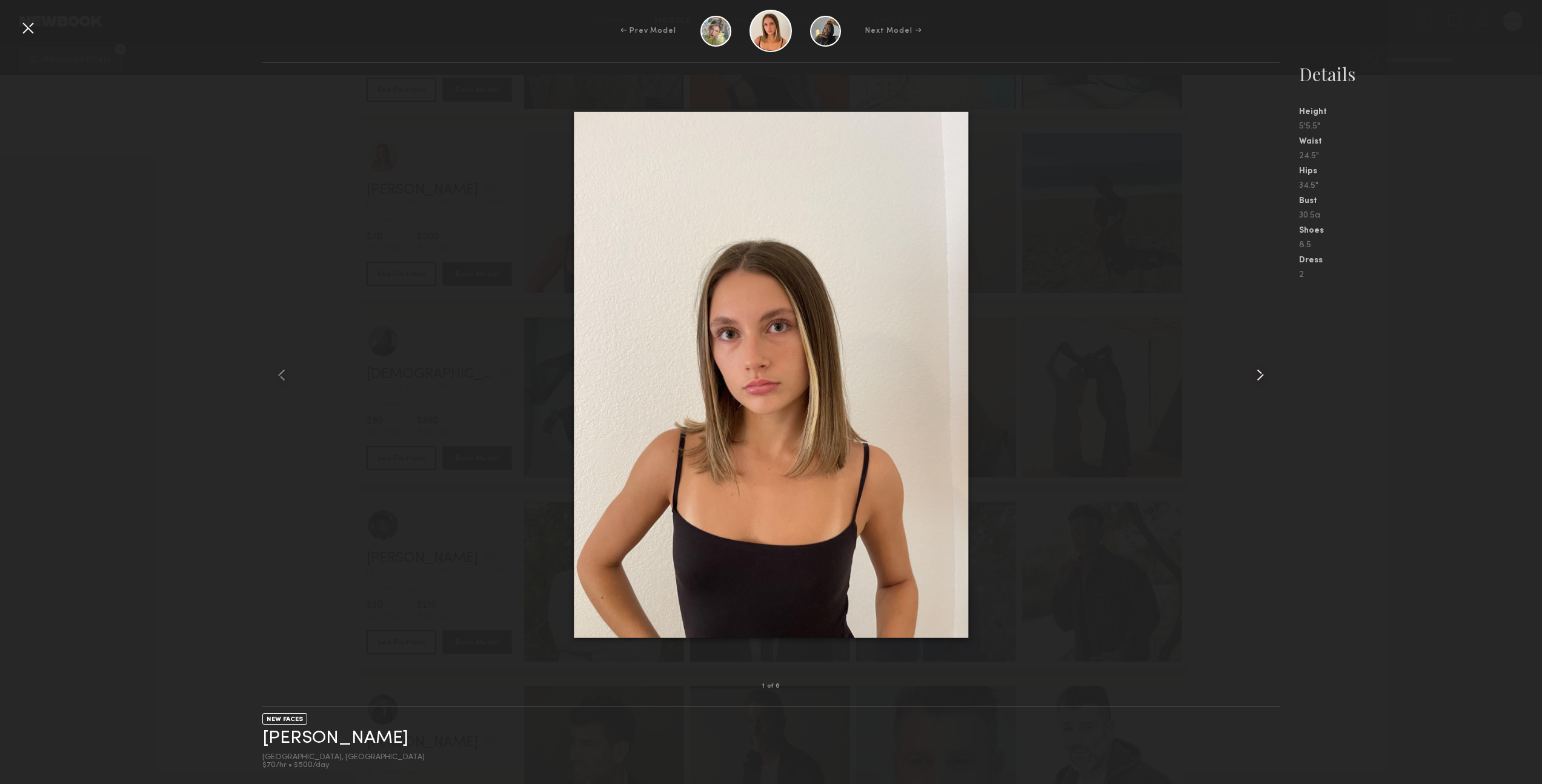
click at [1259, 376] on common-icon at bounding box center [1261, 375] width 19 height 19
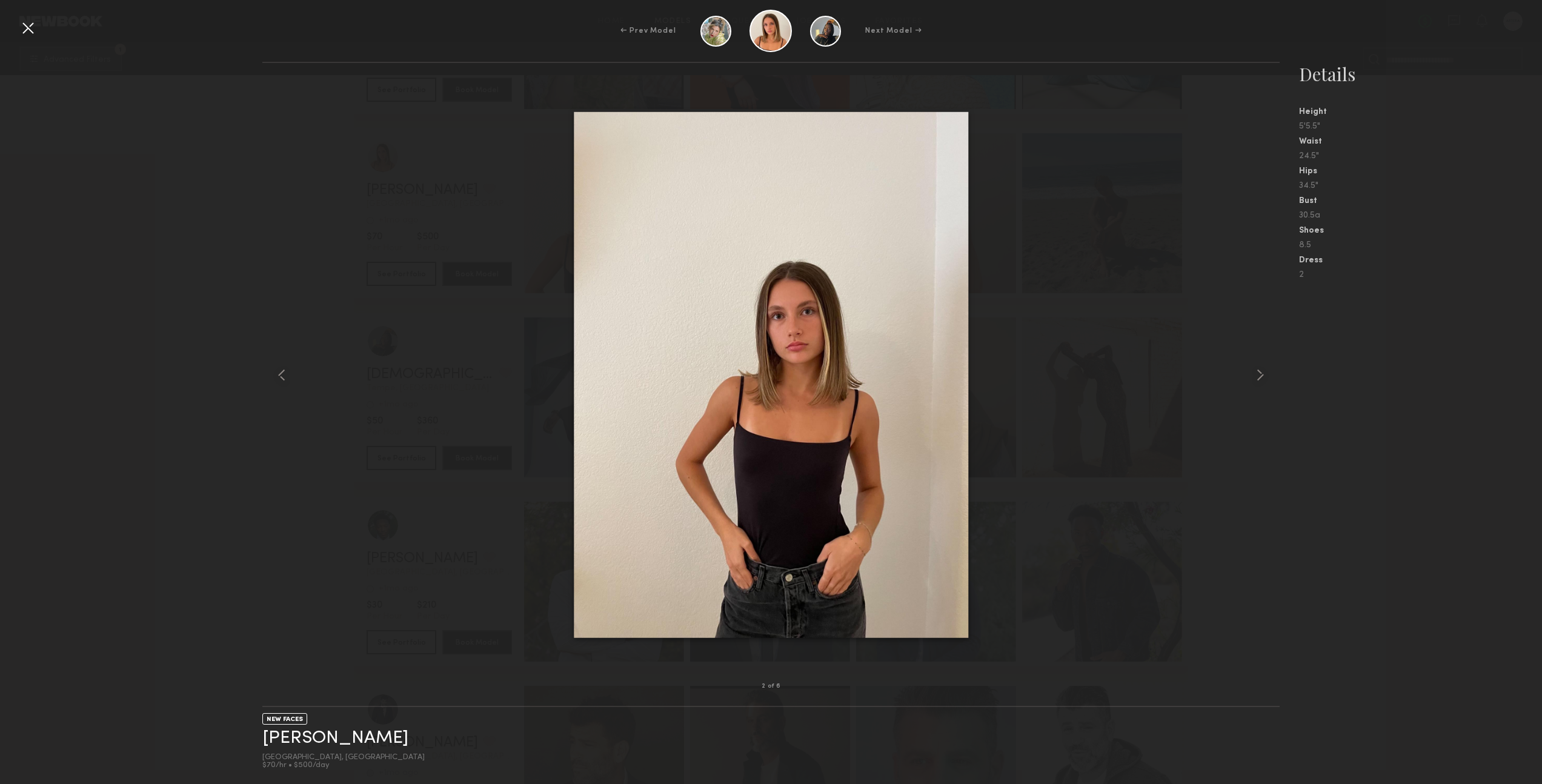
click at [16, 22] on div "← Prev Model Next Model →" at bounding box center [771, 31] width 1542 height 43
click at [26, 28] on div at bounding box center [28, 28] width 19 height 19
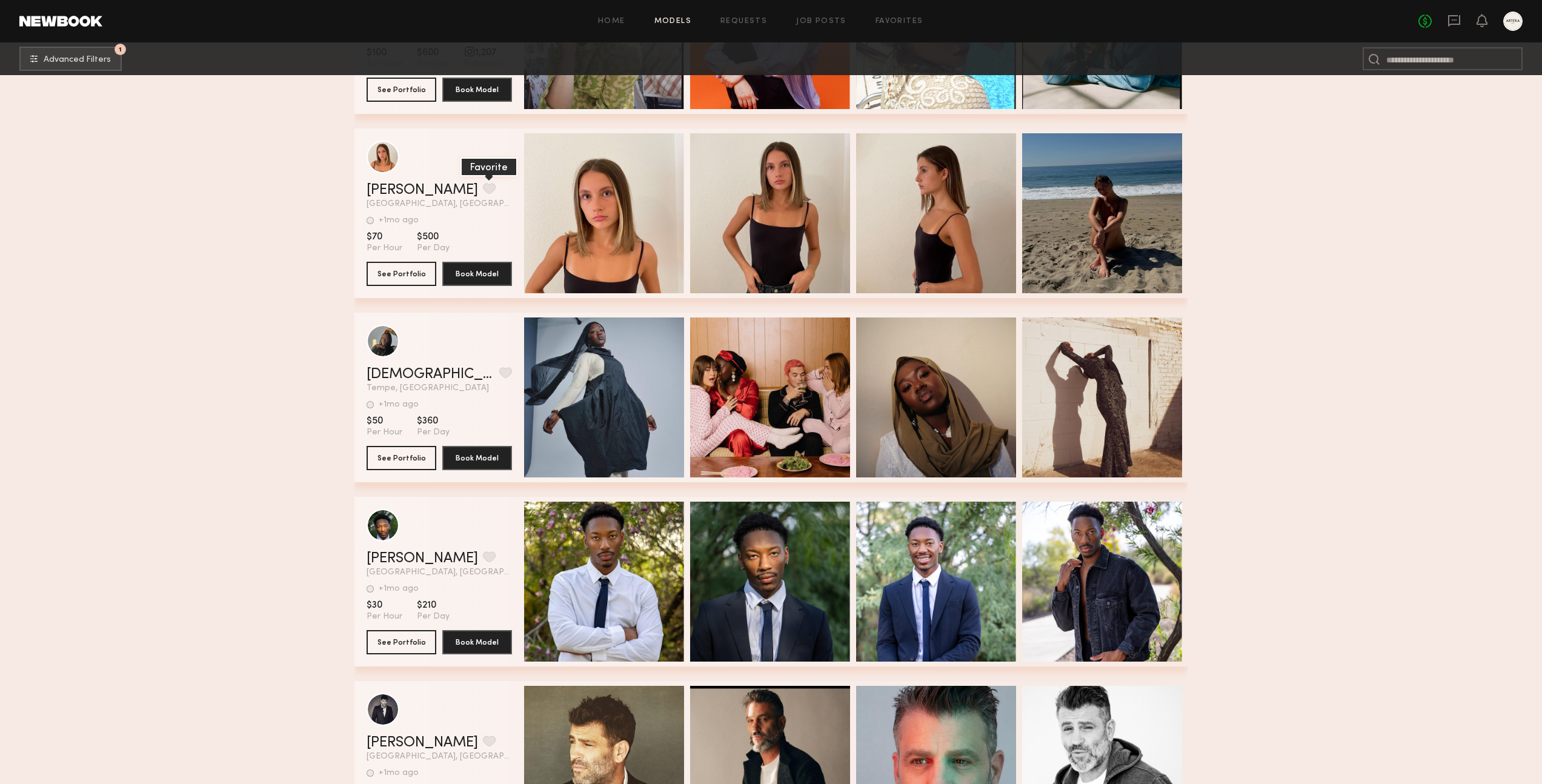
click at [483, 189] on button "grid" at bounding box center [489, 188] width 13 height 11
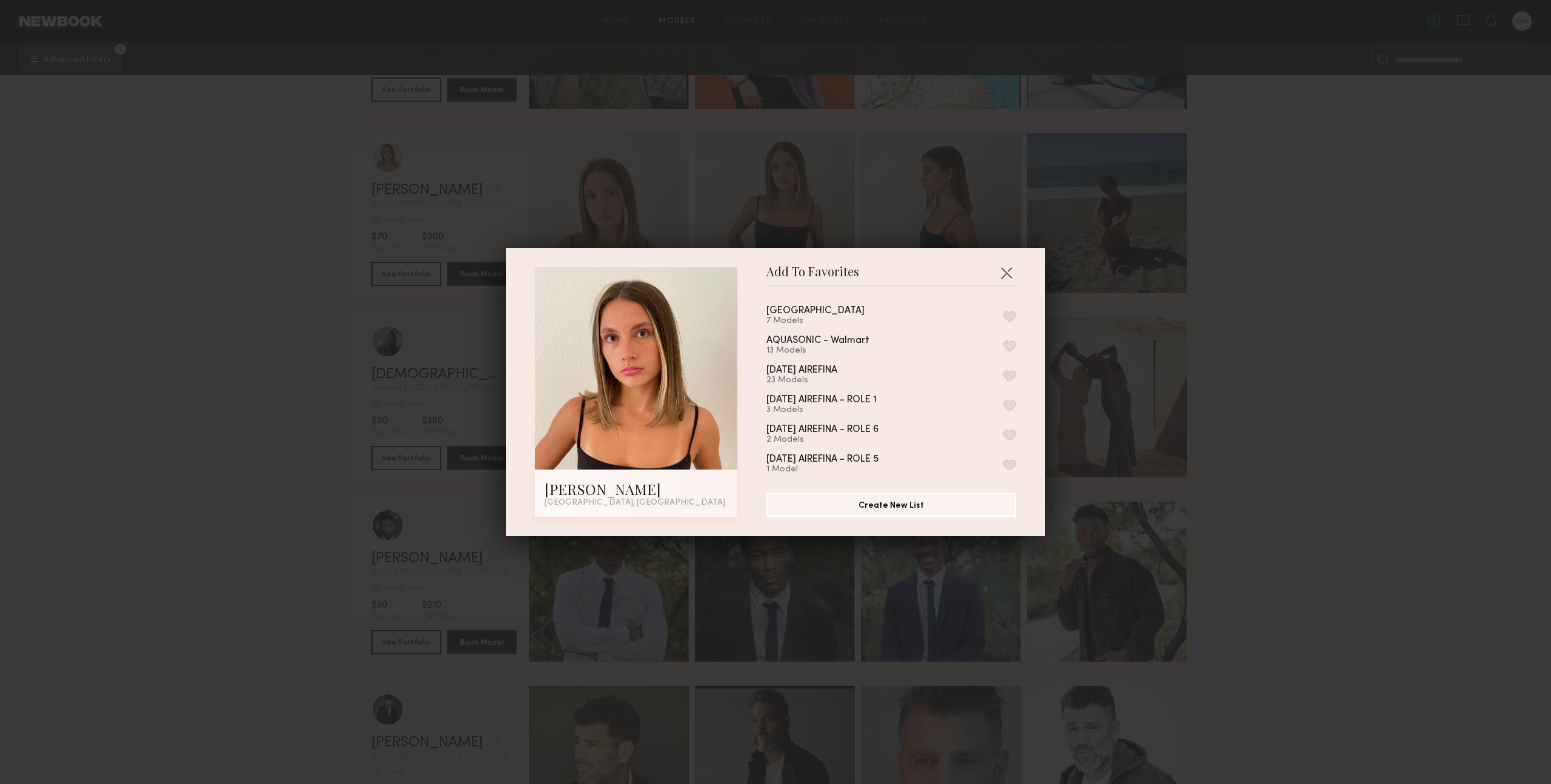
click at [1003, 317] on button "button" at bounding box center [1009, 316] width 13 height 11
click at [1006, 272] on button "button" at bounding box center [1006, 273] width 19 height 19
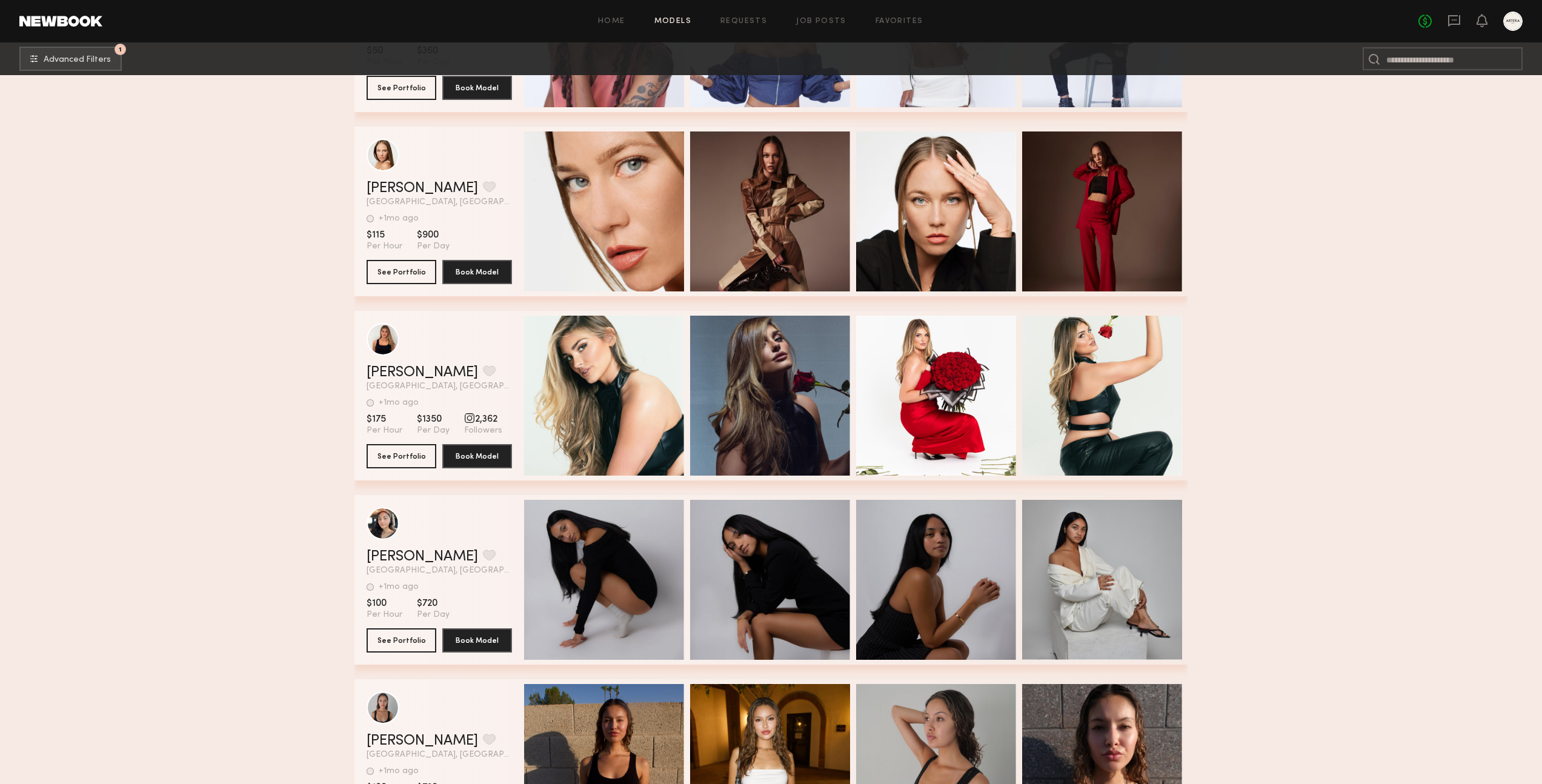
scroll to position [5146, 0]
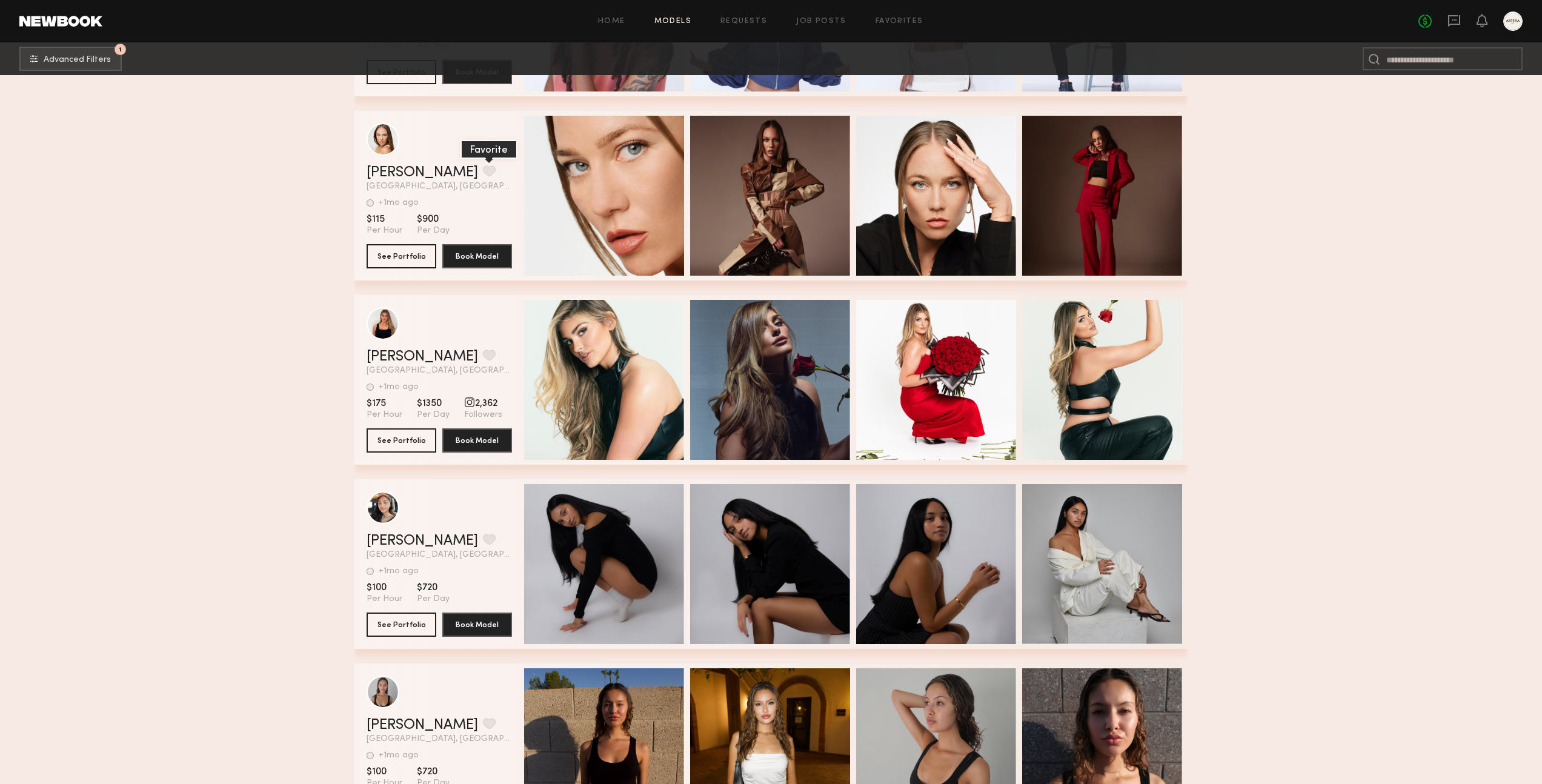
click at [483, 168] on button "grid" at bounding box center [489, 171] width 13 height 11
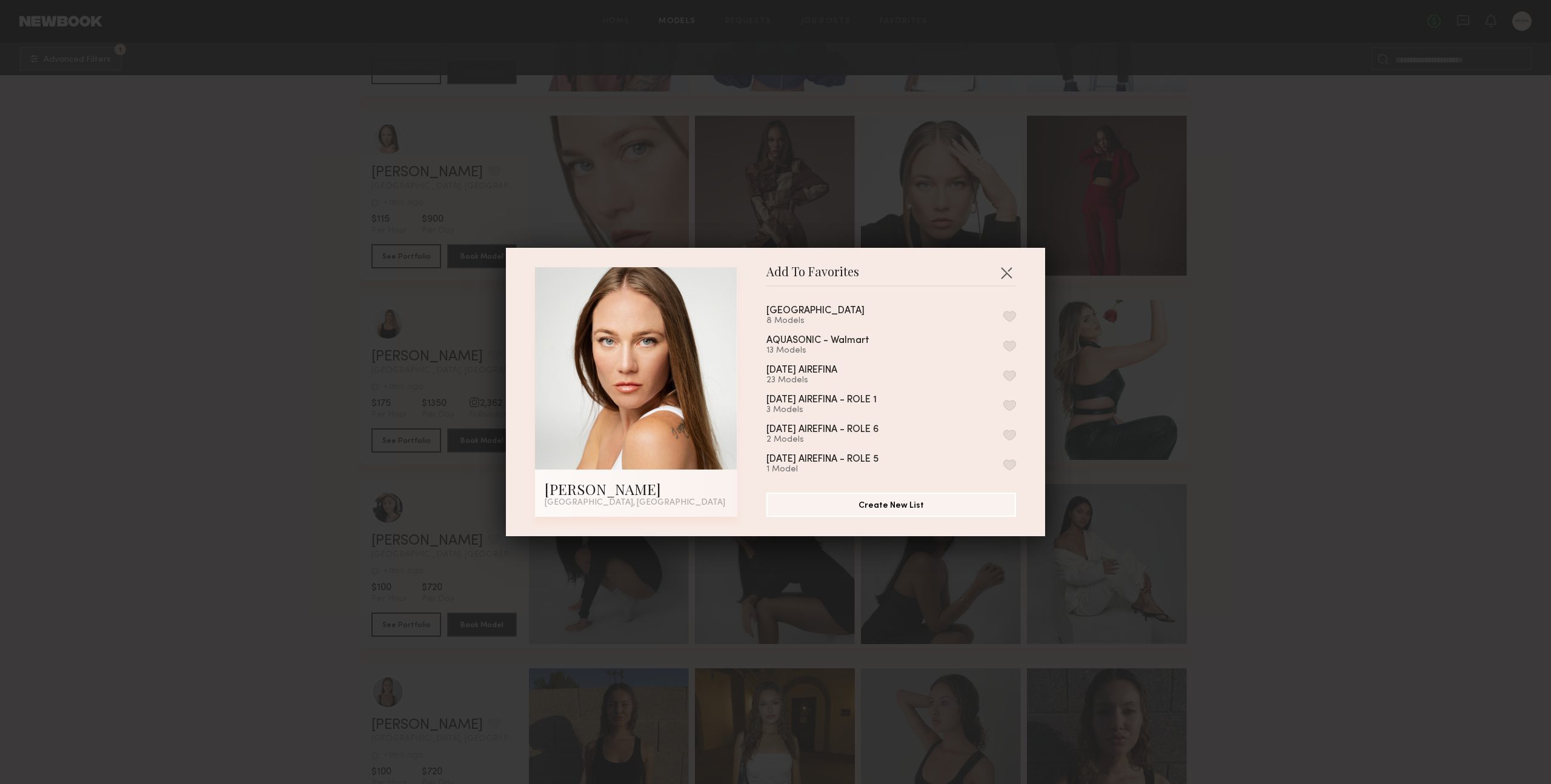
click at [1003, 315] on div "VENTANA CANYON 8 Models AQUASONIC - Walmart 13 Models [DATE] AIREFINA 23 Models…" at bounding box center [897, 384] width 262 height 177
click at [1003, 318] on button "button" at bounding box center [1009, 316] width 13 height 11
click at [1003, 272] on button "button" at bounding box center [1006, 273] width 19 height 19
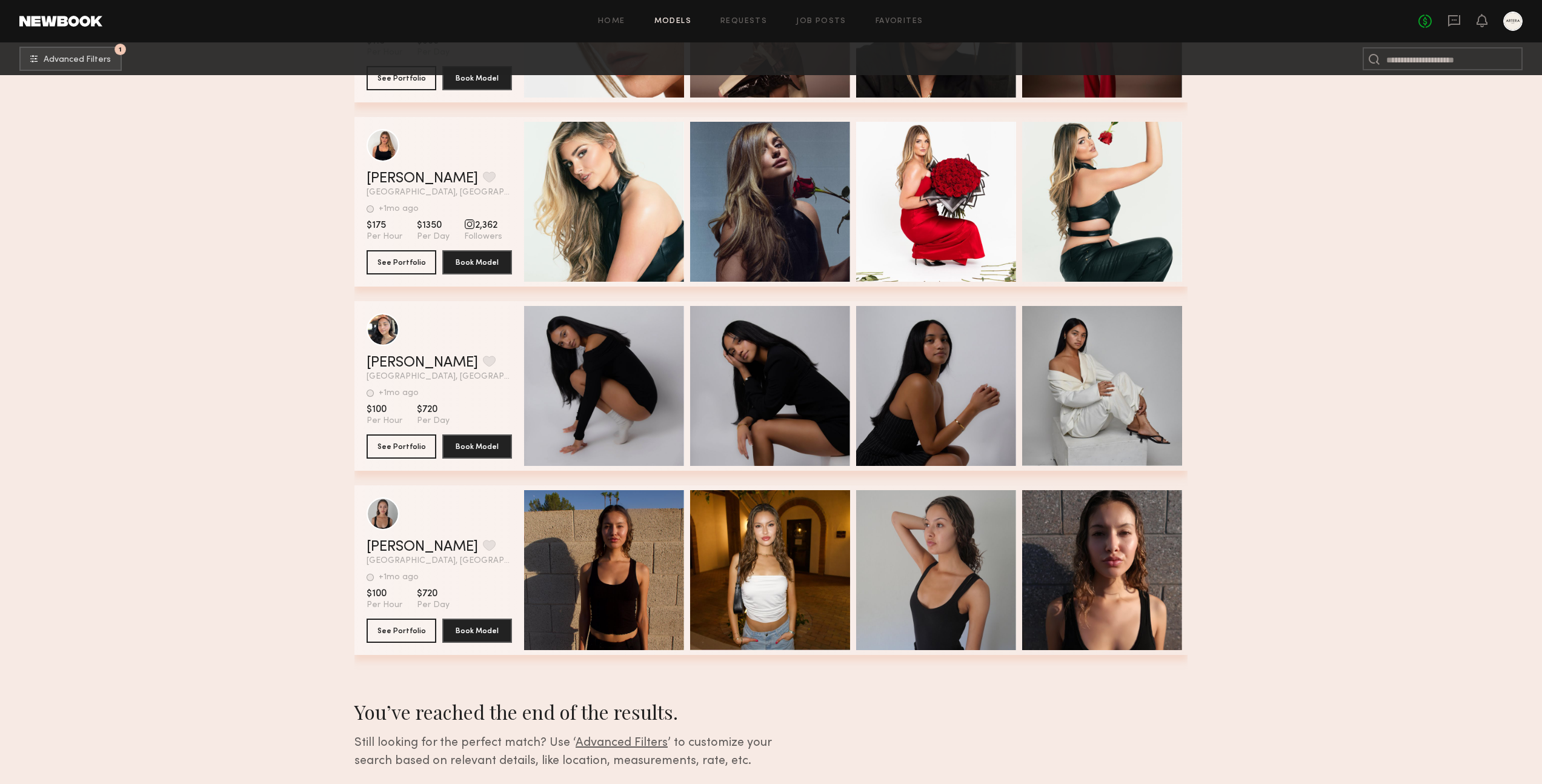
scroll to position [5400, 0]
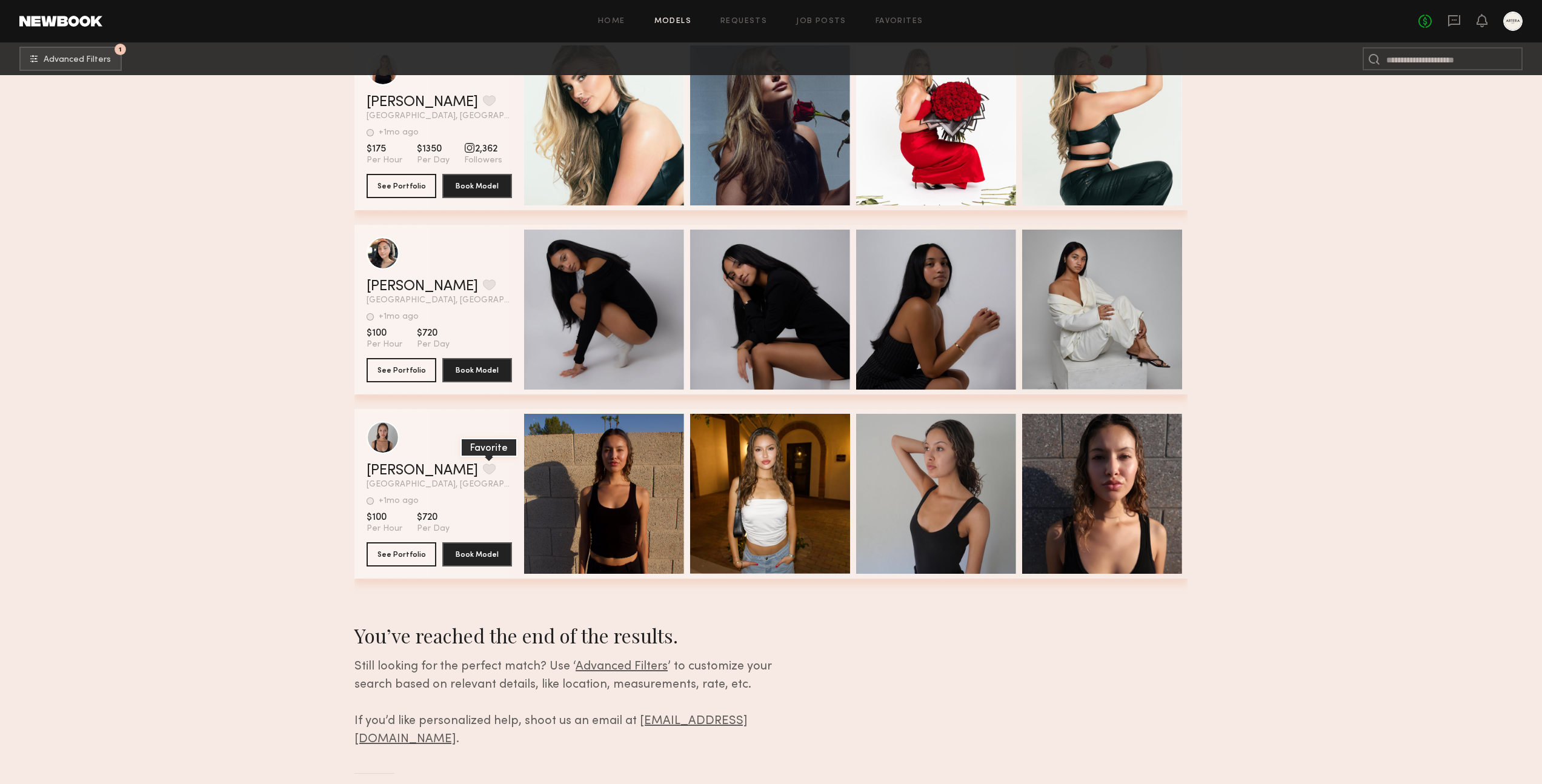
click at [483, 470] on button "grid" at bounding box center [489, 468] width 13 height 11
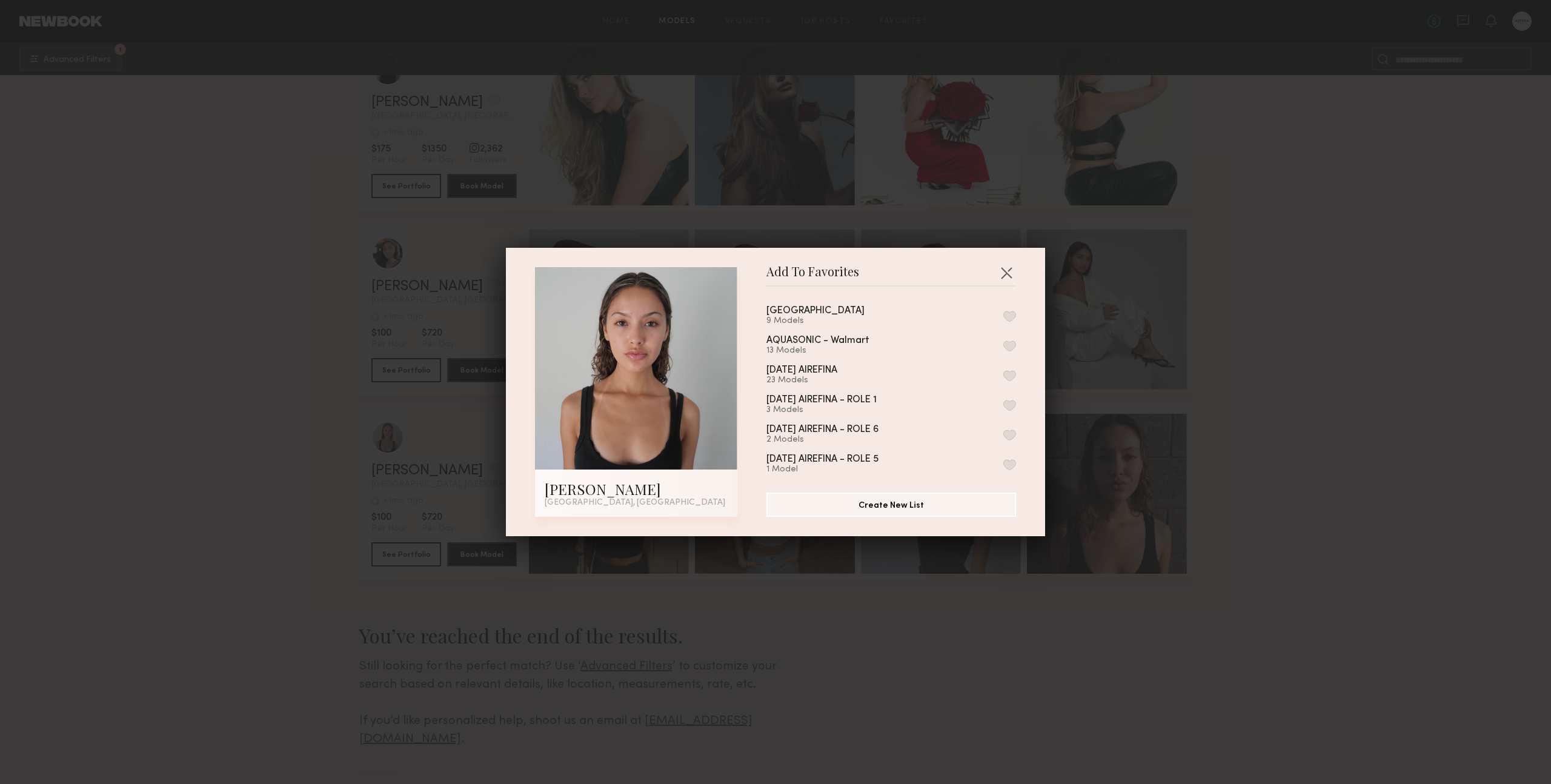
click at [1003, 315] on button "button" at bounding box center [1009, 316] width 13 height 11
click at [1001, 269] on button "button" at bounding box center [1006, 273] width 19 height 19
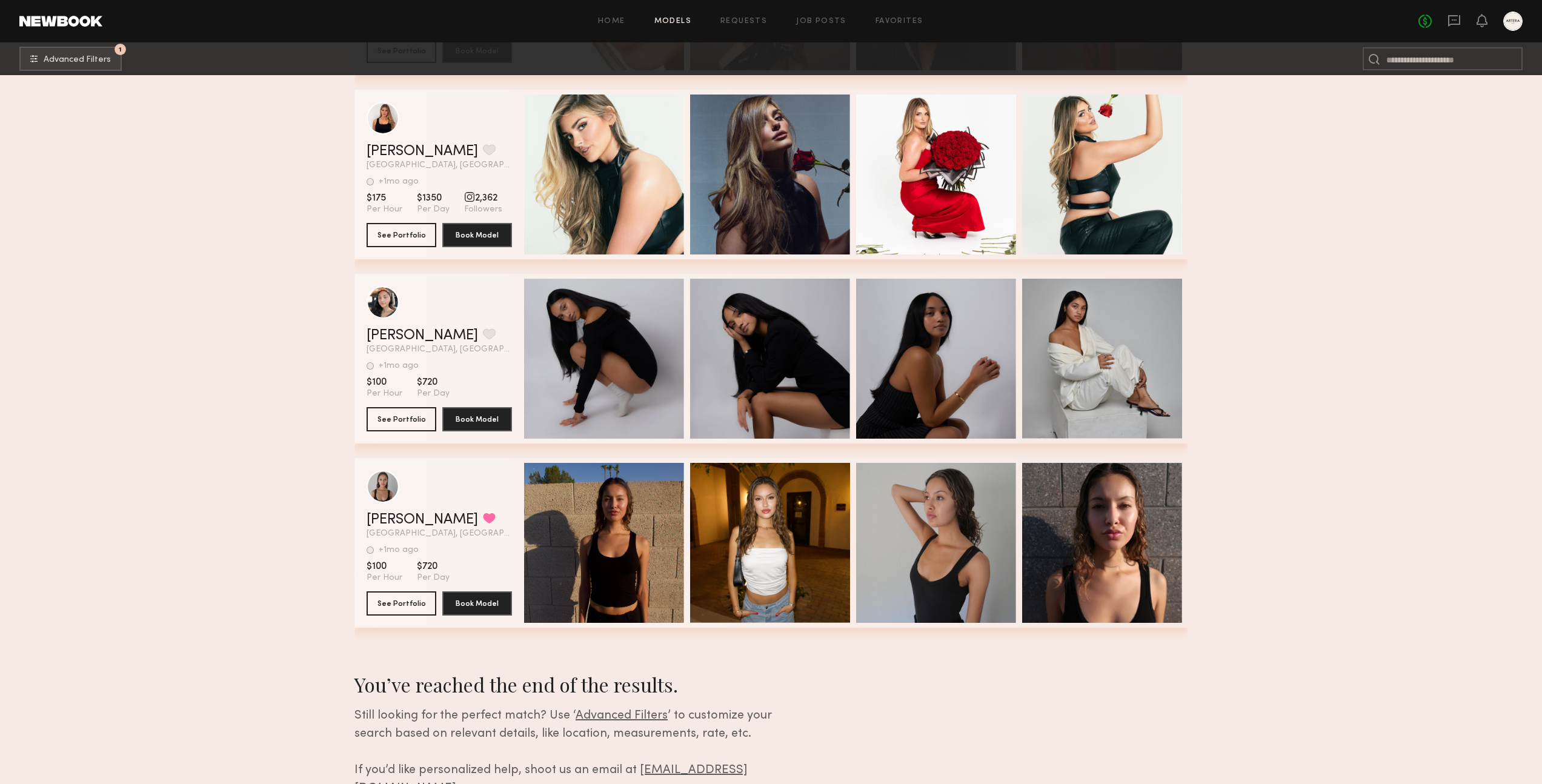
scroll to position [5208, 0]
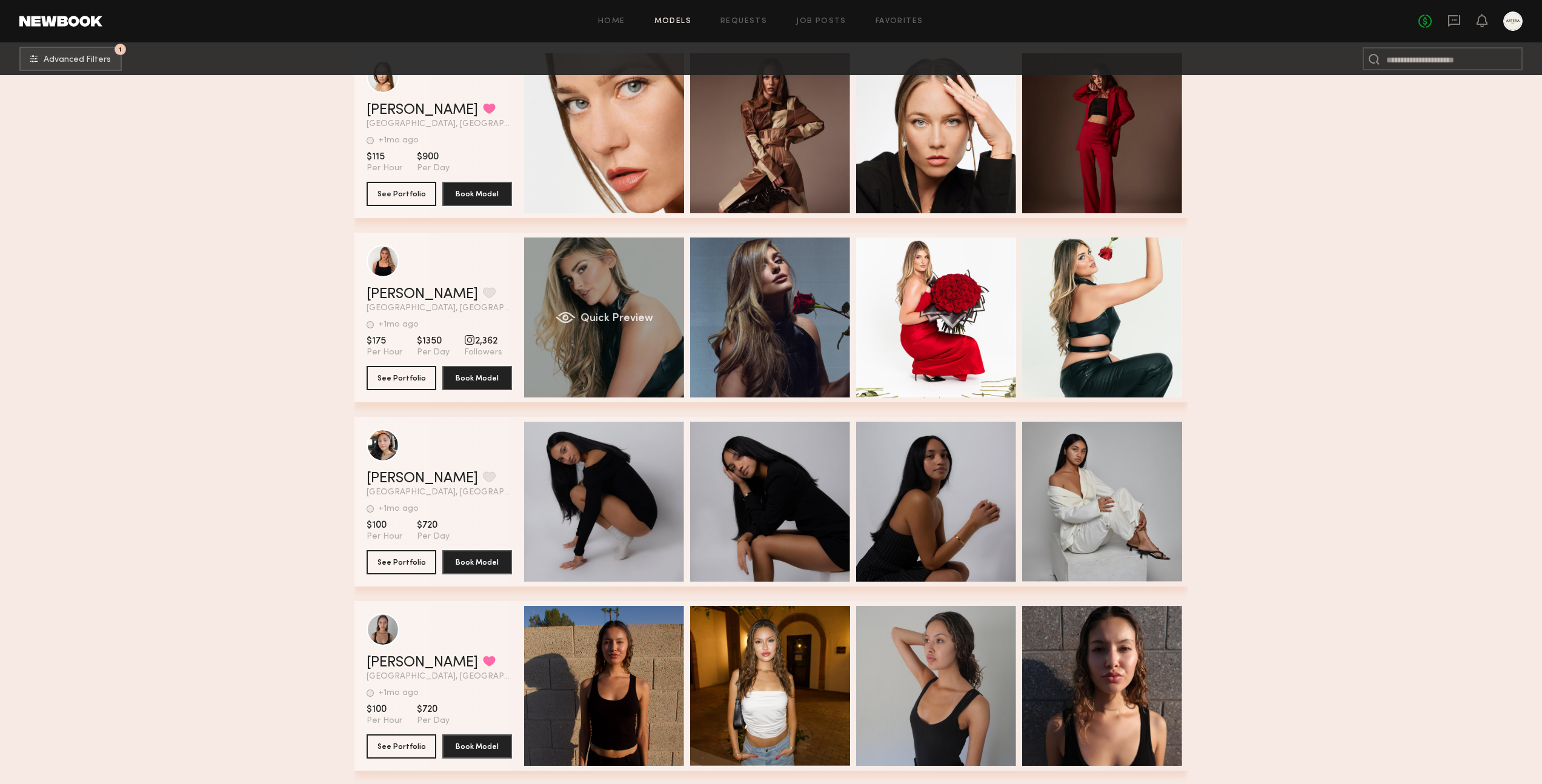
click at [641, 283] on div "Quick Preview" at bounding box center [604, 317] width 160 height 160
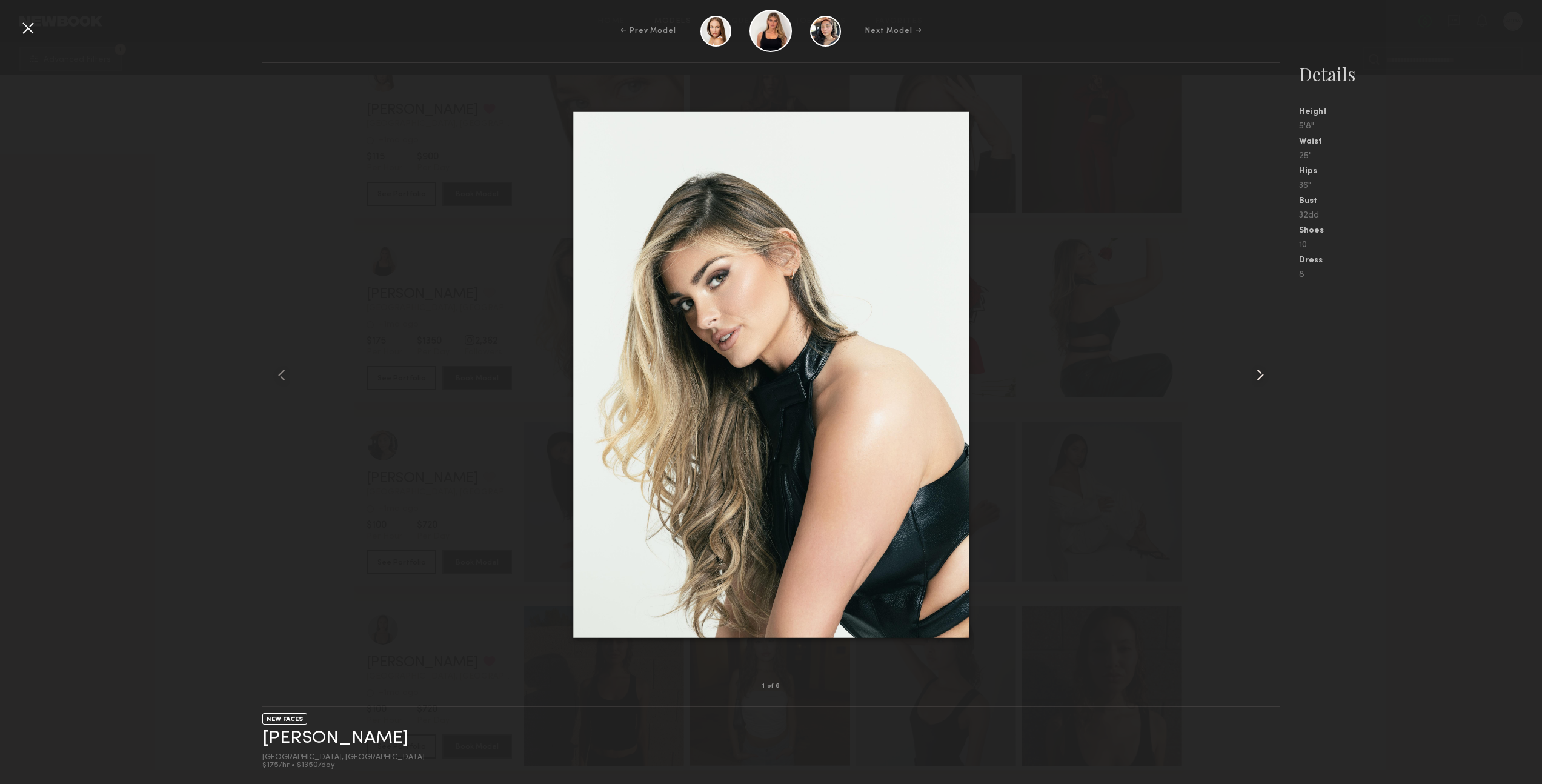
click at [1256, 370] on common-icon at bounding box center [1261, 375] width 19 height 19
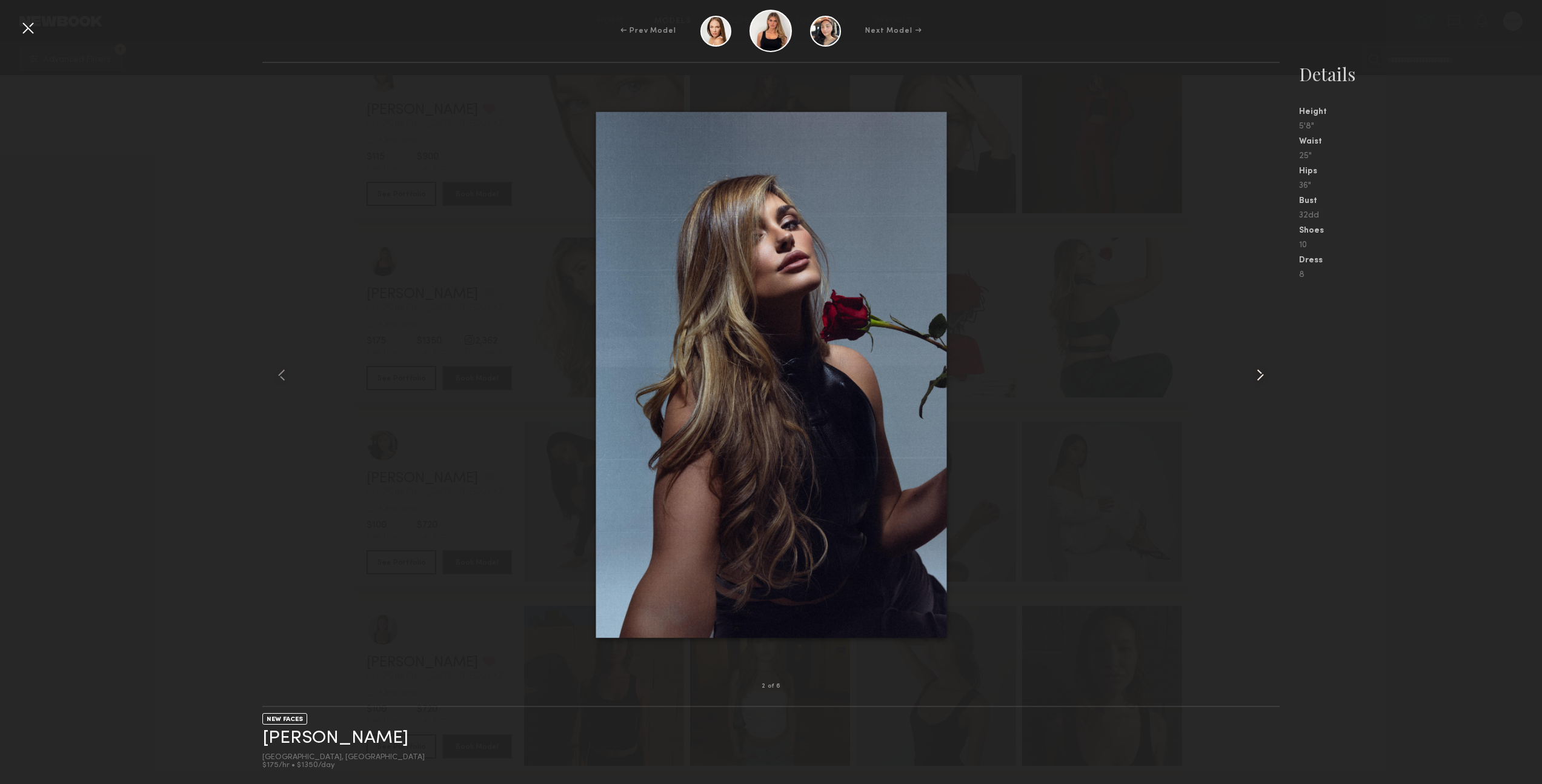
click at [1259, 373] on common-icon at bounding box center [1261, 375] width 19 height 19
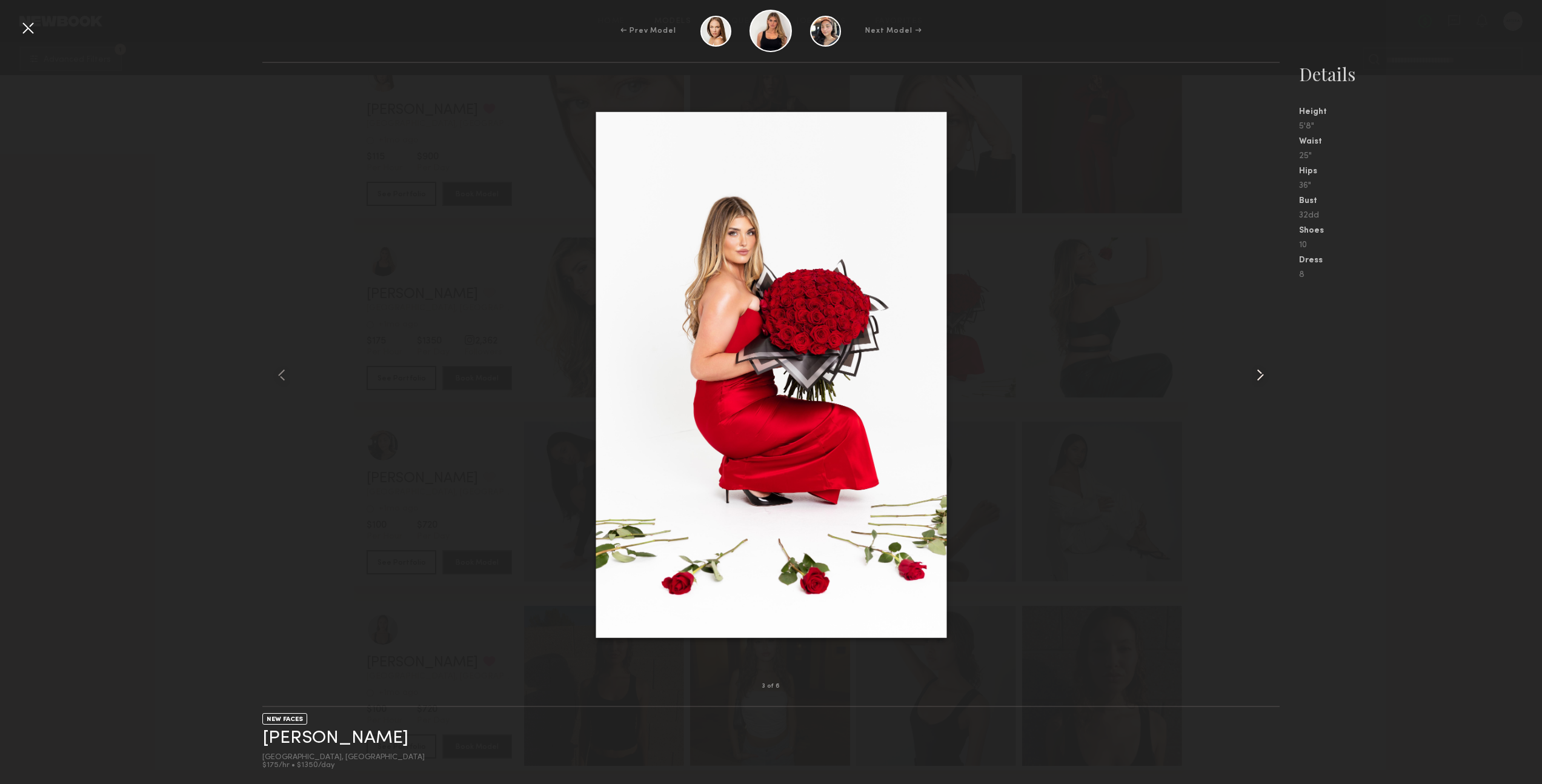
click at [1259, 373] on common-icon at bounding box center [1261, 375] width 19 height 19
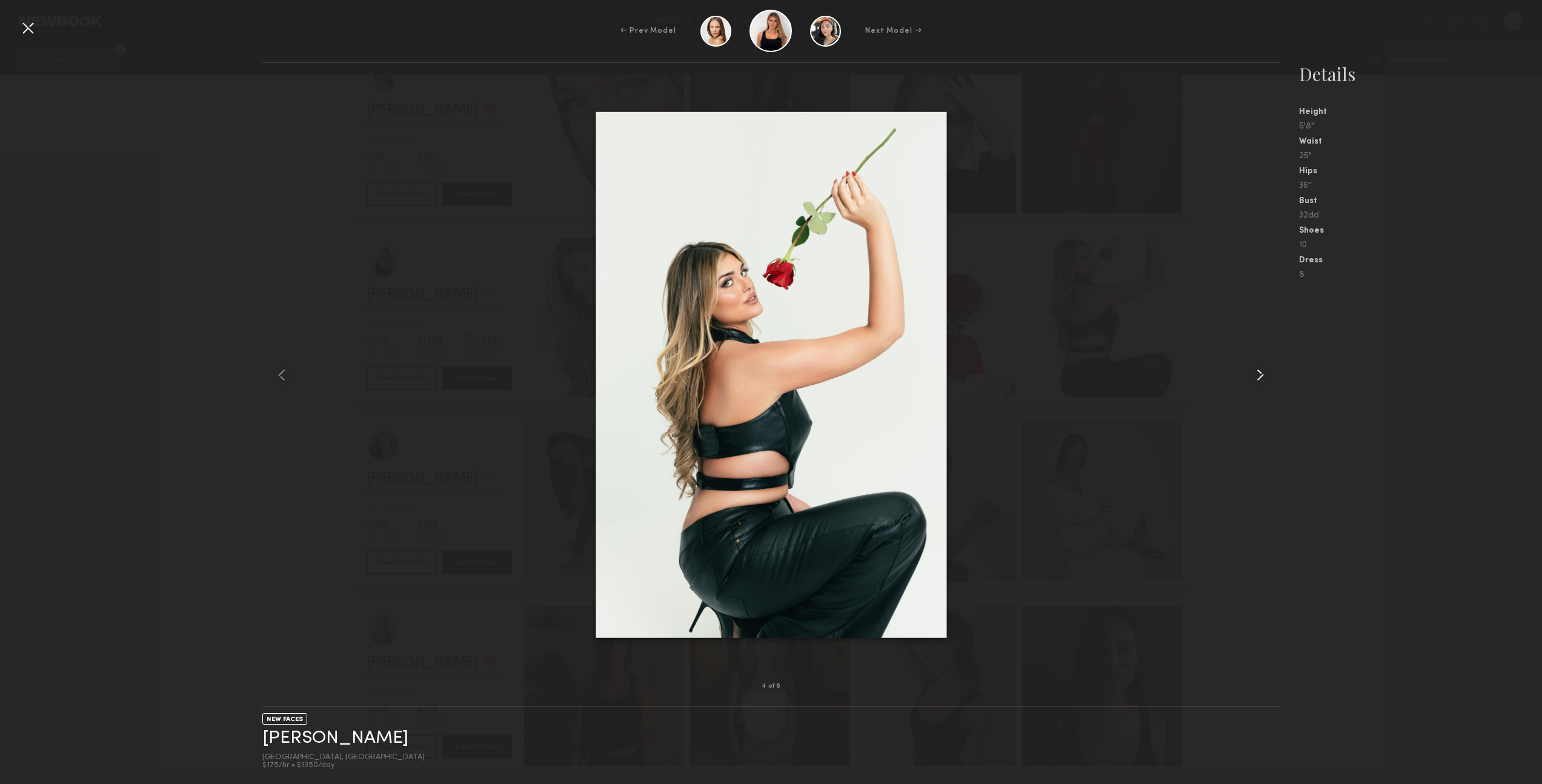
click at [1259, 373] on common-icon at bounding box center [1261, 375] width 19 height 19
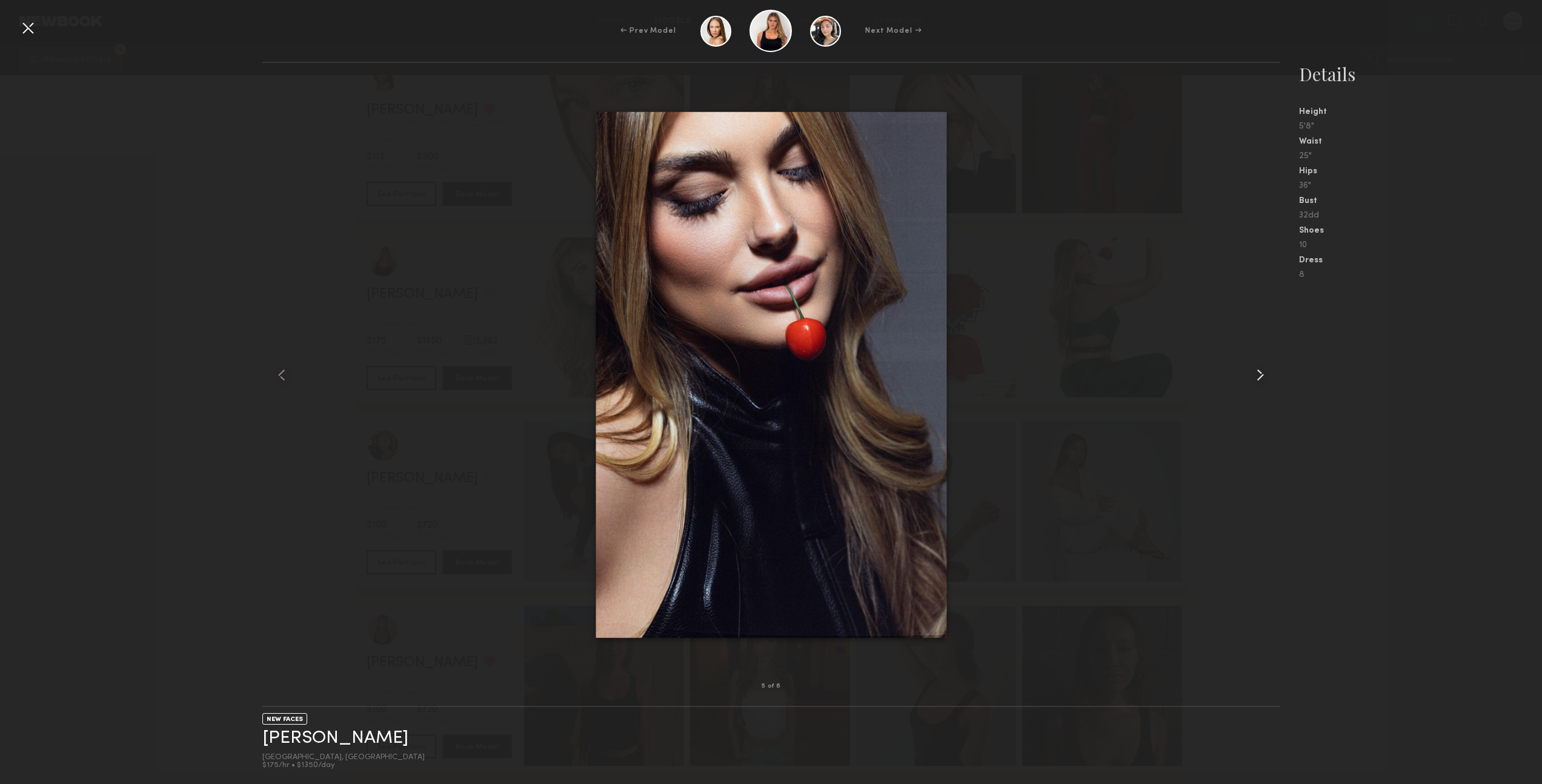
click at [1259, 373] on common-icon at bounding box center [1261, 375] width 19 height 19
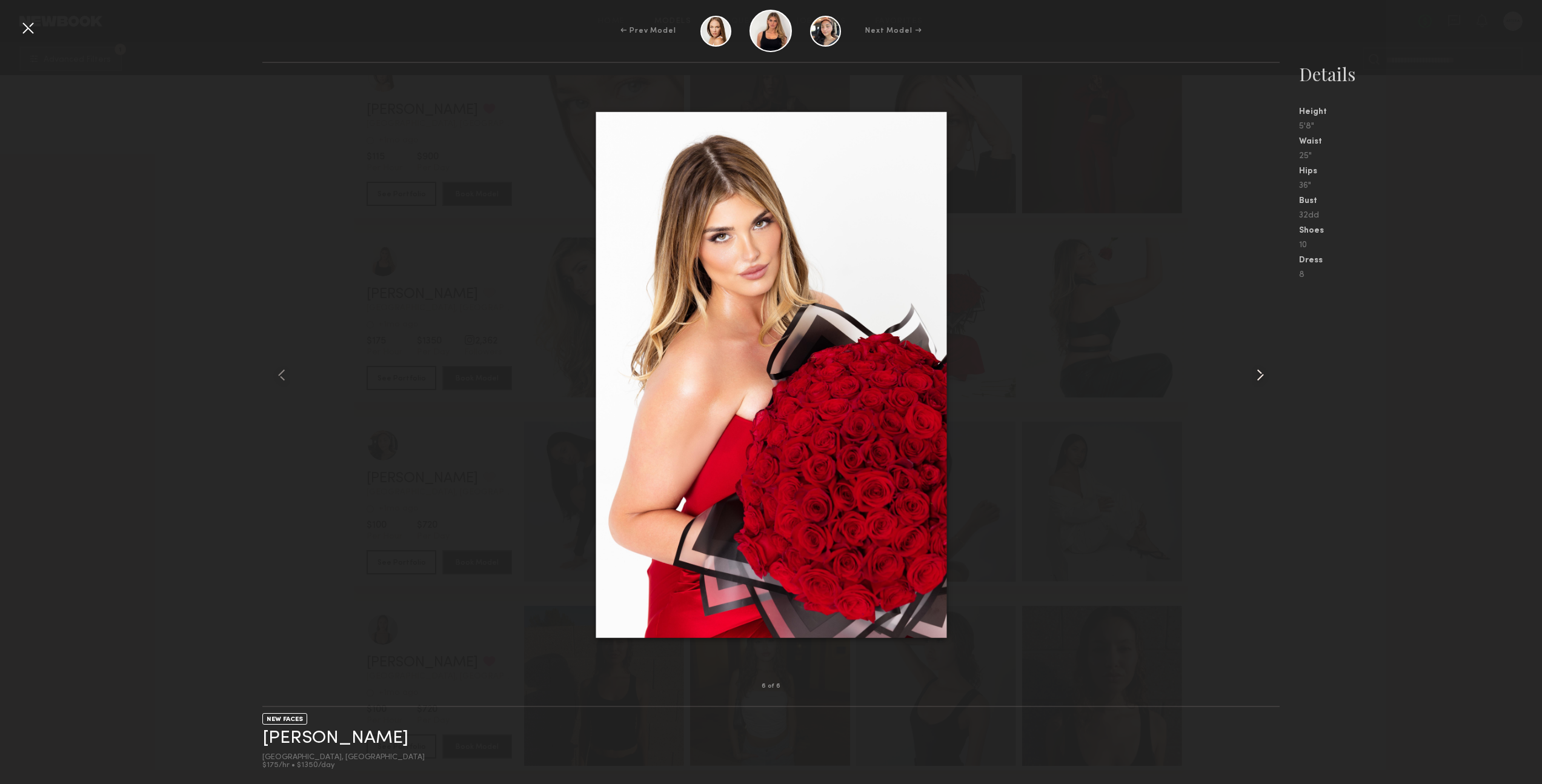
click at [1259, 373] on common-icon at bounding box center [1261, 375] width 19 height 19
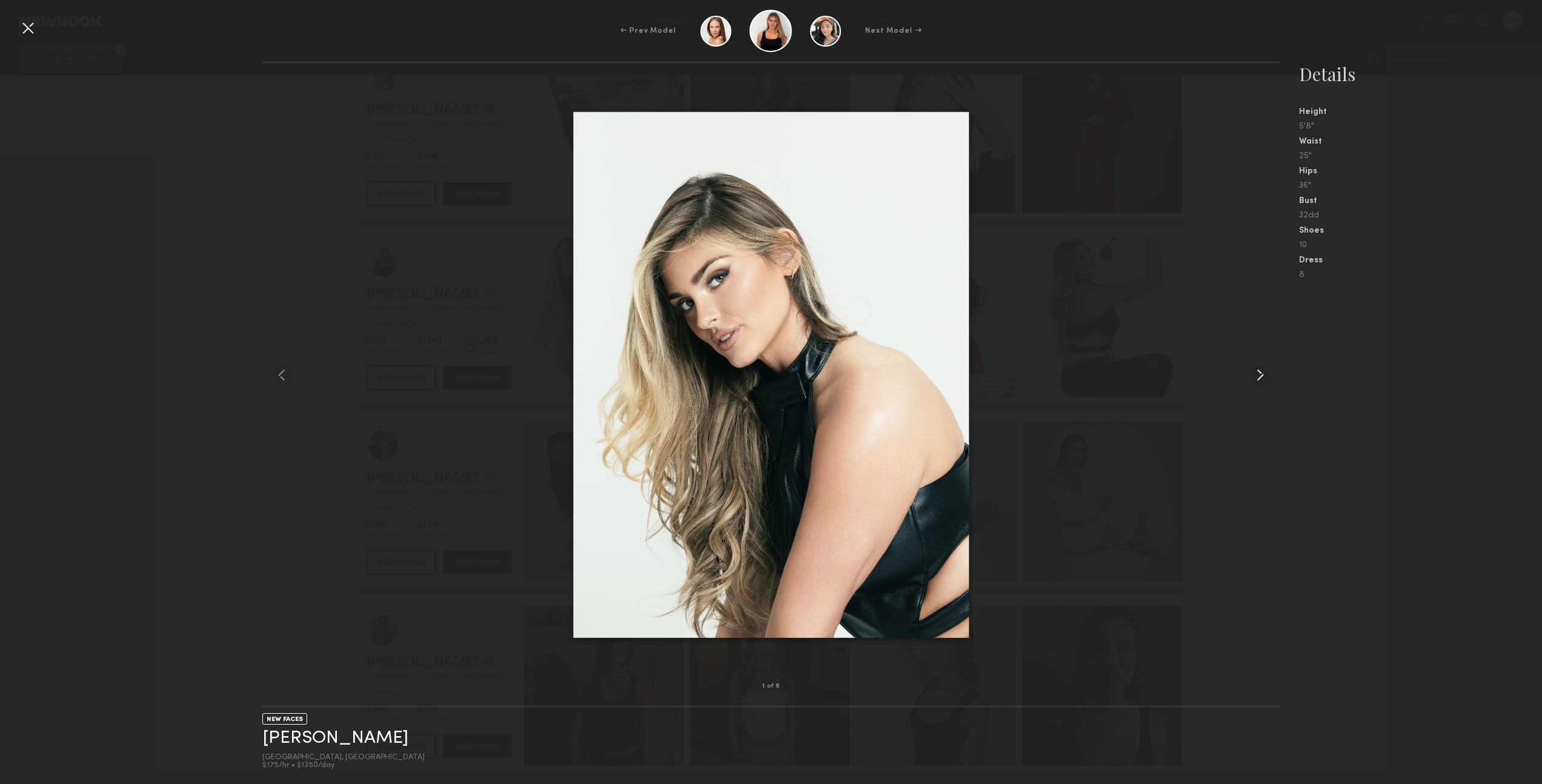
click at [1259, 373] on common-icon at bounding box center [1261, 375] width 19 height 19
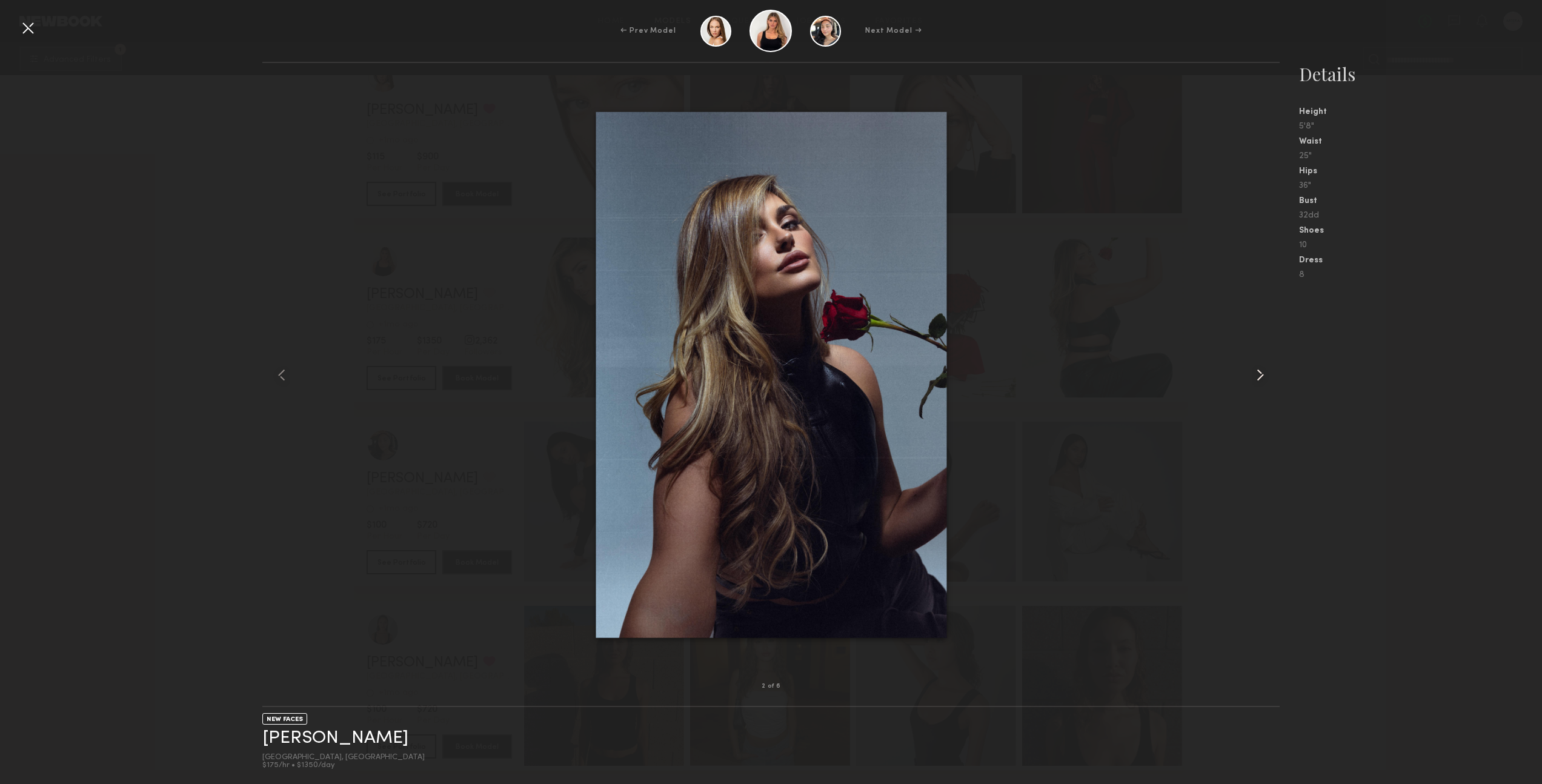
click at [1259, 373] on common-icon at bounding box center [1261, 375] width 19 height 19
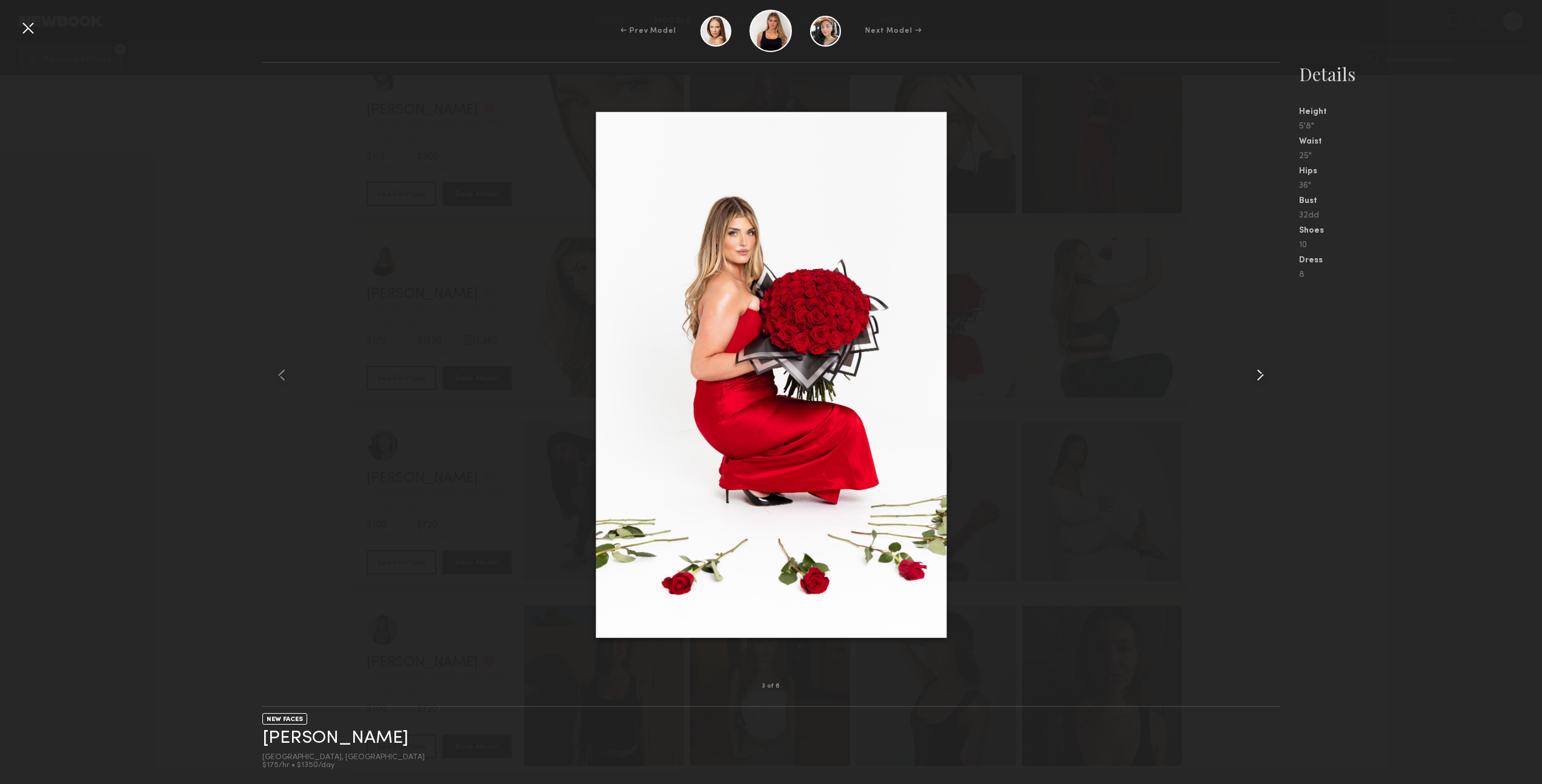
click at [1259, 373] on common-icon at bounding box center [1261, 375] width 19 height 19
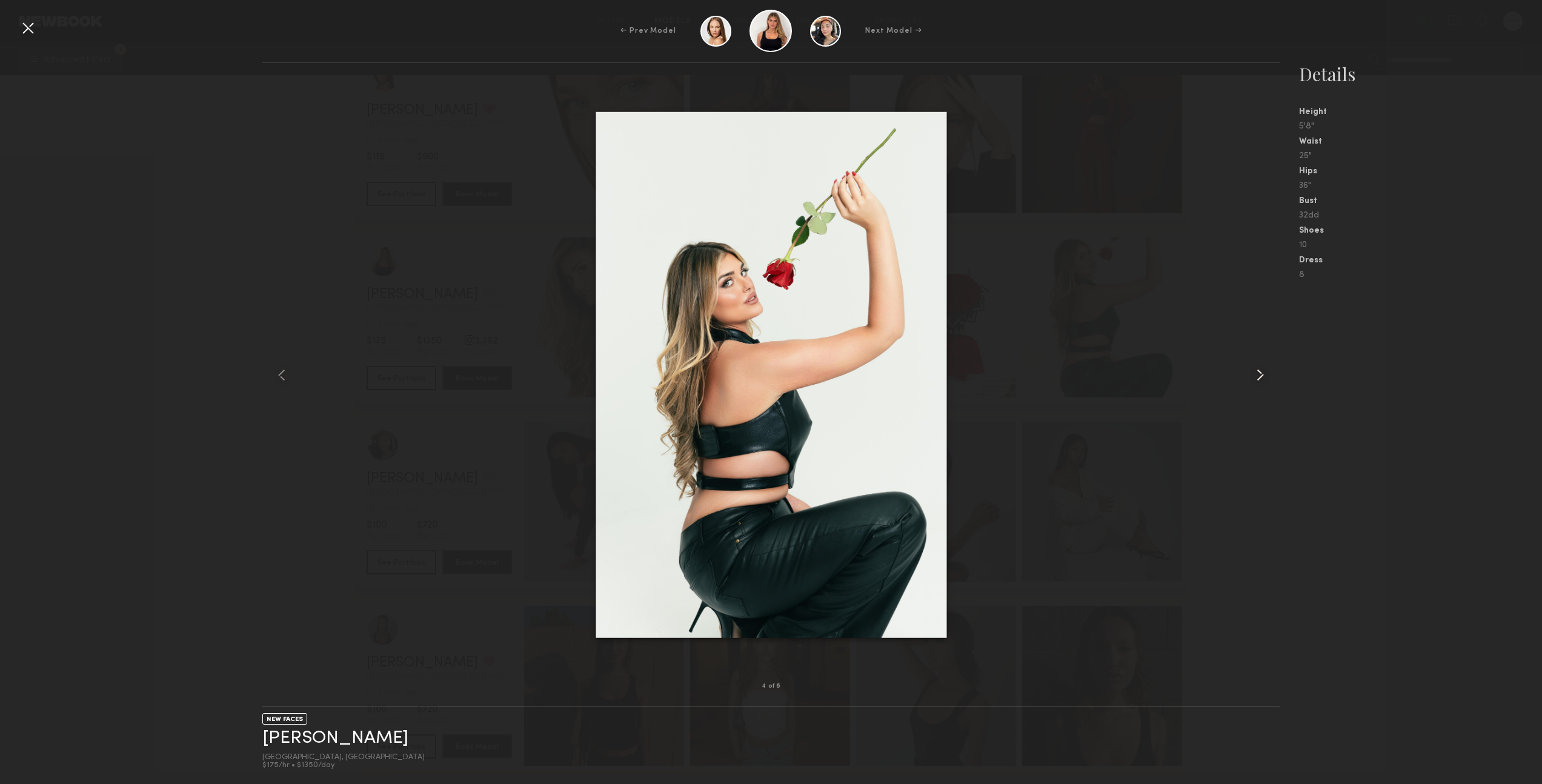
click at [1258, 376] on common-icon at bounding box center [1261, 375] width 19 height 19
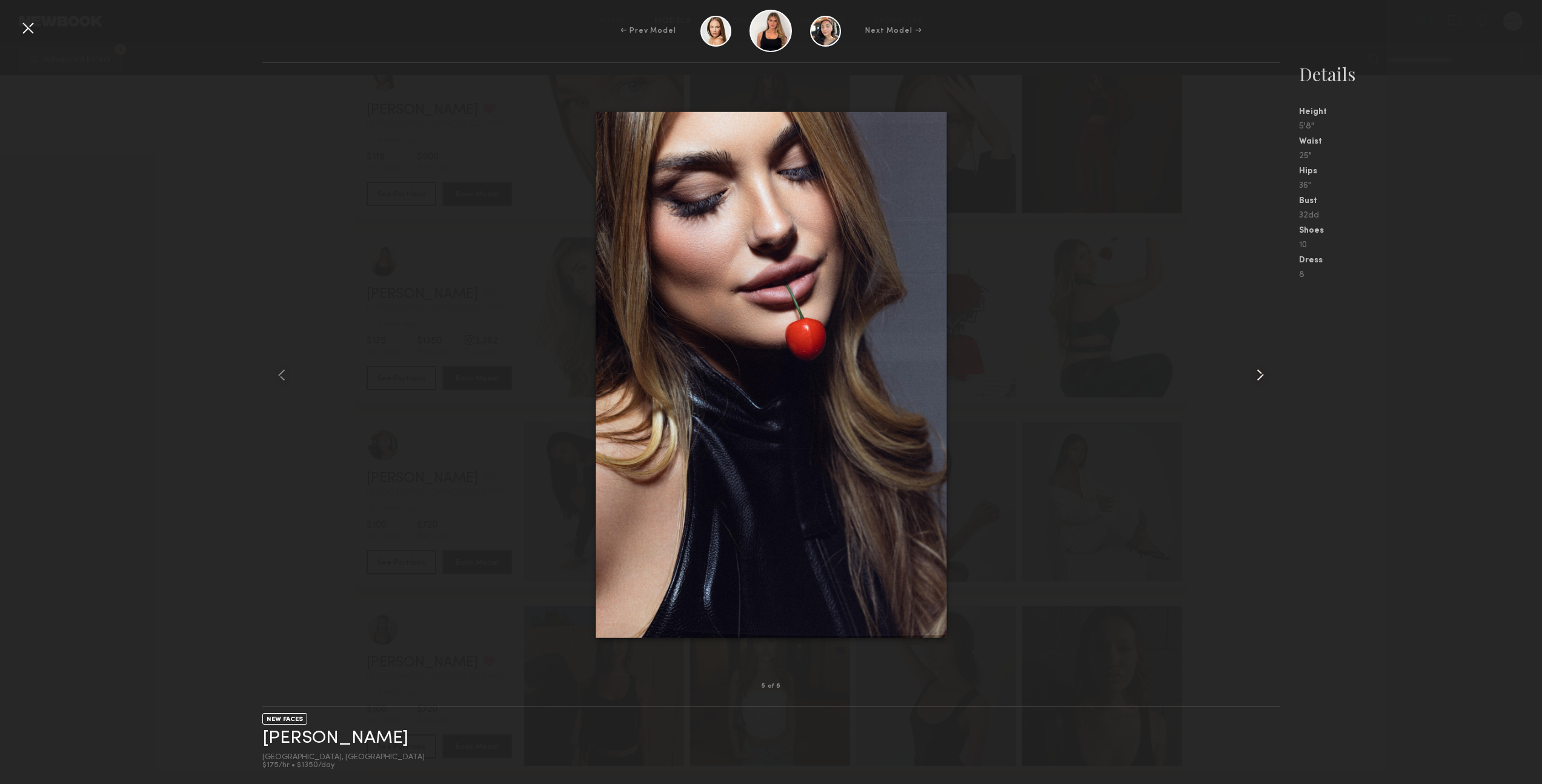
click at [1258, 376] on common-icon at bounding box center [1261, 375] width 19 height 19
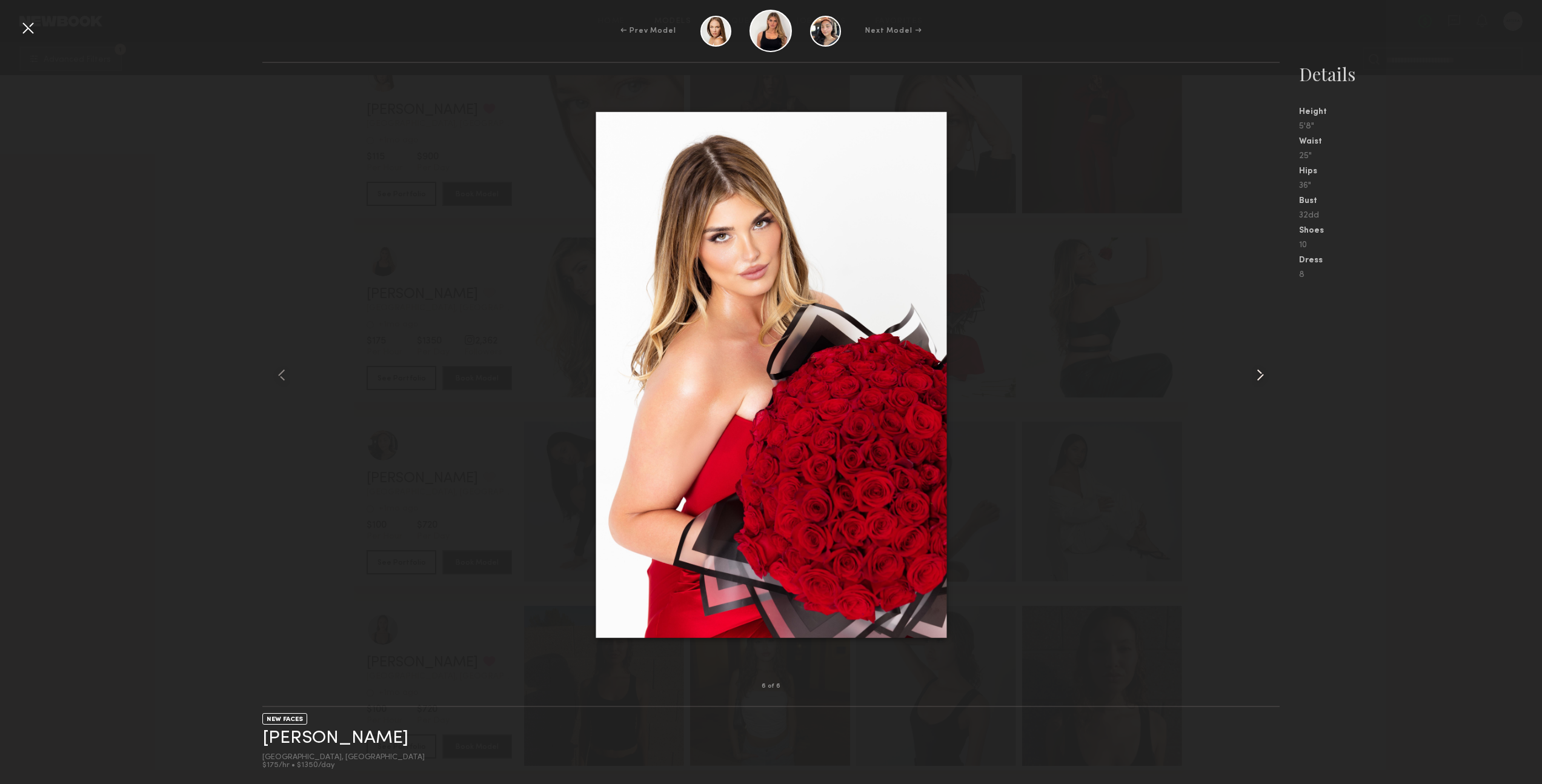
click at [1258, 376] on common-icon at bounding box center [1261, 375] width 19 height 19
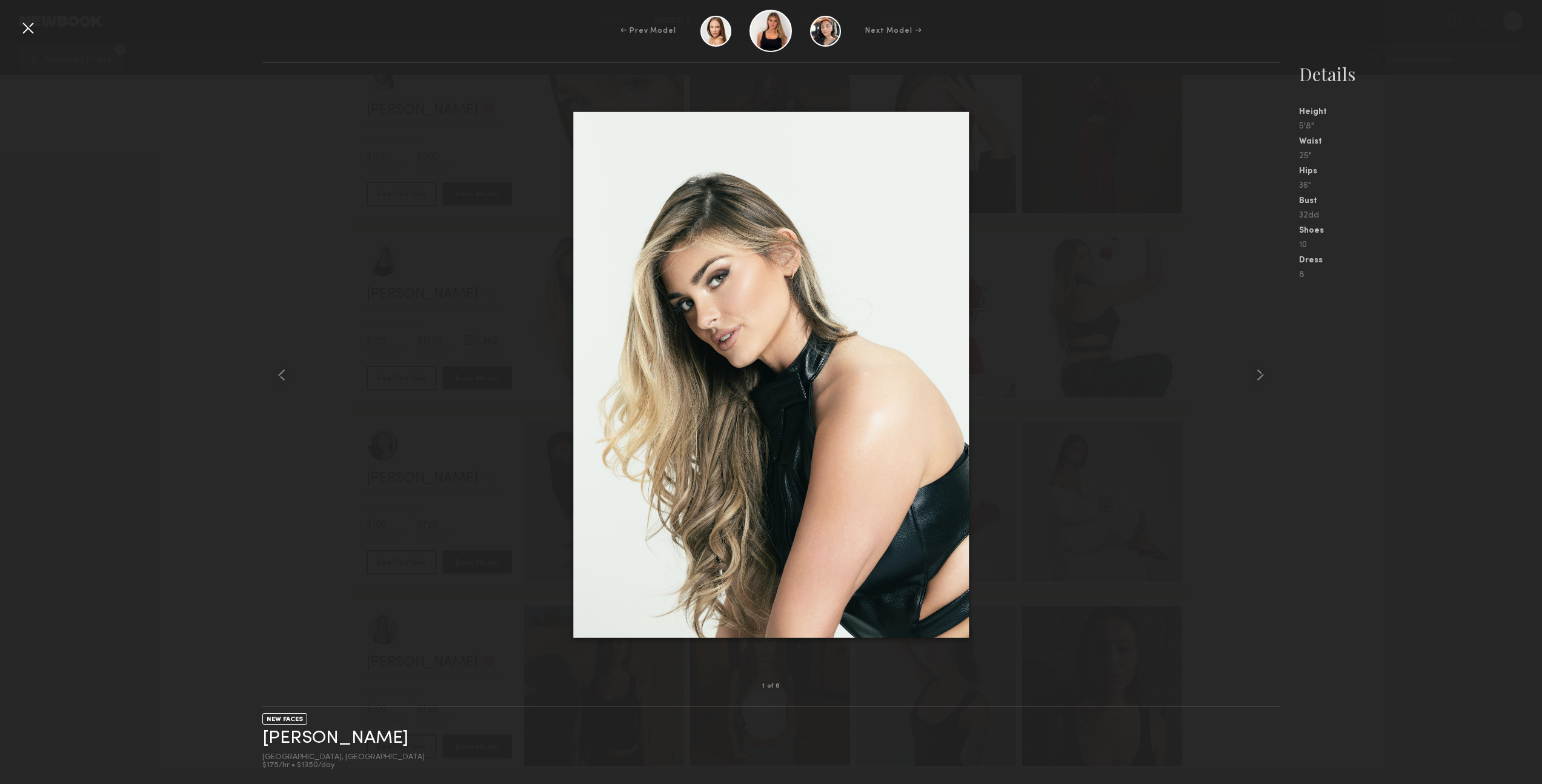
click at [68, 430] on div "1 of 6 NEW FACES [PERSON_NAME] [GEOGRAPHIC_DATA], AZ $175/hr • $1350/day Detail…" at bounding box center [771, 423] width 1542 height 722
click at [172, 454] on div "1 of 6 NEW FACES [PERSON_NAME] [GEOGRAPHIC_DATA], AZ $175/hr • $1350/day Detail…" at bounding box center [771, 423] width 1542 height 722
click at [34, 25] on div at bounding box center [28, 28] width 19 height 19
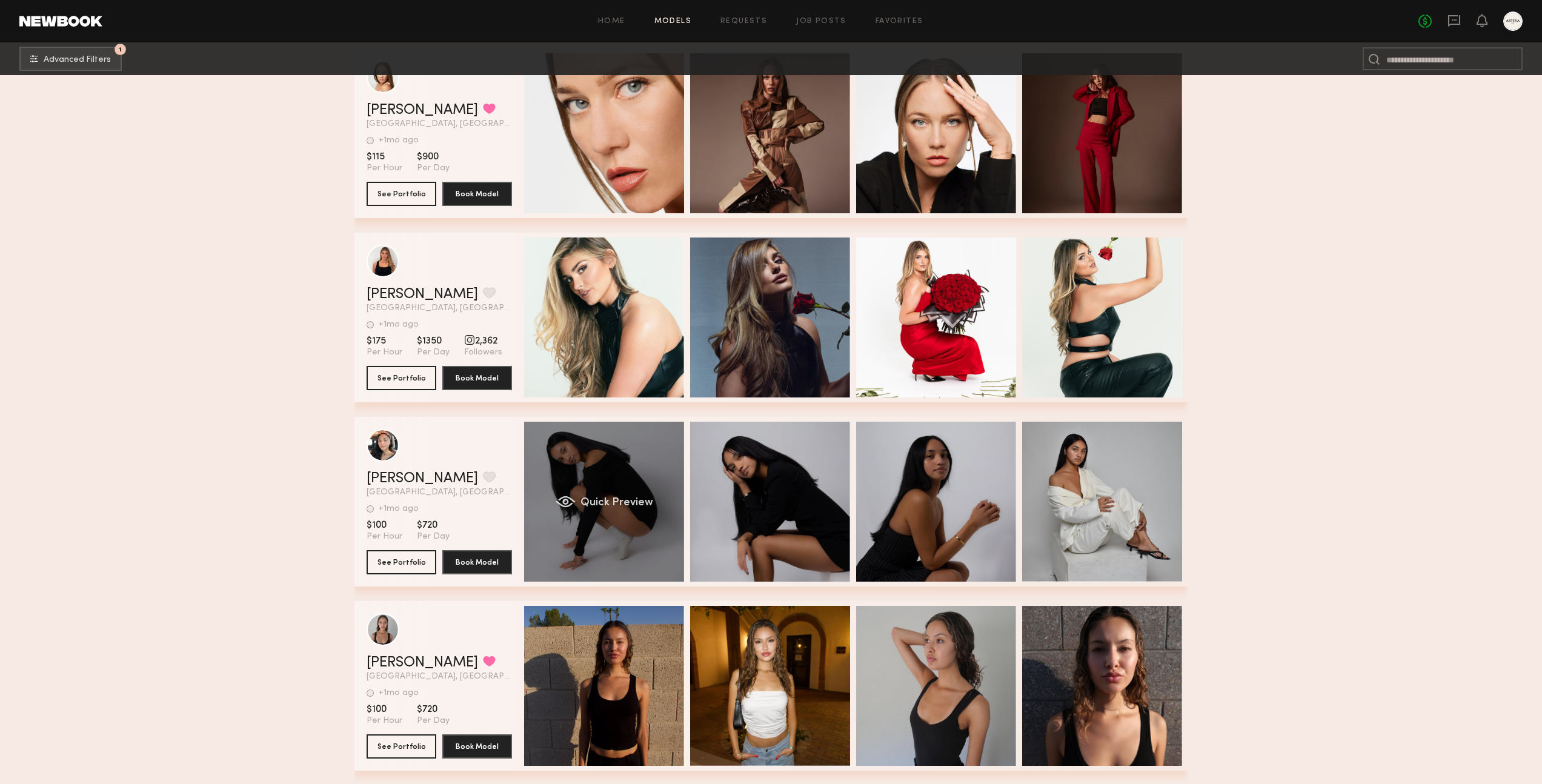
click at [595, 476] on div "Quick Preview" at bounding box center [604, 501] width 160 height 160
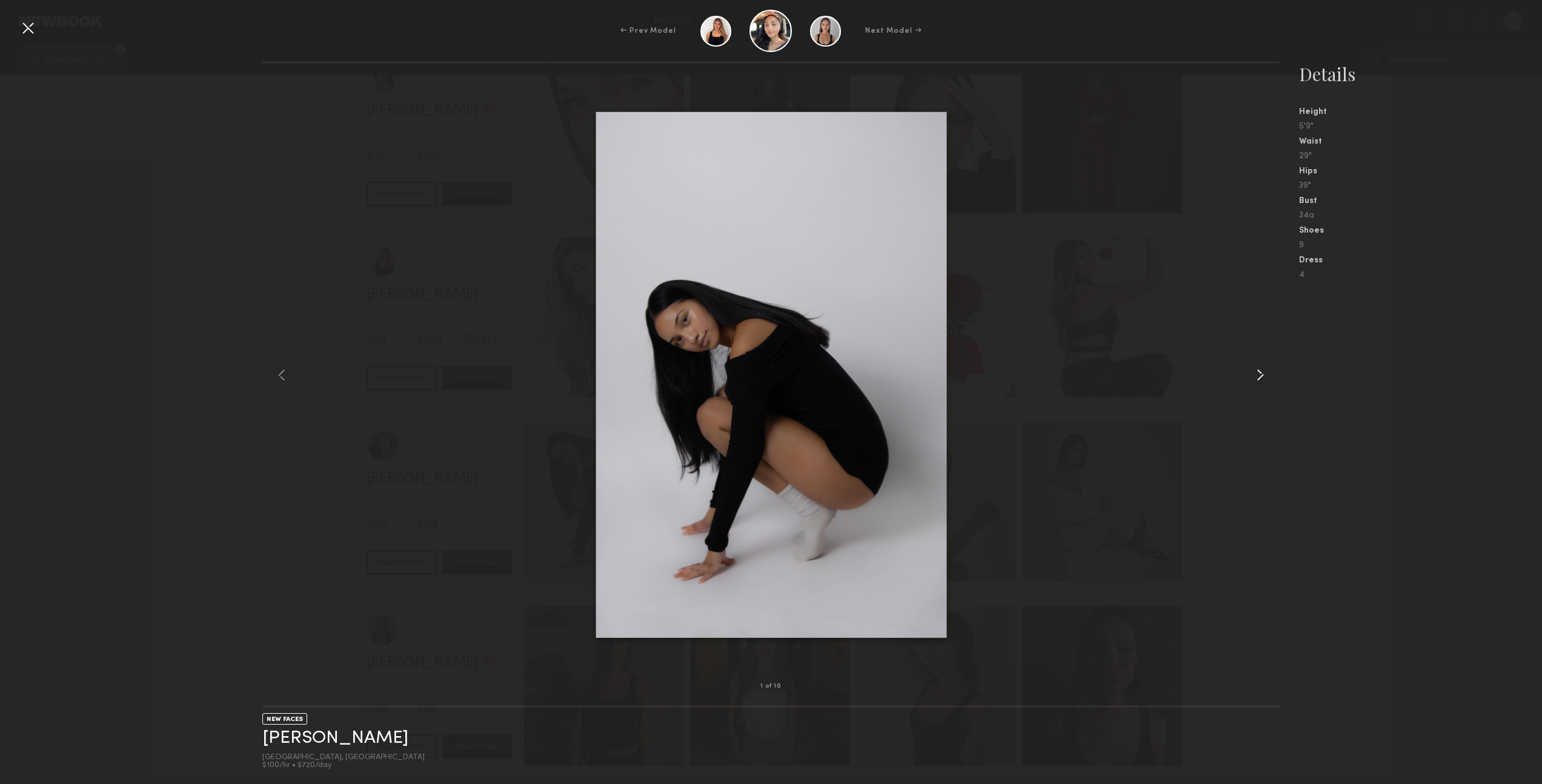
click at [1262, 376] on common-icon at bounding box center [1261, 375] width 19 height 19
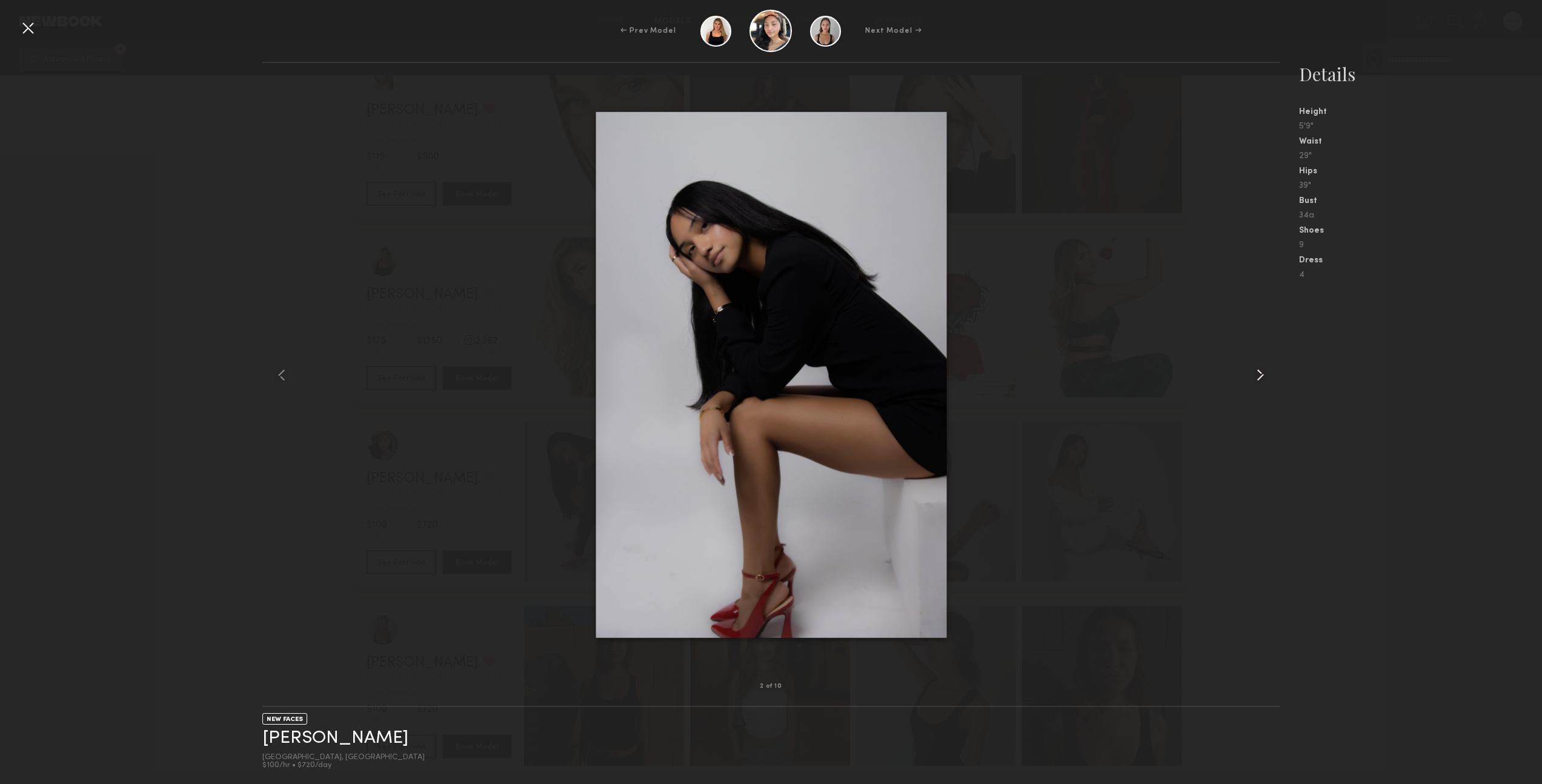
click at [1262, 376] on common-icon at bounding box center [1261, 375] width 19 height 19
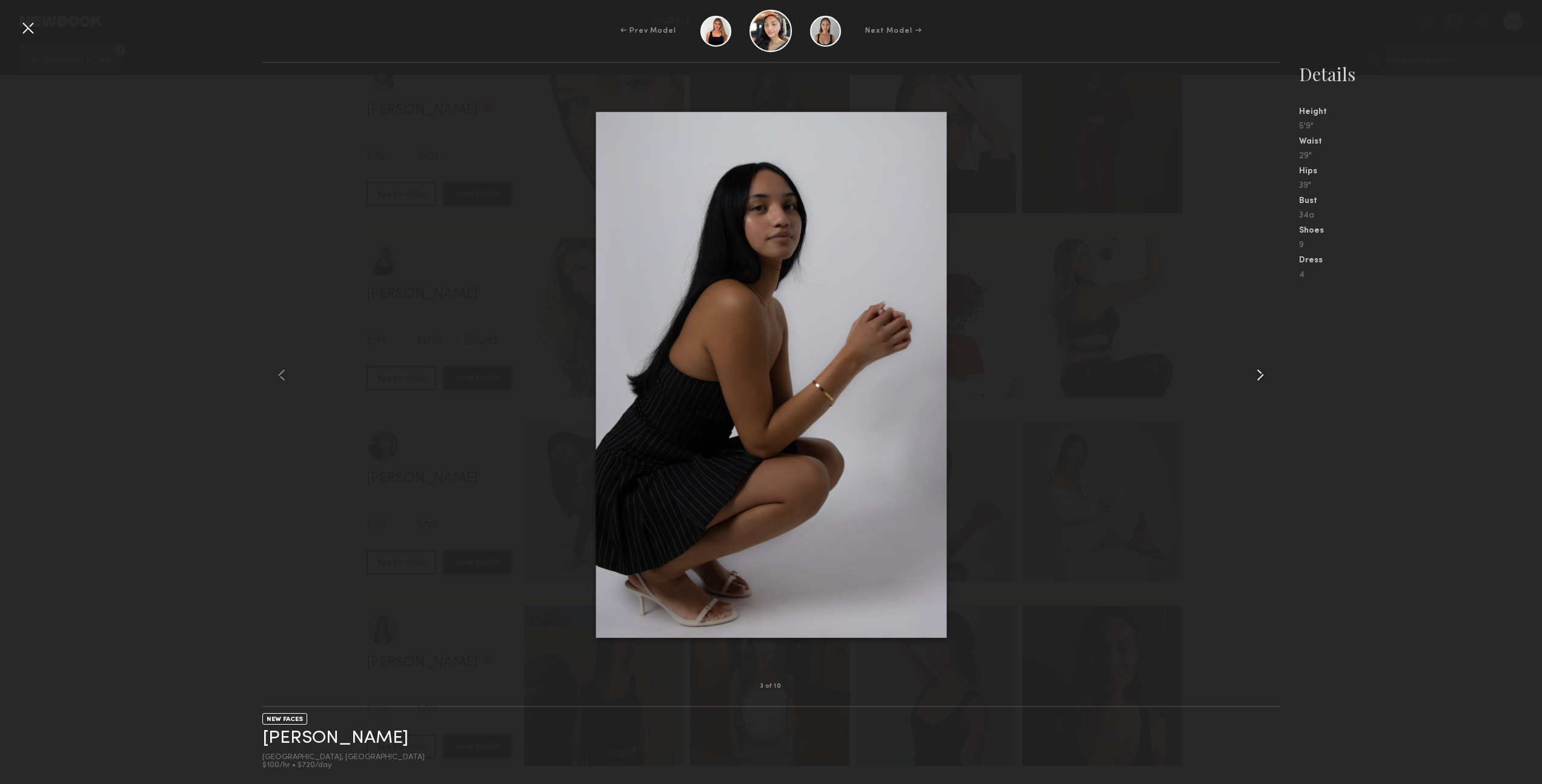
click at [1262, 376] on common-icon at bounding box center [1261, 375] width 19 height 19
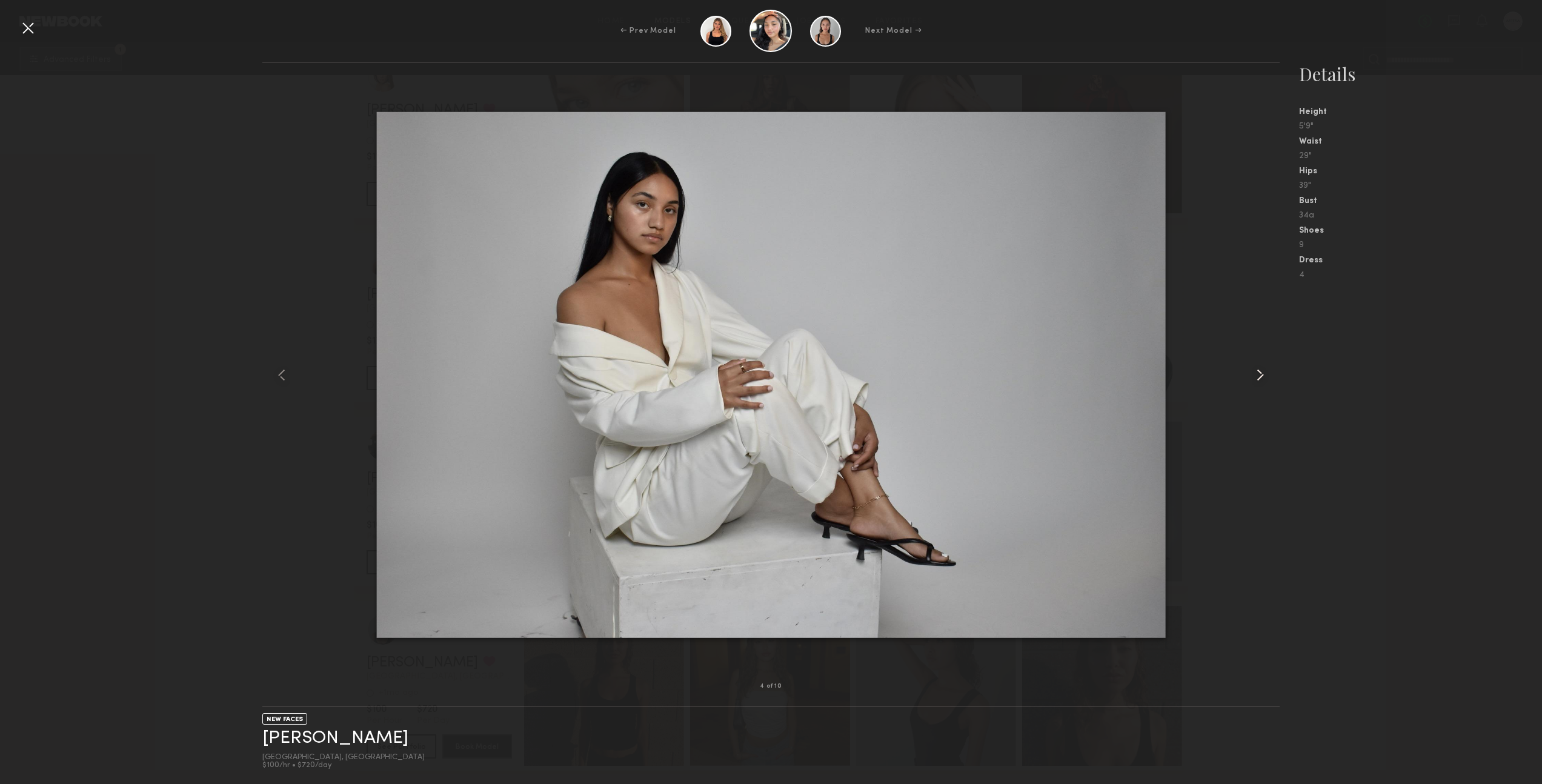
click at [1262, 376] on common-icon at bounding box center [1261, 375] width 19 height 19
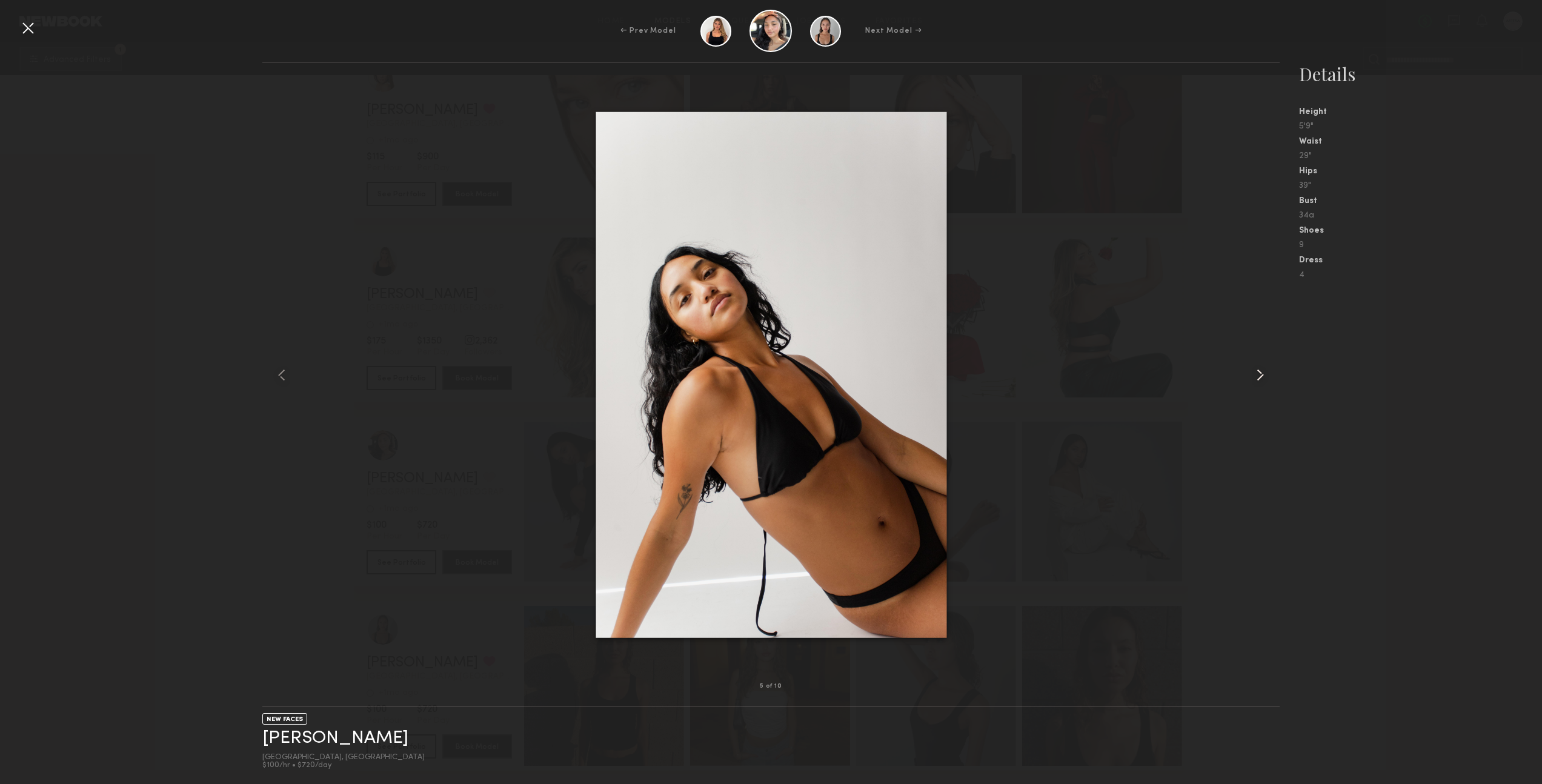
click at [1262, 376] on common-icon at bounding box center [1261, 375] width 19 height 19
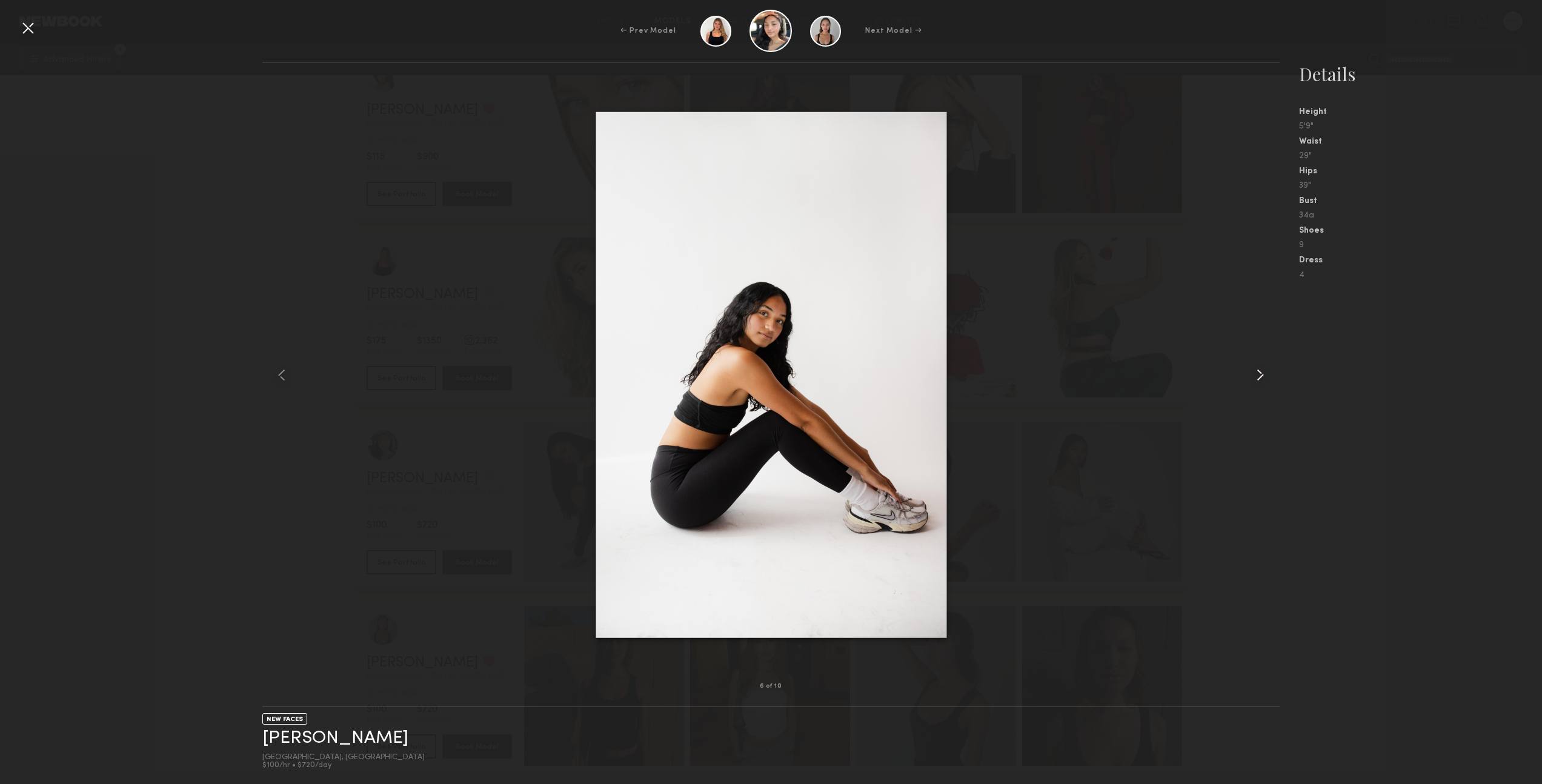
click at [1262, 376] on common-icon at bounding box center [1261, 375] width 19 height 19
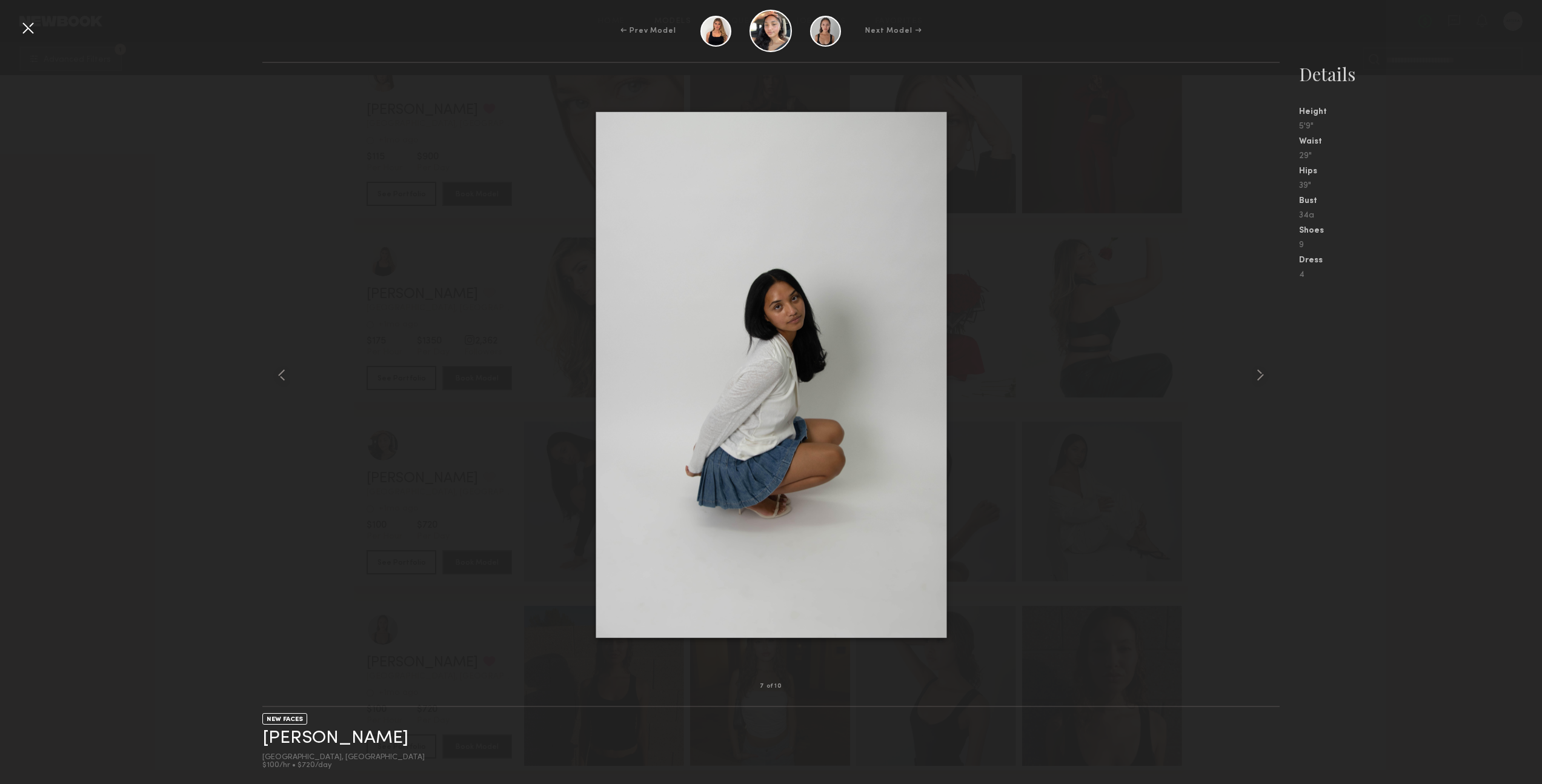
click at [221, 290] on div "7 of 10 NEW FACES [PERSON_NAME] Phoenix, [GEOGRAPHIC_DATA] $100/hr • $720/day D…" at bounding box center [771, 423] width 1542 height 722
click at [30, 28] on div at bounding box center [28, 28] width 19 height 19
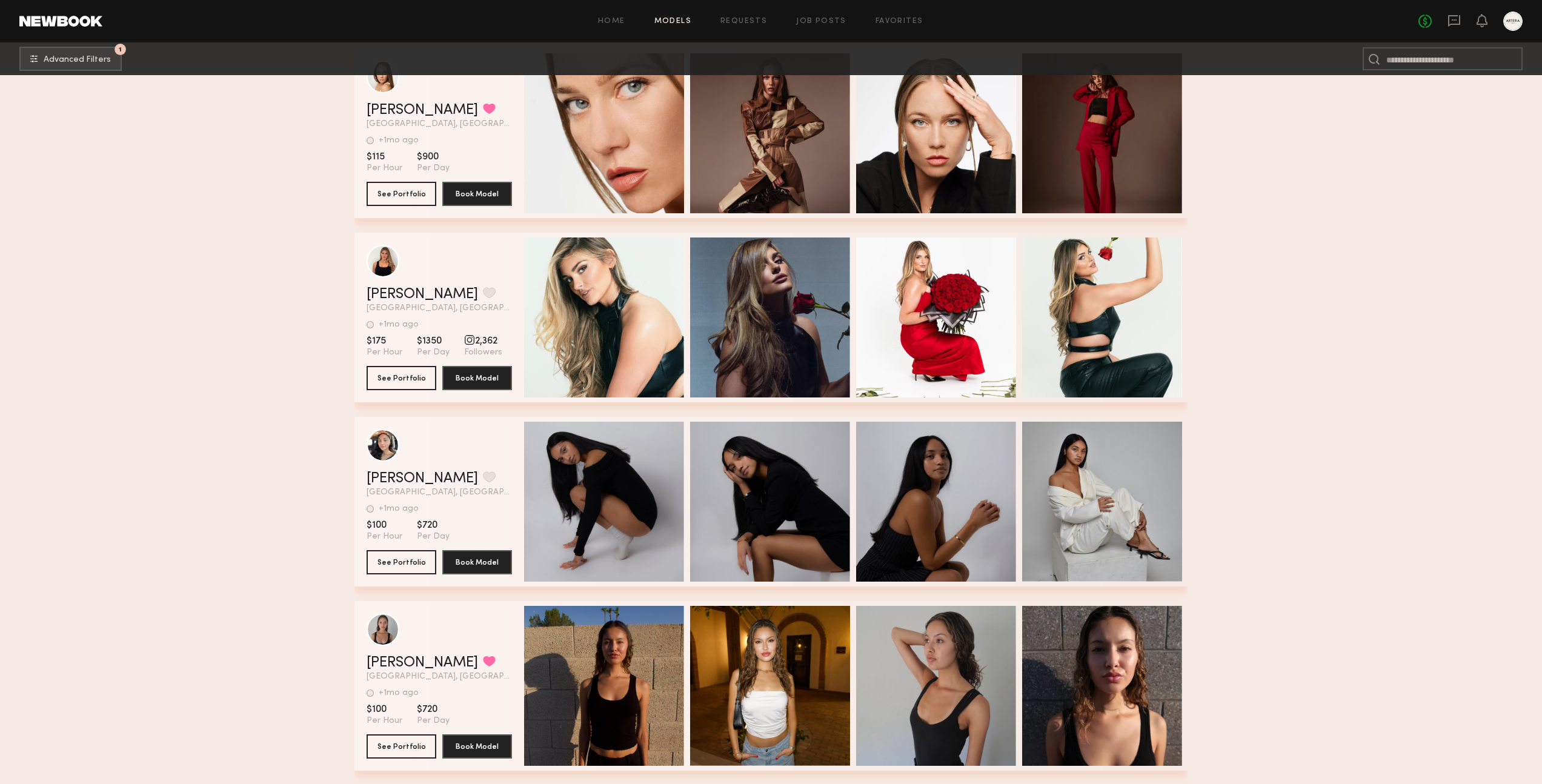
scroll to position [5400, 0]
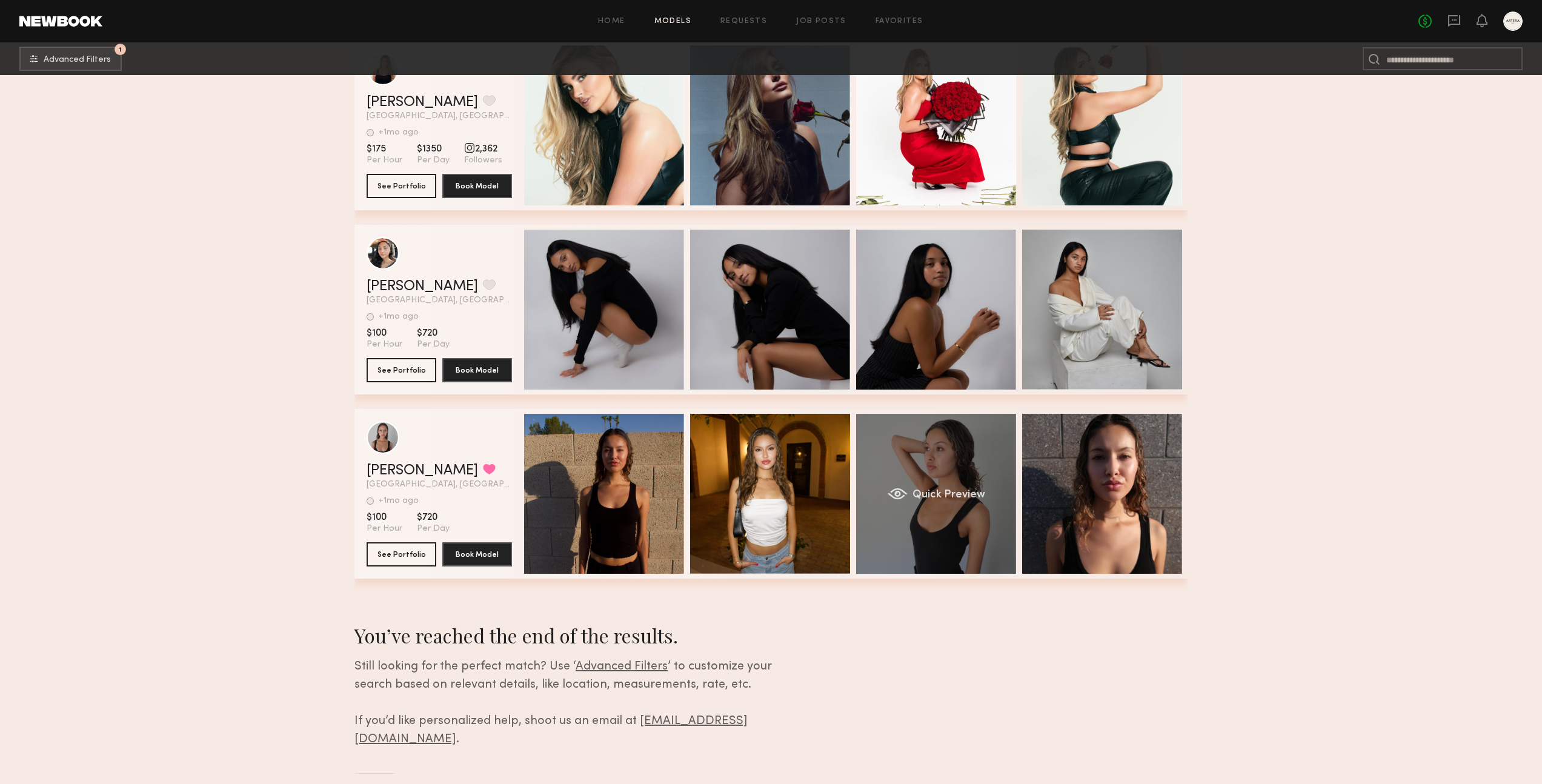
click at [947, 538] on div "Quick Preview" at bounding box center [936, 494] width 160 height 160
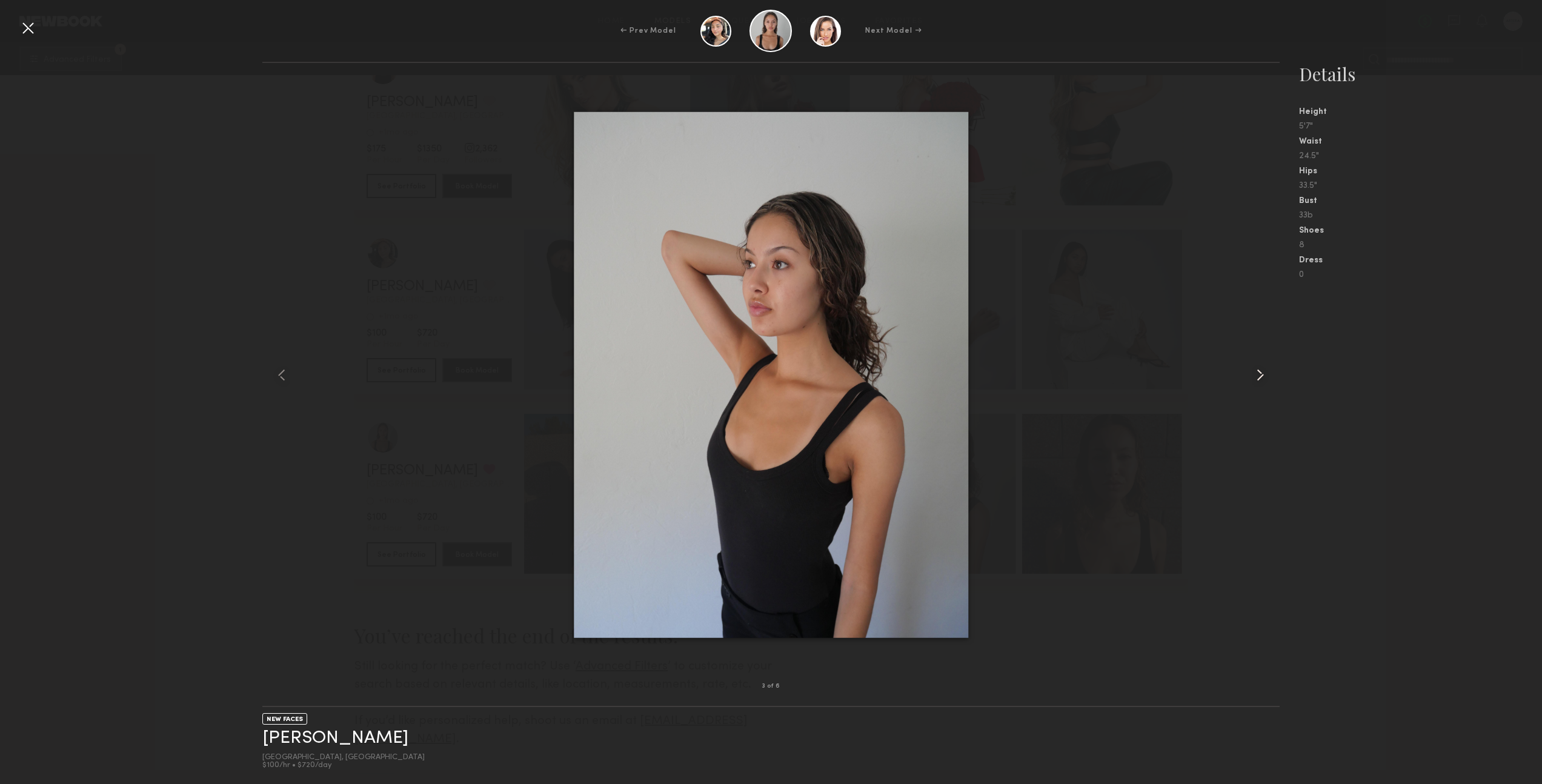
click at [1262, 371] on common-icon at bounding box center [1261, 375] width 19 height 19
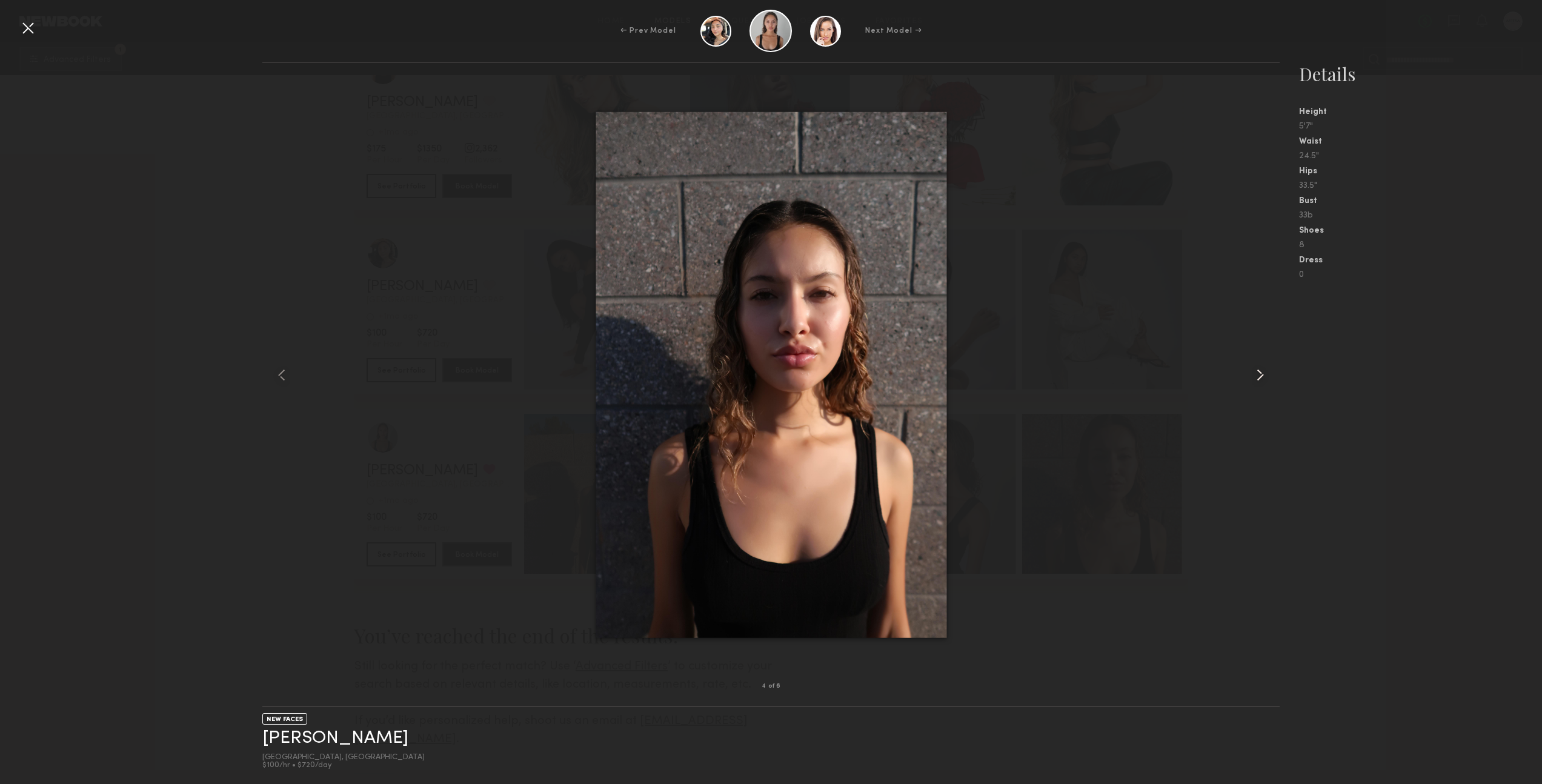
click at [1262, 371] on common-icon at bounding box center [1261, 375] width 19 height 19
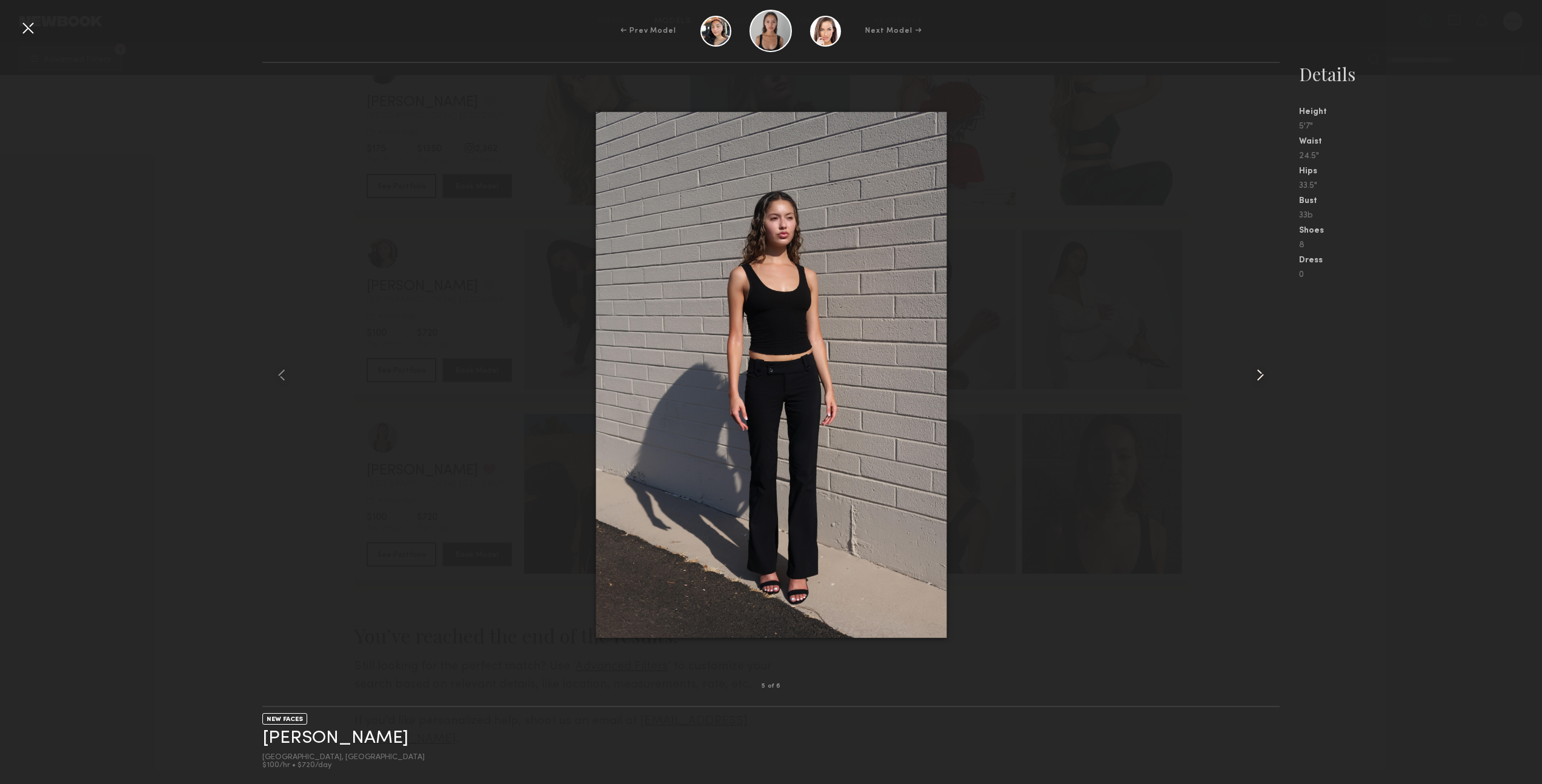
click at [1262, 371] on common-icon at bounding box center [1261, 375] width 19 height 19
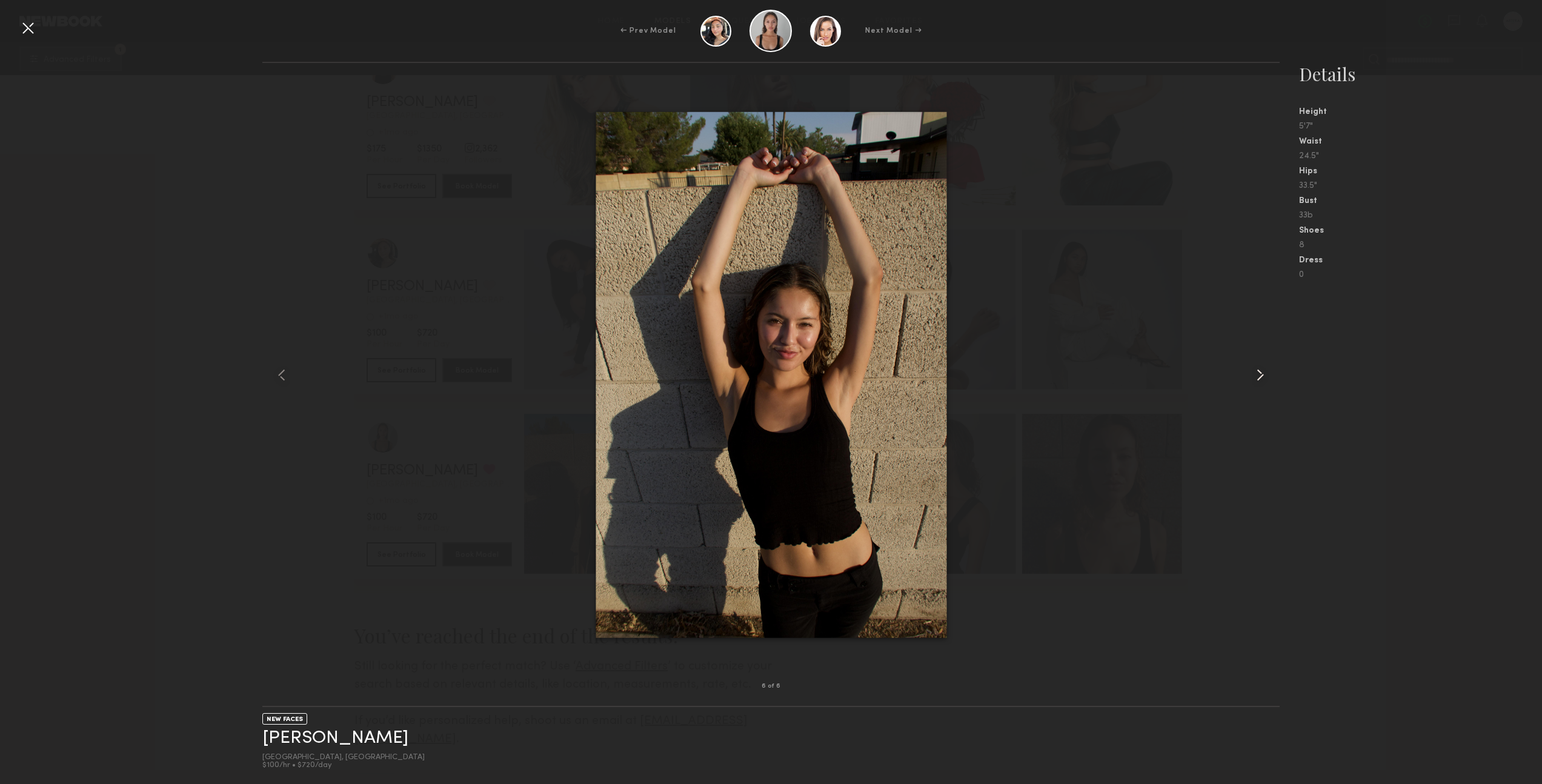
click at [1262, 371] on common-icon at bounding box center [1261, 375] width 19 height 19
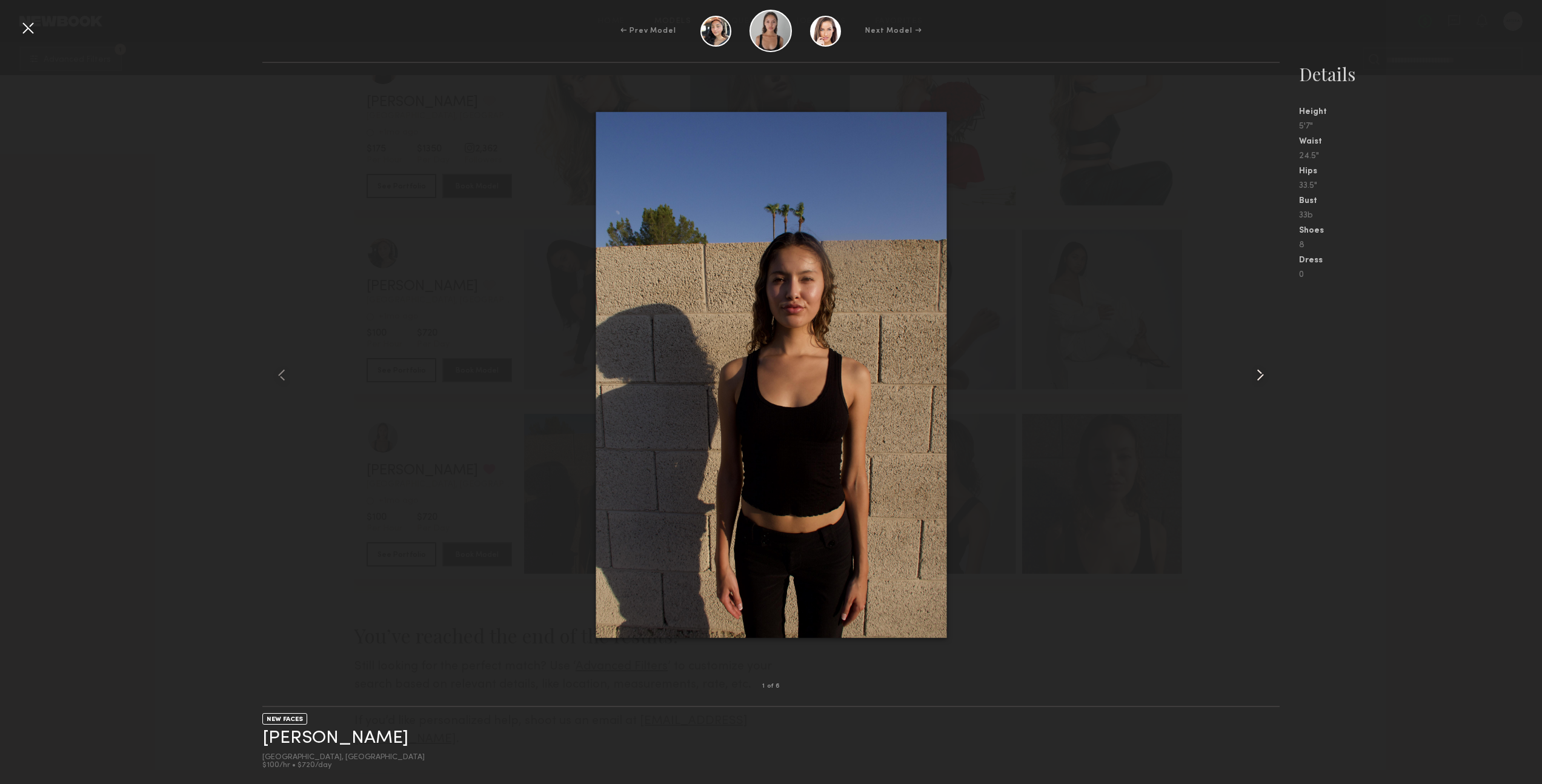
click at [1262, 371] on common-icon at bounding box center [1261, 375] width 19 height 19
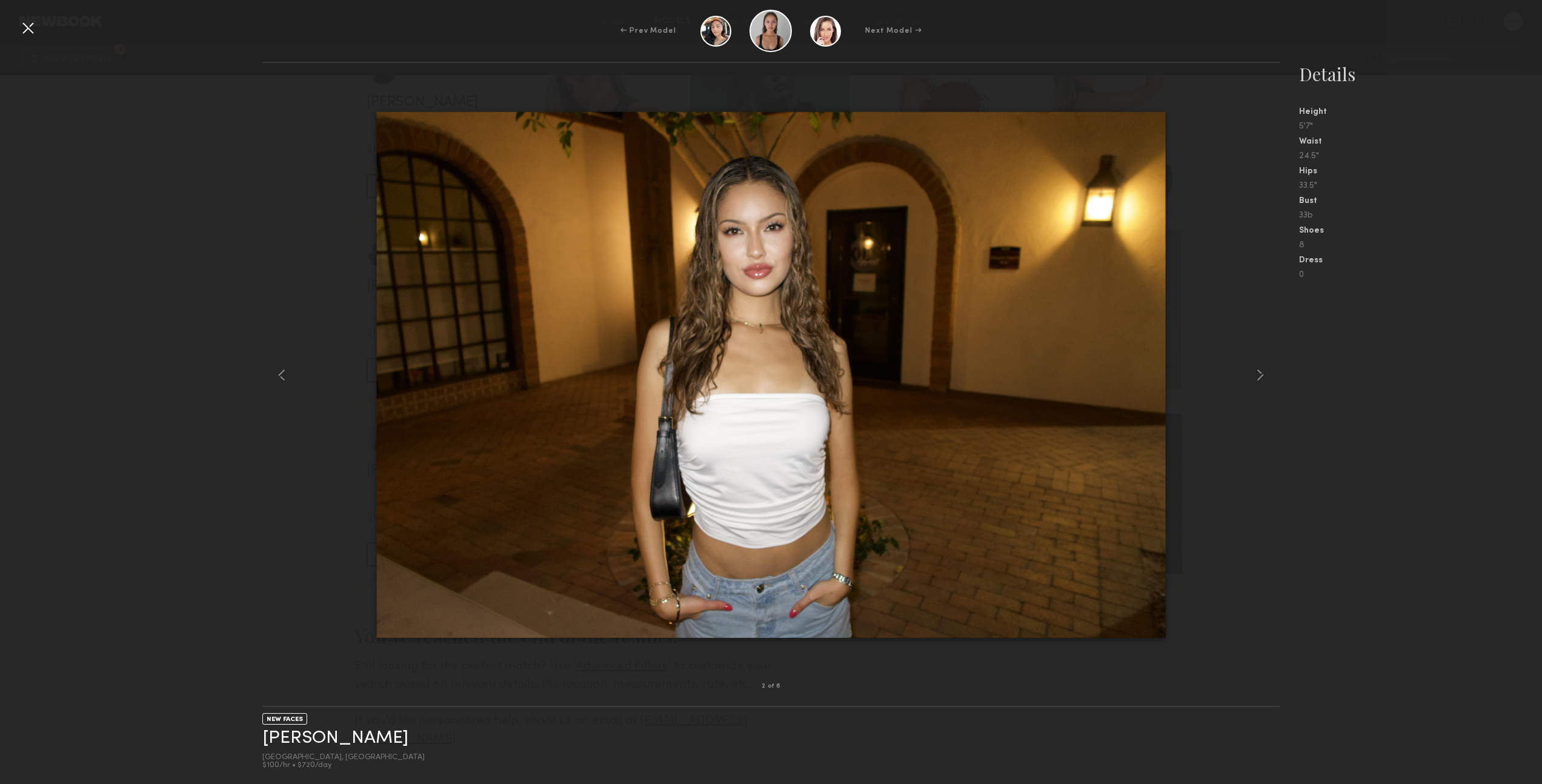
click at [31, 25] on div at bounding box center [28, 28] width 19 height 19
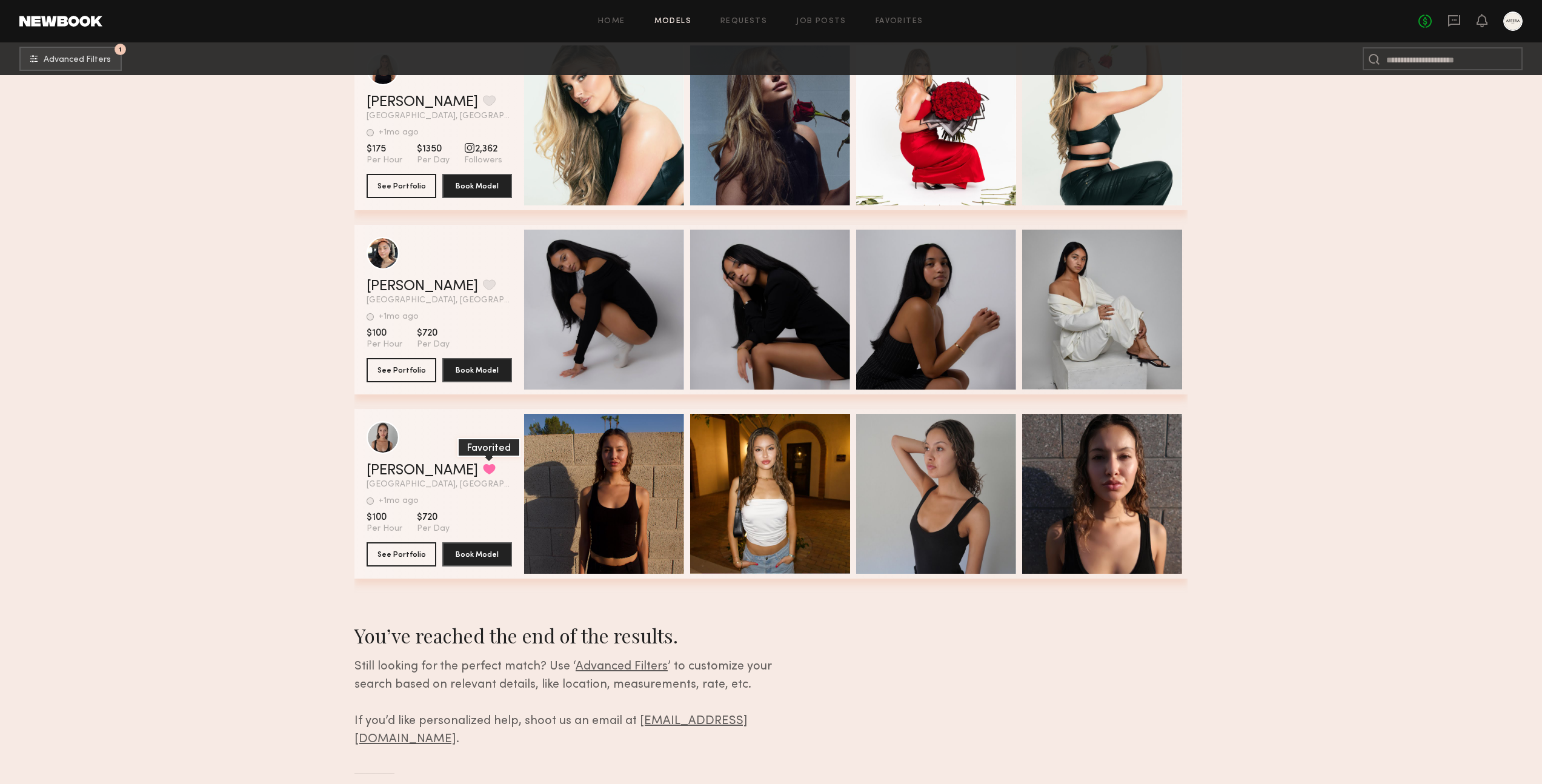
click at [483, 468] on button "grid" at bounding box center [489, 468] width 13 height 11
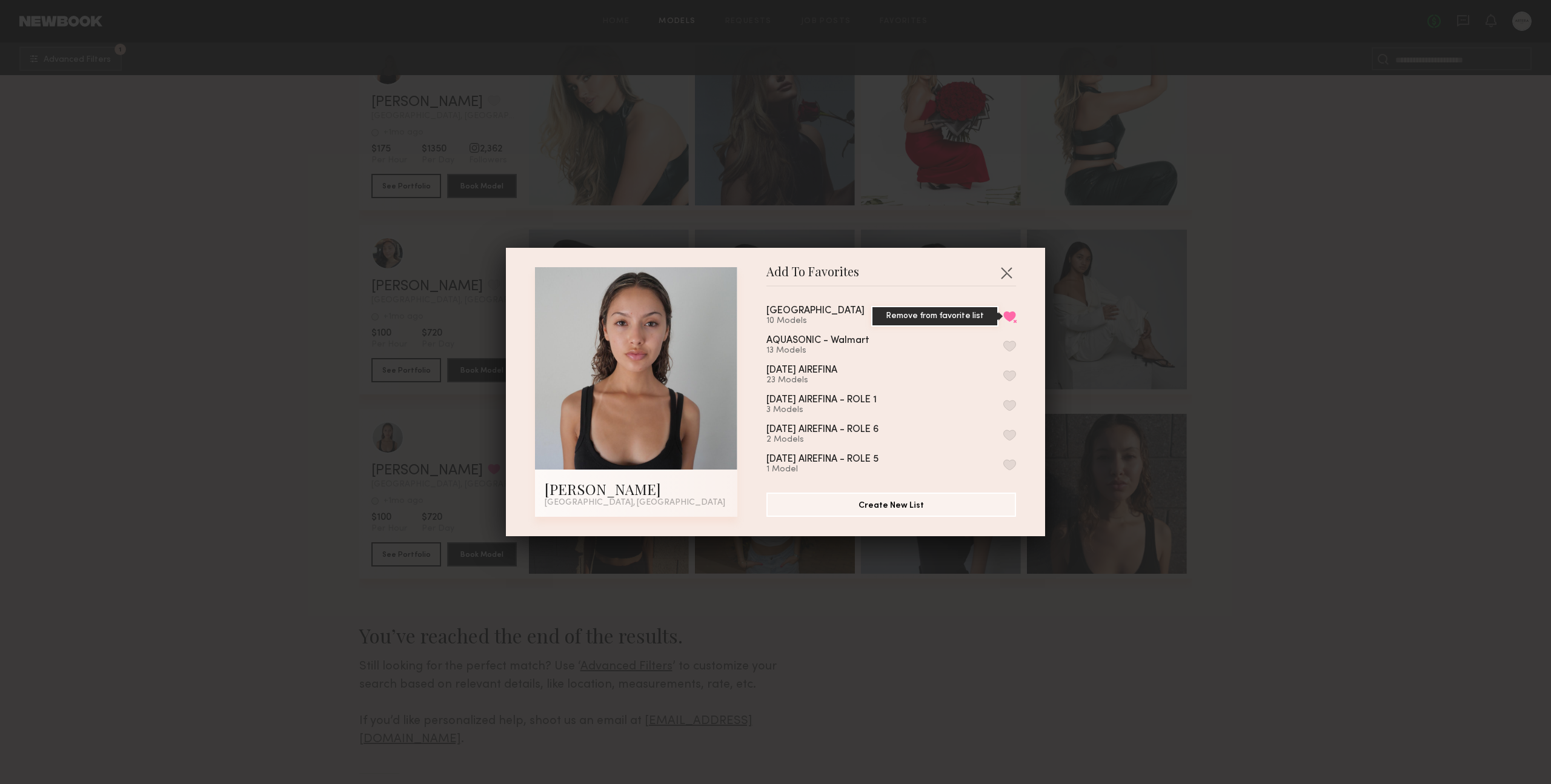
click at [1003, 316] on button "Remove from favorite list" at bounding box center [1009, 316] width 13 height 11
click at [1001, 275] on button "button" at bounding box center [1006, 273] width 19 height 19
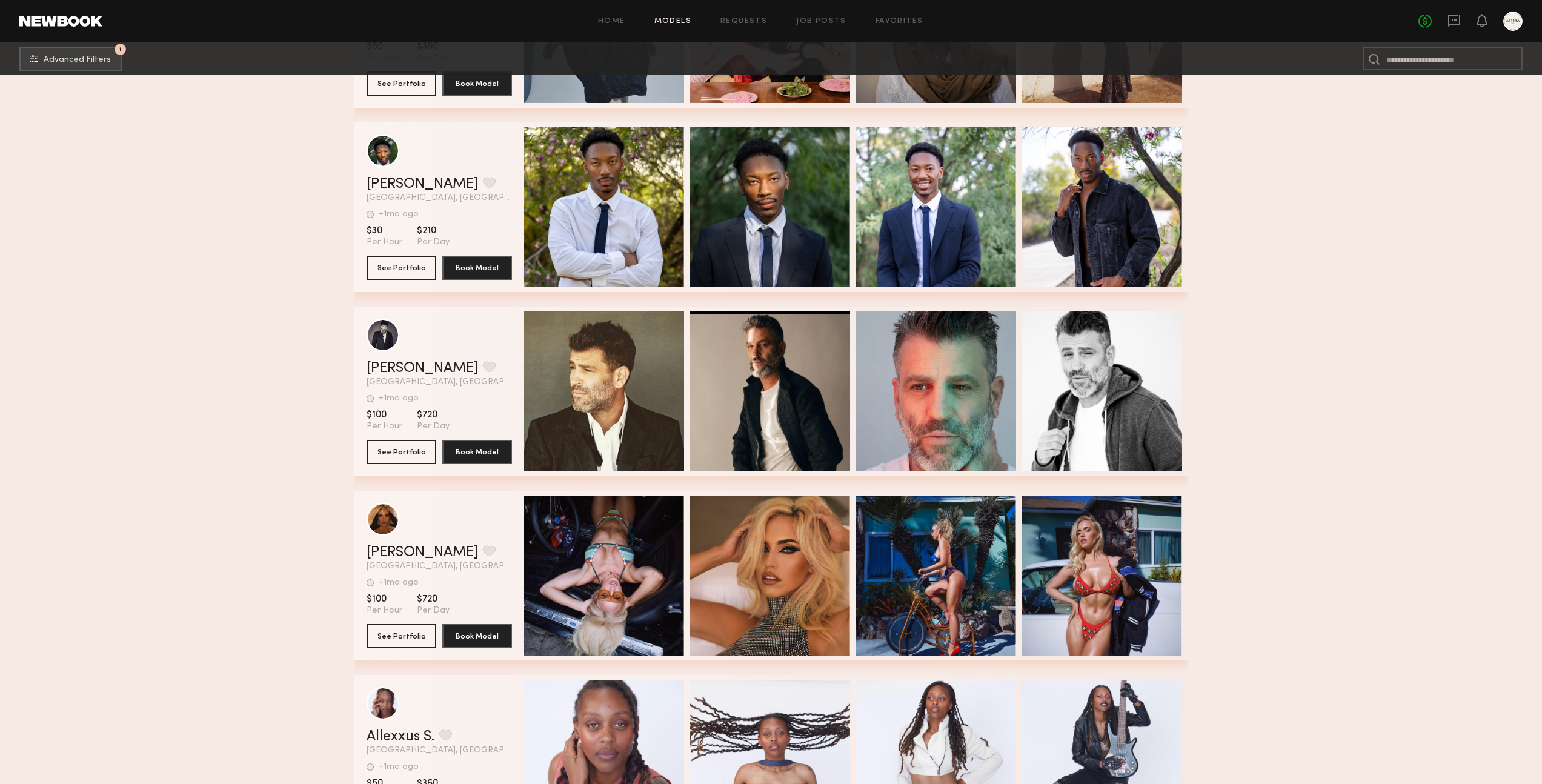
scroll to position [4199, 0]
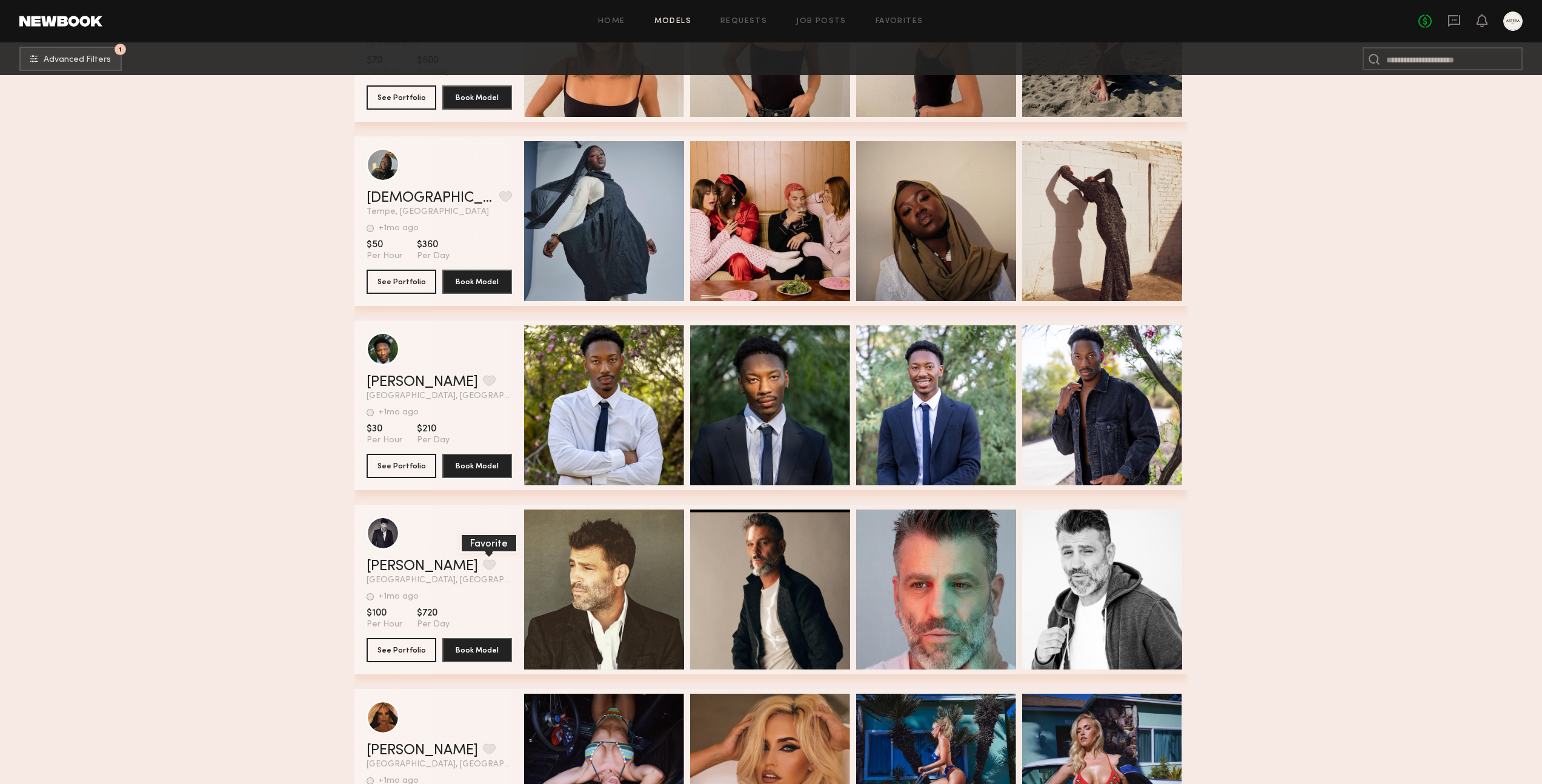
click at [483, 566] on button "grid" at bounding box center [489, 565] width 13 height 11
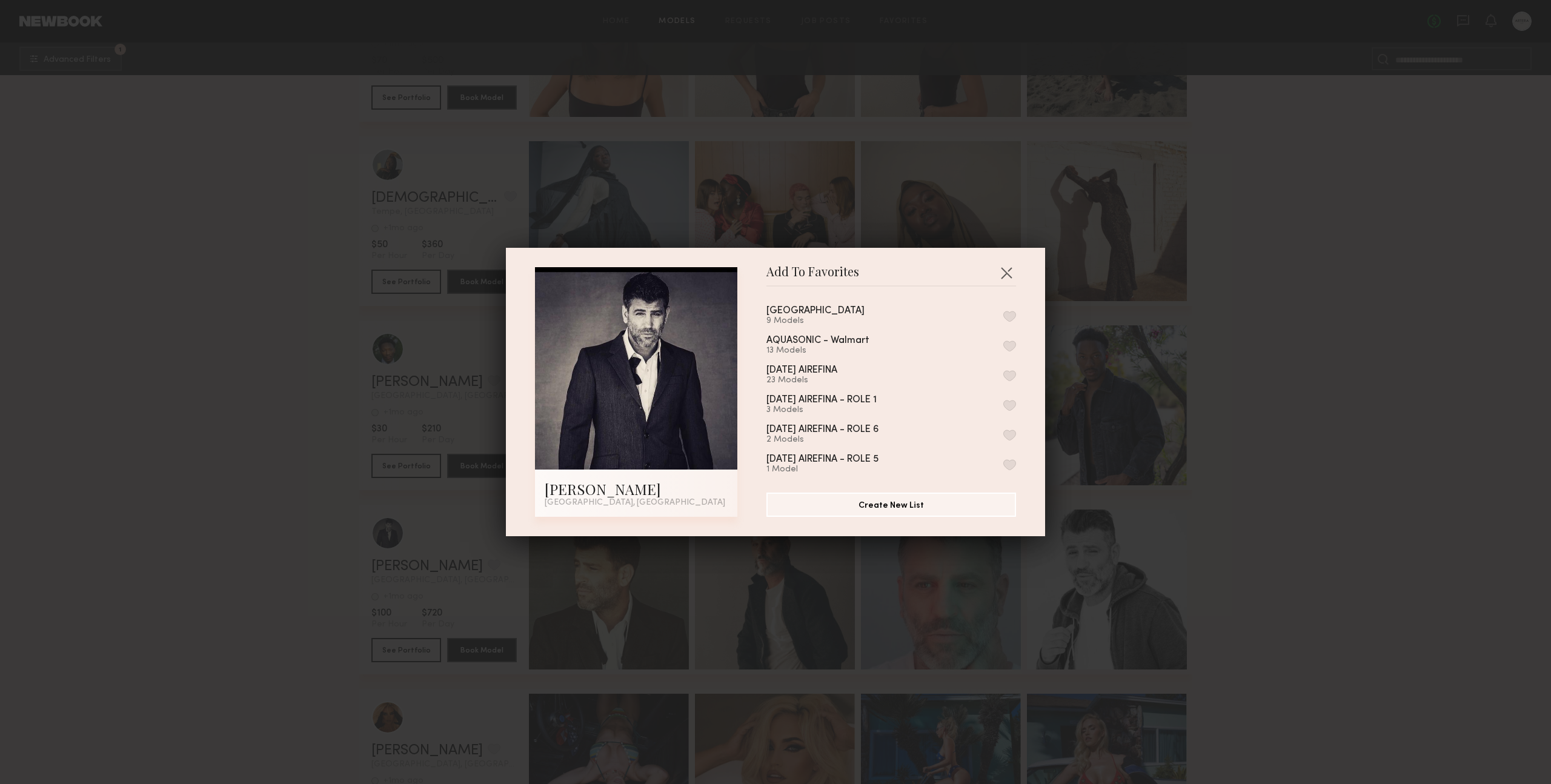
click at [1003, 316] on button "button" at bounding box center [1009, 316] width 13 height 11
click at [1003, 268] on button "button" at bounding box center [1006, 273] width 19 height 19
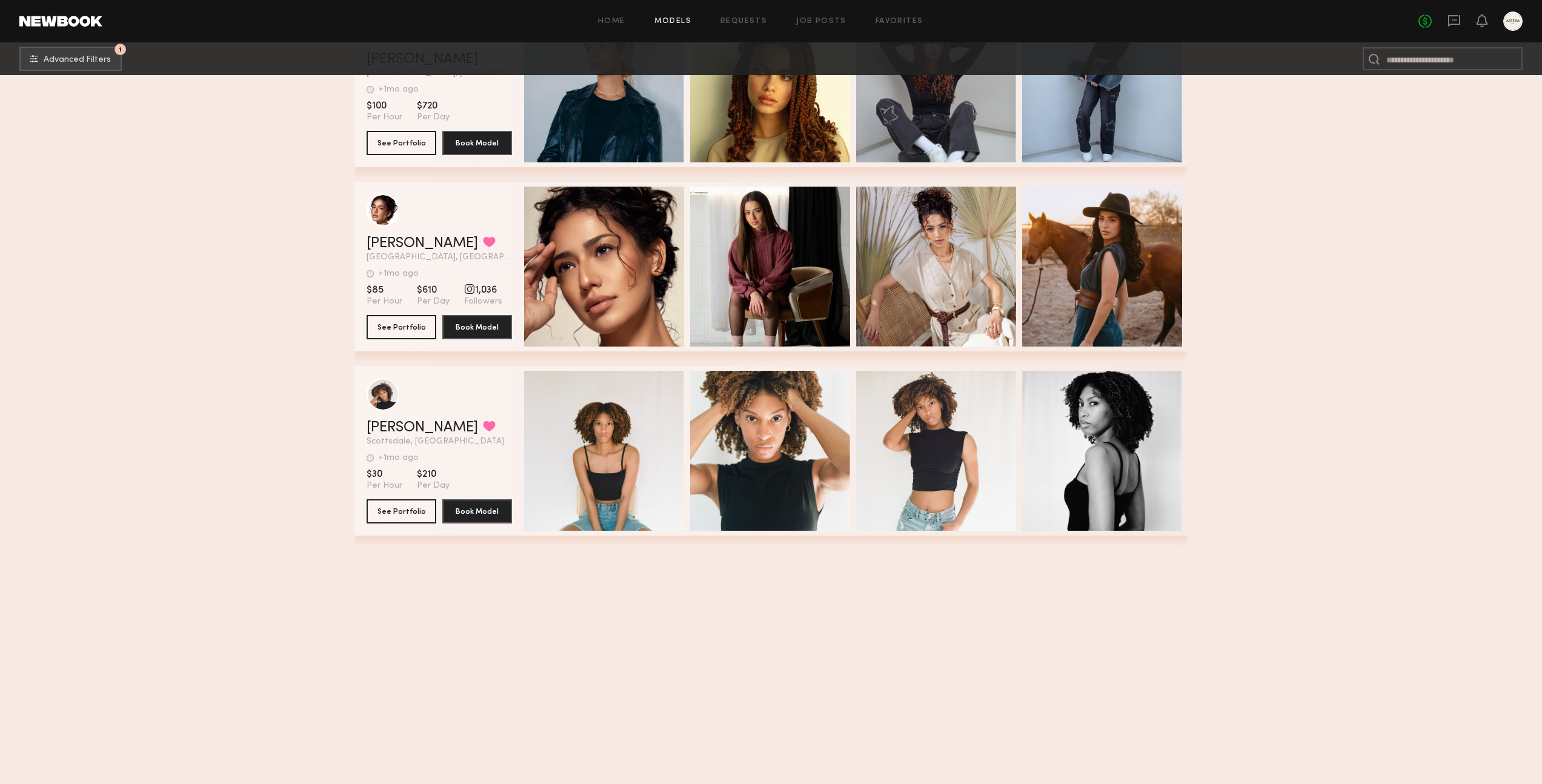
scroll to position [0, 0]
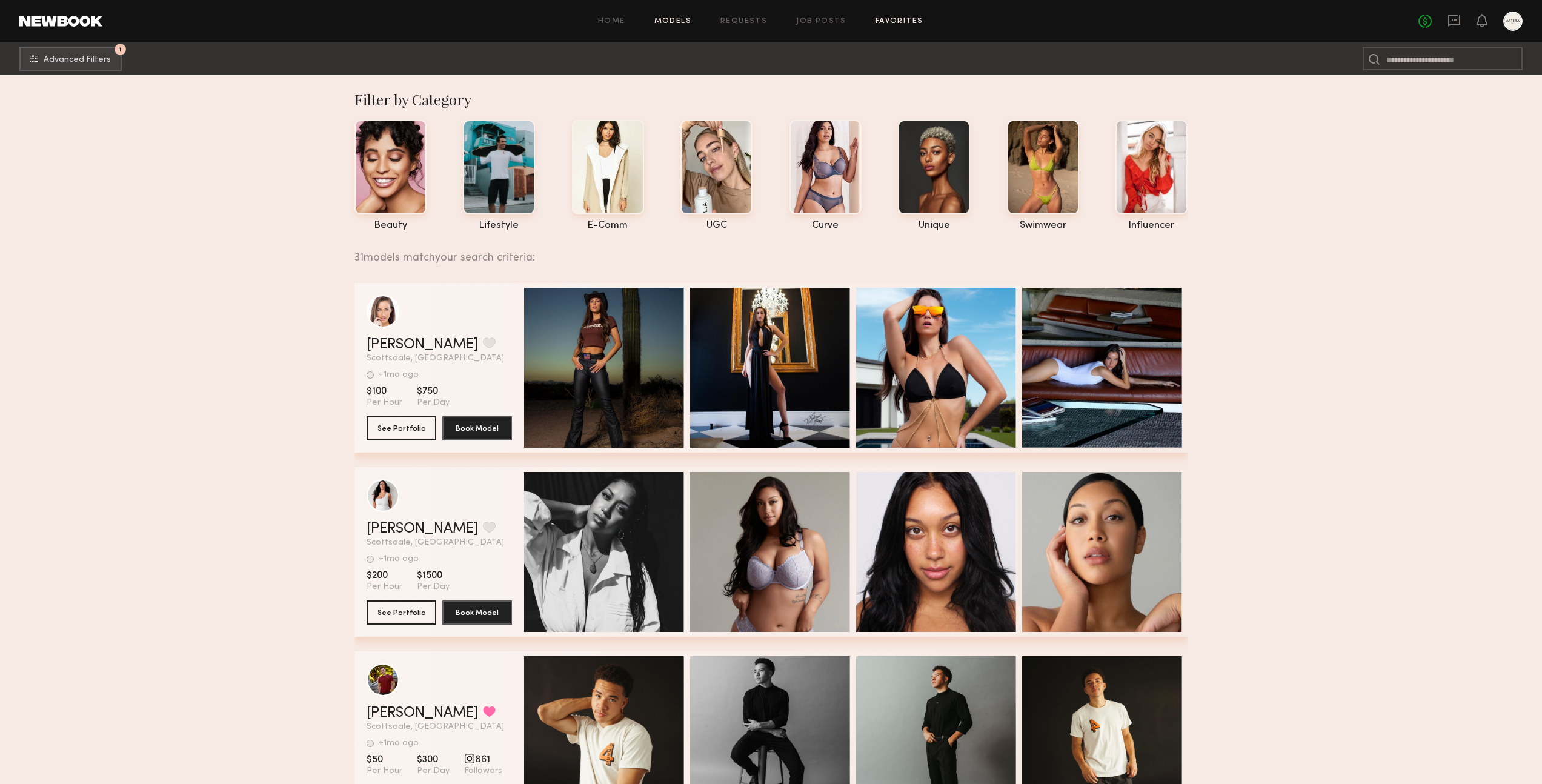
click at [894, 20] on link "Favorites" at bounding box center [900, 22] width 48 height 8
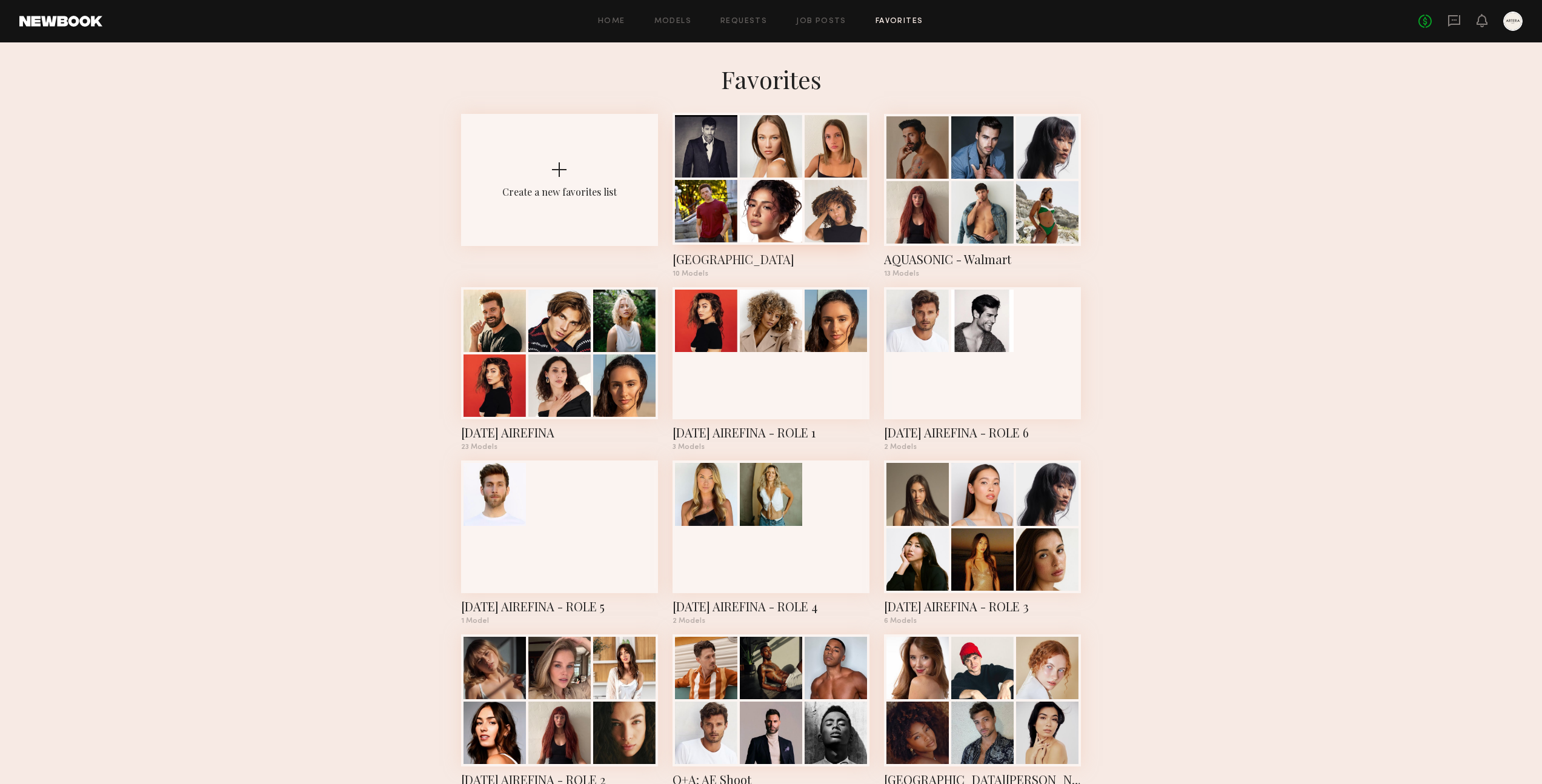
click at [767, 203] on div at bounding box center [771, 211] width 63 height 63
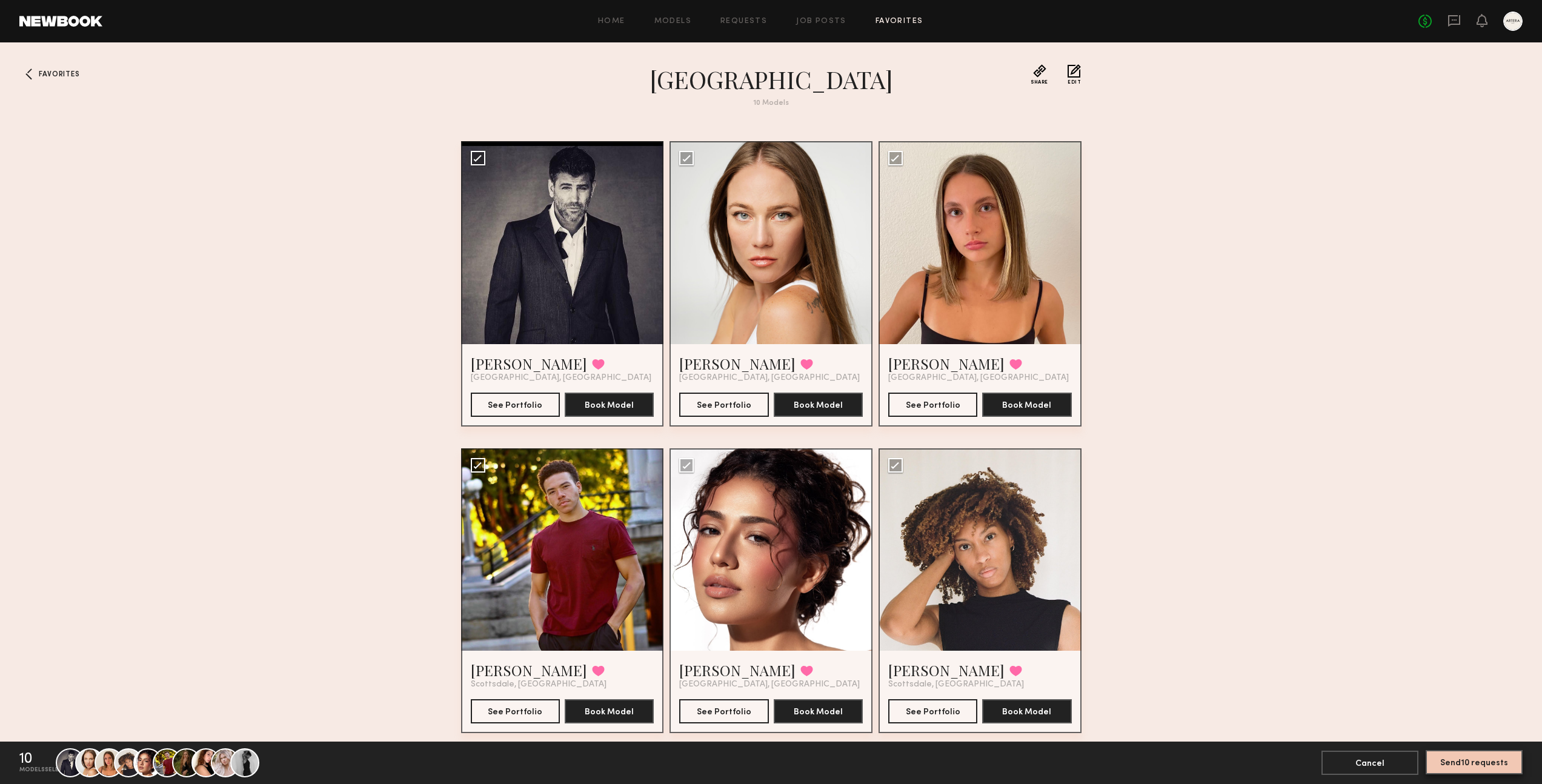
click at [1479, 767] on button "Send 10 requests" at bounding box center [1474, 762] width 97 height 24
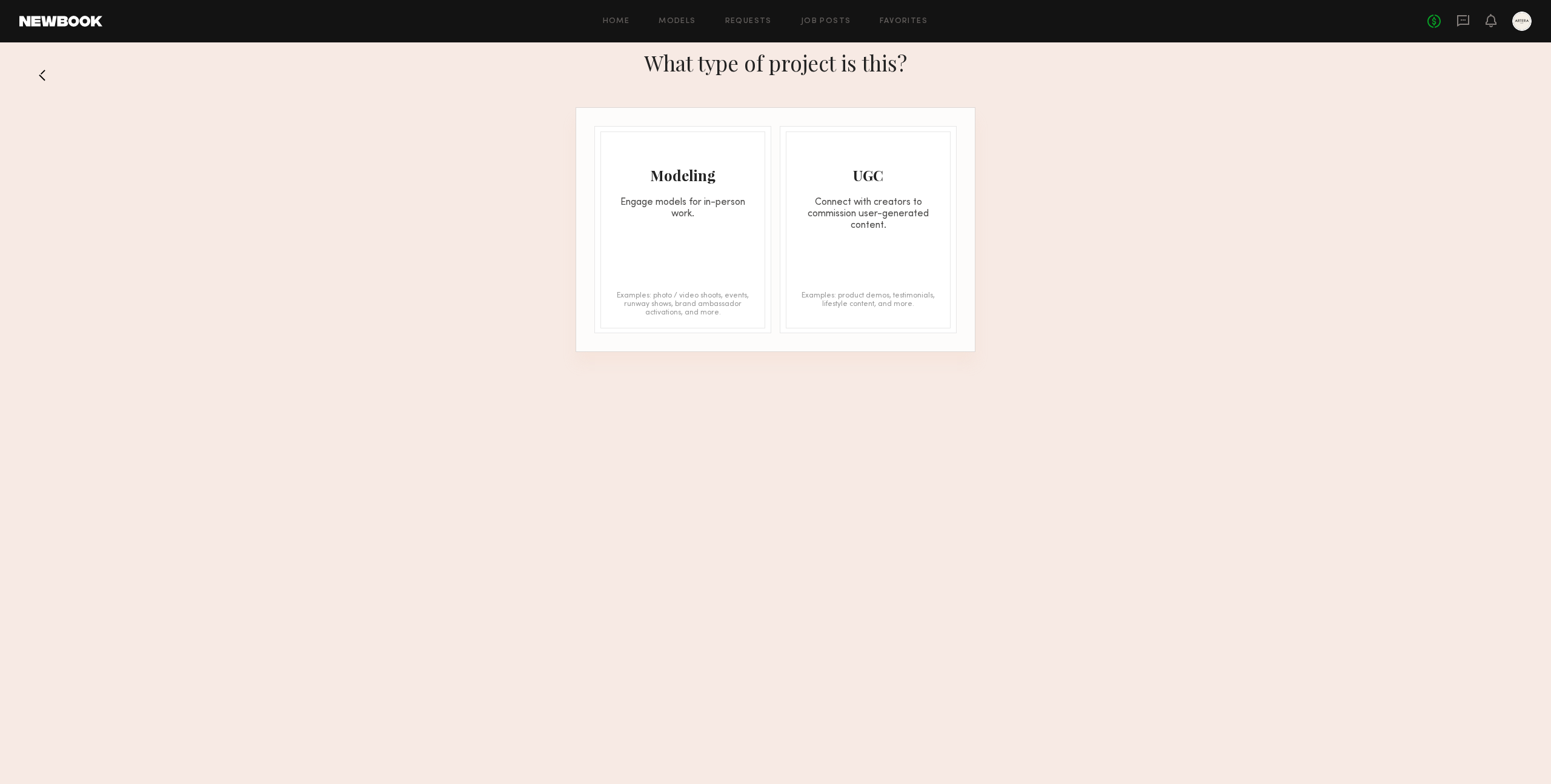
click at [703, 237] on div "Modeling Engage models for in-person work. Examples: photo / video shoots, even…" at bounding box center [683, 230] width 165 height 197
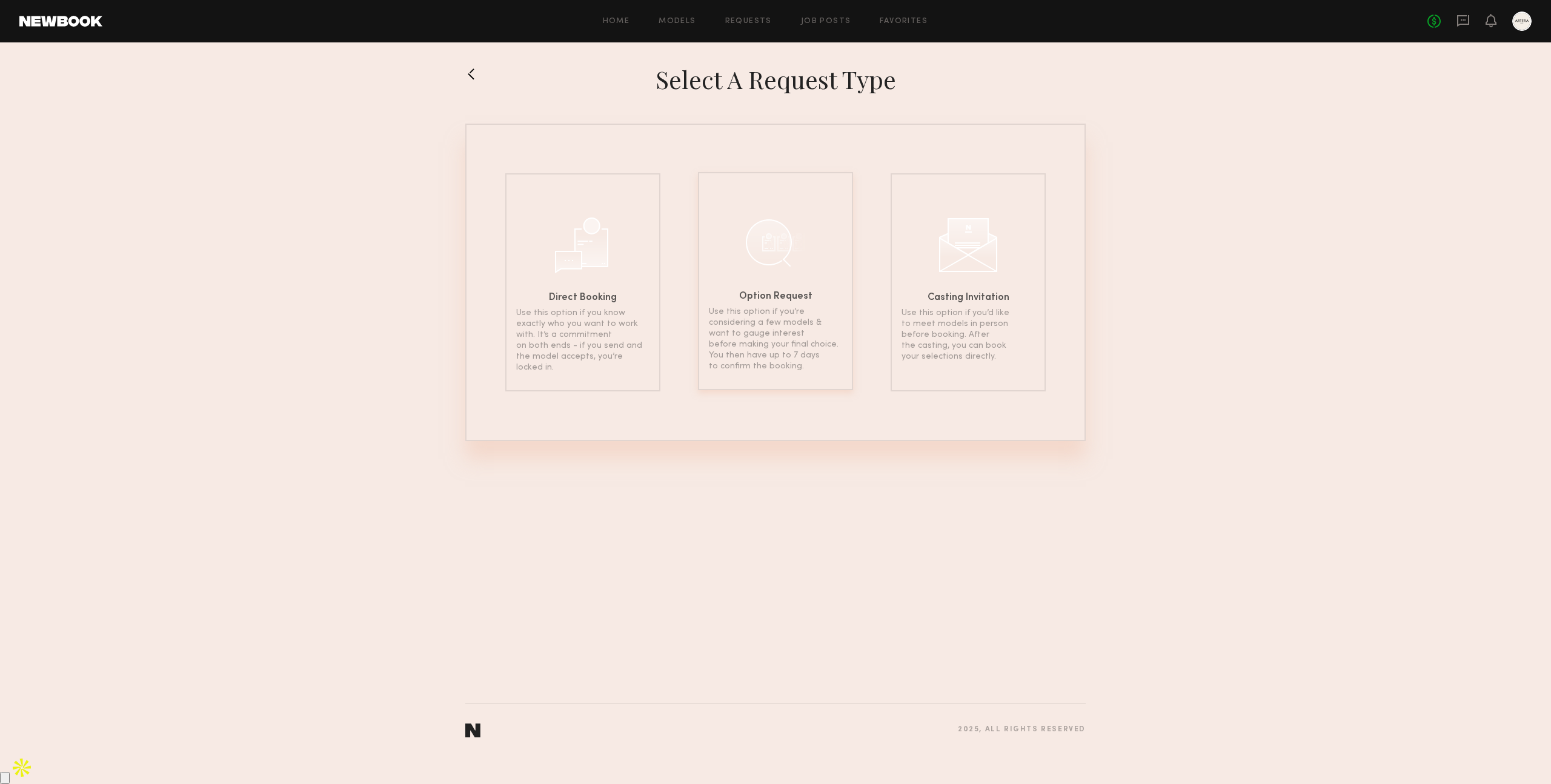
click at [806, 291] on div "Option Request Use this option if you’re considering a few models & want to gau…" at bounding box center [776, 281] width 155 height 218
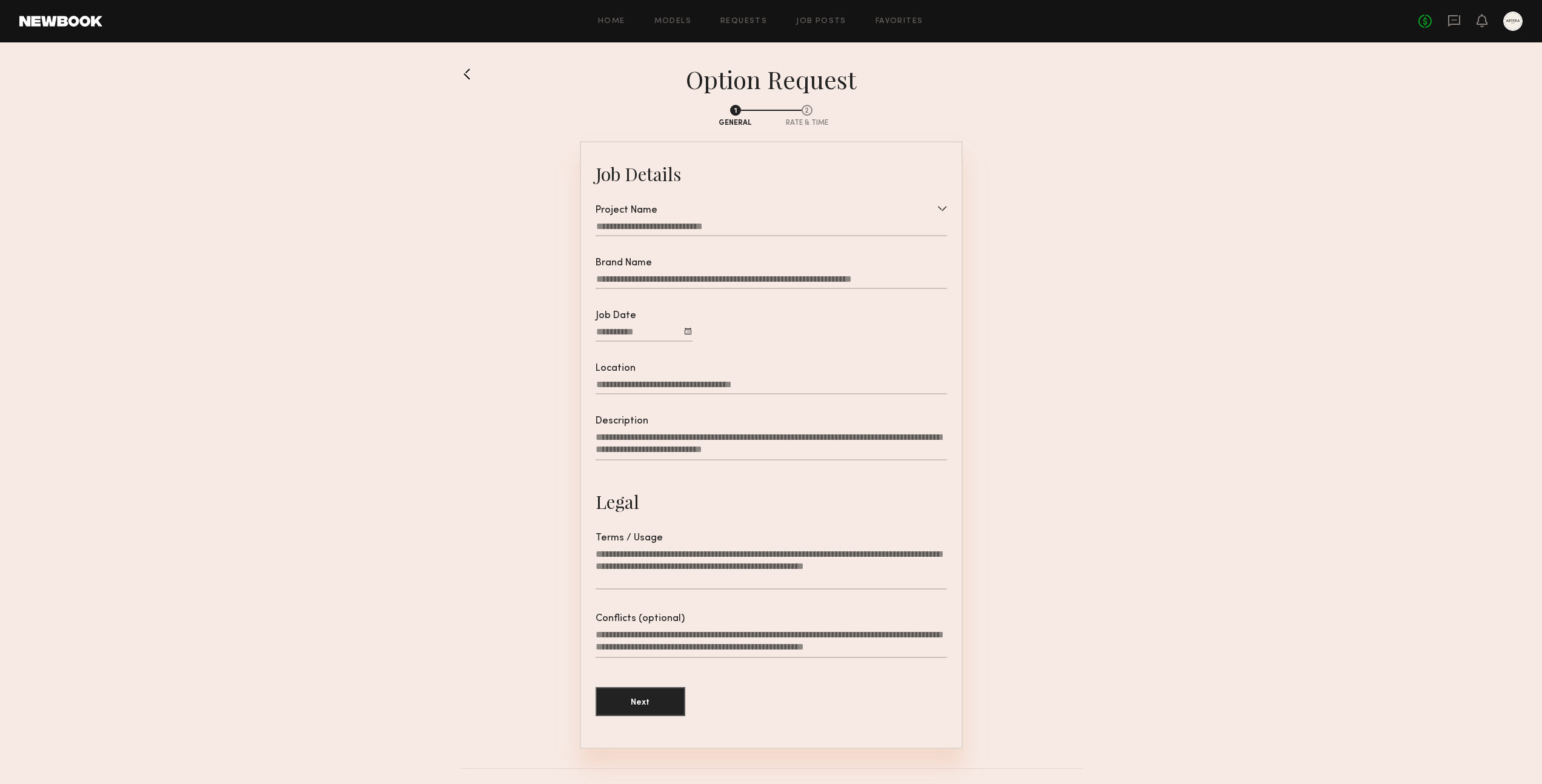
click at [662, 231] on div at bounding box center [771, 228] width 351 height 16
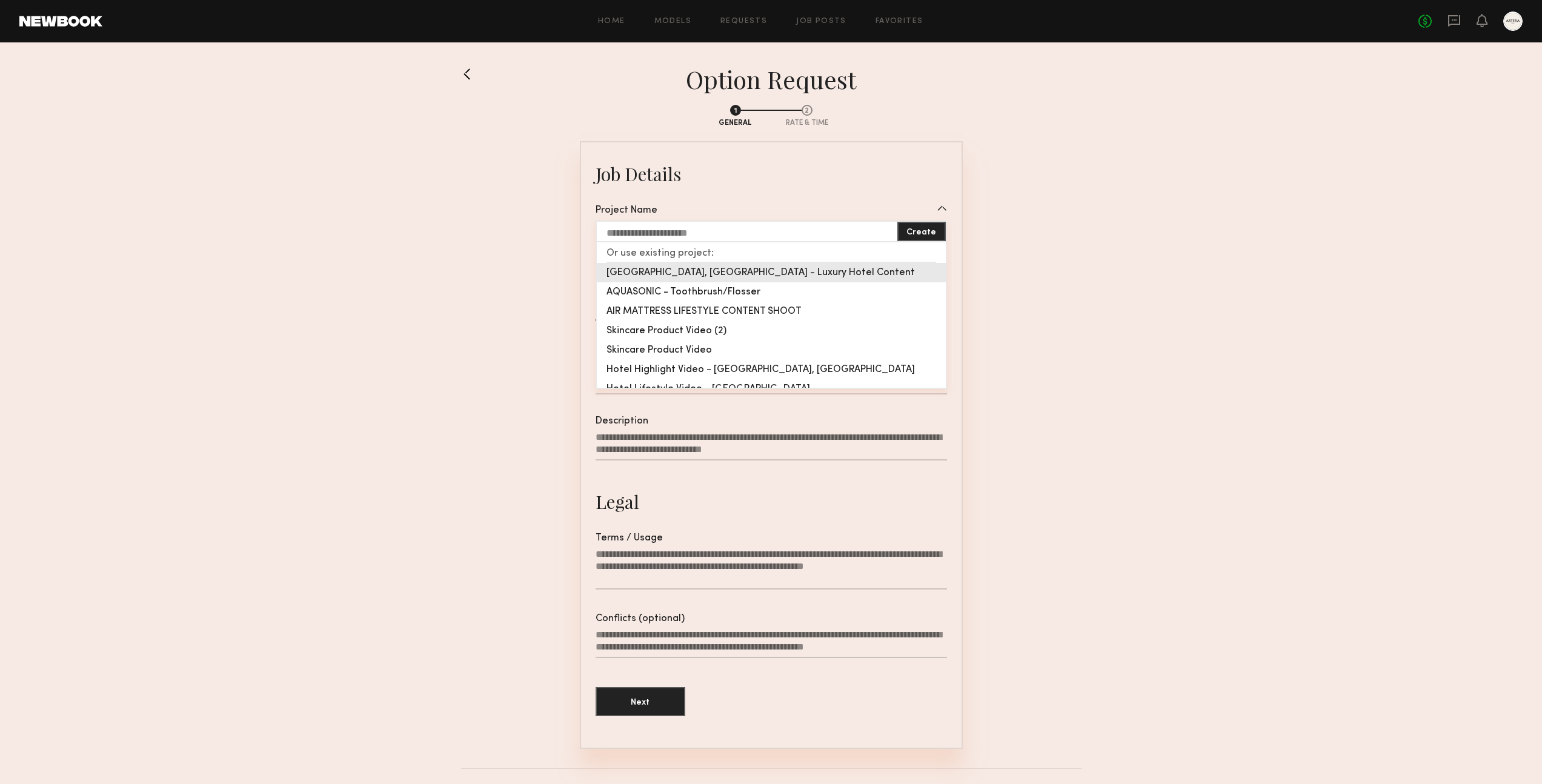
click at [727, 273] on div "[GEOGRAPHIC_DATA], [GEOGRAPHIC_DATA] - Luxury Hotel Content" at bounding box center [771, 273] width 349 height 19
type input "**********"
type textarea "**********"
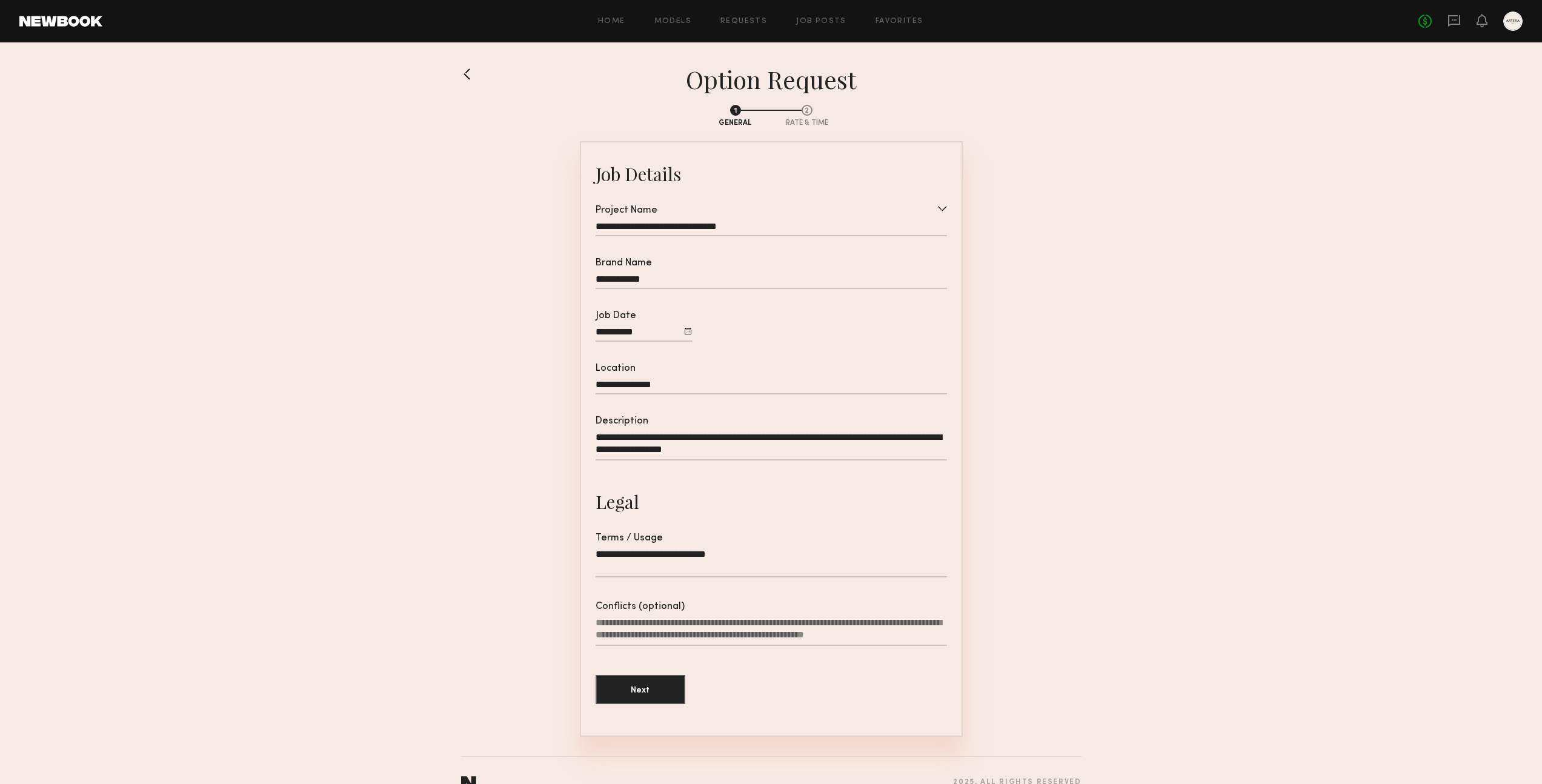
scroll to position [30, 0]
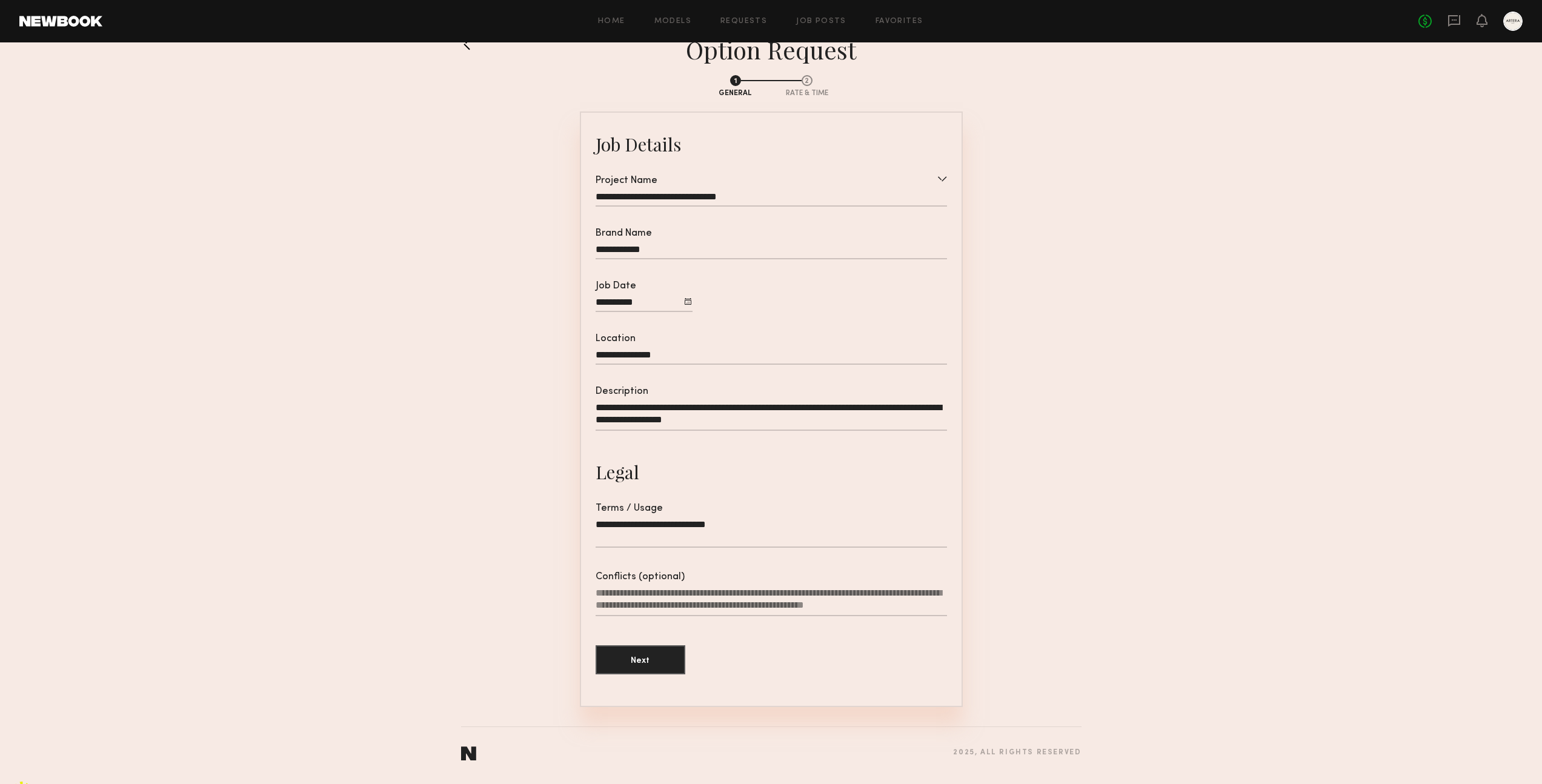
click at [790, 426] on textarea "**********" at bounding box center [771, 416] width 351 height 29
click at [734, 531] on textarea "**********" at bounding box center [771, 533] width 351 height 29
type textarea "**********"
click at [786, 421] on textarea "**********" at bounding box center [771, 416] width 351 height 29
drag, startPoint x: 792, startPoint y: 424, endPoint x: 645, endPoint y: 424, distance: 147.0
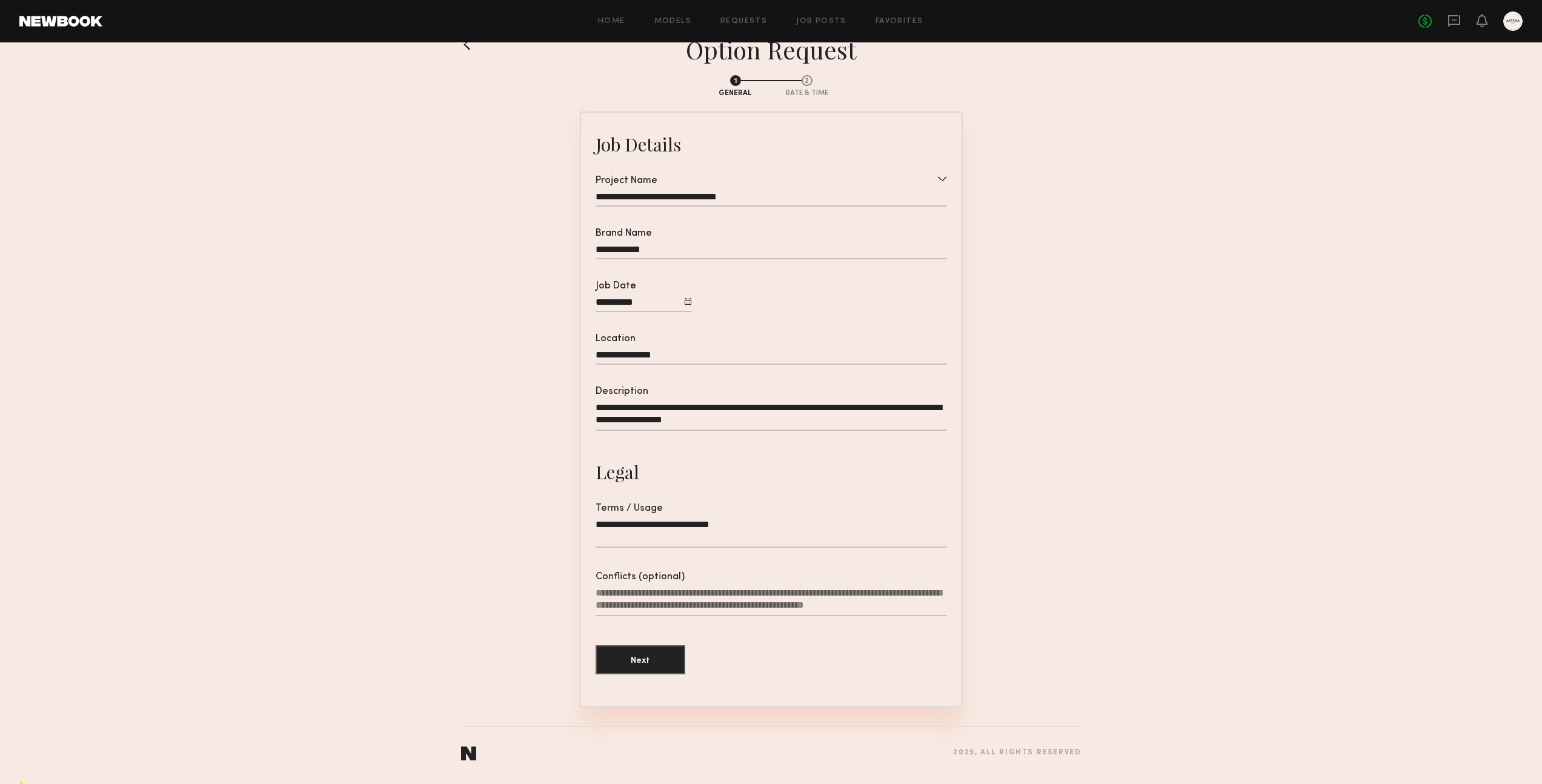
click at [645, 424] on textarea "**********" at bounding box center [771, 416] width 351 height 29
type textarea "**********"
click at [767, 529] on textarea "**********" at bounding box center [771, 533] width 351 height 29
paste textarea "**********"
type textarea "**********"
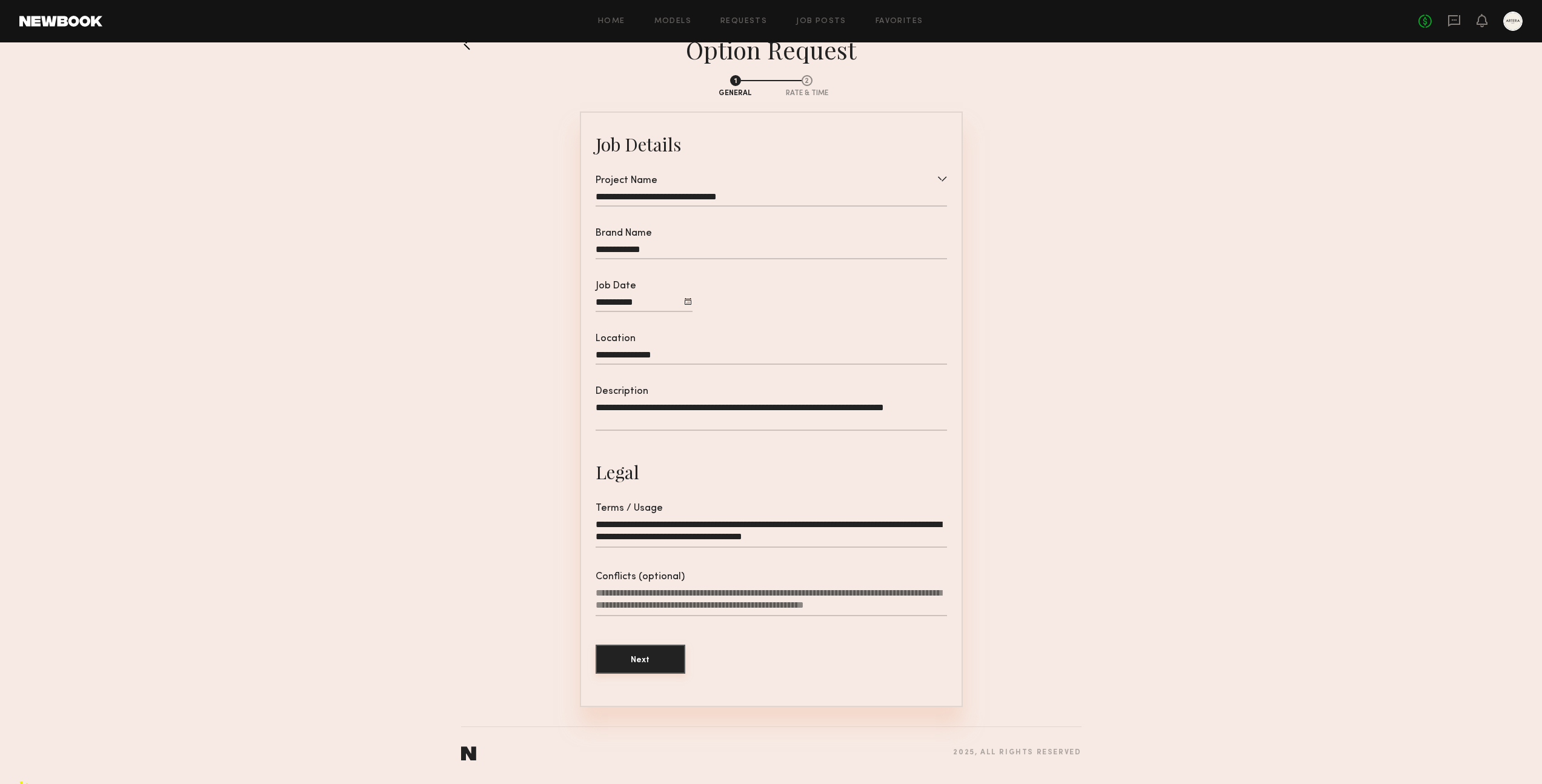
click at [644, 662] on button "Next" at bounding box center [640, 659] width 90 height 29
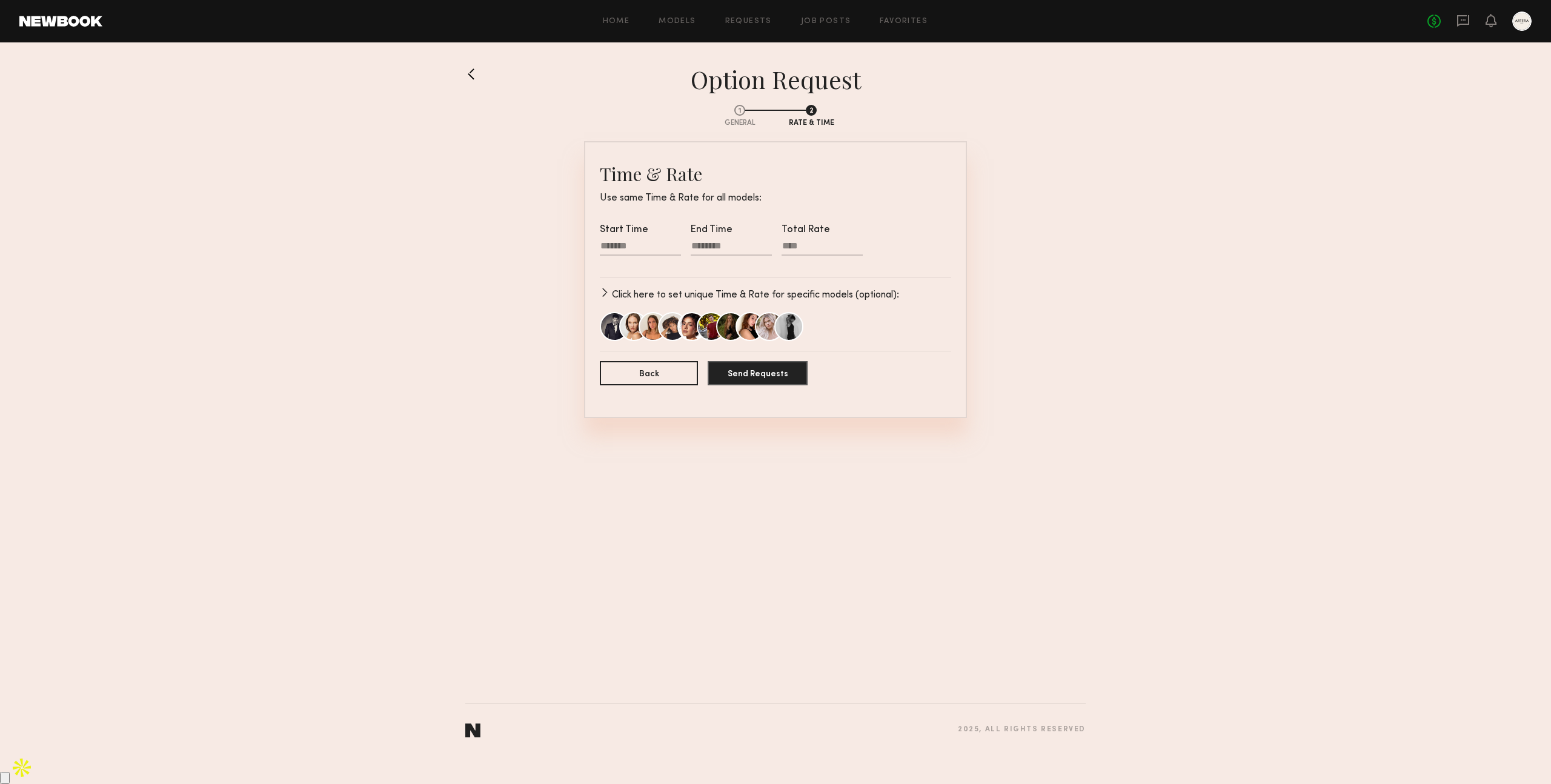
click at [609, 296] on button "button" at bounding box center [604, 292] width 10 height 10
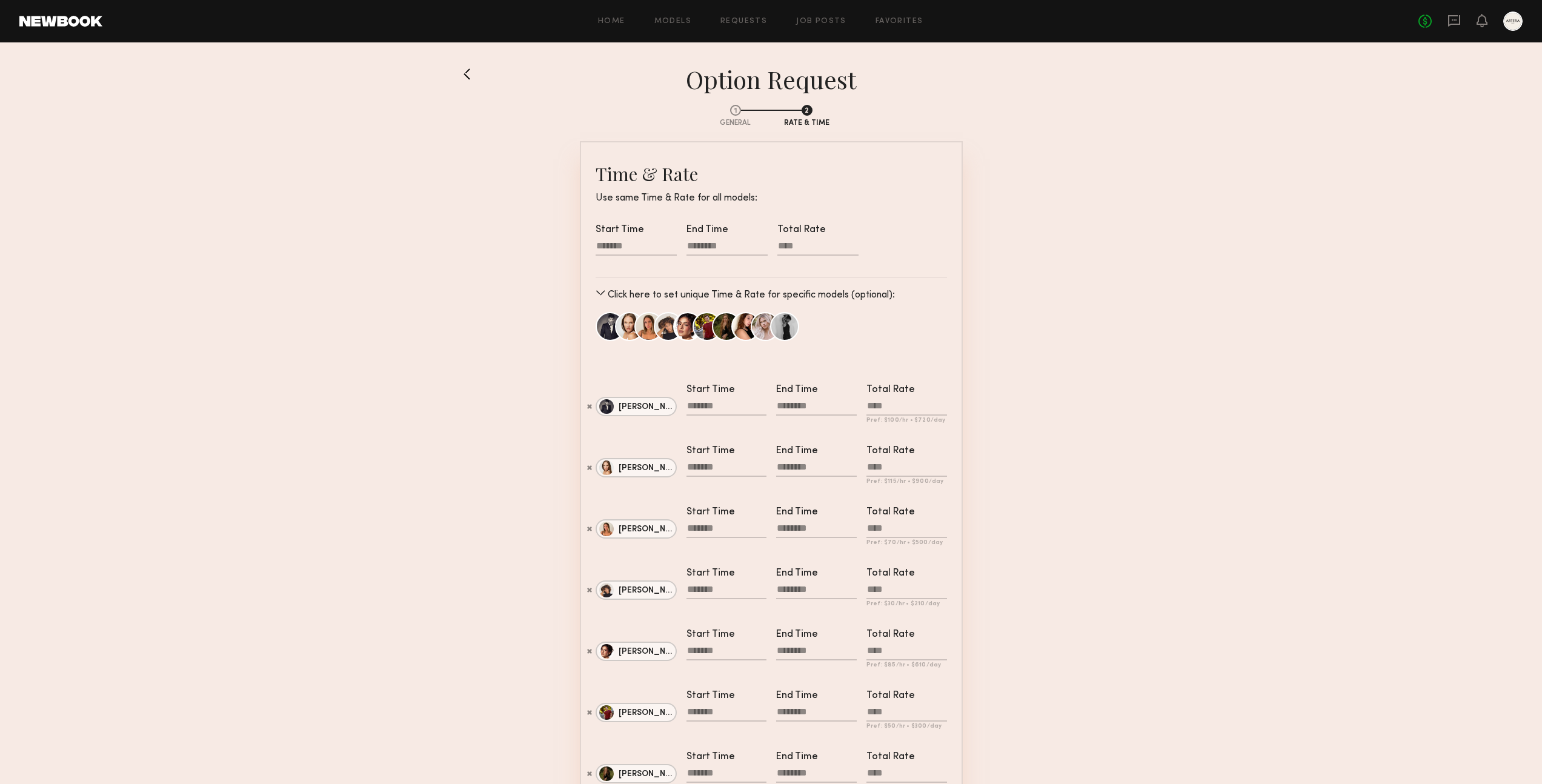
click at [803, 252] on input "Total Rate" at bounding box center [818, 248] width 81 height 15
type input "****"
click at [599, 247] on div at bounding box center [636, 248] width 81 height 16
click at [610, 288] on input "text" at bounding box center [614, 284] width 24 height 14
type input "*"
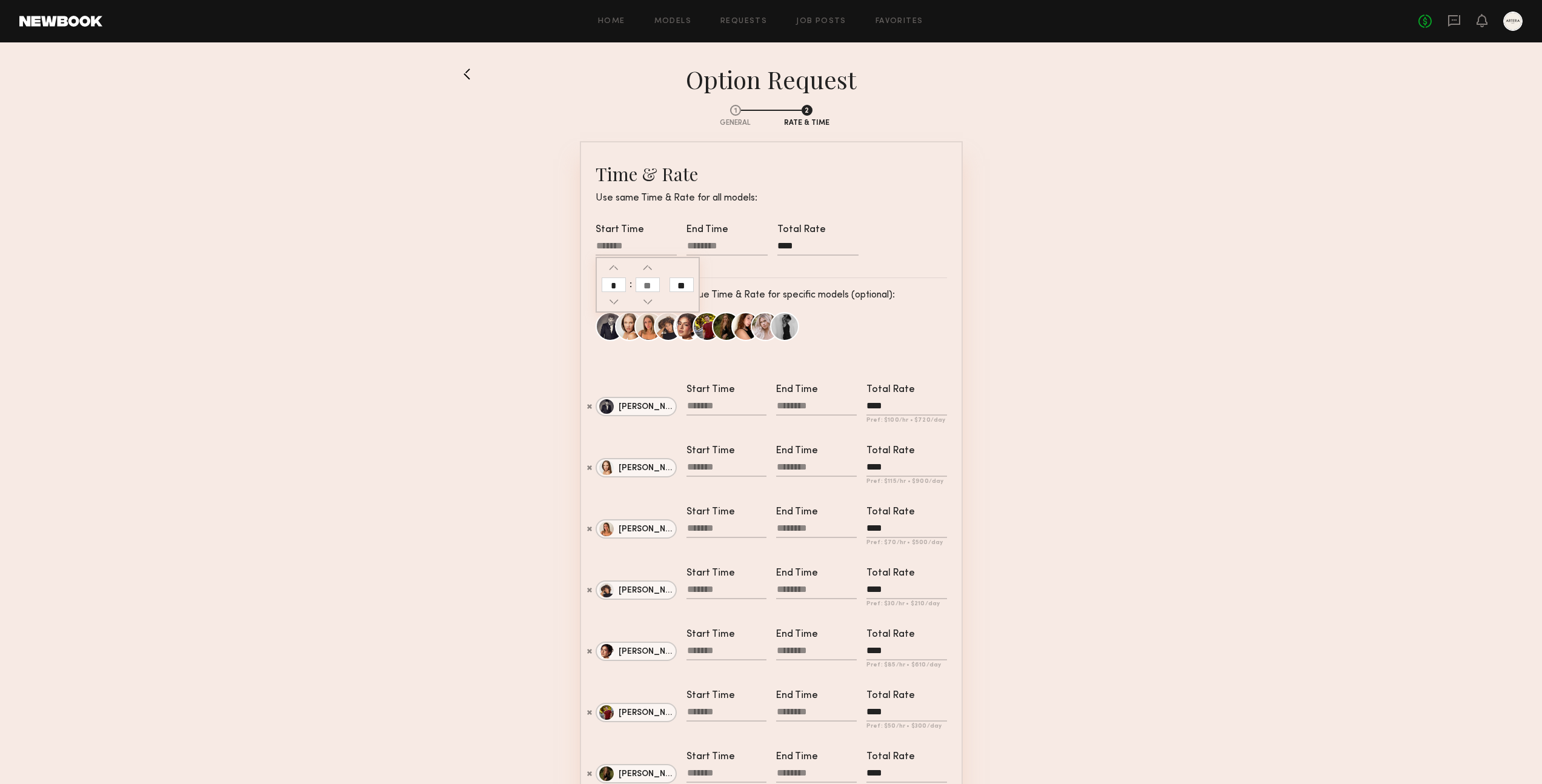
type input "********"
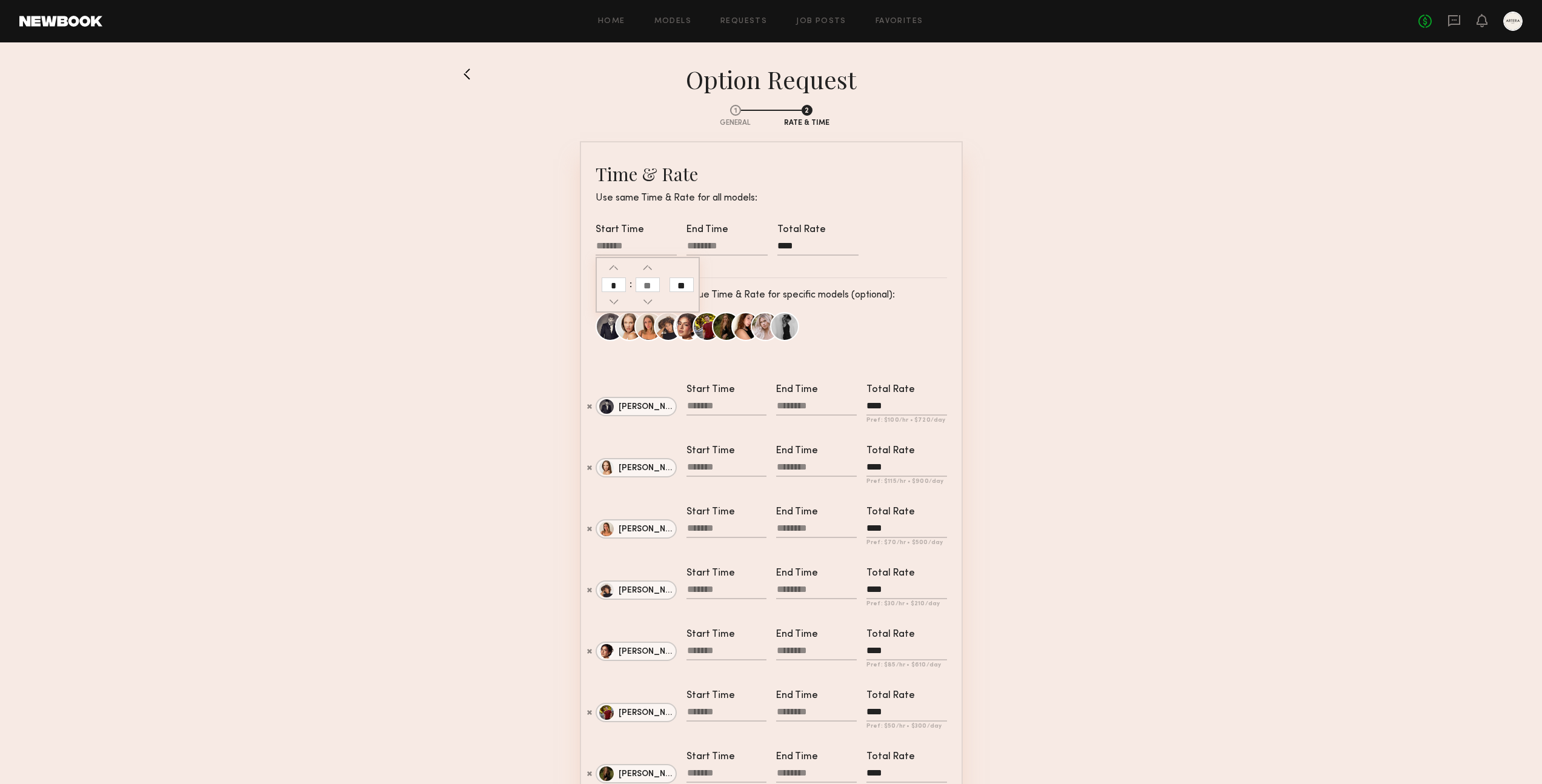
type input "********"
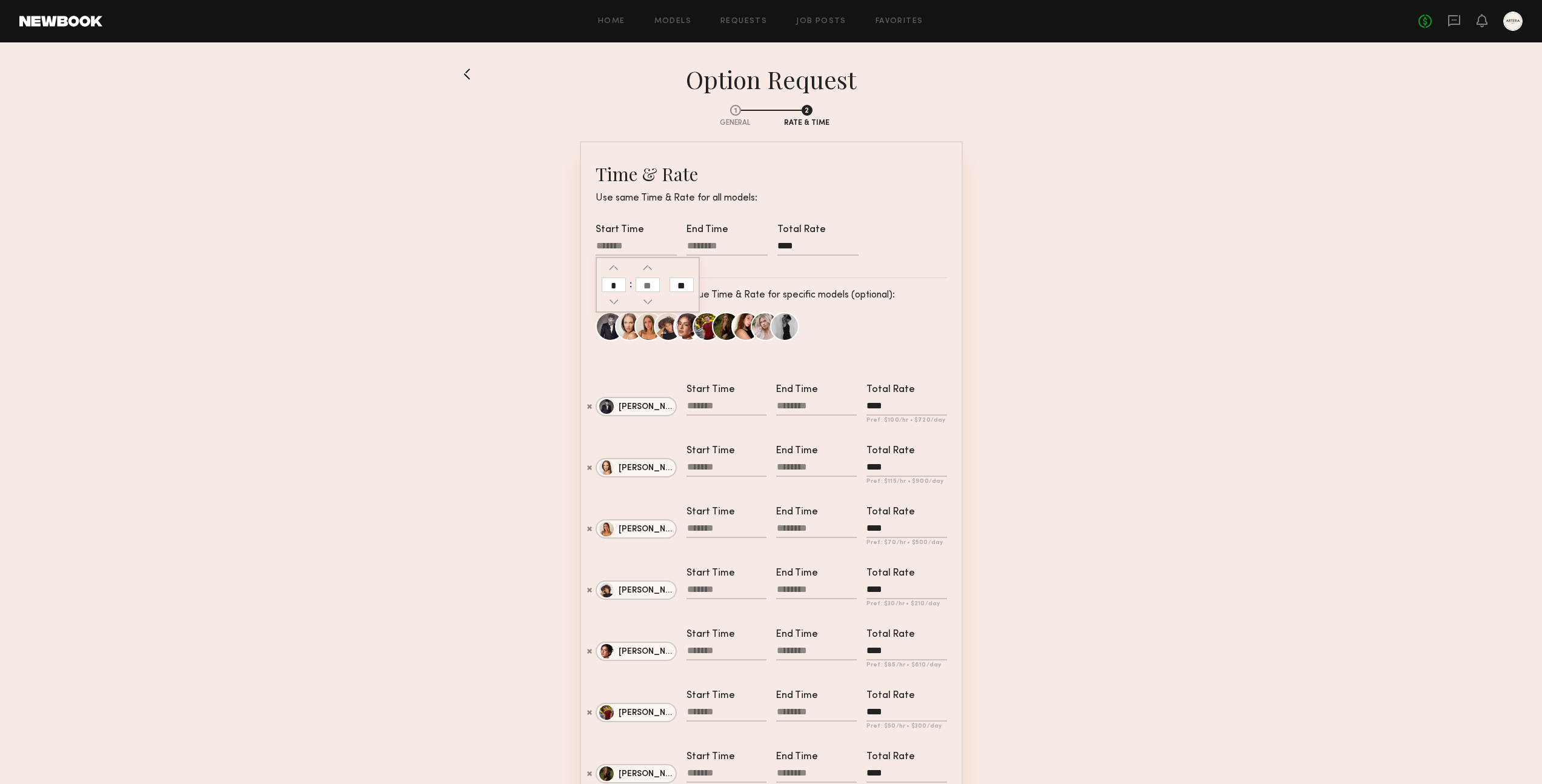
type input "********"
type input "**"
click at [641, 286] on input "text" at bounding box center [648, 284] width 24 height 14
click at [706, 250] on div at bounding box center [727, 248] width 81 height 16
click at [692, 244] on div at bounding box center [727, 248] width 81 height 16
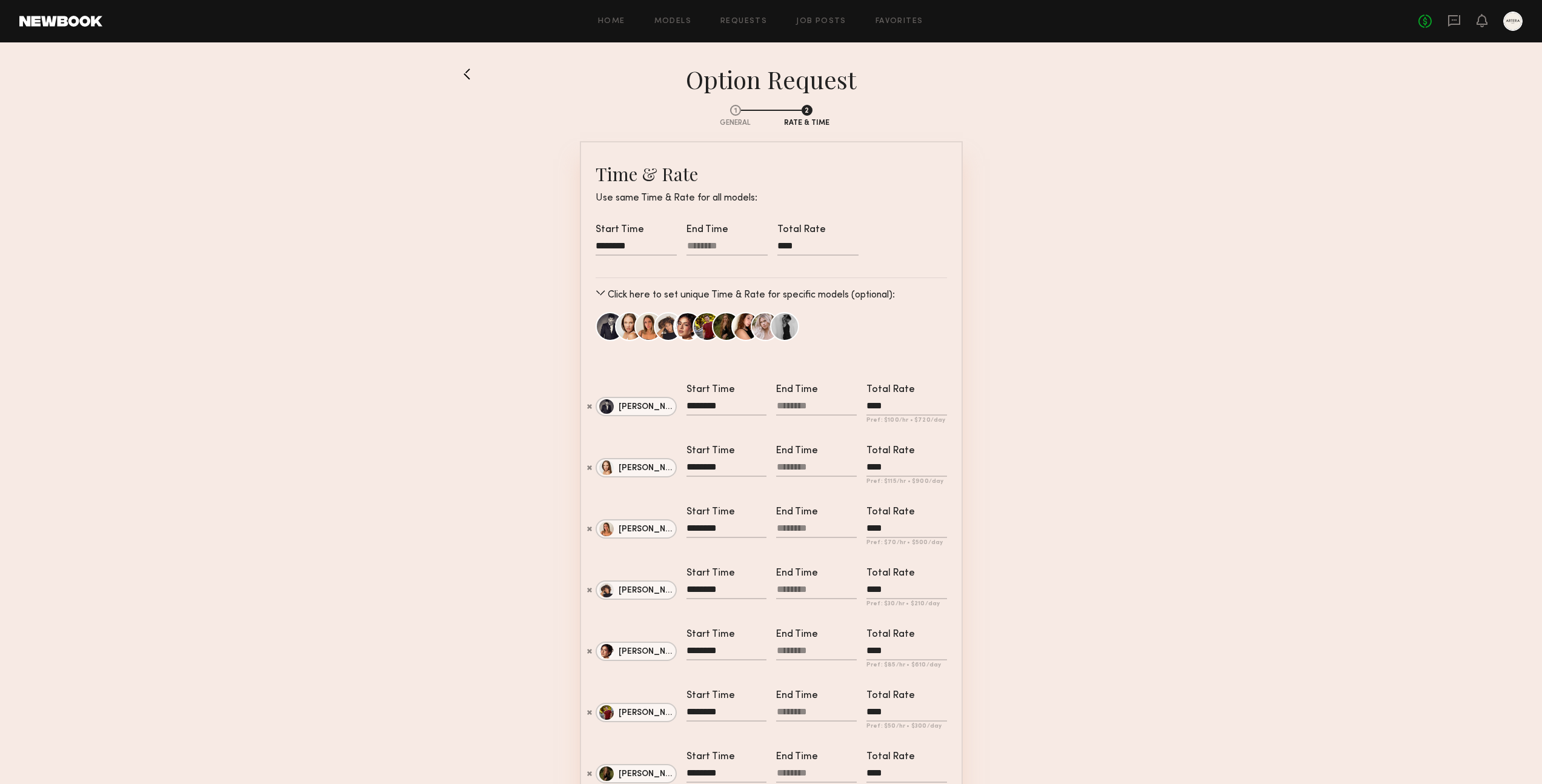
click at [692, 242] on div at bounding box center [727, 248] width 81 height 16
click at [698, 284] on input "text" at bounding box center [704, 284] width 24 height 14
type input "*"
type input "********"
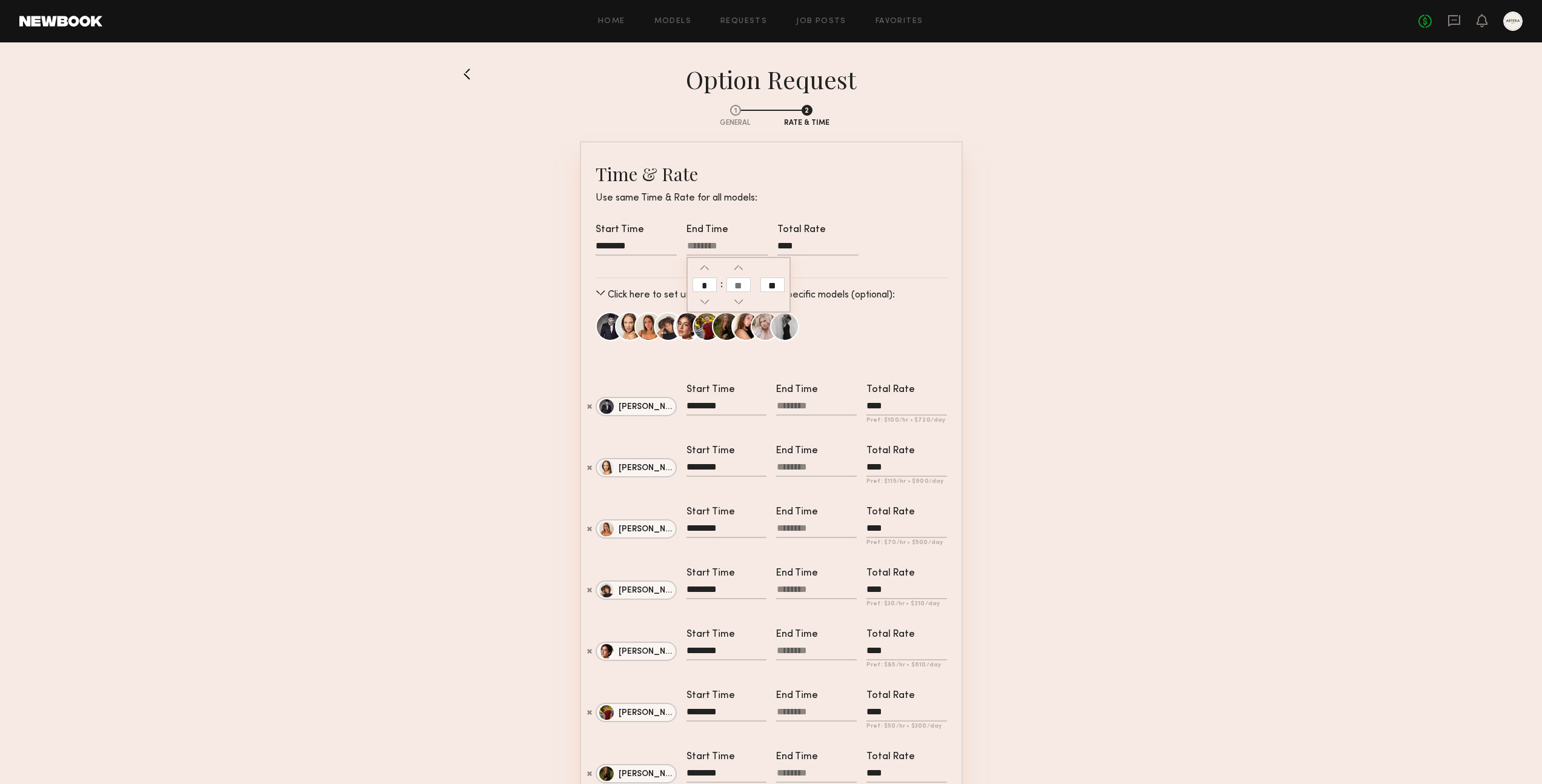
type input "********"
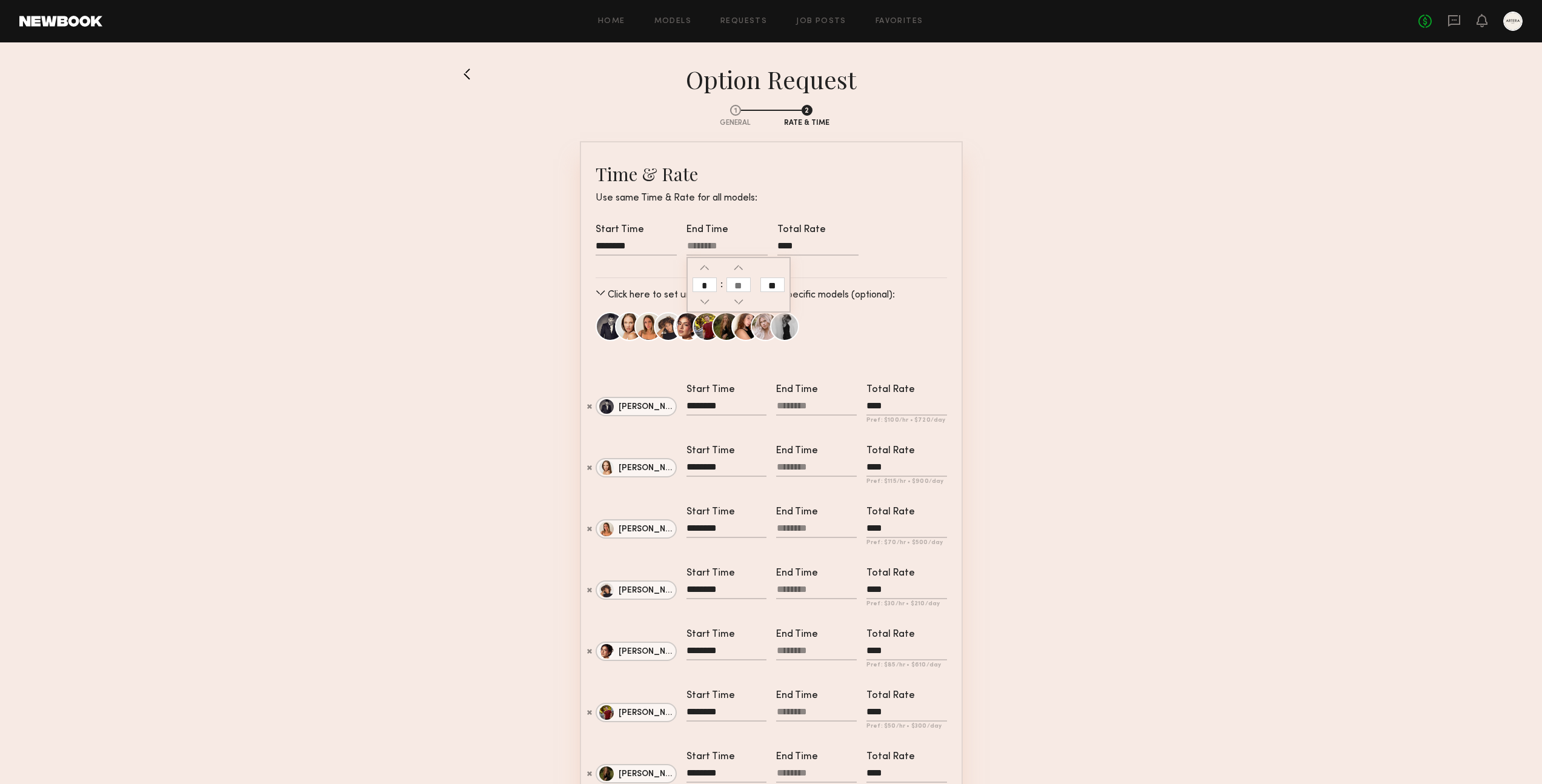
type input "********"
type input "**"
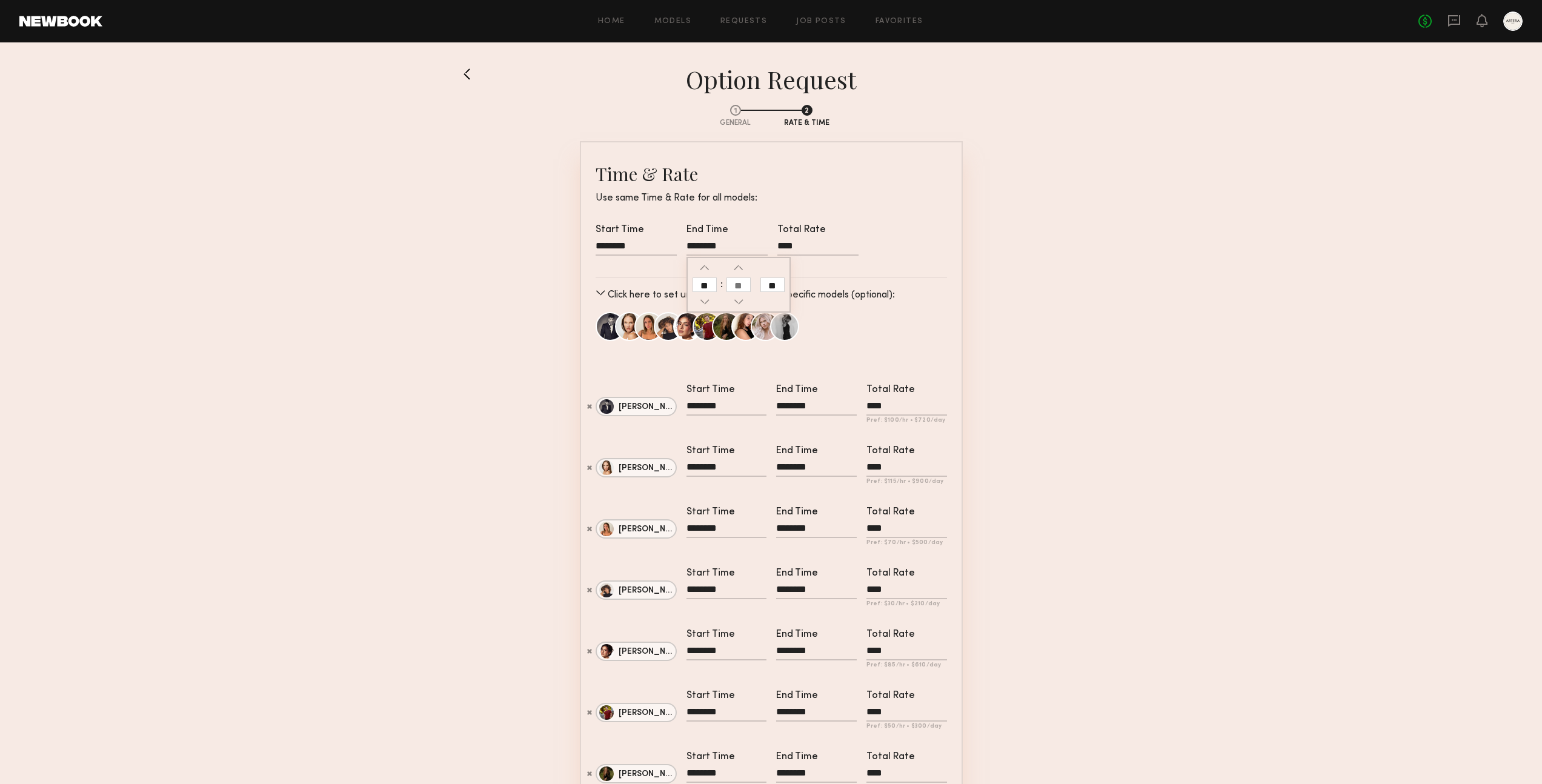
click at [745, 289] on input "text" at bounding box center [739, 284] width 24 height 14
click at [771, 287] on input "**" at bounding box center [772, 284] width 24 height 14
type input "********"
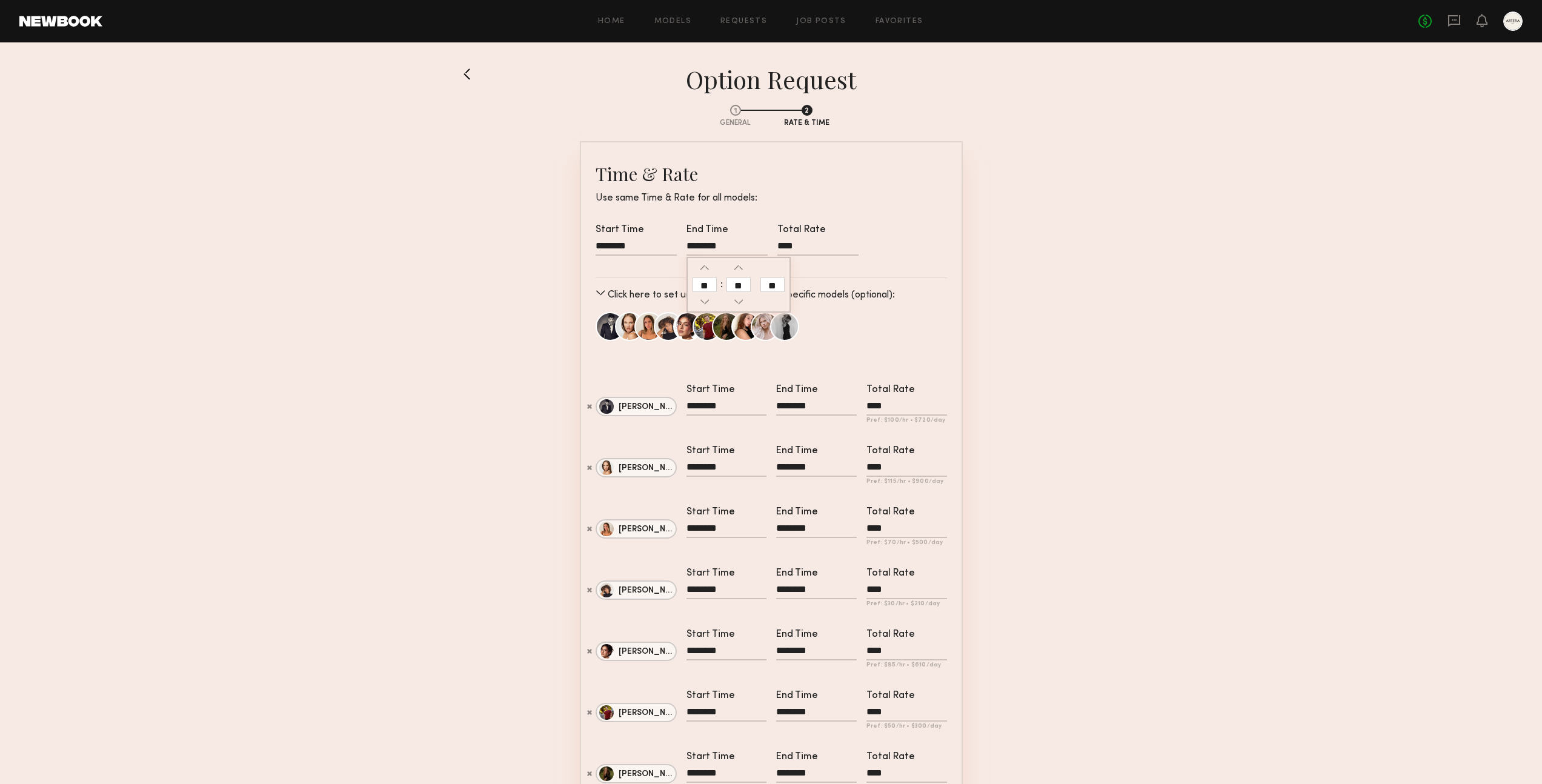
type input "********"
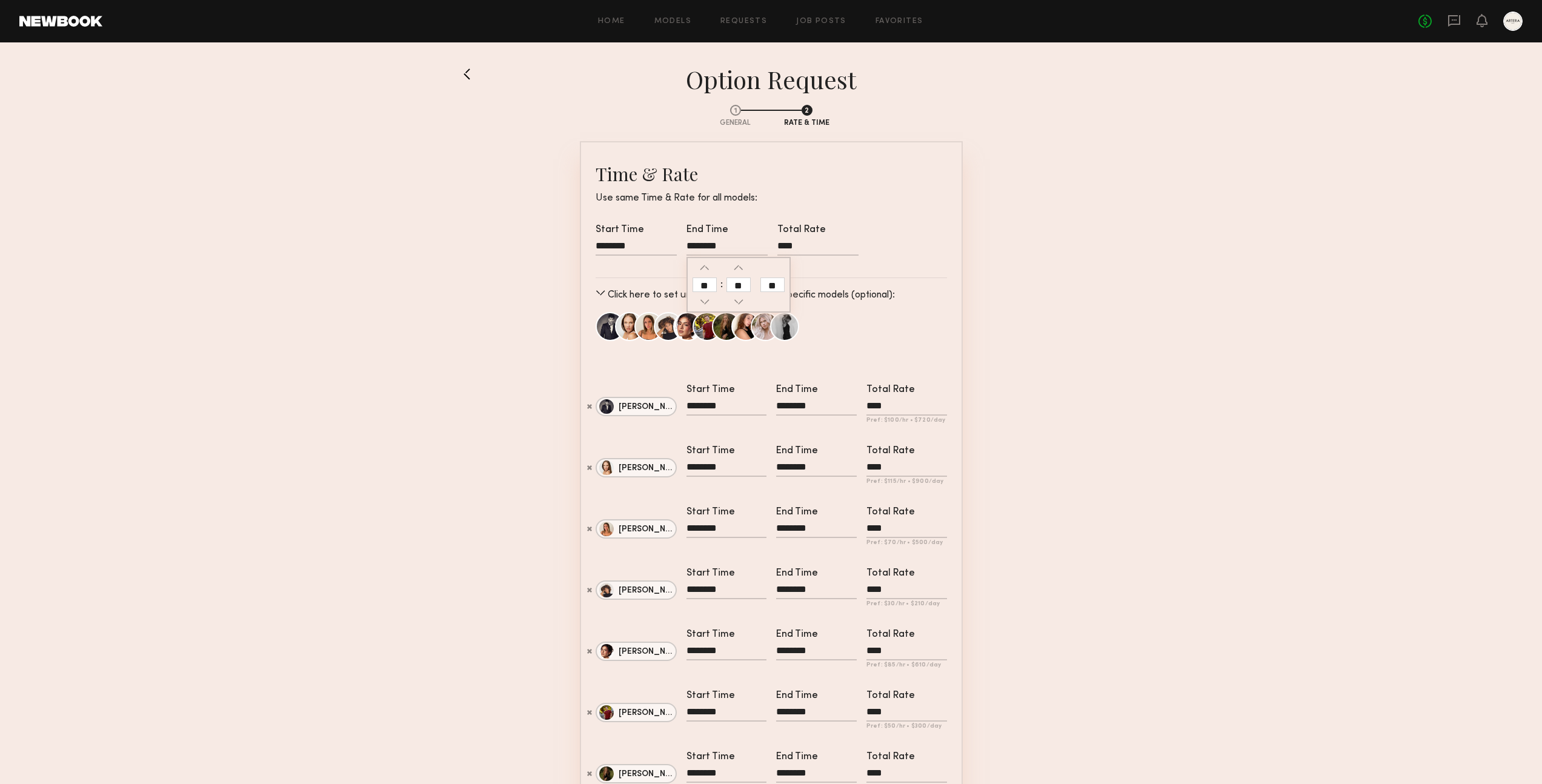
type input "********"
type input "**"
click at [899, 246] on div "Start Time ******** End Time ******** ** ** Total Rate ****" at bounding box center [771, 246] width 351 height 43
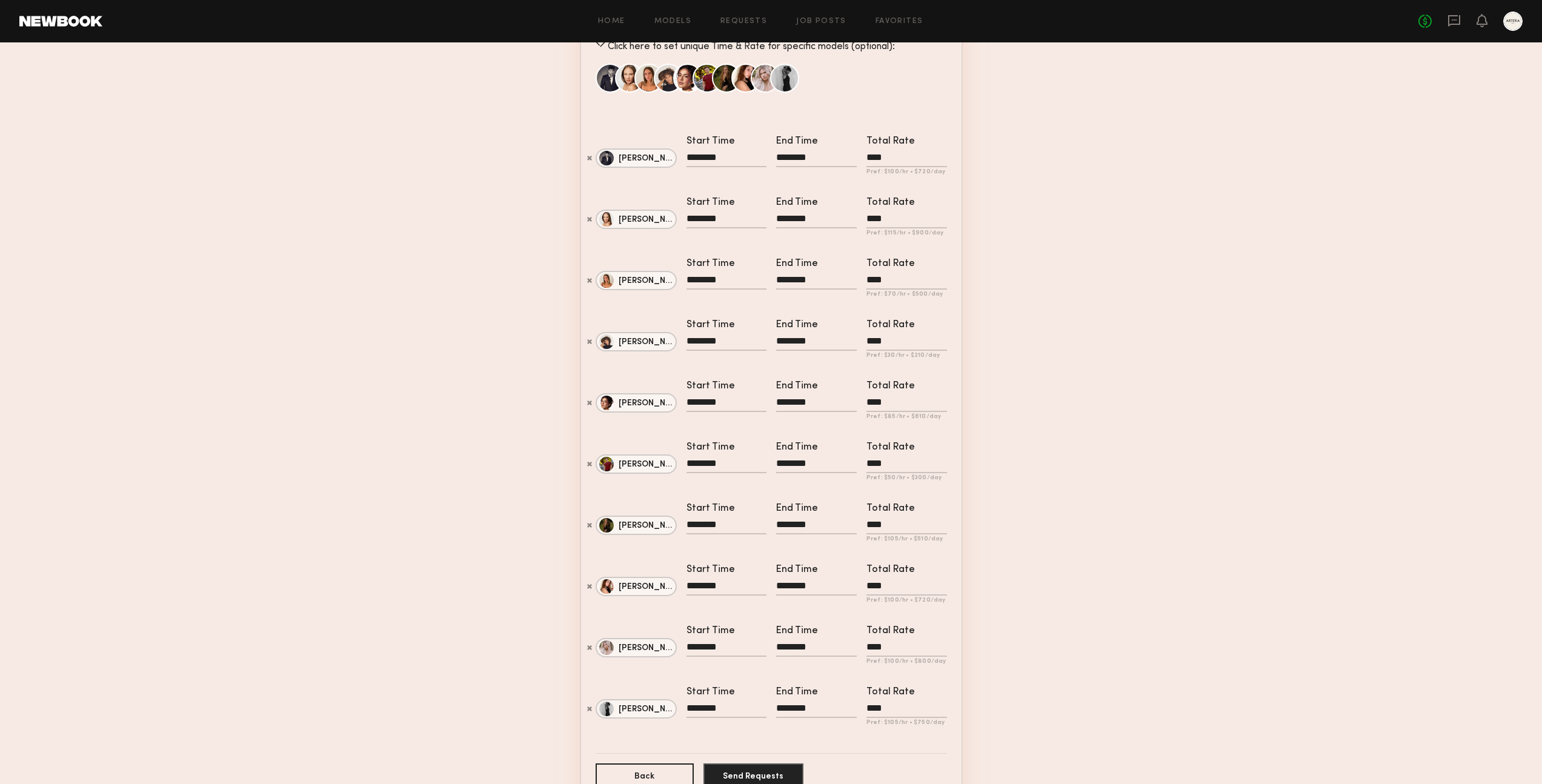
scroll to position [371, 0]
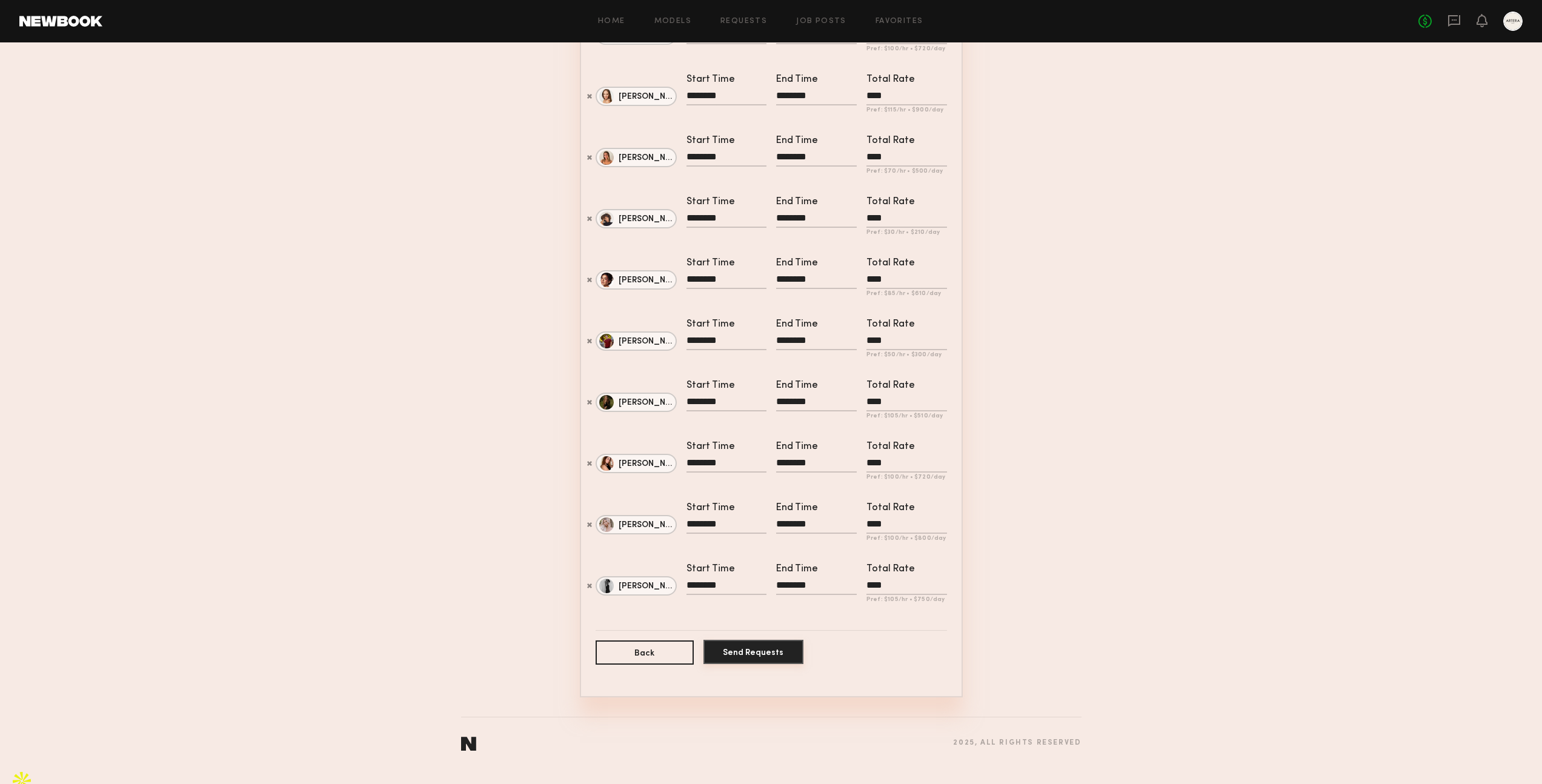
click at [756, 664] on button "Send Requests" at bounding box center [753, 652] width 100 height 24
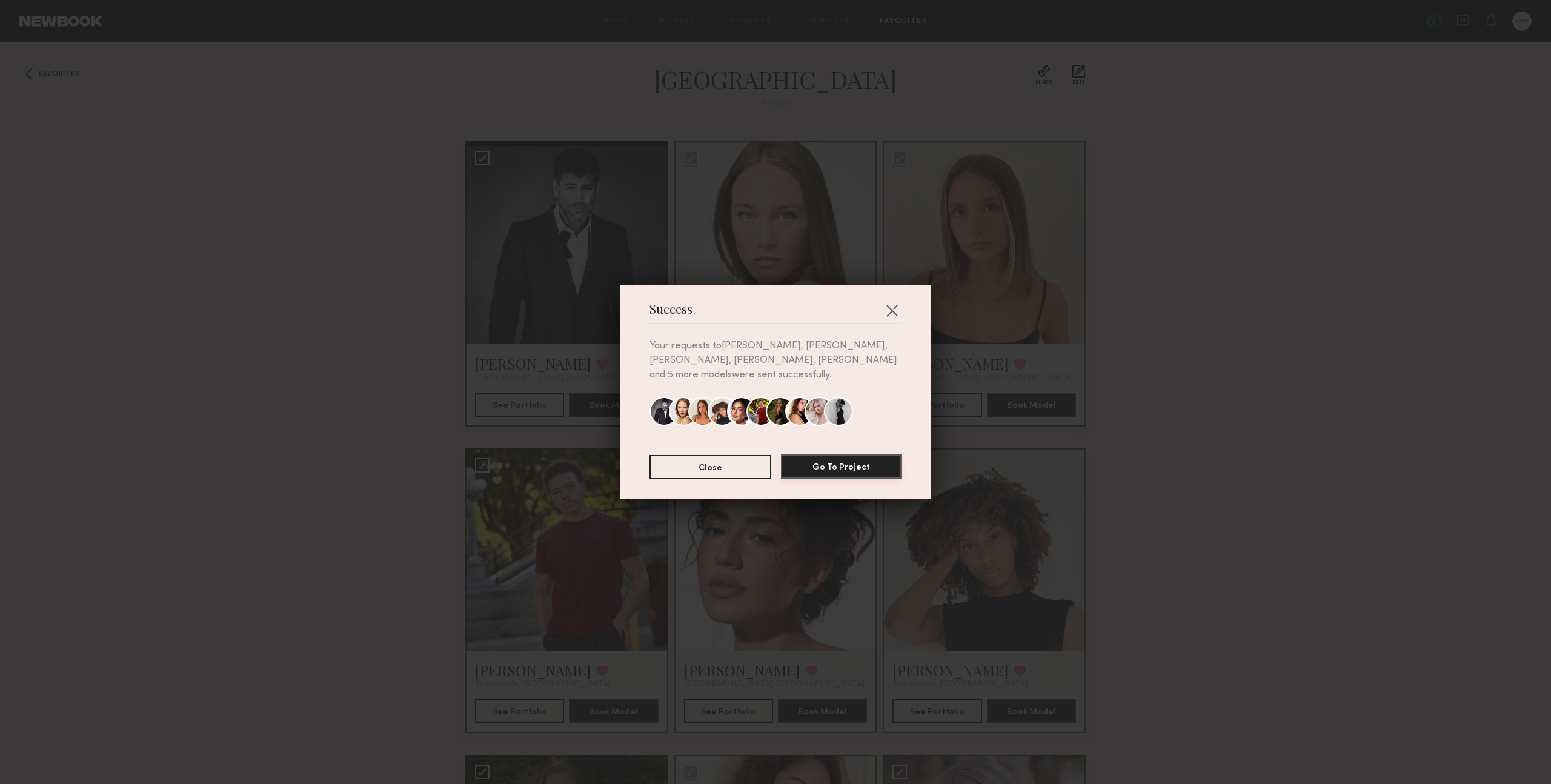
click at [850, 462] on button "Go To Project" at bounding box center [842, 466] width 121 height 24
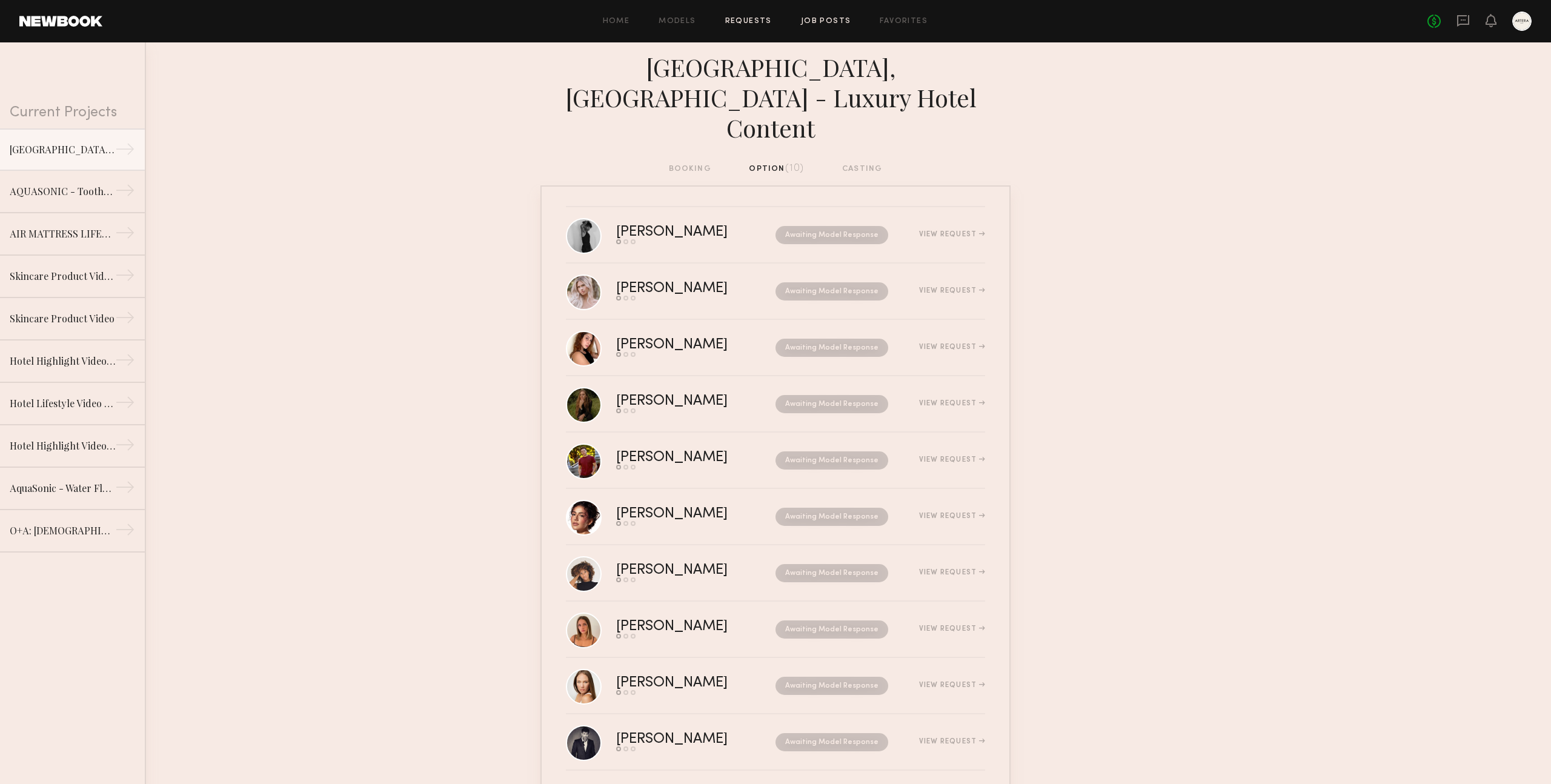
click at [810, 23] on link "Job Posts" at bounding box center [826, 22] width 50 height 8
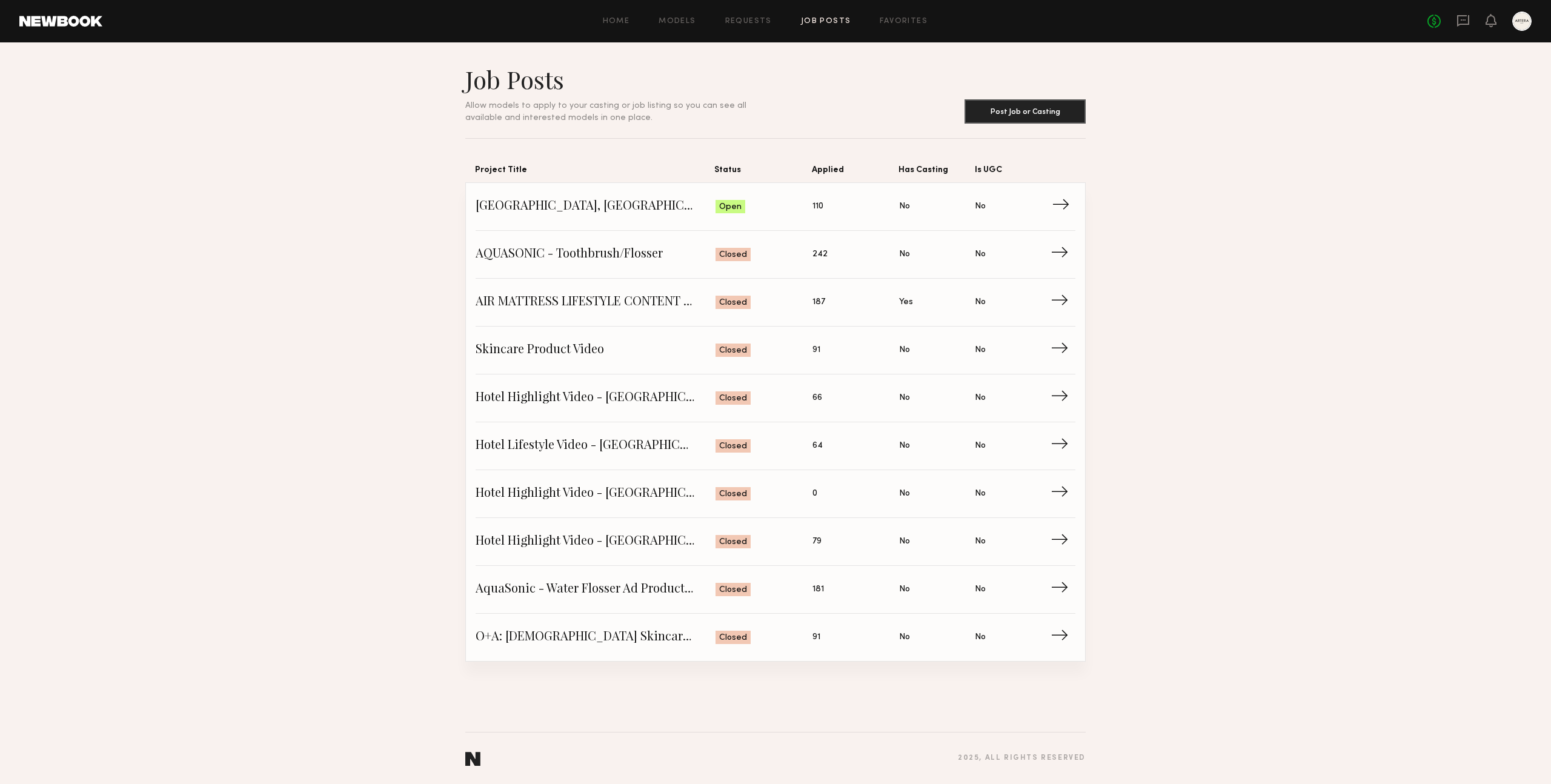
click at [542, 212] on span "[GEOGRAPHIC_DATA], [GEOGRAPHIC_DATA] - Luxury Hotel Content" at bounding box center [596, 207] width 240 height 18
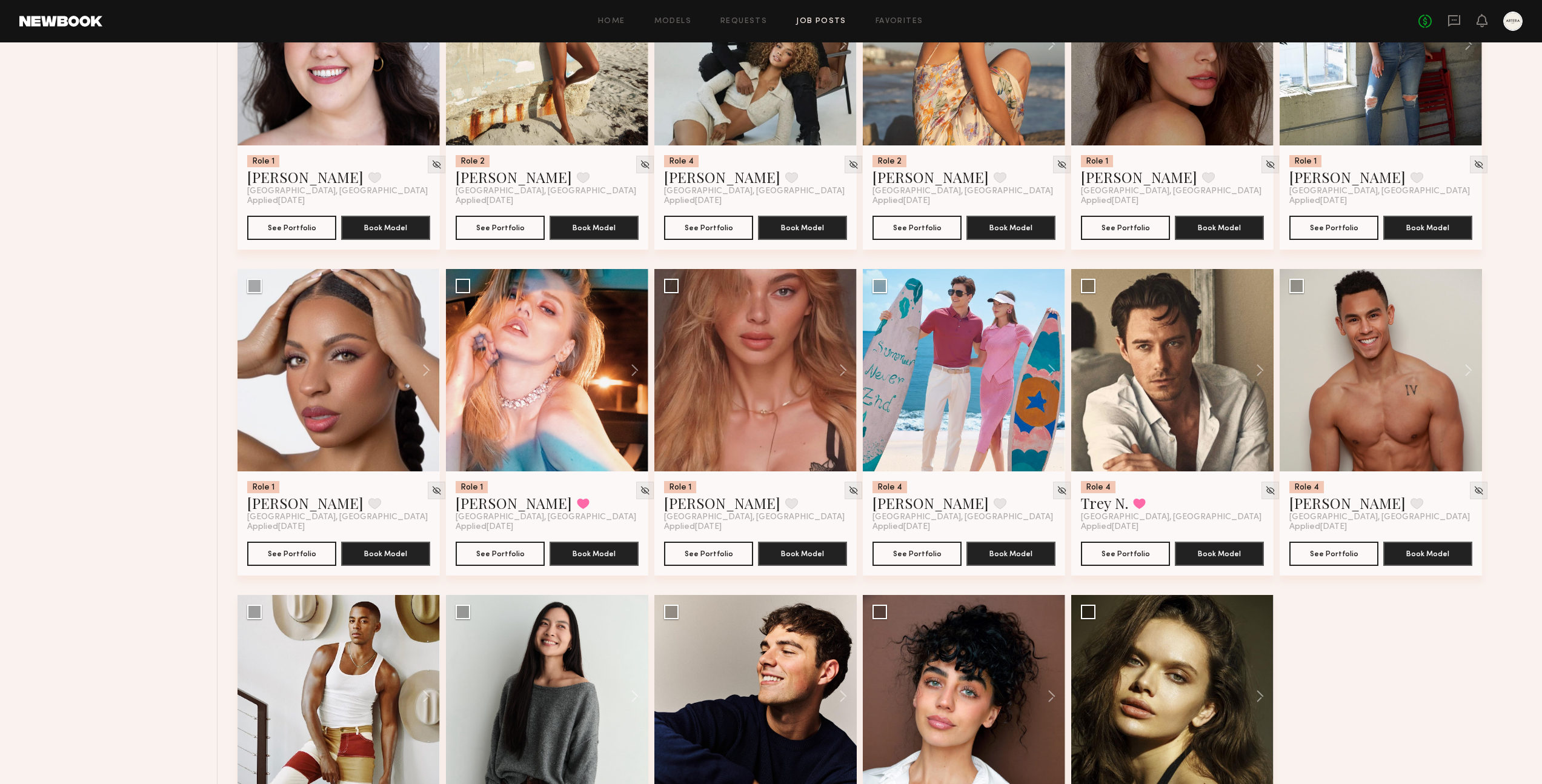
scroll to position [2383, 0]
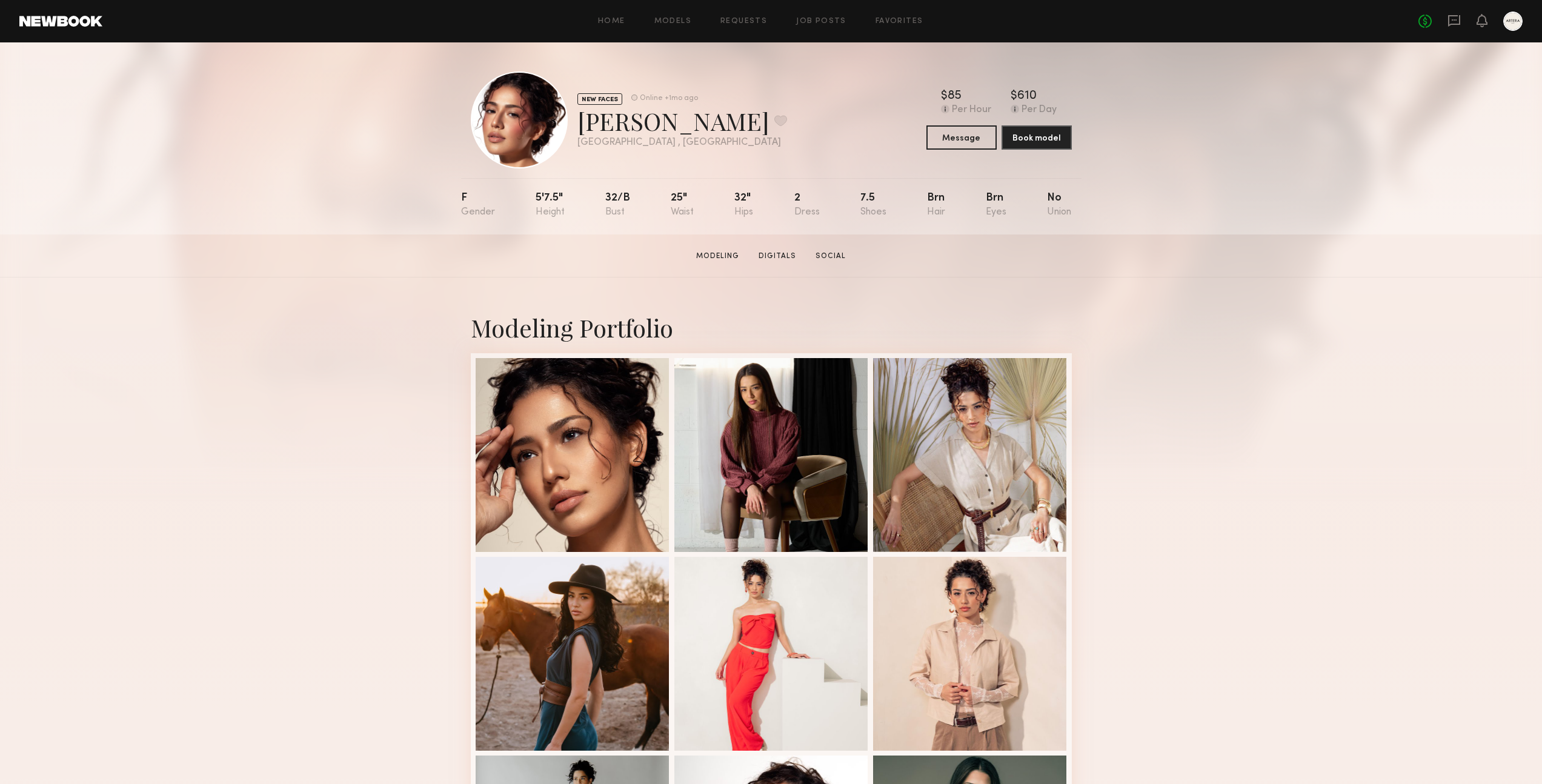
click at [745, 137] on div "NEW FACES Online +1mo ago Danya C. Favorite Phoenix , AZ Online +1mo ago $ Typi…" at bounding box center [771, 120] width 601 height 97
click at [965, 144] on button "Message" at bounding box center [962, 137] width 70 height 24
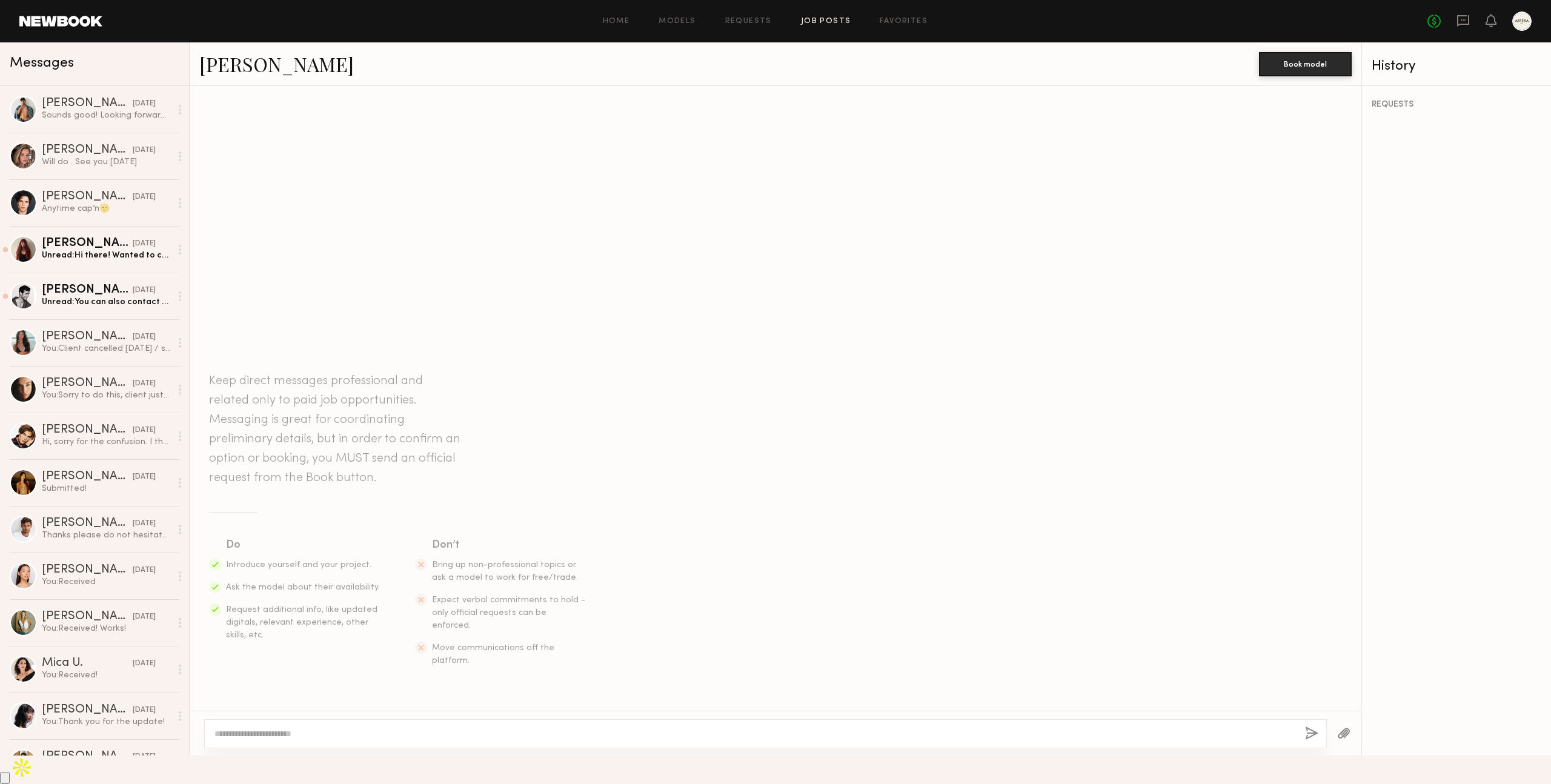
click at [828, 19] on link "Job Posts" at bounding box center [826, 22] width 50 height 8
click at [231, 740] on textarea at bounding box center [755, 734] width 1081 height 12
drag, startPoint x: 341, startPoint y: 760, endPoint x: 295, endPoint y: 762, distance: 46.0
click at [295, 740] on textarea "**********" at bounding box center [755, 734] width 1081 height 12
click at [381, 740] on textarea "**********" at bounding box center [755, 734] width 1081 height 12
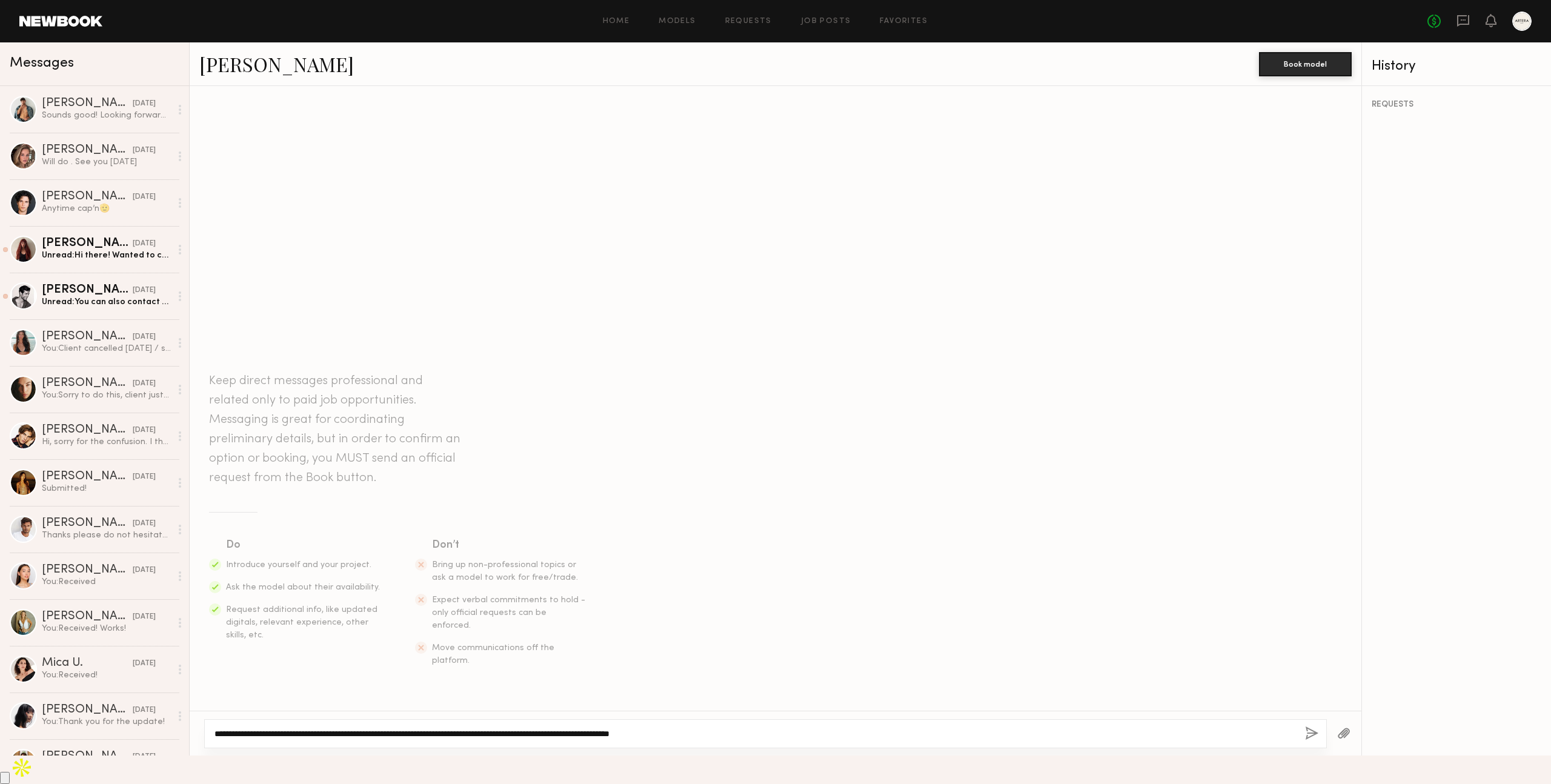
type textarea "**********"
click at [1311, 741] on button "button" at bounding box center [1312, 734] width 13 height 15
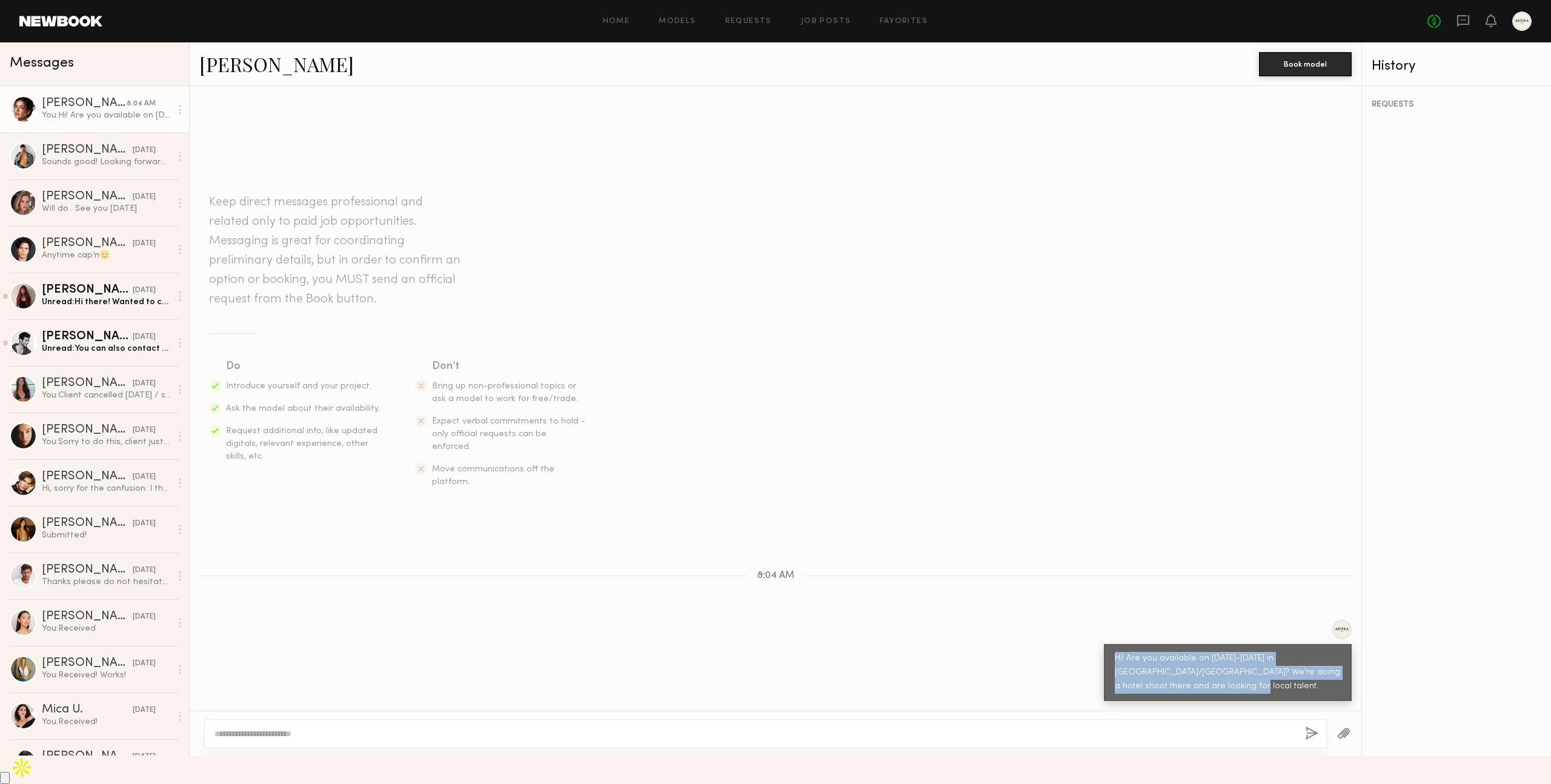
drag, startPoint x: 1191, startPoint y: 716, endPoint x: 1109, endPoint y: 683, distance: 88.4
click at [1109, 683] on div "Hi! Are you available on October 14-16 in Tucson/Ventana Canyon? We're doing a …" at bounding box center [1228, 672] width 248 height 57
copy div "Hi! Are you available on October 14-16 in Tucson/Ventana Canyon? We're doing a …"
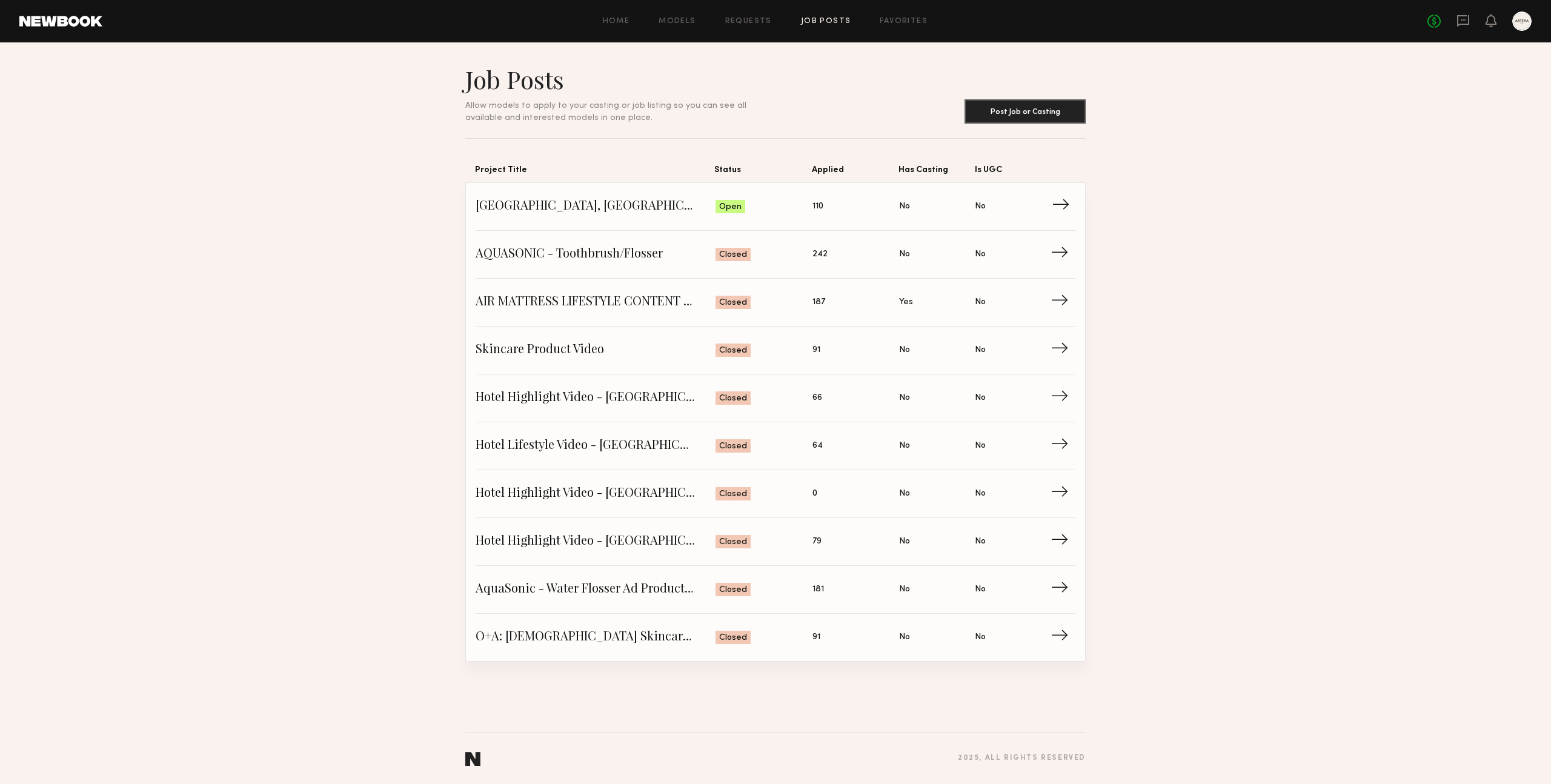
click at [615, 204] on span "Tucson, AZ - Luxury Hotel Content" at bounding box center [596, 207] width 240 height 18
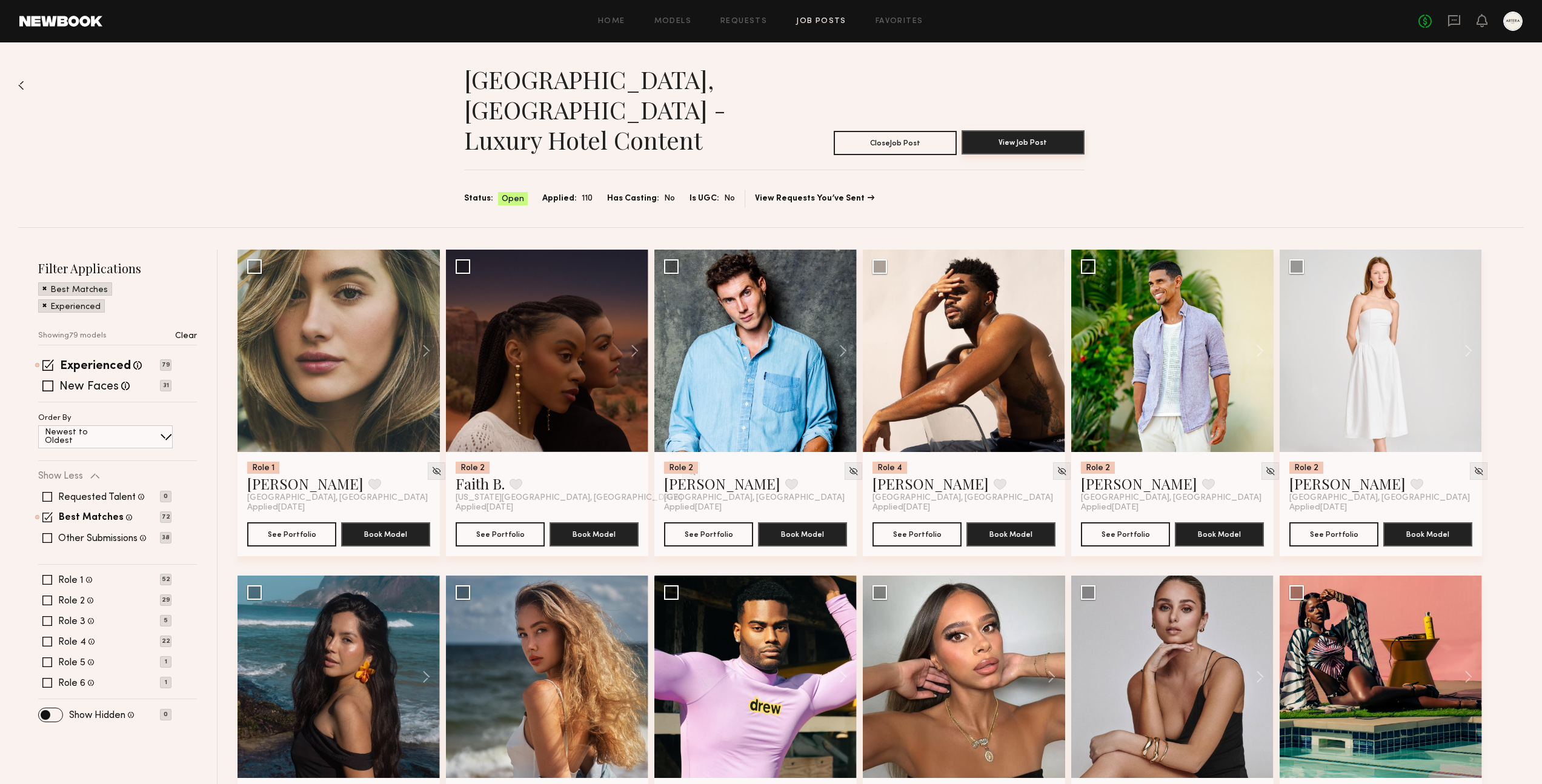
click at [1028, 131] on button "View Job Post" at bounding box center [1023, 142] width 123 height 24
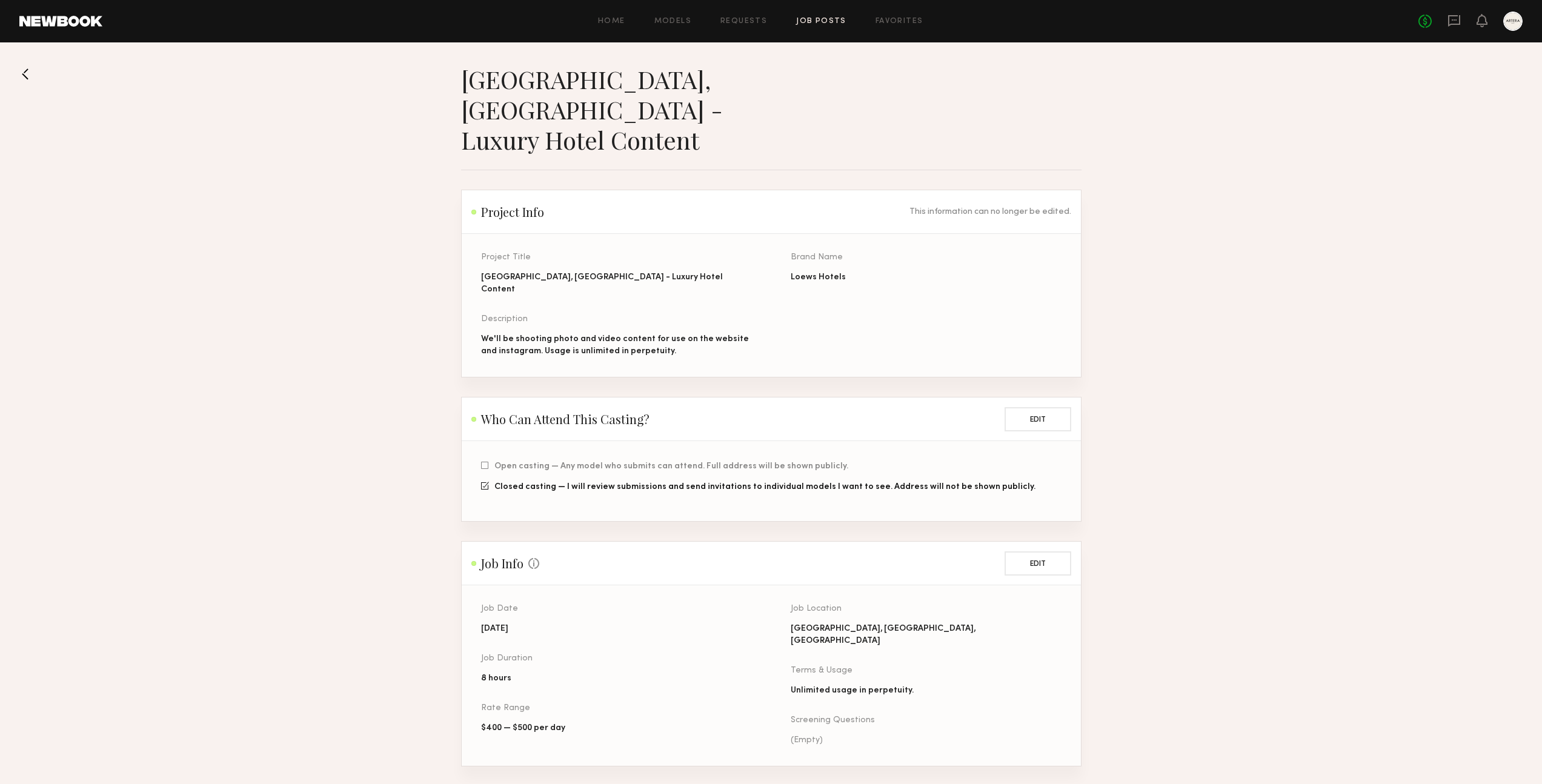
click at [813, 19] on link "Job Posts" at bounding box center [821, 22] width 50 height 8
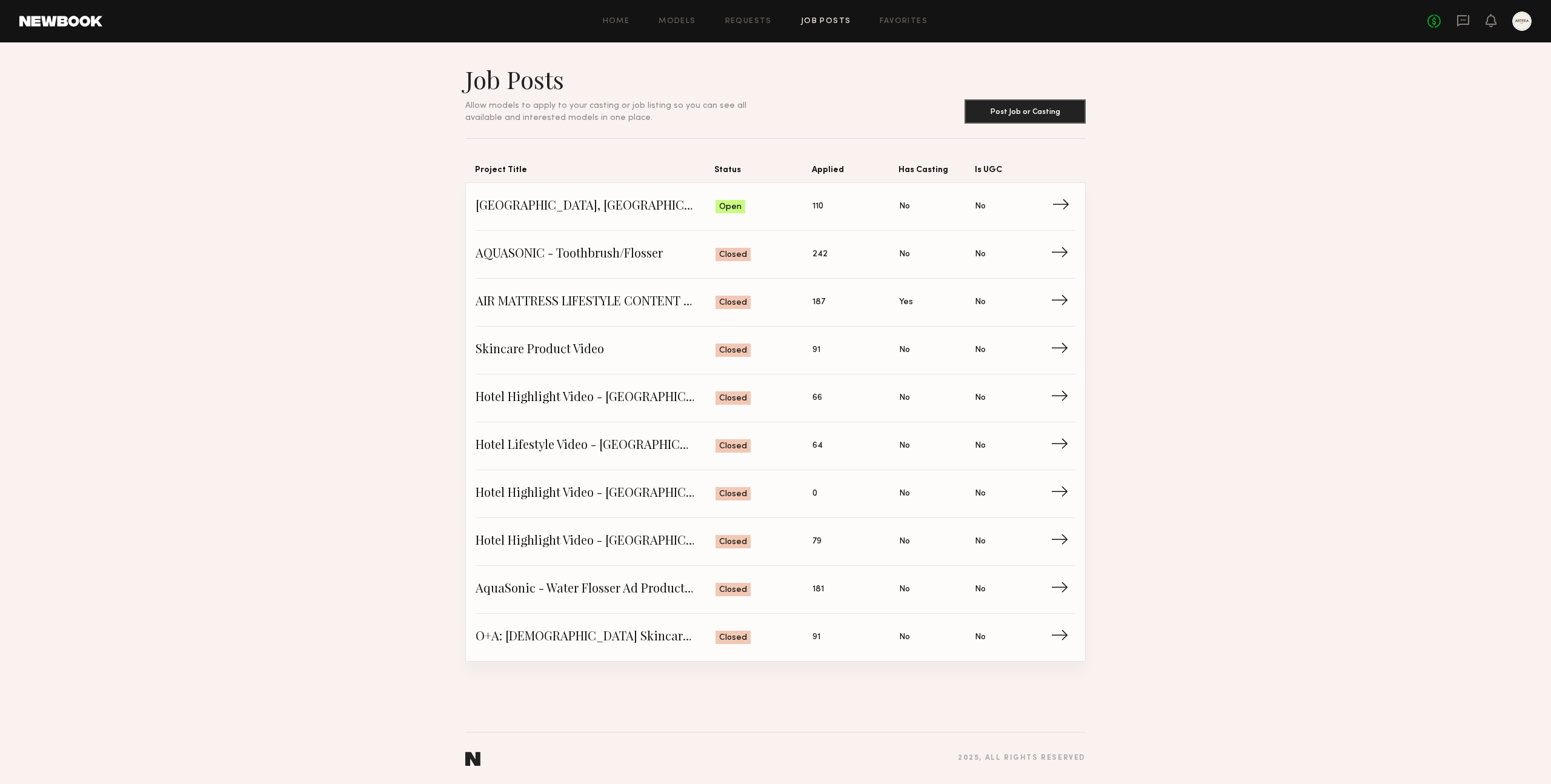
click at [634, 209] on span "[GEOGRAPHIC_DATA], [GEOGRAPHIC_DATA] - Luxury Hotel Content" at bounding box center [596, 207] width 240 height 18
